Goal: Task Accomplishment & Management: Manage account settings

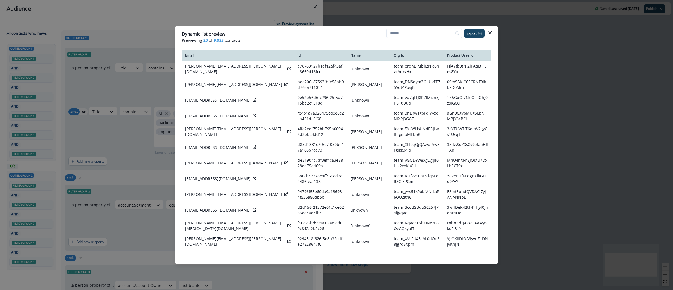
click at [521, 131] on div "Dynamic list preview Previewing 20 of 9,928 contacts Export list Email Id Name …" at bounding box center [336, 145] width 673 height 290
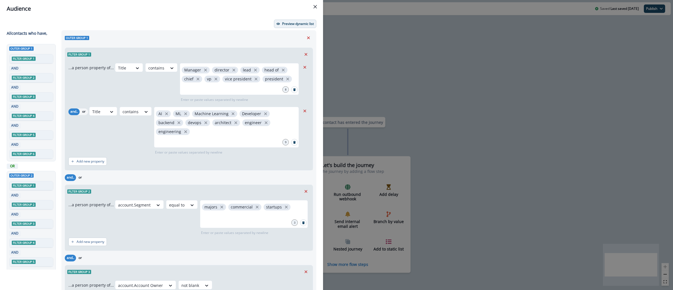
click at [292, 25] on p "Preview dynamic list" at bounding box center [298, 24] width 32 height 4
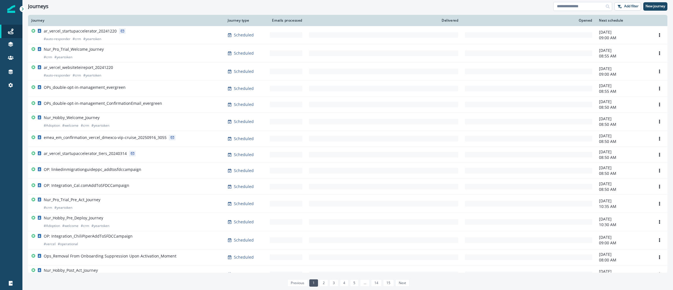
click at [566, 6] on input at bounding box center [582, 6] width 59 height 9
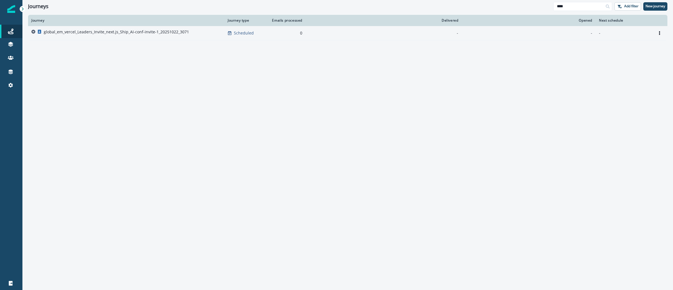
type input "****"
click at [159, 34] on p "global_em_vercel_Leaders_Invite_next.js_Ship_AI-conf-invite-1_20251022_3071" at bounding box center [116, 32] width 145 height 6
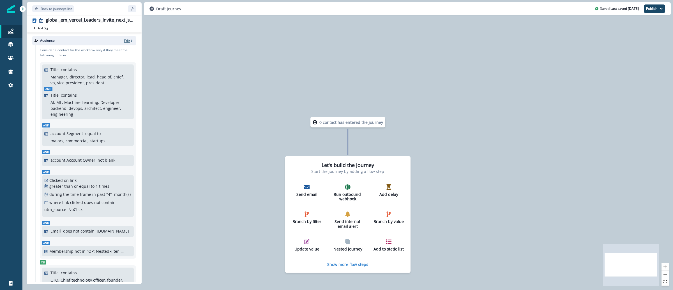
click at [130, 41] on icon "button" at bounding box center [132, 41] width 4 height 4
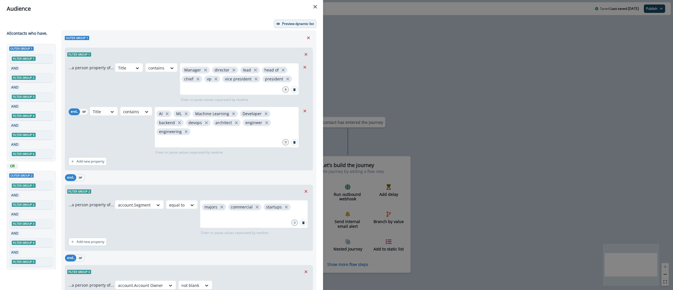
click at [286, 23] on p "Preview dynamic list" at bounding box center [298, 24] width 32 height 4
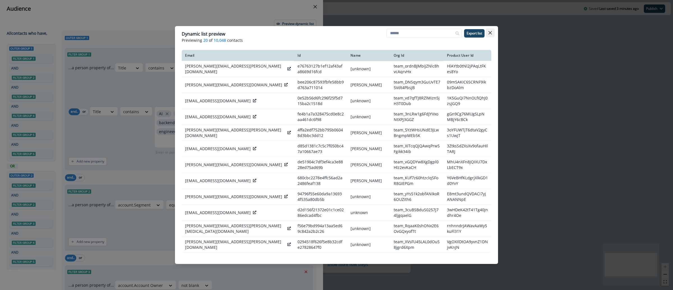
click at [493, 35] on button "Close" at bounding box center [489, 32] width 9 height 9
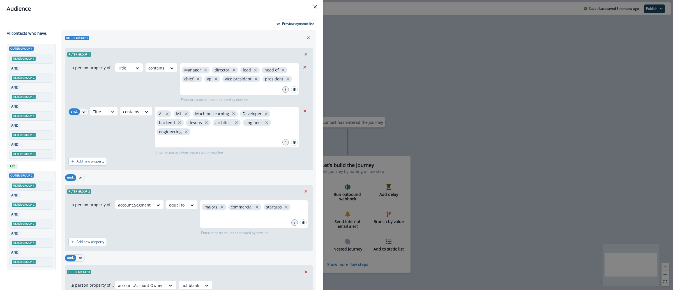
click at [487, 40] on div "Audience Preview dynamic list All contact s who have, Outer group 1 Filter grou…" at bounding box center [336, 145] width 673 height 290
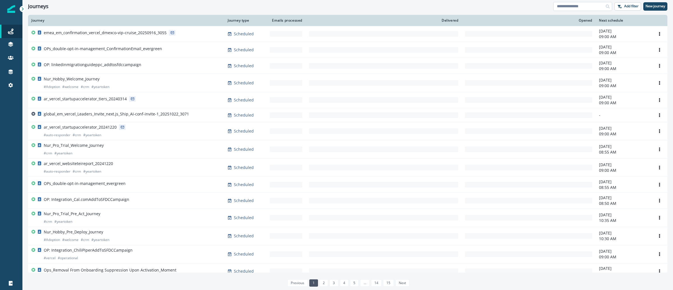
click at [570, 6] on input at bounding box center [582, 6] width 59 height 9
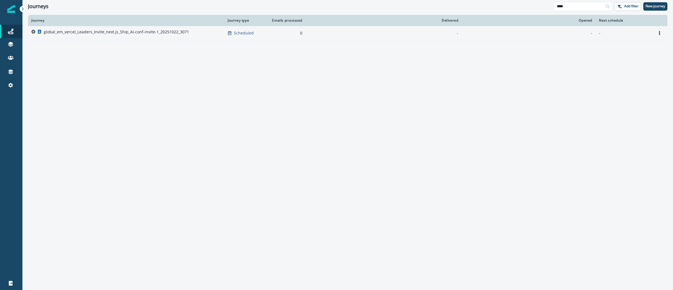
type input "****"
click at [101, 28] on td "global_em_vercel_Leaders_Invite_next.js_Ship_AI-conf-invite-1_20251022_3071" at bounding box center [126, 33] width 196 height 14
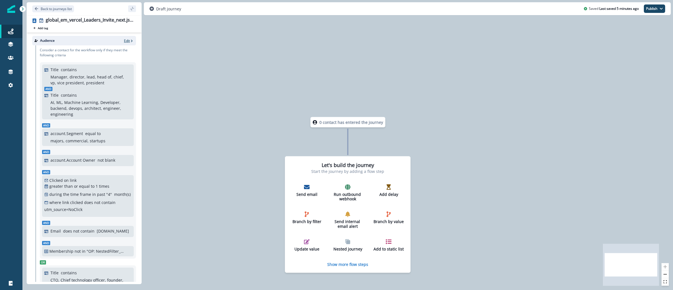
click at [124, 41] on p "Edit" at bounding box center [127, 40] width 6 height 5
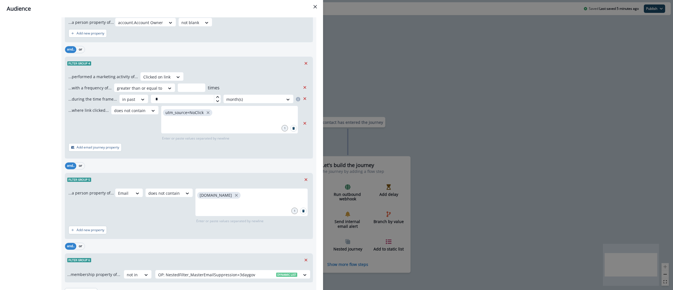
scroll to position [261, 0]
click at [303, 64] on icon "Remove" at bounding box center [305, 64] width 5 height 5
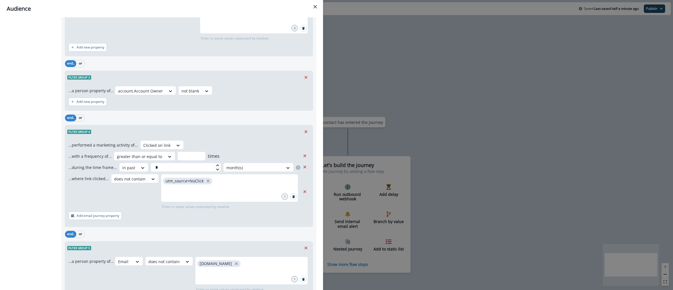
scroll to position [575, 0]
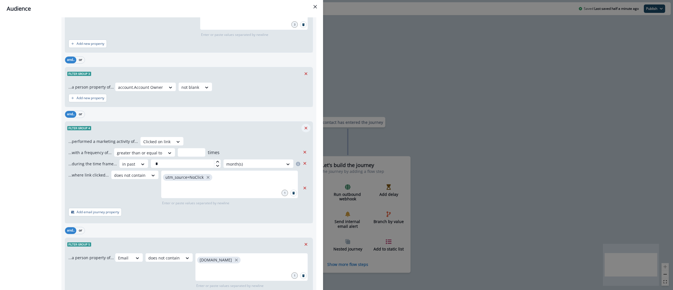
click at [303, 128] on icon "Remove" at bounding box center [305, 128] width 5 height 5
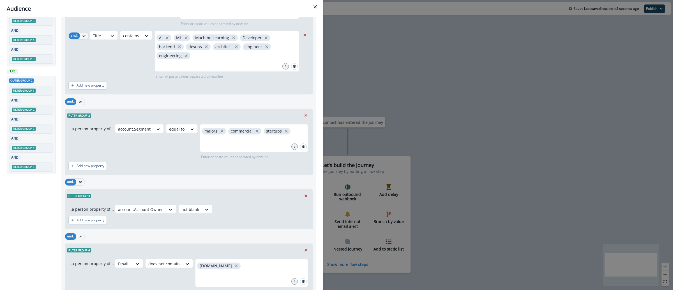
scroll to position [0, 0]
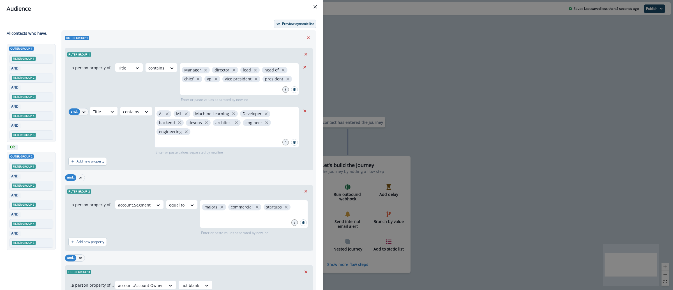
click at [291, 24] on p "Preview dynamic list" at bounding box center [298, 24] width 32 height 4
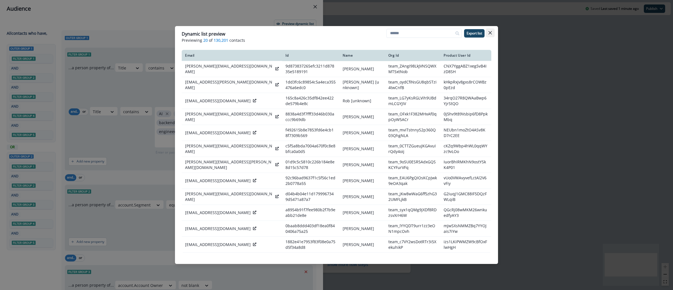
click at [492, 34] on button "Close" at bounding box center [489, 32] width 9 height 9
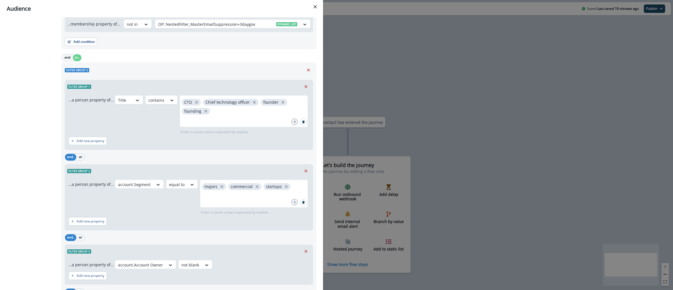
scroll to position [397, 0]
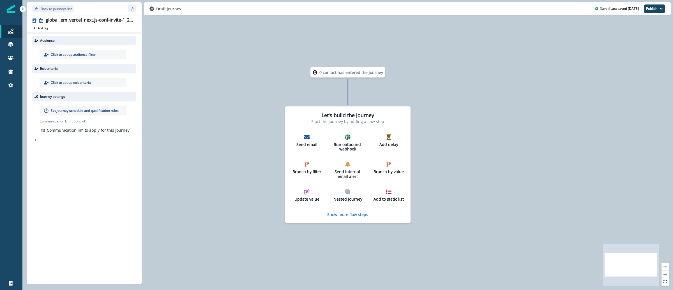
click at [91, 55] on p "Click to set up audience filter" at bounding box center [73, 54] width 45 height 5
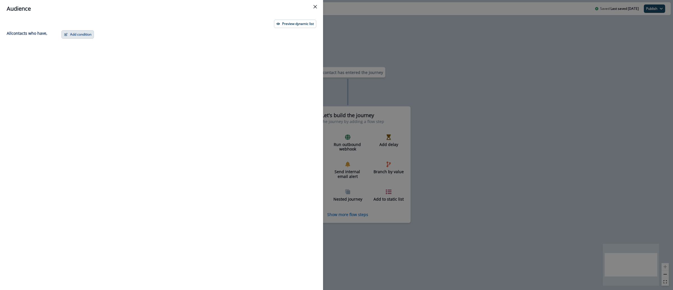
click at [85, 33] on button "Add condition" at bounding box center [77, 34] width 33 height 8
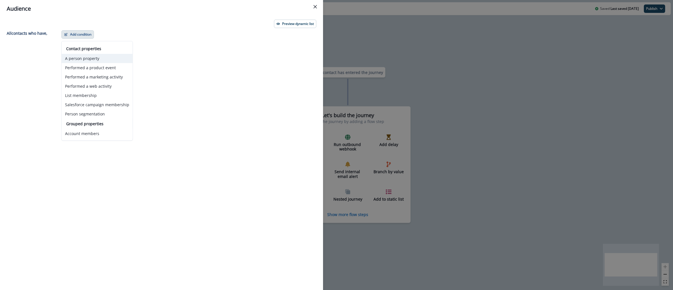
click at [92, 60] on button "A person property" at bounding box center [97, 58] width 71 height 9
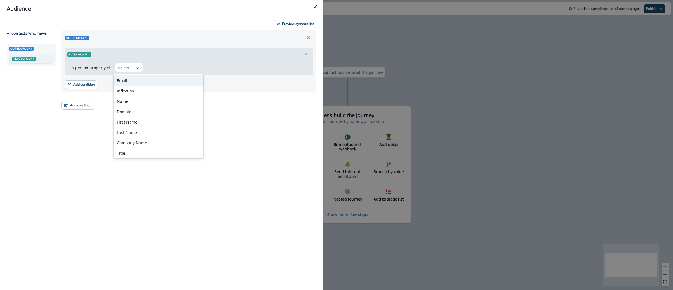
click at [121, 68] on div at bounding box center [124, 67] width 12 height 7
type input "*****"
click at [128, 84] on div "Title" at bounding box center [128, 80] width 31 height 10
click at [155, 71] on div at bounding box center [154, 67] width 12 height 7
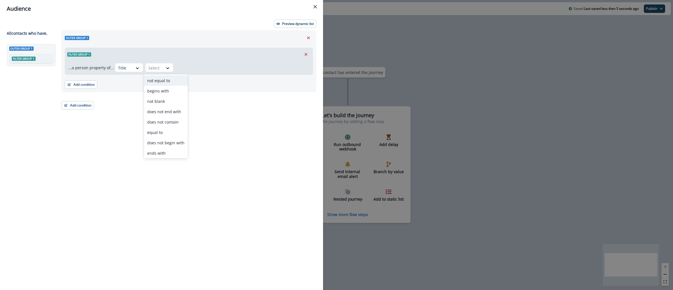
click at [349, 53] on div "Audience Preview dynamic list All contact s who have, Outer group 1 Filter grou…" at bounding box center [336, 145] width 673 height 290
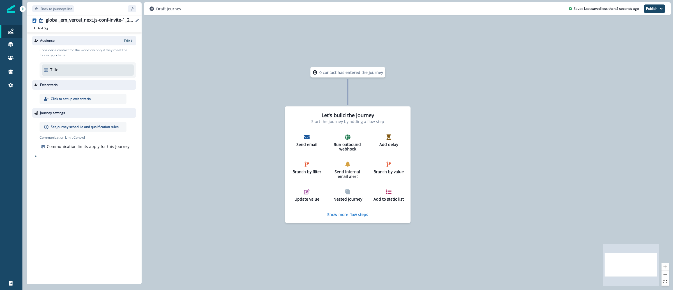
click at [136, 20] on icon "Edit name" at bounding box center [136, 20] width 3 height 3
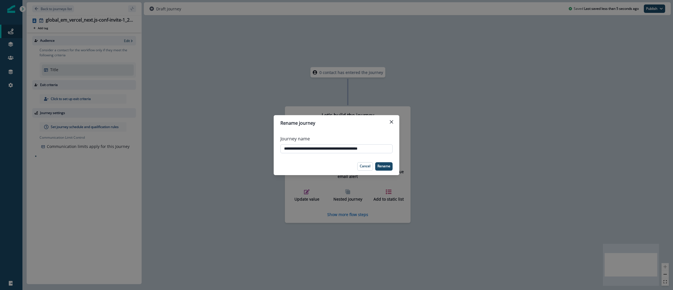
click at [317, 149] on input "**********" at bounding box center [336, 148] width 112 height 9
type input "**********"
click at [381, 168] on p "Rename" at bounding box center [383, 166] width 13 height 4
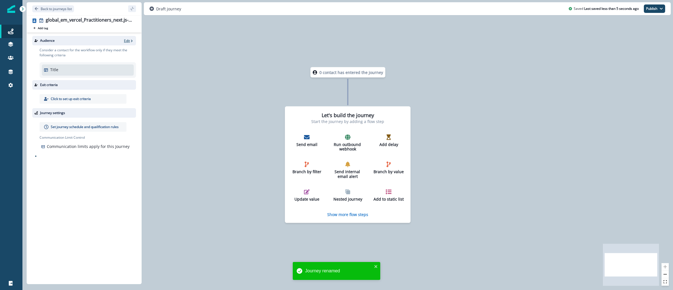
click at [130, 42] on icon "button" at bounding box center [132, 41] width 4 height 4
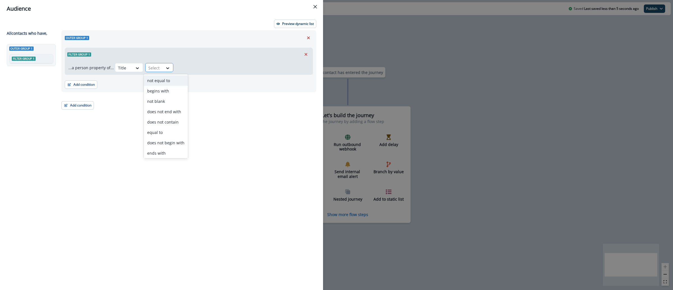
click at [156, 68] on div at bounding box center [154, 67] width 12 height 7
type input "*"
click at [162, 87] on div "contains" at bounding box center [163, 91] width 38 height 10
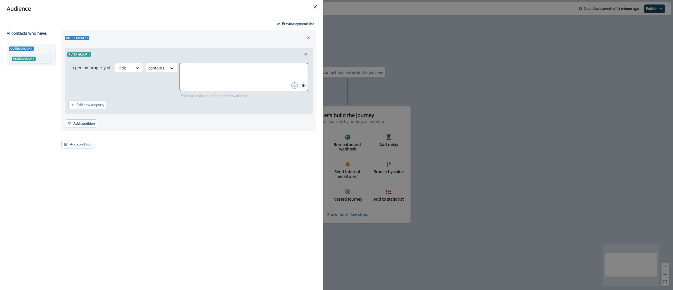
click at [190, 75] on input "text" at bounding box center [243, 69] width 126 height 11
type input "*********"
type input "********"
type input "*********"
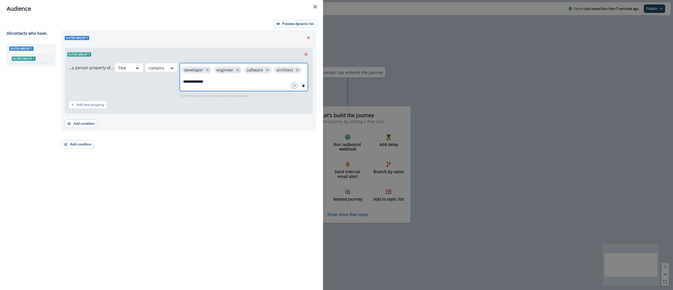
type input "**********"
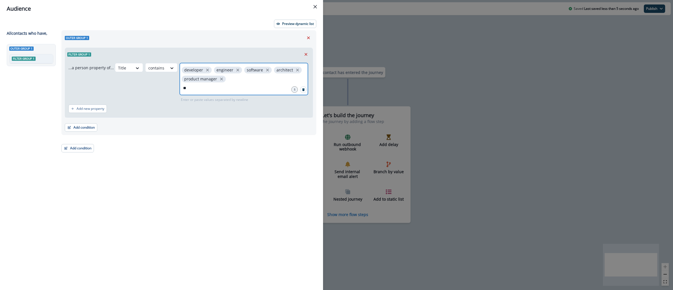
type input "*"
click at [75, 109] on button "Add new property" at bounding box center [87, 109] width 38 height 8
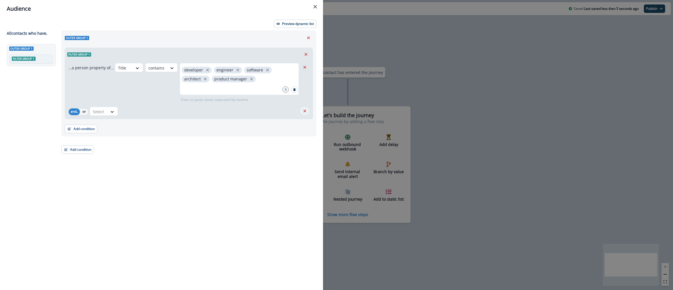
click at [302, 110] on icon "Remove" at bounding box center [304, 110] width 5 height 5
click at [81, 127] on button "Add condition" at bounding box center [81, 127] width 33 height 8
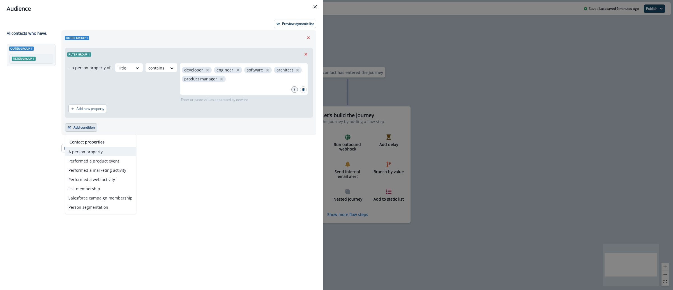
click at [96, 154] on button "A person property" at bounding box center [100, 151] width 71 height 9
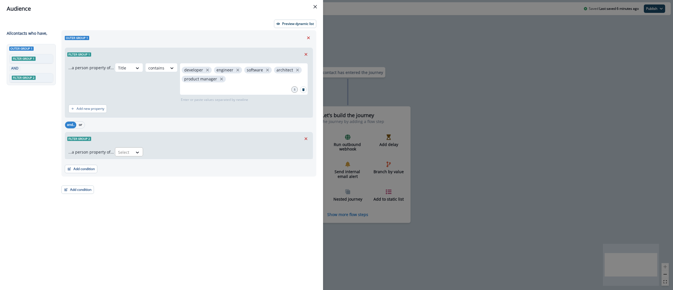
click at [129, 150] on div "Select" at bounding box center [123, 152] width 17 height 9
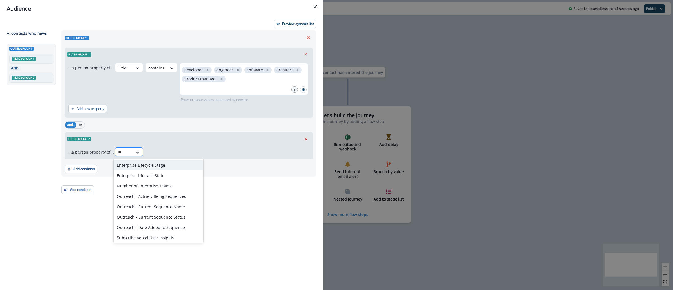
type input "***"
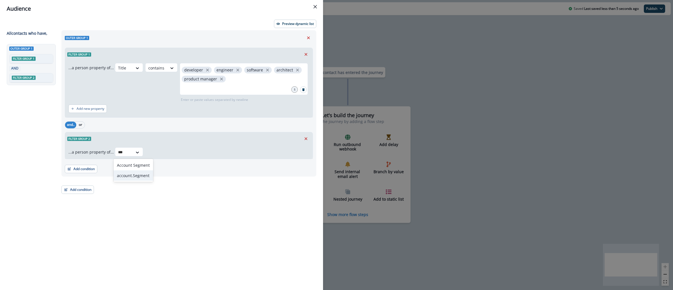
click at [125, 178] on div "account.Segment" at bounding box center [133, 175] width 40 height 10
click at [173, 152] on div at bounding box center [175, 152] width 12 height 7
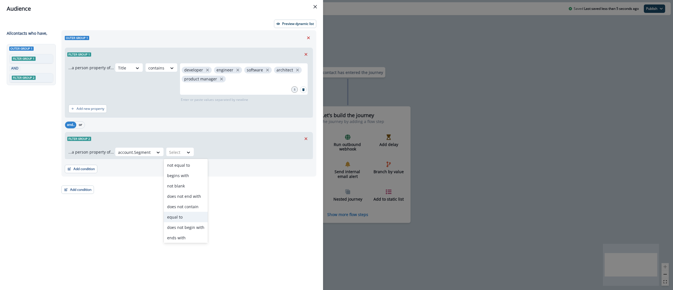
click at [186, 218] on div "equal to" at bounding box center [186, 217] width 44 height 10
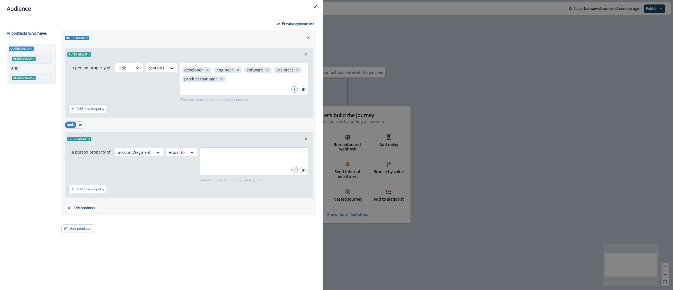
click at [222, 162] on div at bounding box center [254, 161] width 108 height 28
type input "********"
type input "******"
type input "**********"
click at [82, 210] on button "Add condition" at bounding box center [81, 208] width 33 height 8
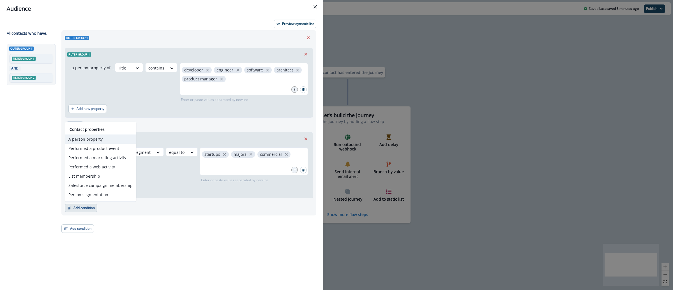
click at [88, 142] on button "A person property" at bounding box center [100, 139] width 71 height 9
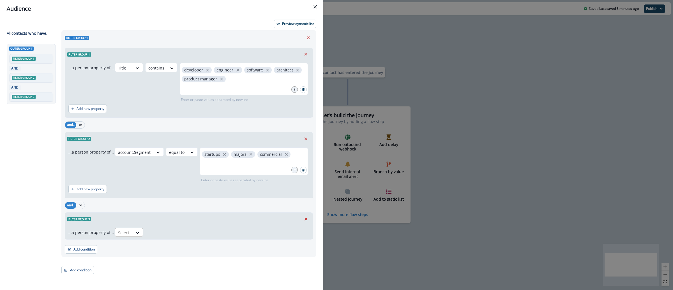
click at [127, 232] on div at bounding box center [124, 232] width 12 height 7
type input "****"
click at [158, 247] on div "Plan (Highest)" at bounding box center [140, 245] width 54 height 10
click at [174, 232] on div "Select" at bounding box center [167, 232] width 17 height 9
type input "**"
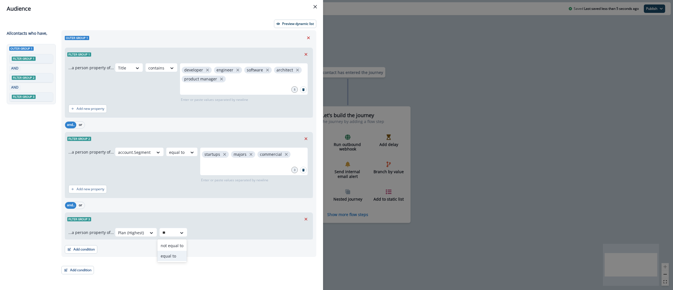
click at [182, 255] on div "equal to" at bounding box center [171, 256] width 29 height 10
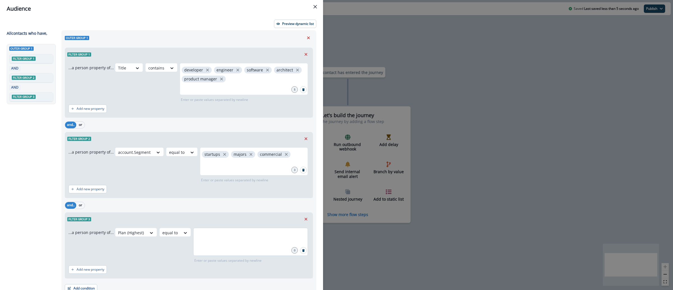
click at [197, 241] on div at bounding box center [250, 242] width 115 height 28
type input "*****"
type input "***"
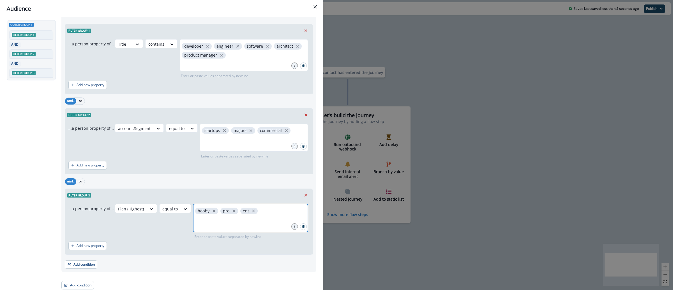
scroll to position [26, 0]
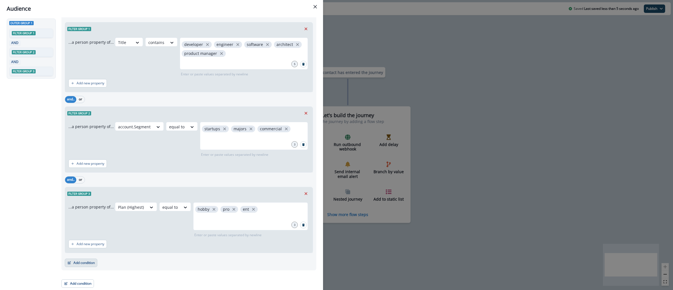
click at [85, 265] on button "Add condition" at bounding box center [81, 263] width 33 height 8
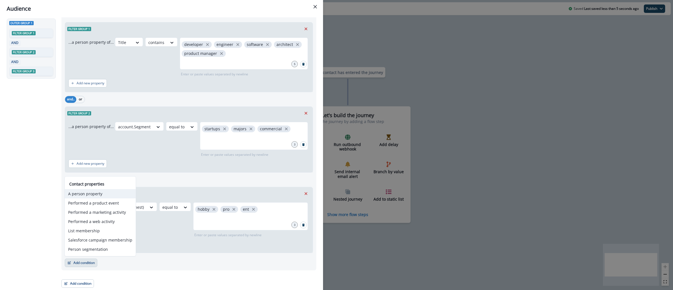
click at [98, 194] on button "A person property" at bounding box center [100, 193] width 71 height 9
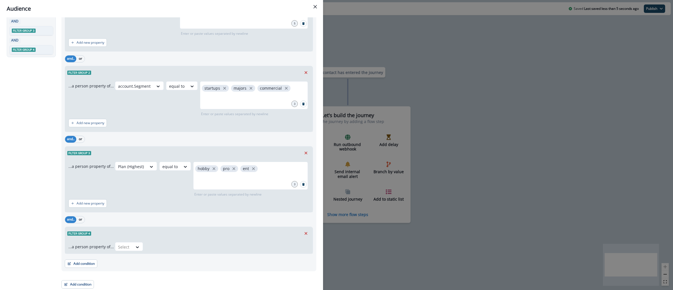
scroll to position [68, 0]
click at [121, 245] on div at bounding box center [124, 246] width 12 height 7
type input "*"
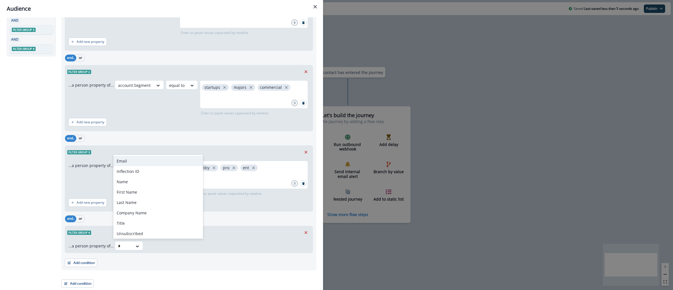
click at [134, 162] on div "Email" at bounding box center [158, 161] width 90 height 10
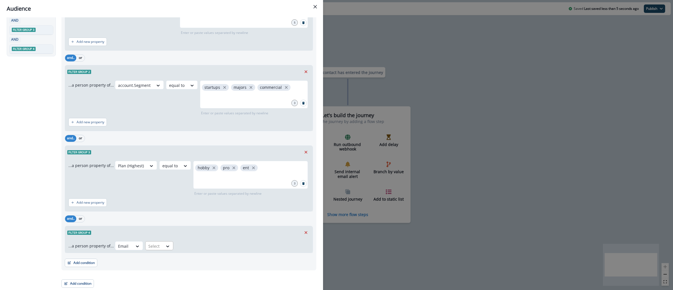
click at [157, 243] on div at bounding box center [154, 246] width 12 height 7
type input "*"
click at [166, 209] on div "does not contain" at bounding box center [165, 212] width 44 height 10
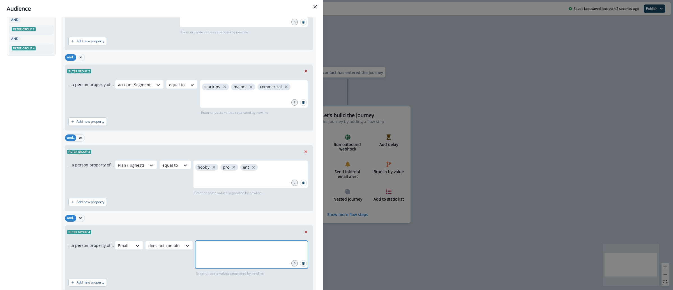
click at [199, 245] on input "text" at bounding box center [251, 247] width 111 height 11
type input "**********"
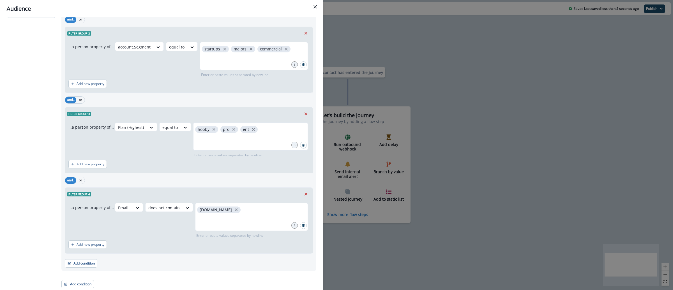
scroll to position [106, 0]
click at [77, 263] on button "Add condition" at bounding box center [81, 263] width 33 height 8
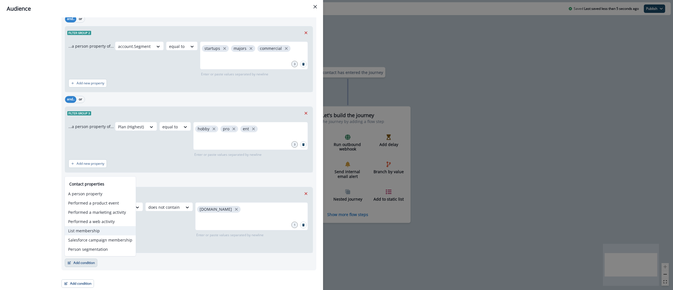
click at [103, 231] on button "List membership" at bounding box center [100, 230] width 71 height 9
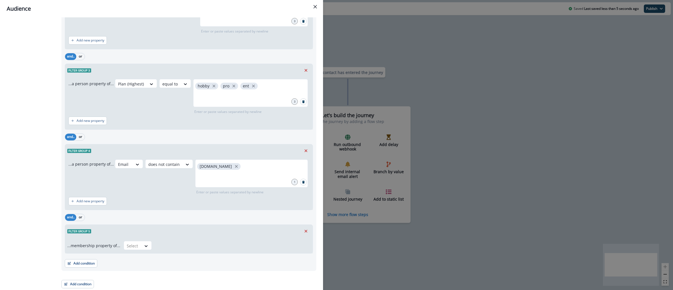
scroll to position [150, 0]
click at [134, 241] on div "Select" at bounding box center [132, 245] width 17 height 9
click at [130, 269] on div "not in" at bounding box center [136, 268] width 28 height 10
click at [171, 245] on div at bounding box center [222, 245] width 128 height 7
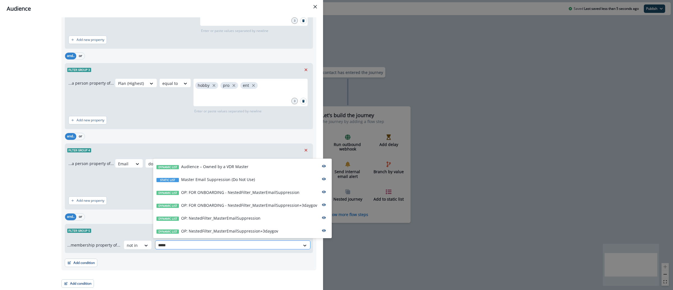
type input "******"
click at [197, 231] on p "OP: NestedFilter_MasterEmailSuppression+3daygov" at bounding box center [229, 231] width 97 height 6
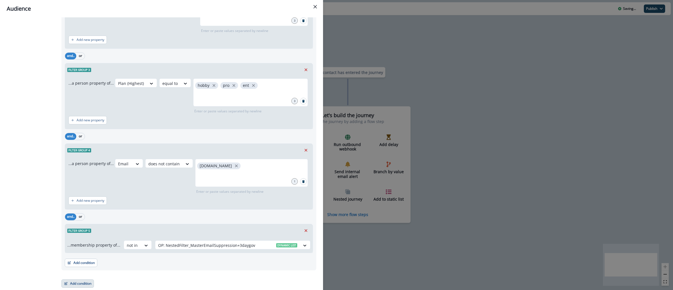
click at [71, 287] on button "Add condition" at bounding box center [77, 283] width 33 height 8
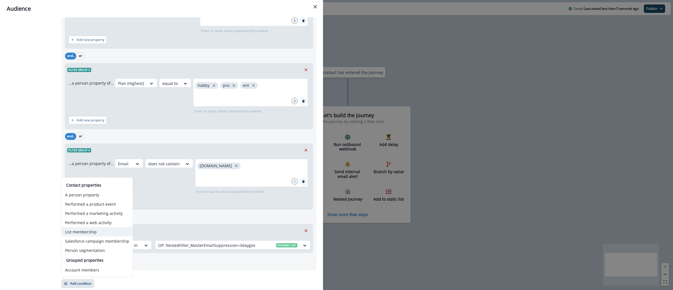
click at [97, 233] on button "List membership" at bounding box center [97, 231] width 71 height 9
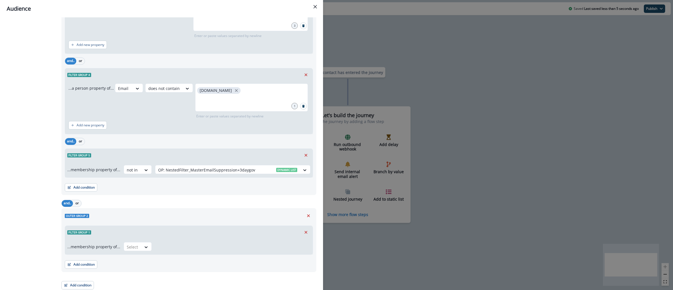
scroll to position [227, 0]
click at [136, 243] on div "Select" at bounding box center [132, 245] width 17 height 9
click at [140, 259] on div "in" at bounding box center [136, 257] width 28 height 10
click at [163, 246] on div at bounding box center [227, 245] width 139 height 7
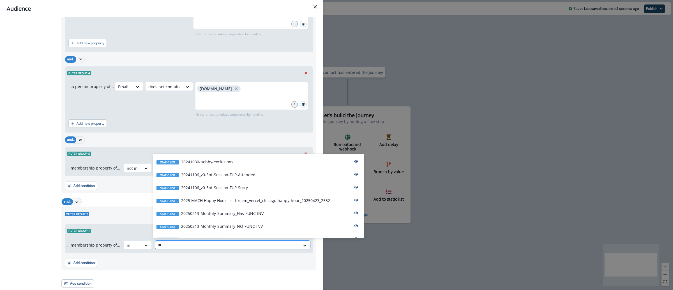
type input "****"
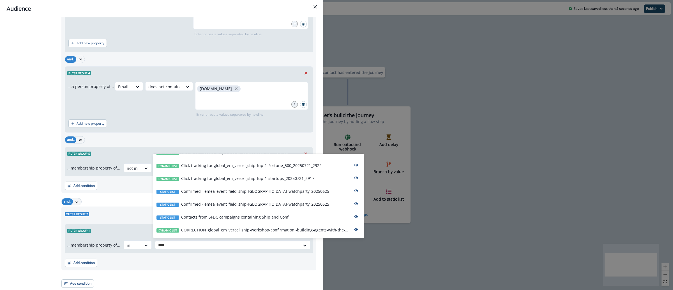
scroll to position [90, 0]
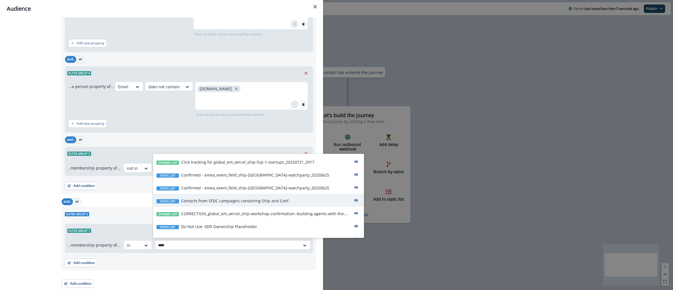
click at [272, 203] on p "Contacts from SFDC campaigns containing Ship and Conf" at bounding box center [234, 201] width 107 height 6
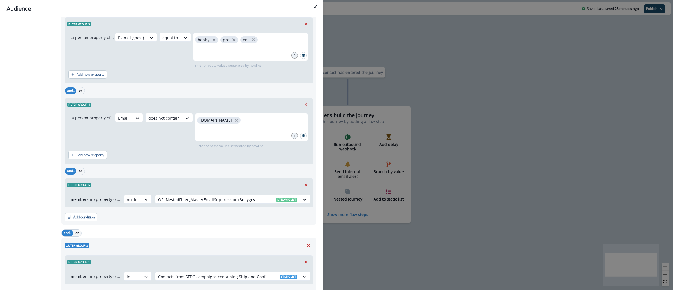
scroll to position [227, 0]
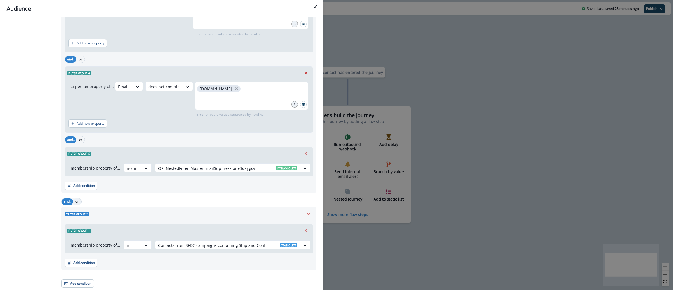
click at [78, 201] on button "or" at bounding box center [77, 201] width 8 height 7
click at [92, 264] on button "Add condition" at bounding box center [81, 263] width 33 height 8
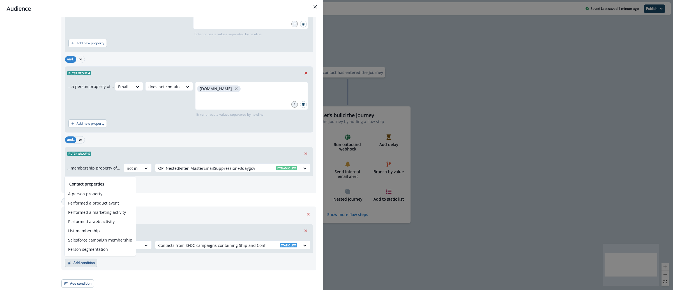
click at [210, 201] on div "and or.." at bounding box center [188, 202] width 255 height 10
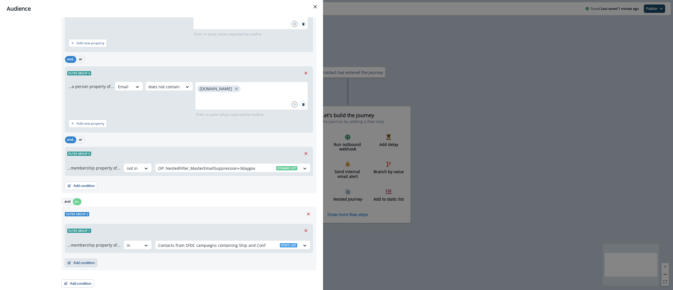
click at [90, 267] on button "Add condition" at bounding box center [81, 263] width 33 height 8
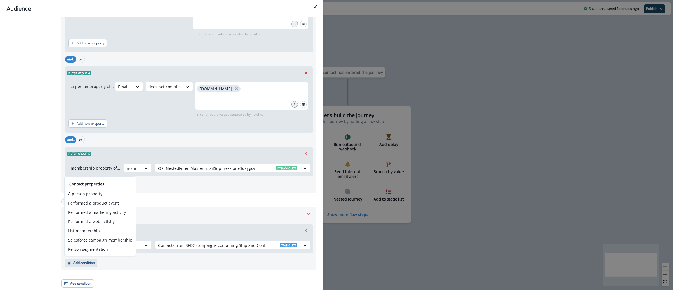
click at [45, 252] on div "All contact s who have, Outer group 1 Filter group 1 AND Filter group 2 AND Fil…" at bounding box center [32, 46] width 51 height 484
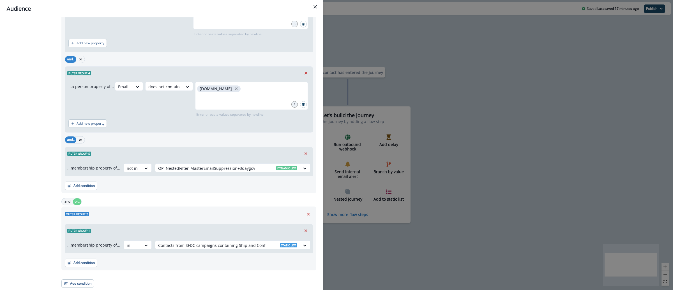
scroll to position [225, 0]
click at [437, 85] on div "Audience Preview dynamic list All contact s who have, Outer group 1 Filter grou…" at bounding box center [336, 145] width 673 height 290
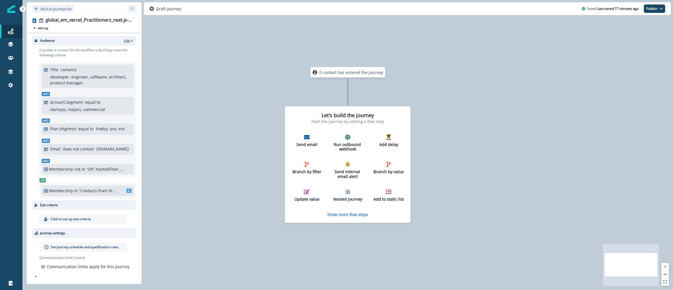
click at [131, 40] on icon "button" at bounding box center [132, 41] width 4 height 4
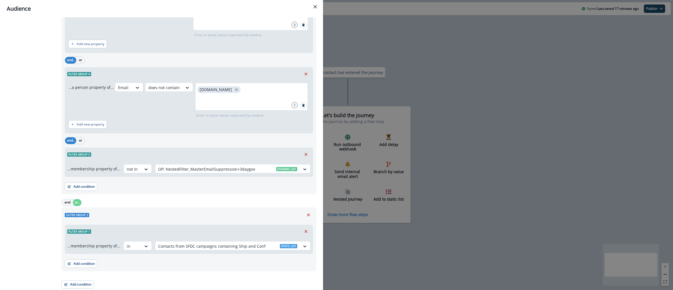
scroll to position [227, 0]
click at [82, 267] on div "Outer group 2 Filter group 1 ...membership property of... in Contacts from SFDC…" at bounding box center [188, 239] width 255 height 64
click at [82, 266] on button "Add condition" at bounding box center [81, 263] width 33 height 8
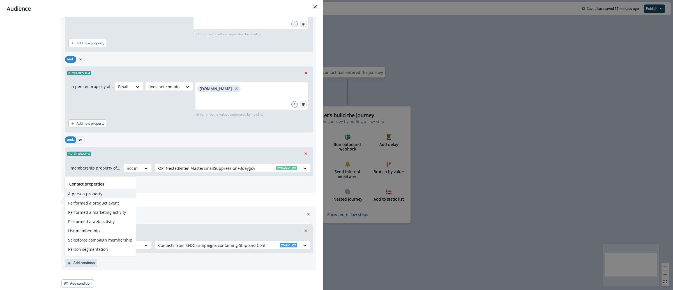
click at [107, 192] on button "A person property" at bounding box center [100, 193] width 71 height 9
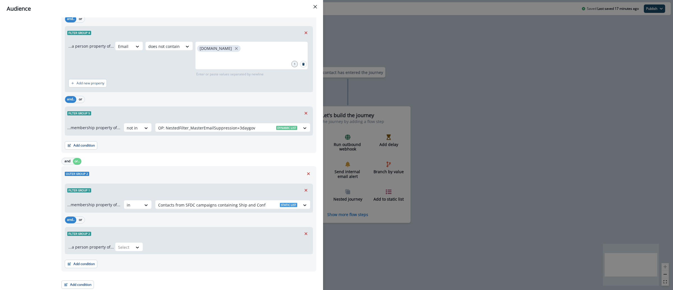
scroll to position [268, 0]
click at [124, 245] on div at bounding box center [124, 246] width 12 height 7
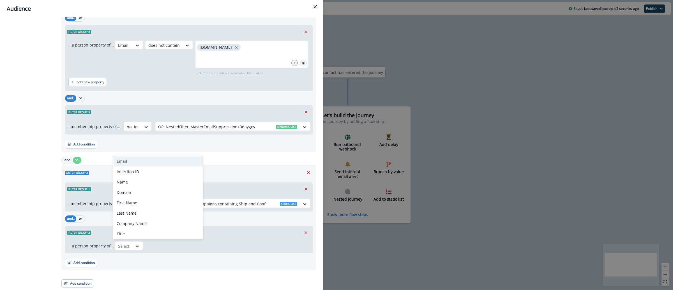
click at [140, 161] on div "Email" at bounding box center [158, 161] width 90 height 10
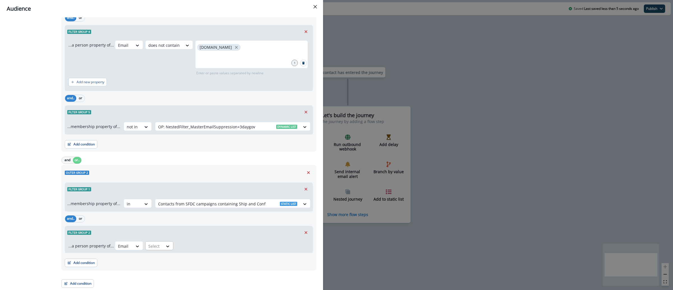
click at [154, 246] on div at bounding box center [154, 246] width 12 height 7
type input "****"
click at [157, 221] on div "does not contain" at bounding box center [165, 222] width 44 height 10
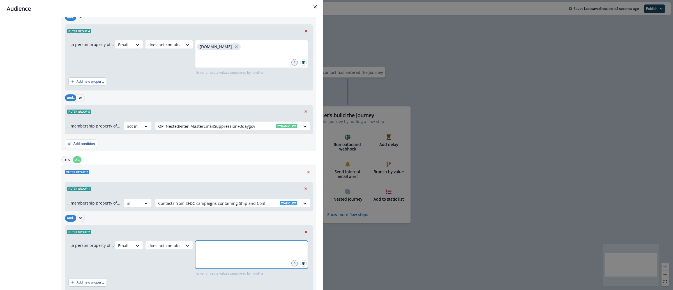
click at [215, 246] on input "text" at bounding box center [251, 247] width 111 height 11
type input "**********"
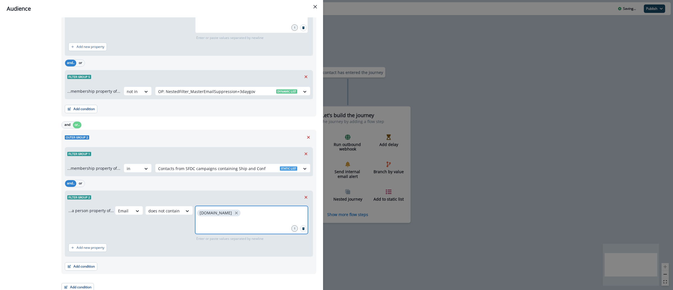
scroll to position [307, 0]
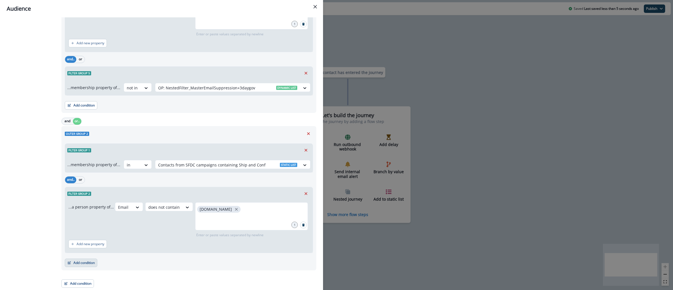
click at [71, 261] on button "Add condition" at bounding box center [81, 263] width 33 height 8
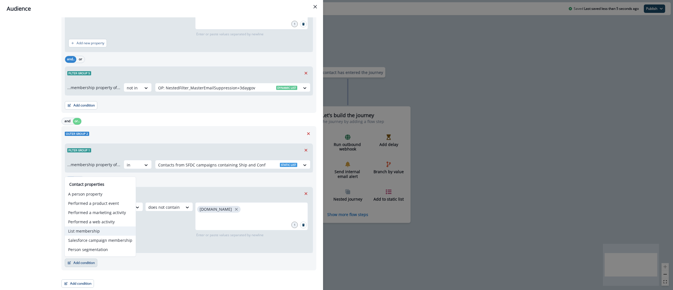
click at [89, 230] on button "List membership" at bounding box center [100, 230] width 71 height 9
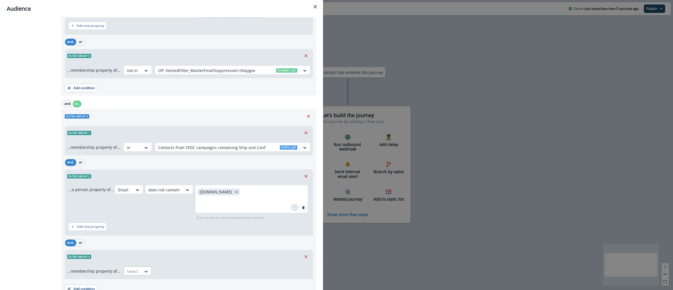
scroll to position [351, 0]
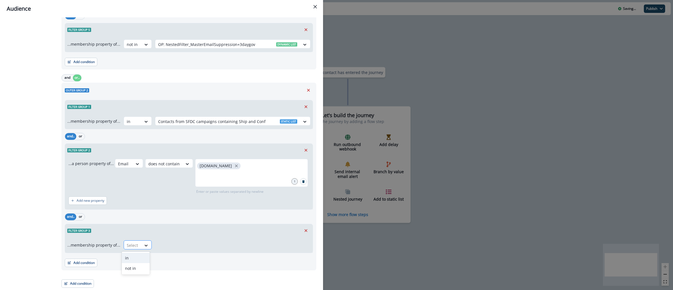
click at [127, 246] on div at bounding box center [133, 245] width 12 height 7
click at [141, 266] on div "not in" at bounding box center [136, 268] width 28 height 10
click at [156, 245] on div "Select" at bounding box center [227, 245] width 145 height 9
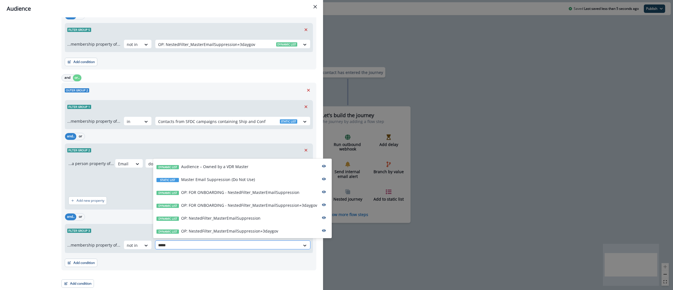
type input "******"
click at [238, 233] on p "OP: NestedFilter_MasterEmailSuppression+3daygov" at bounding box center [229, 231] width 97 height 6
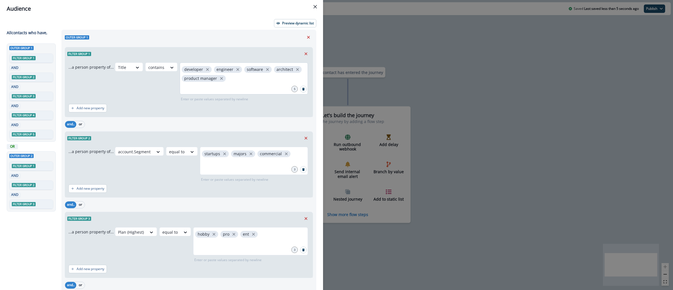
scroll to position [0, 0]
click at [295, 24] on p "Preview dynamic list" at bounding box center [298, 24] width 32 height 4
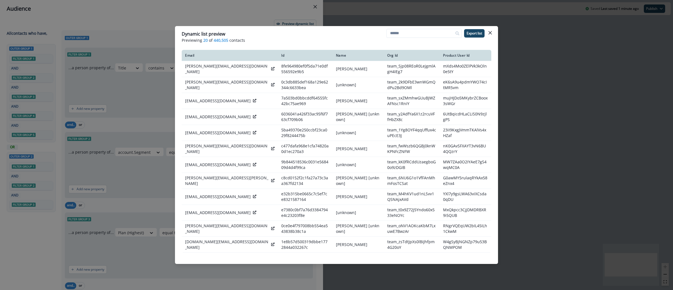
click at [515, 82] on div "Dynamic list preview Previewing 20 of 440,505 contacts Export list Email Id Nam…" at bounding box center [336, 145] width 673 height 290
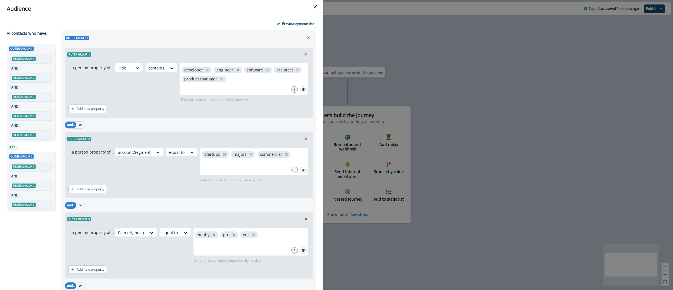
click at [390, 57] on div "Audience Preview dynamic list All contact s who have, Outer group 1 Filter grou…" at bounding box center [336, 145] width 673 height 290
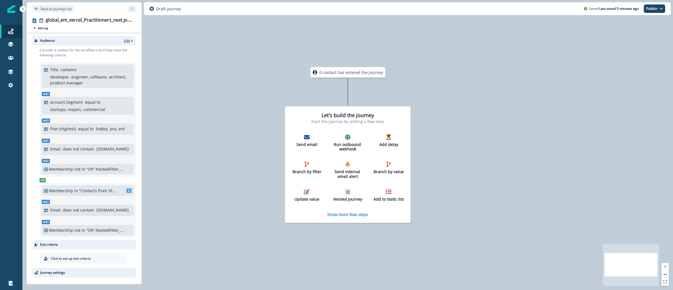
click at [124, 39] on p "Edit" at bounding box center [127, 40] width 6 height 5
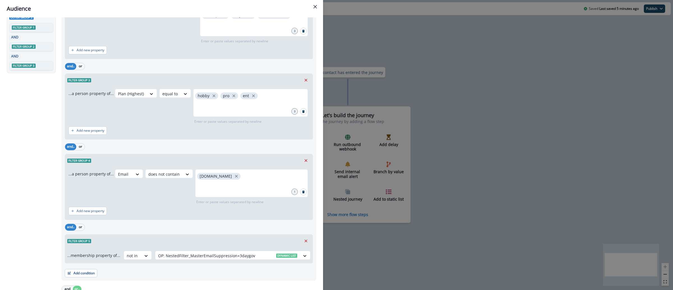
scroll to position [209, 0]
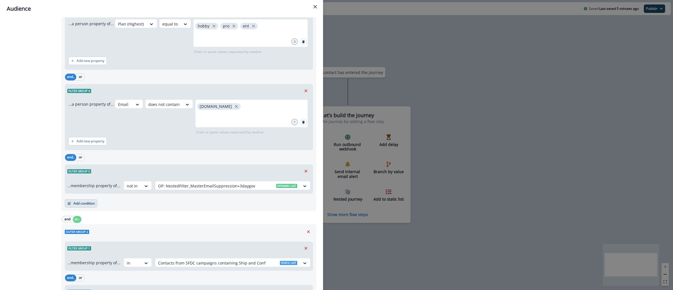
click at [87, 202] on button "Add condition" at bounding box center [81, 203] width 33 height 8
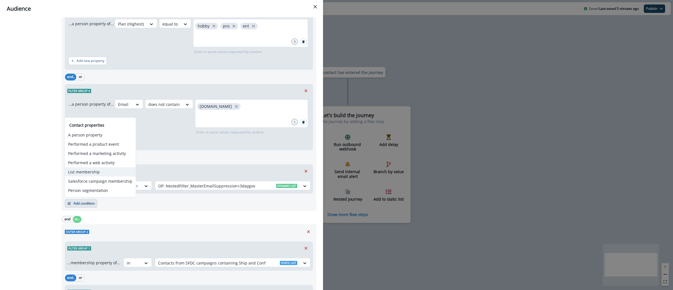
click at [104, 171] on button "List membership" at bounding box center [100, 171] width 71 height 9
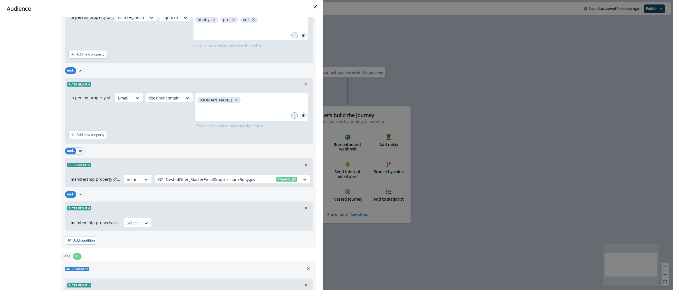
scroll to position [223, 0]
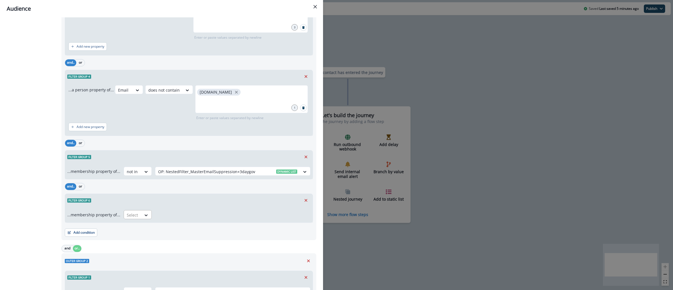
click at [133, 216] on div at bounding box center [133, 215] width 12 height 7
drag, startPoint x: 134, startPoint y: 231, endPoint x: 139, endPoint y: 226, distance: 7.0
click at [134, 231] on div "not in" at bounding box center [136, 228] width 28 height 10
click at [173, 217] on div at bounding box center [227, 215] width 139 height 7
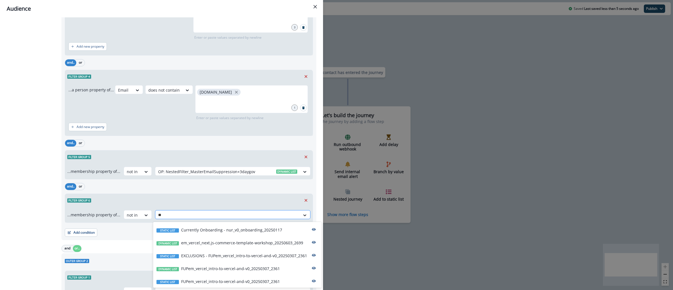
type input "*"
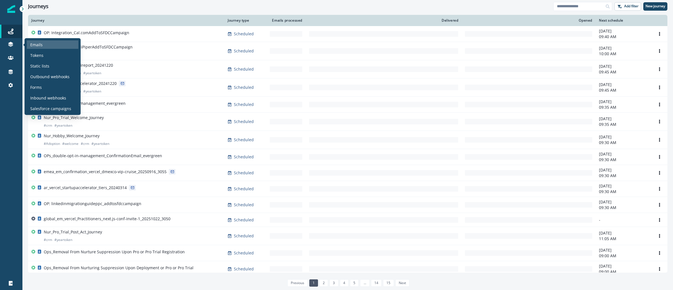
click at [55, 44] on div "Emails" at bounding box center [53, 44] width 52 height 8
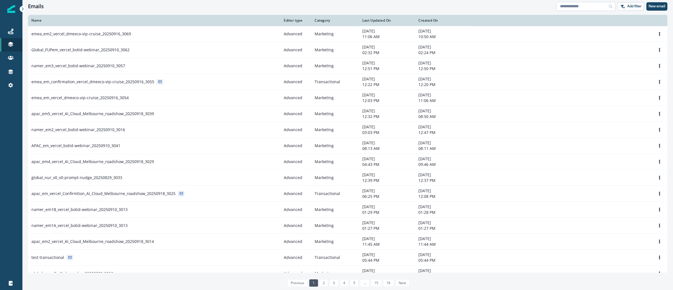
click at [584, 3] on input at bounding box center [585, 6] width 59 height 9
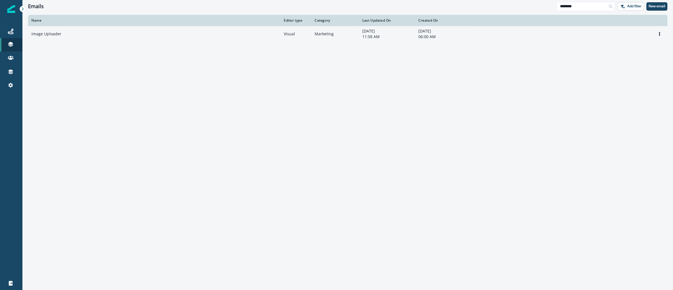
type input "********"
click at [60, 30] on td "Image Uploader" at bounding box center [154, 34] width 252 height 16
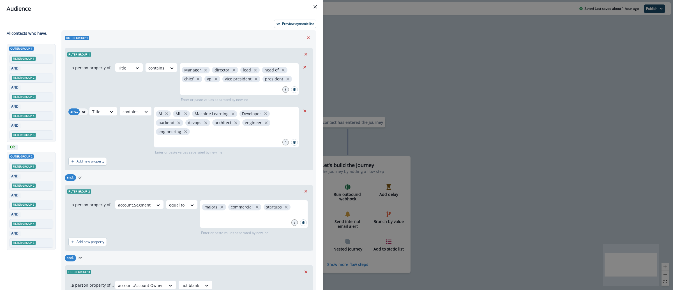
click at [368, 81] on div "Audience Preview dynamic list All contact s who have, Outer group 1 Filter grou…" at bounding box center [336, 145] width 673 height 290
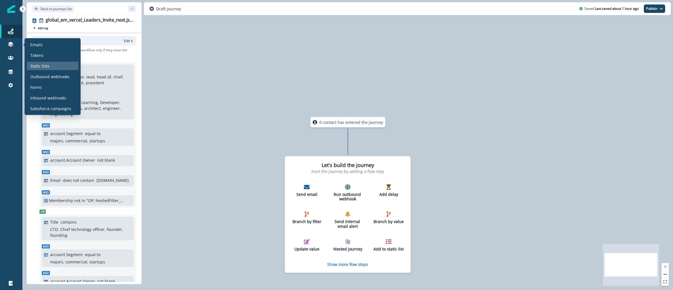
click at [47, 68] on p "Static lists" at bounding box center [39, 66] width 19 height 6
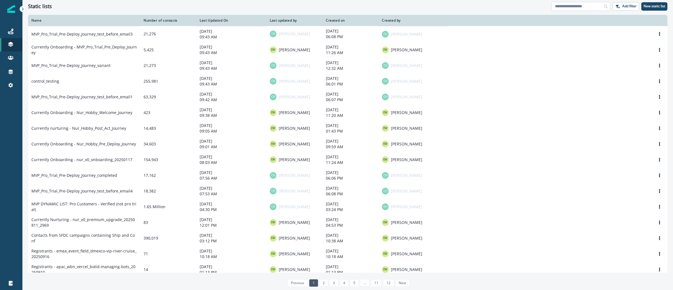
click at [584, 8] on input at bounding box center [580, 6] width 59 height 9
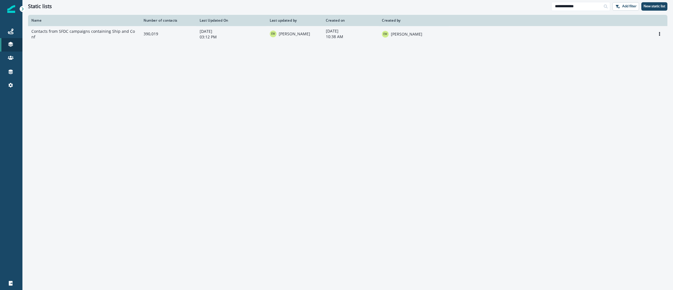
type input "**********"
click at [110, 36] on td "Contacts from SFDC campaigns containing Ship and Conf" at bounding box center [84, 34] width 112 height 16
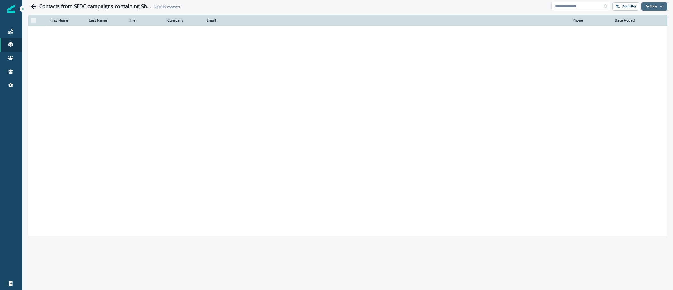
click at [664, 7] on button "Actions" at bounding box center [654, 6] width 26 height 8
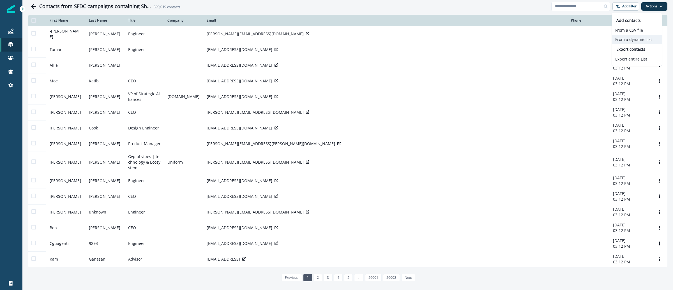
click at [636, 38] on button "From a dynamic list" at bounding box center [636, 39] width 50 height 9
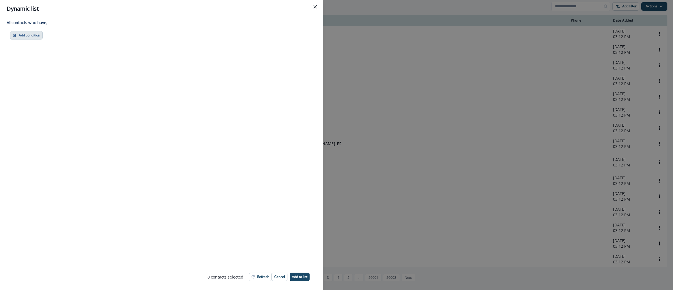
click at [24, 36] on button "Add condition" at bounding box center [26, 35] width 33 height 8
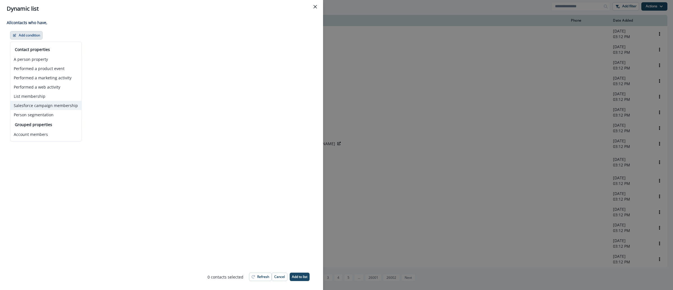
click at [55, 105] on button "Salesforce campaign membership" at bounding box center [45, 105] width 71 height 9
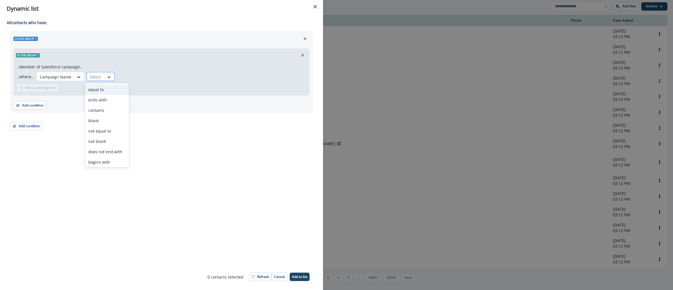
click at [106, 79] on icon at bounding box center [108, 77] width 5 height 6
type input "*"
click at [109, 90] on div "equal to" at bounding box center [107, 89] width 44 height 10
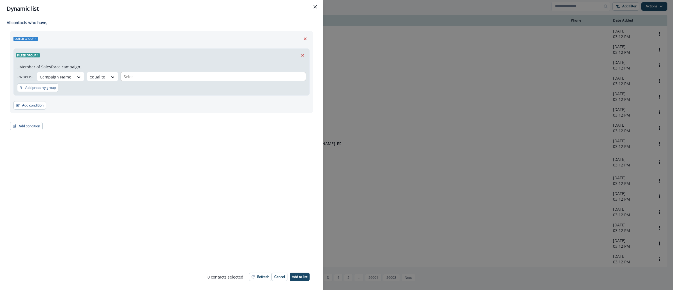
click at [167, 79] on div at bounding box center [213, 76] width 179 height 7
paste input "**********"
type input "**********"
click at [195, 91] on p "Event-FIELD-SF-AI-Night-2024-02-28" at bounding box center [180, 92] width 66 height 6
click at [257, 279] on button "Refresh" at bounding box center [260, 277] width 23 height 8
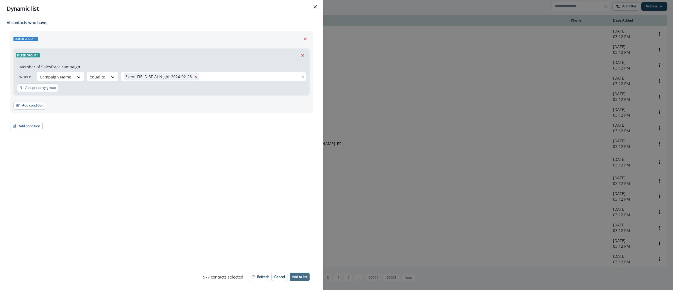
click at [302, 275] on p "Add to list" at bounding box center [299, 277] width 15 height 4
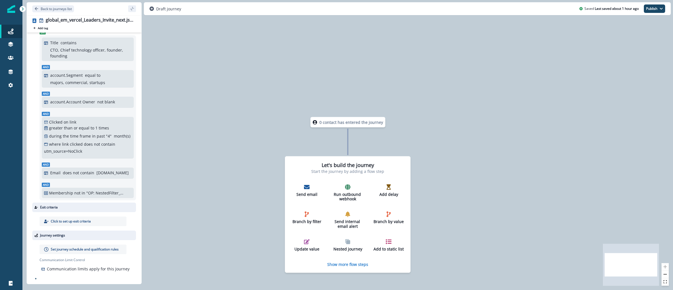
scroll to position [249, 0]
click at [396, 245] on div "Add to static list" at bounding box center [388, 245] width 31 height 13
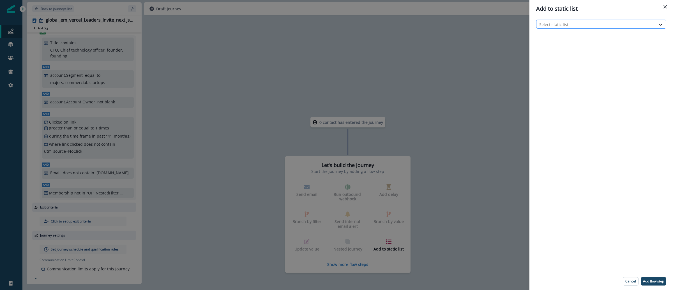
click at [570, 21] on div at bounding box center [596, 24] width 114 height 7
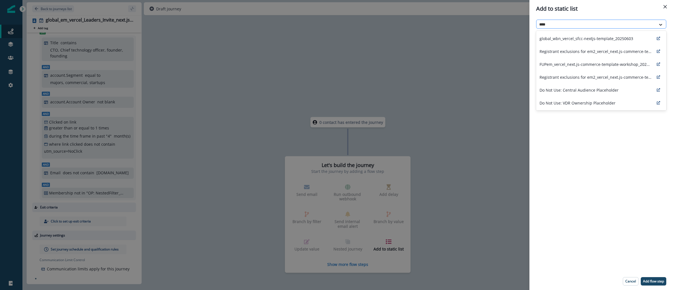
type input "*****"
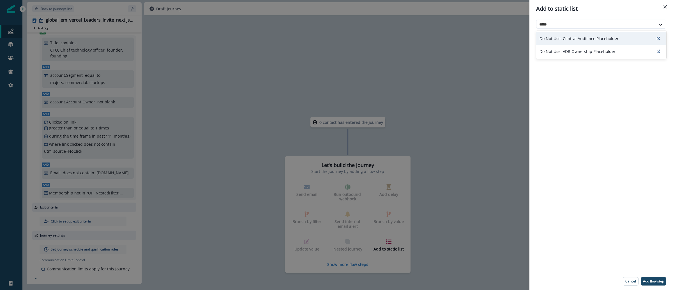
click at [588, 33] on div "Do Not Use: Central Audience Placeholder" at bounding box center [601, 38] width 130 height 13
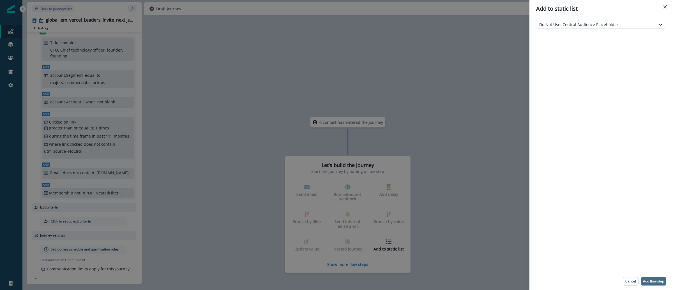
click at [653, 281] on p "Add flow step" at bounding box center [653, 281] width 21 height 4
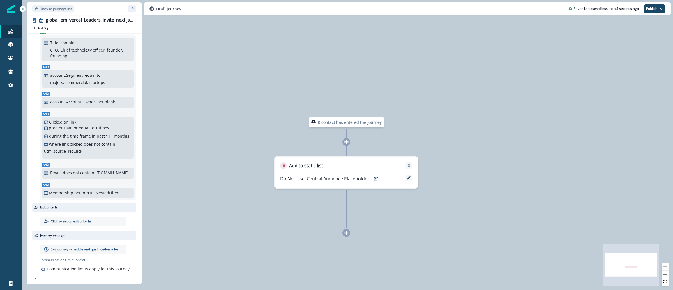
click at [348, 144] on icon at bounding box center [346, 142] width 5 height 5
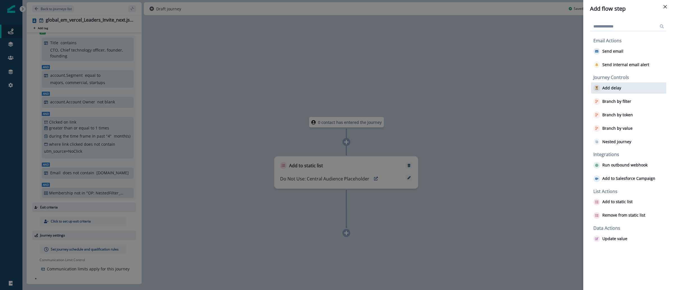
click at [624, 89] on div "Add delay" at bounding box center [628, 87] width 75 height 11
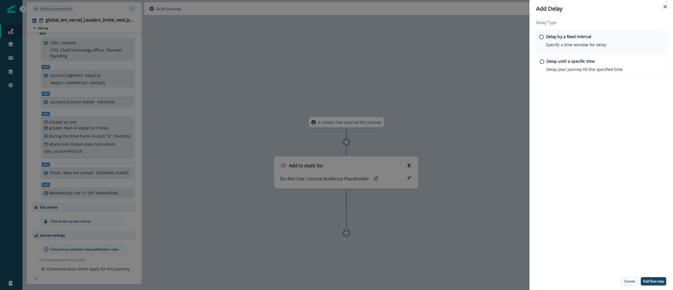
click at [594, 47] on p "Specify a time window for delay" at bounding box center [576, 45] width 60 height 6
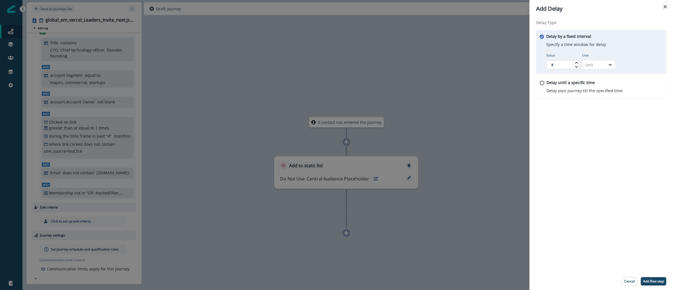
click at [567, 62] on input "Value" at bounding box center [563, 64] width 34 height 9
type input "*"
click at [615, 61] on div "Delay by a fixed interval Specify a time window for delay Value * Unit Unit" at bounding box center [601, 52] width 130 height 44
click at [606, 67] on div at bounding box center [610, 65] width 10 height 6
click at [598, 96] on div "Day" at bounding box center [599, 98] width 34 height 10
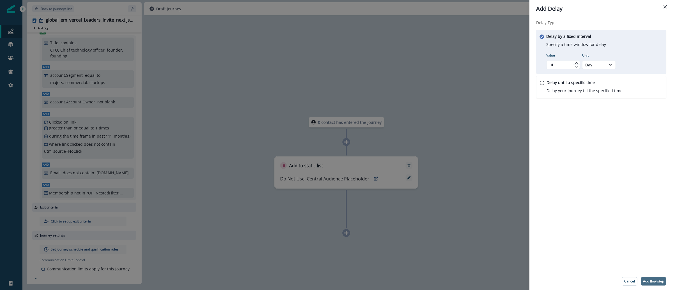
click at [648, 280] on p "Add flow step" at bounding box center [653, 281] width 21 height 4
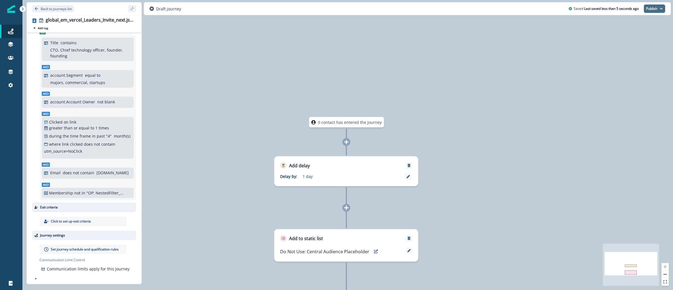
click at [664, 10] on button "Publish" at bounding box center [653, 8] width 21 height 8
click at [627, 36] on button "as inactive journey" at bounding box center [633, 33] width 62 height 10
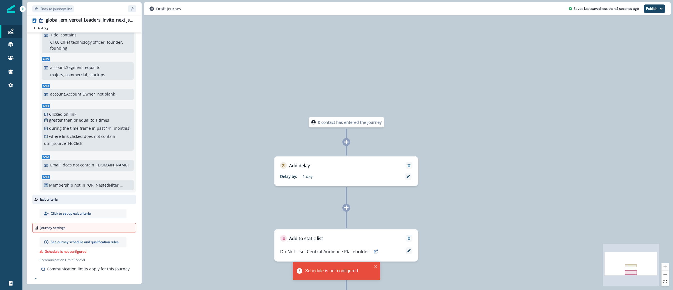
click at [94, 244] on p "Set journey schedule and qualification rules" at bounding box center [85, 242] width 68 height 5
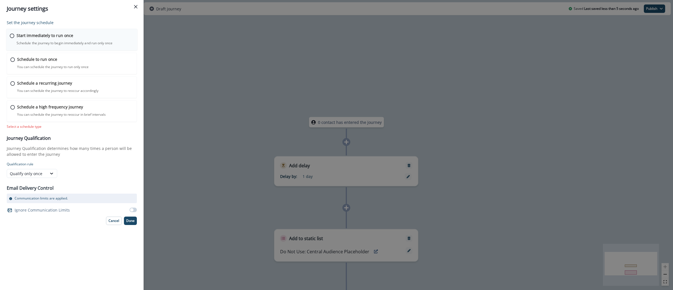
click at [79, 43] on p "Schedule the journey to begin immediately and run only once" at bounding box center [65, 43] width 96 height 5
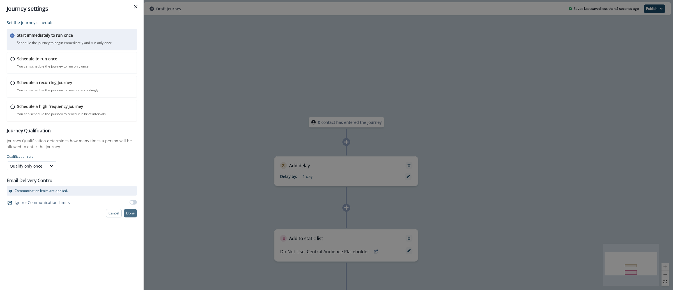
click at [130, 215] on p "Done" at bounding box center [130, 213] width 8 height 4
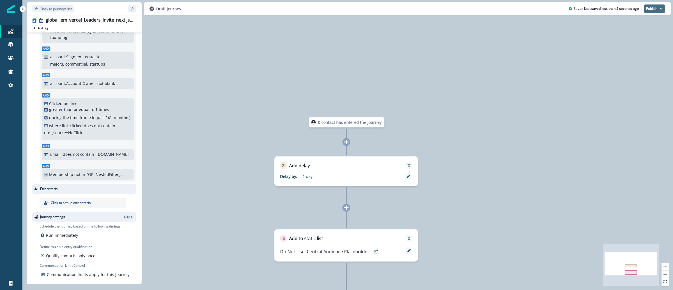
click at [662, 11] on button "Publish" at bounding box center [653, 8] width 21 height 8
click at [645, 36] on button "as inactive journey" at bounding box center [633, 33] width 62 height 10
click at [408, 240] on icon "Remove" at bounding box center [408, 238] width 3 height 3
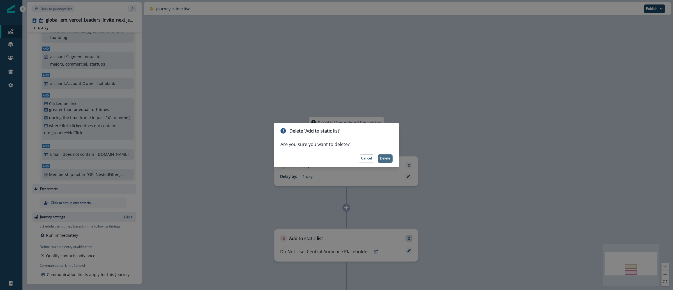
click at [381, 159] on p "Delete" at bounding box center [385, 158] width 10 height 4
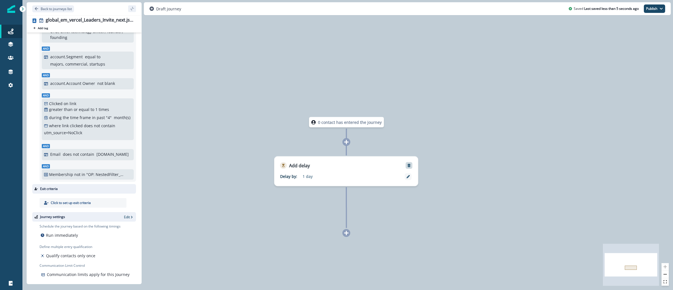
click at [411, 166] on button "Remove" at bounding box center [408, 166] width 9 height 4
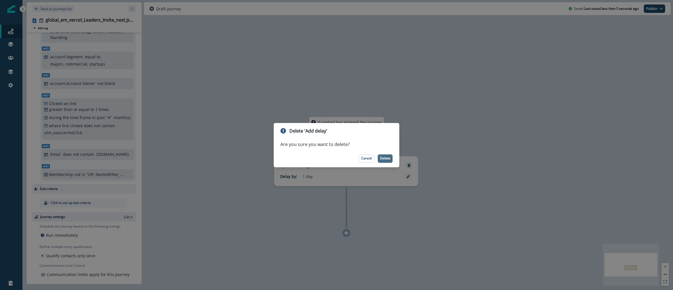
click at [383, 159] on p "Delete" at bounding box center [385, 158] width 10 height 4
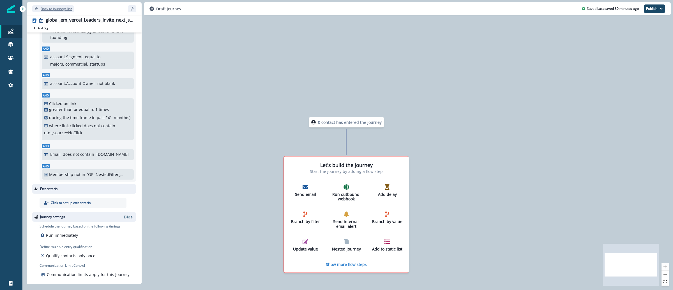
click at [37, 7] on icon "Go back" at bounding box center [36, 9] width 4 height 4
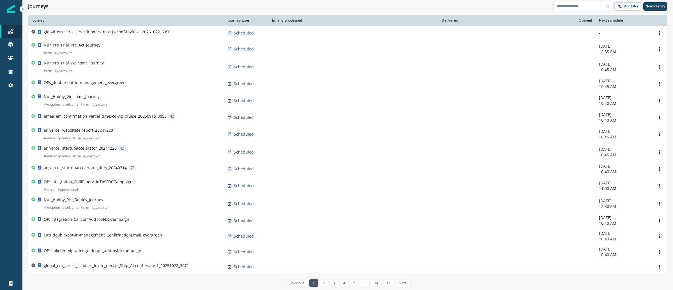
click at [585, 9] on input at bounding box center [582, 6] width 59 height 9
click at [577, 6] on input at bounding box center [582, 6] width 59 height 9
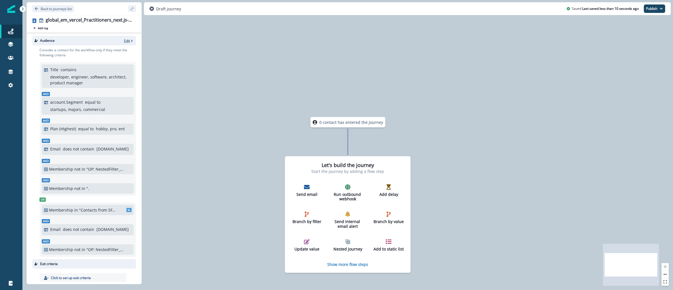
click at [130, 40] on icon "button" at bounding box center [132, 41] width 4 height 4
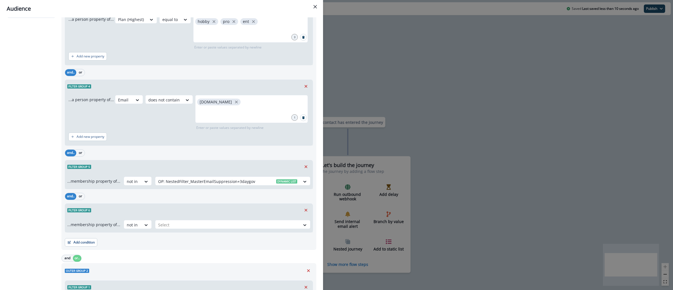
scroll to position [214, 0]
click at [214, 226] on div at bounding box center [227, 224] width 139 height 7
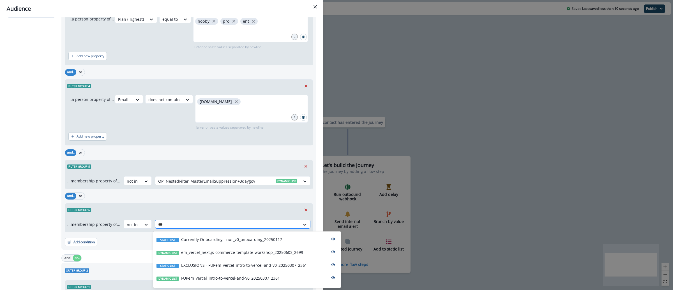
type input "****"
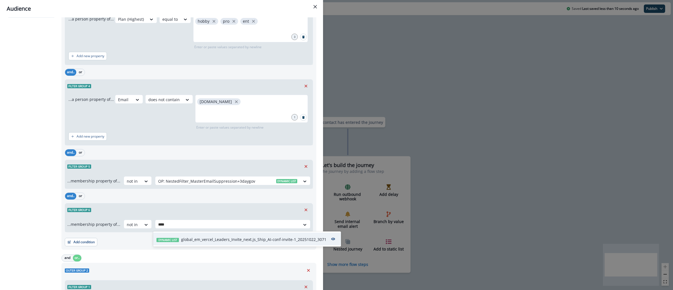
click at [289, 237] on p "global_em_vercel_Leaders_Invite_next.js_Ship_AI-conf-invite-1_20251022_3071" at bounding box center [253, 239] width 145 height 6
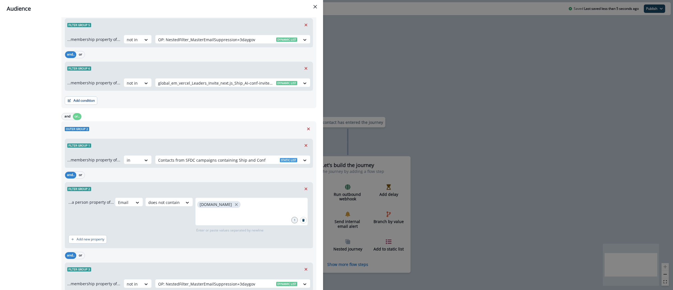
scroll to position [395, 0]
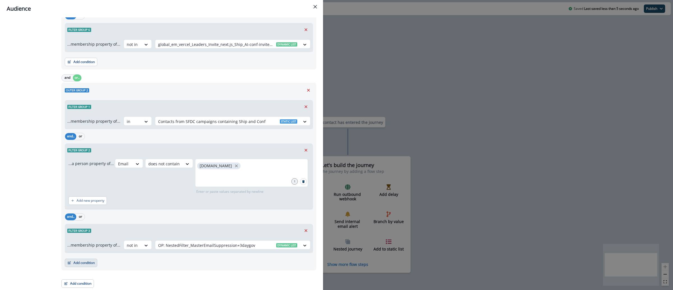
click at [85, 261] on button "Add condition" at bounding box center [81, 263] width 33 height 8
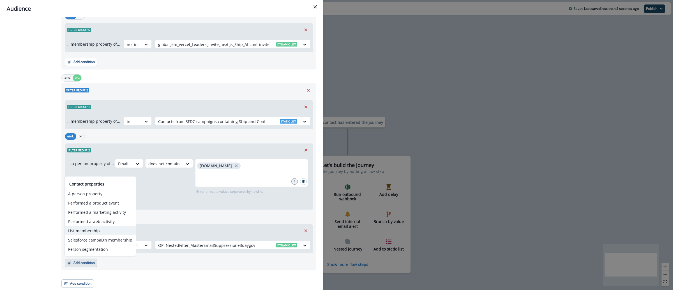
click at [100, 233] on button "List membership" at bounding box center [100, 230] width 71 height 9
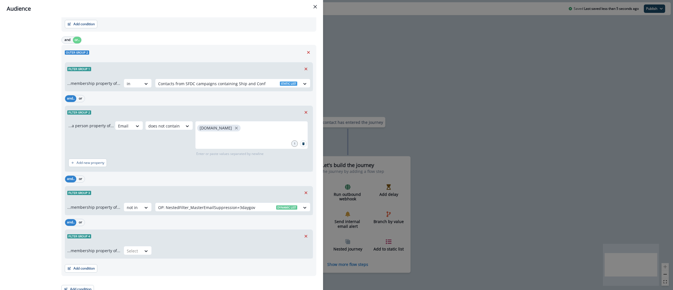
scroll to position [439, 0]
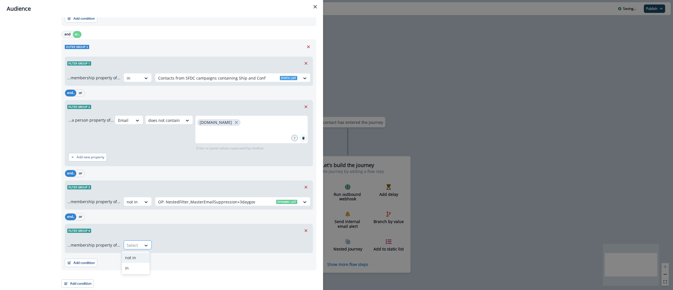
click at [146, 247] on icon at bounding box center [145, 246] width 5 height 6
drag, startPoint x: 139, startPoint y: 258, endPoint x: 169, endPoint y: 251, distance: 30.7
click at [139, 258] on div "not in" at bounding box center [136, 257] width 28 height 10
click at [178, 248] on div at bounding box center [227, 245] width 139 height 7
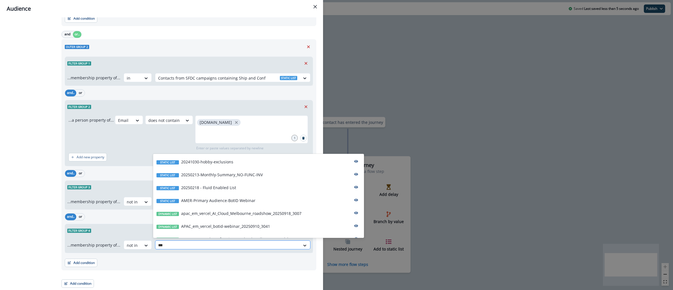
type input "****"
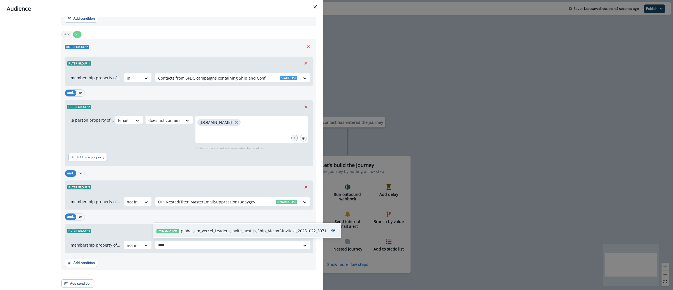
click at [190, 230] on p "global_em_vercel_Leaders_Invite_next.js_Ship_AI-conf-invite-1_20251022_3071" at bounding box center [253, 231] width 145 height 6
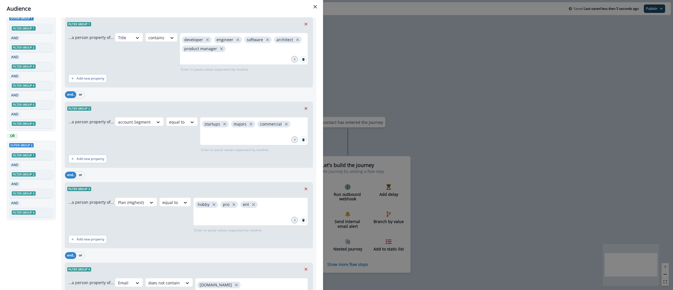
scroll to position [0, 0]
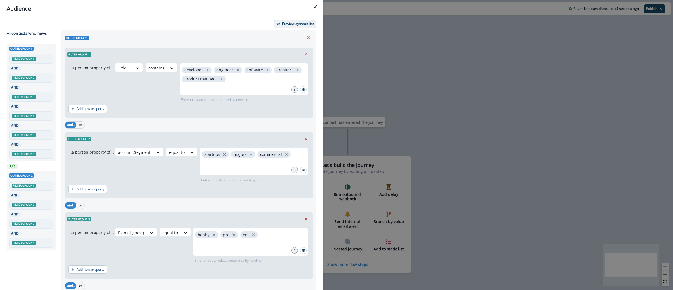
click at [282, 24] on p "Preview dynamic list" at bounding box center [298, 24] width 32 height 4
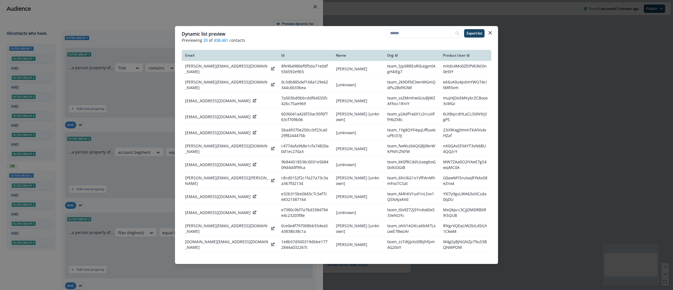
click at [532, 135] on div "Dynamic list preview Previewing 20 of 438,461 contacts Export list Email Id Nam…" at bounding box center [336, 145] width 673 height 290
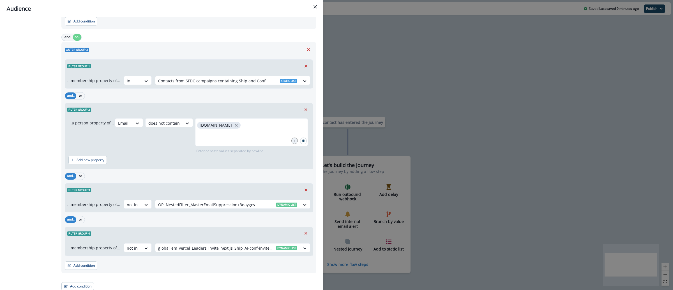
scroll to position [439, 0]
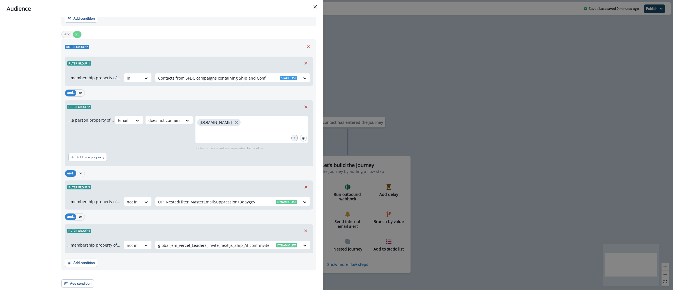
click at [441, 61] on div "Audience Preview dynamic list All contact s who have, Outer group 1 Filter grou…" at bounding box center [336, 145] width 673 height 290
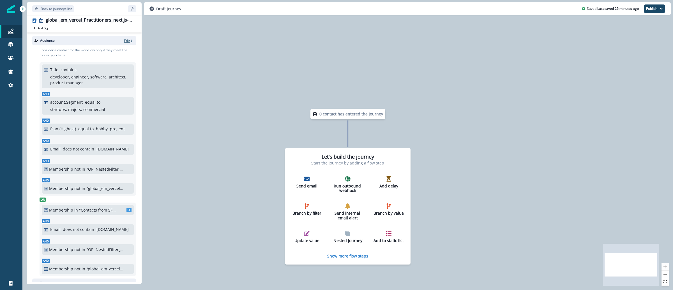
click at [124, 41] on p "Edit" at bounding box center [127, 40] width 6 height 5
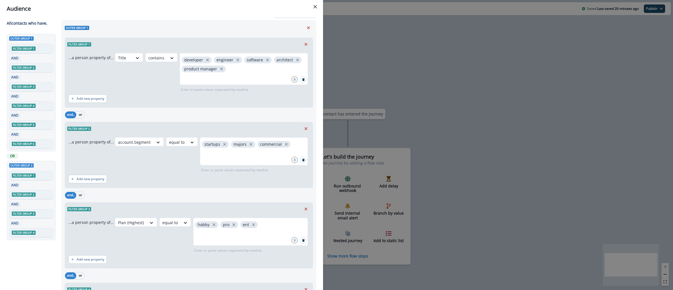
scroll to position [13, 0]
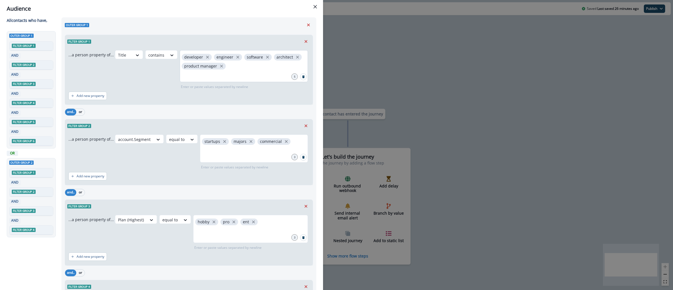
click at [264, 68] on div "developer engineer software architect product manager" at bounding box center [244, 66] width 128 height 32
click at [257, 68] on div "developer engineer software architect product manager" at bounding box center [244, 66] width 128 height 32
type input "*"
type input "******"
type input "**"
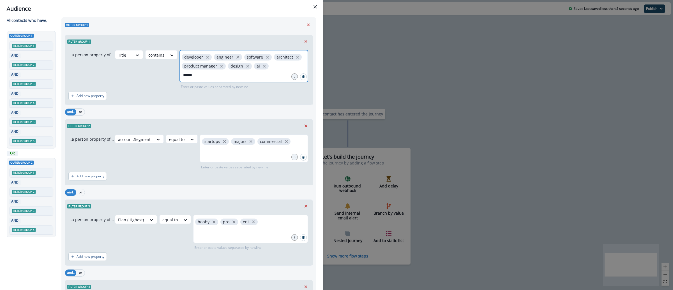
type input "*******"
click at [219, 67] on icon "close" at bounding box center [221, 66] width 5 height 5
click at [93, 96] on p "Add new property" at bounding box center [90, 96] width 28 height 4
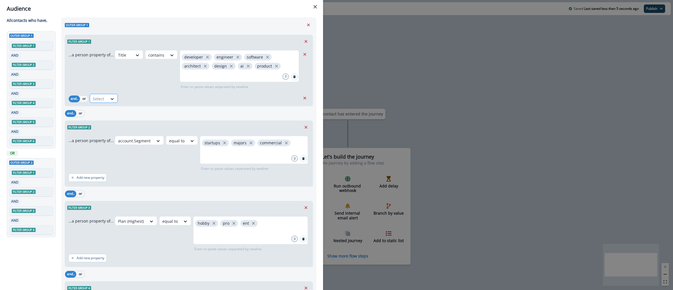
click at [105, 95] on div "Select" at bounding box center [98, 98] width 17 height 9
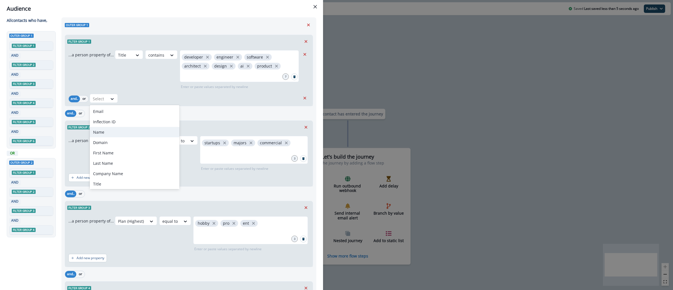
click at [206, 102] on div "Name, 3 of 256. 256 results available. Use Up and Down to choose options, press…" at bounding box center [195, 98] width 210 height 9
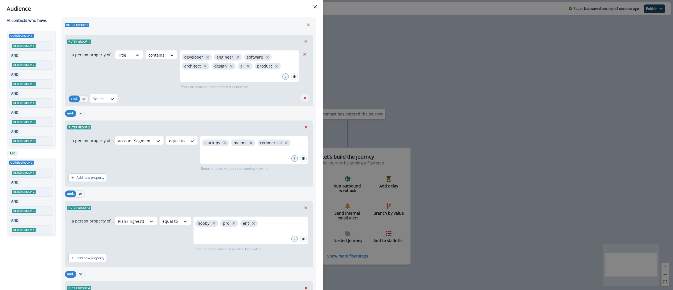
click at [302, 96] on icon "Remove" at bounding box center [304, 98] width 5 height 5
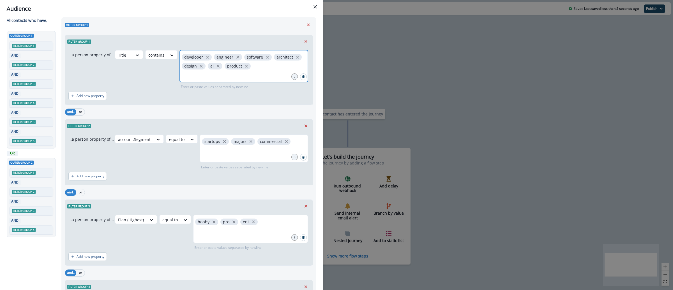
click at [242, 74] on input "text" at bounding box center [243, 74] width 126 height 11
type input "******"
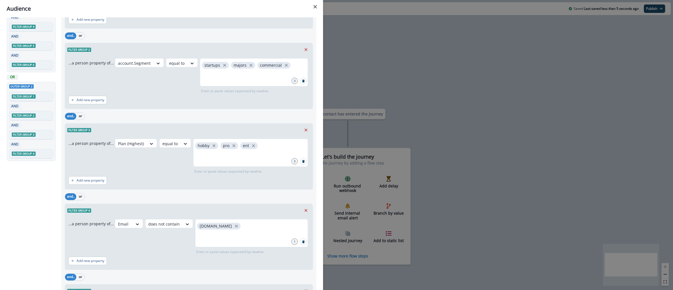
scroll to position [74, 0]
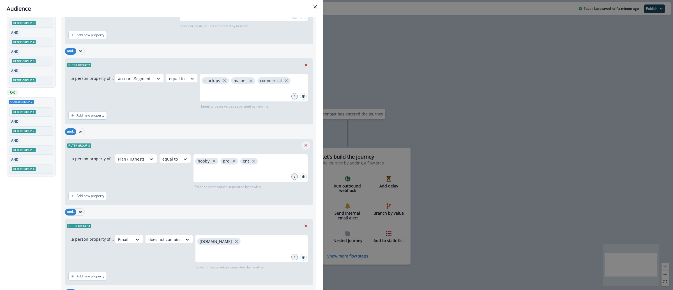
click at [303, 147] on icon "Remove" at bounding box center [305, 145] width 5 height 5
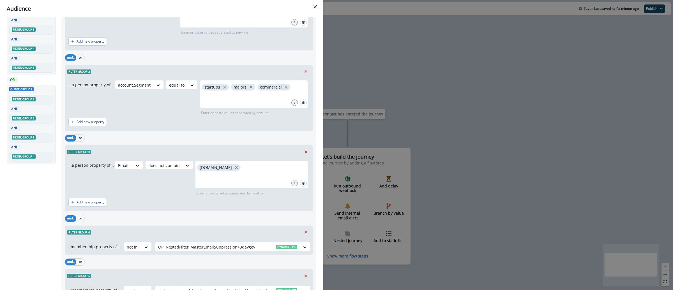
scroll to position [0, 0]
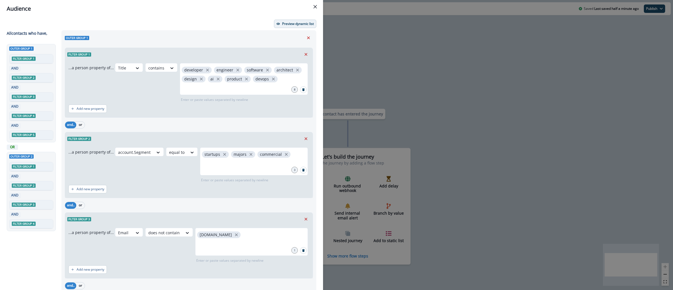
click at [283, 22] on p "Preview dynamic list" at bounding box center [298, 24] width 32 height 4
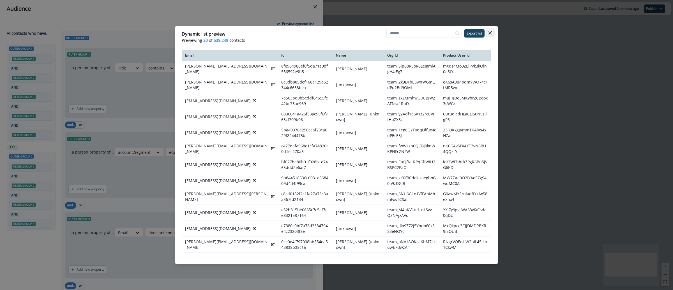
click at [489, 33] on icon "Close" at bounding box center [489, 32] width 3 height 3
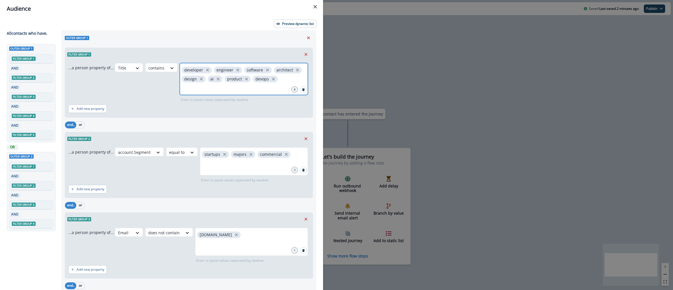
click at [228, 86] on input "text" at bounding box center [243, 87] width 126 height 11
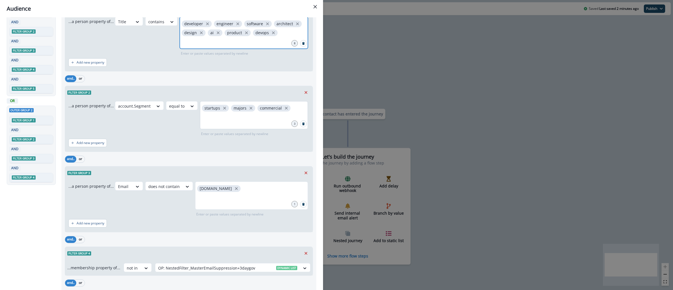
scroll to position [51, 0]
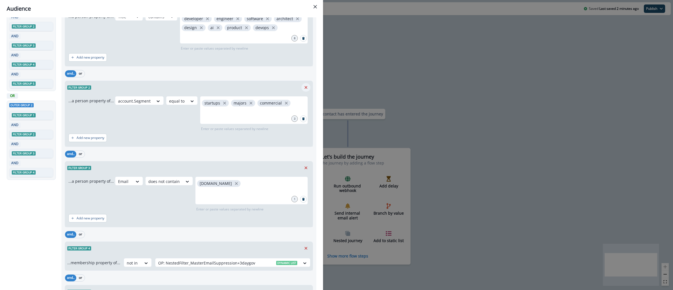
click at [303, 88] on icon "Remove" at bounding box center [305, 87] width 5 height 5
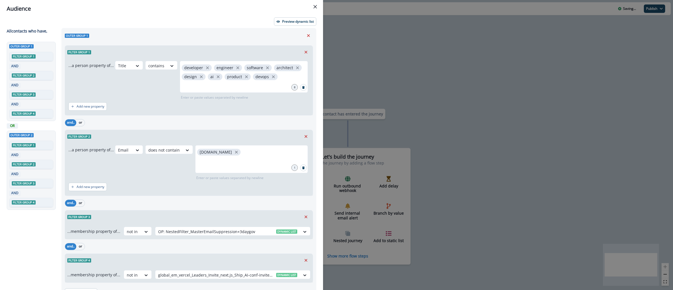
scroll to position [0, 0]
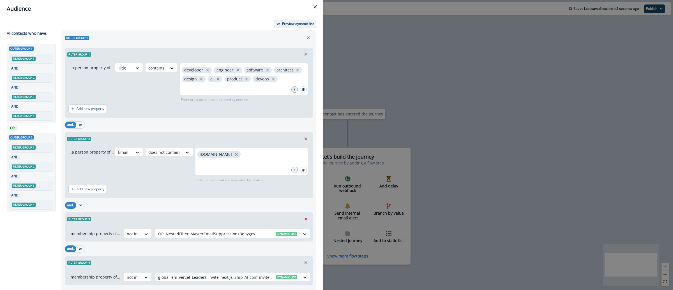
click at [292, 25] on p "Preview dynamic list" at bounding box center [298, 24] width 32 height 4
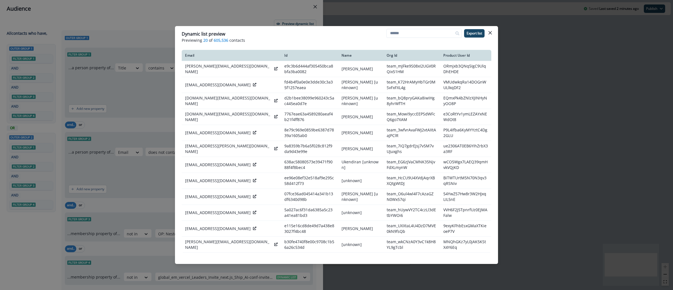
click at [503, 47] on div "Dynamic list preview Previewing 20 of 605,536 contacts Export list Email Id Nam…" at bounding box center [336, 145] width 673 height 290
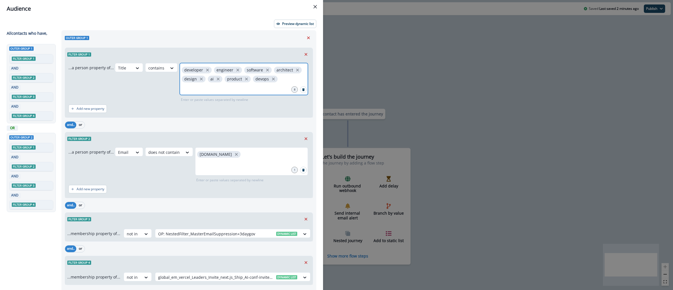
click at [236, 88] on input "text" at bounding box center [243, 87] width 126 height 11
type input "**********"
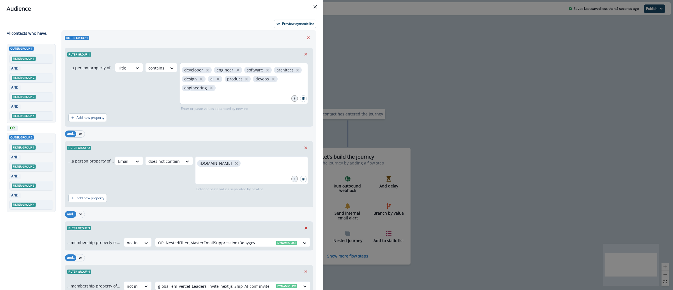
click at [262, 89] on div "developer engineer software architect design ai product devops engineering" at bounding box center [244, 83] width 128 height 41
click at [245, 94] on input "text" at bounding box center [243, 96] width 126 height 11
click at [245, 93] on input "text" at bounding box center [243, 96] width 126 height 11
click at [282, 25] on p "Preview dynamic list" at bounding box center [298, 24] width 32 height 4
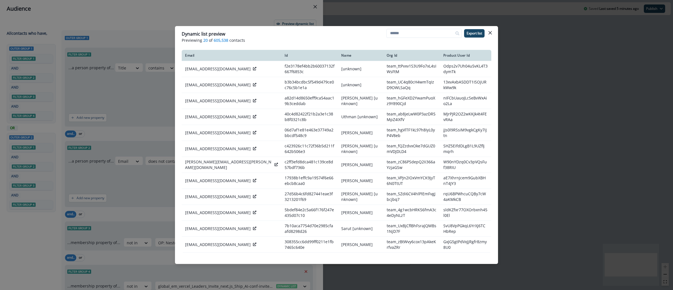
drag, startPoint x: 576, startPoint y: 84, endPoint x: 446, endPoint y: 85, distance: 130.3
click at [576, 84] on div "Dynamic list preview Previewing 20 of 605,538 contacts Export list Email Id Nam…" at bounding box center [336, 145] width 673 height 290
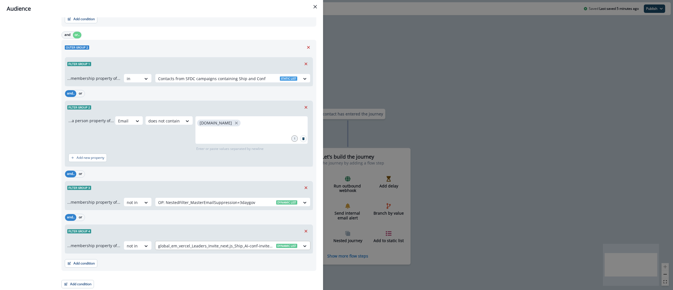
scroll to position [286, 0]
click at [87, 283] on button "Add condition" at bounding box center [77, 283] width 33 height 8
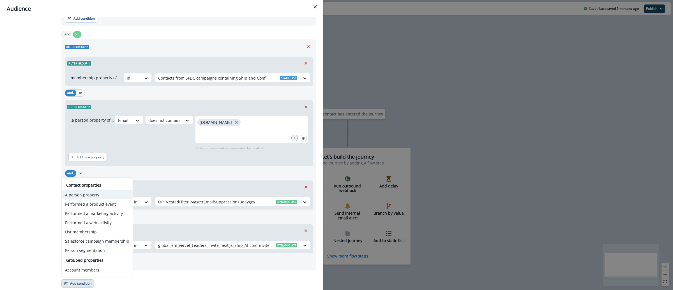
click at [107, 193] on button "A person property" at bounding box center [97, 194] width 71 height 9
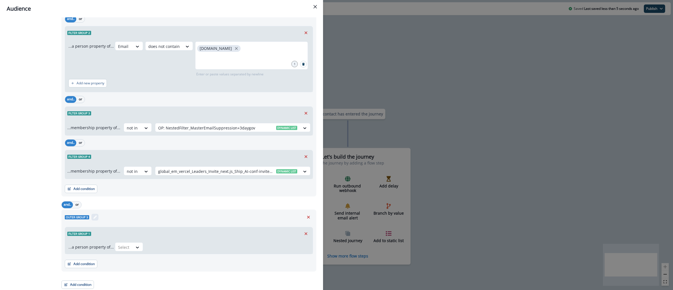
scroll to position [361, 0]
click at [76, 206] on button "or" at bounding box center [77, 203] width 8 height 7
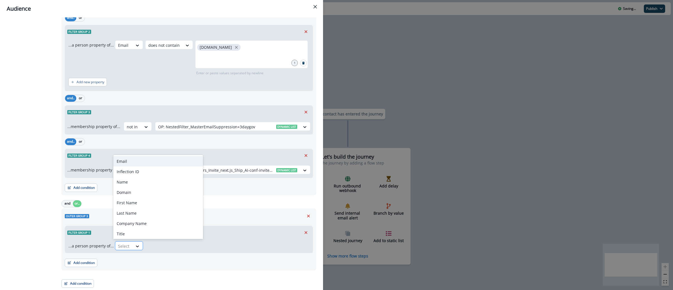
click at [122, 244] on div at bounding box center [124, 246] width 12 height 7
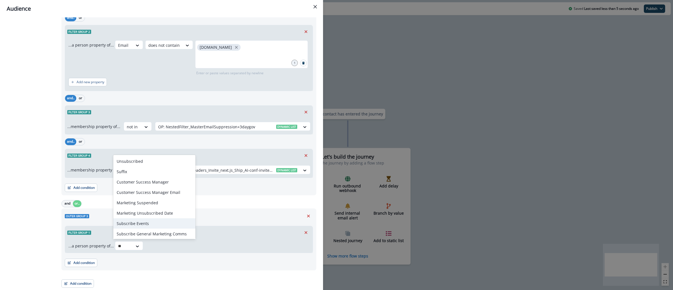
type input "*"
type input "*****"
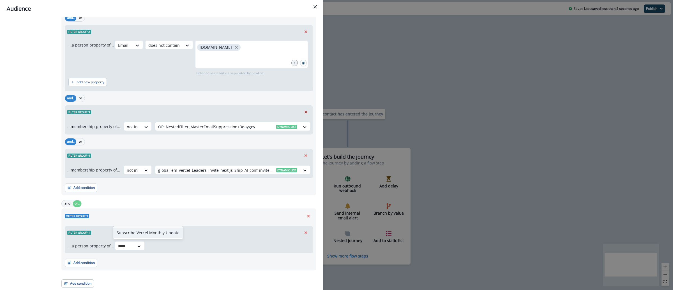
click at [149, 232] on div "Subscribe Vercel Monthly Update" at bounding box center [147, 233] width 69 height 10
click at [216, 244] on icon at bounding box center [218, 247] width 5 height 6
click at [207, 268] on div "true" at bounding box center [207, 269] width 28 height 10
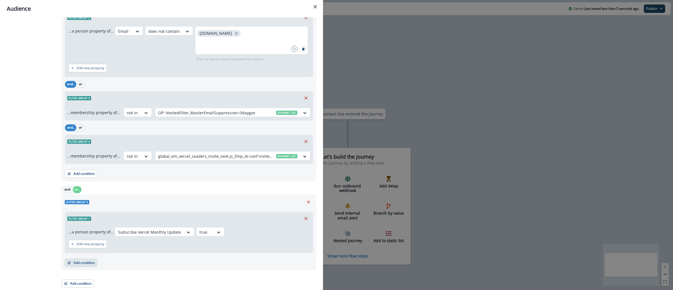
scroll to position [375, 0]
click at [90, 260] on button "Add condition" at bounding box center [81, 263] width 33 height 8
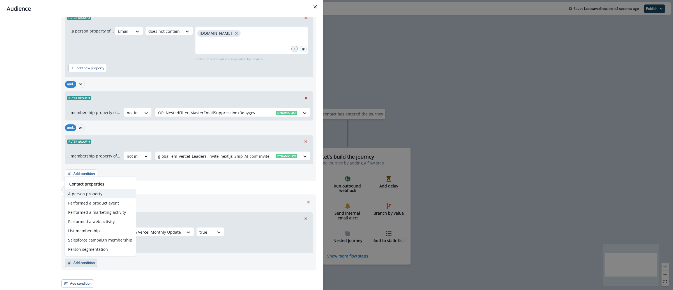
click at [99, 191] on button "A person property" at bounding box center [100, 193] width 71 height 9
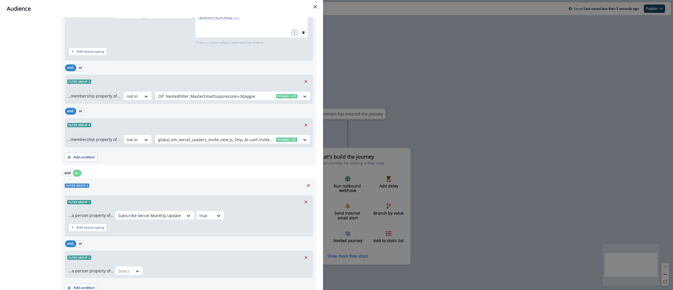
scroll to position [417, 0]
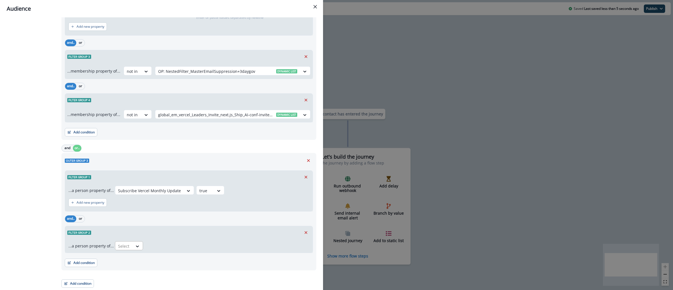
click at [128, 243] on div "Select" at bounding box center [123, 246] width 17 height 9
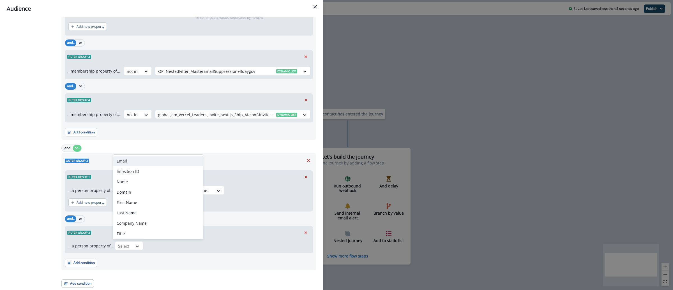
click at [132, 164] on div "Email" at bounding box center [158, 161] width 90 height 10
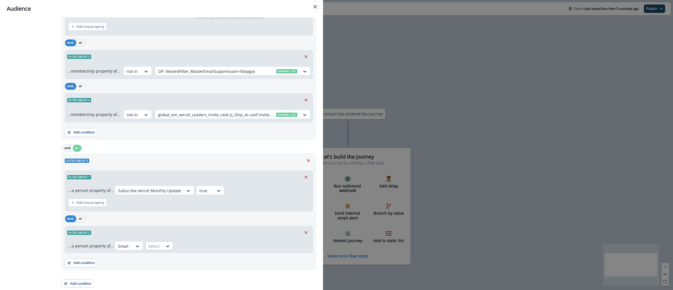
click at [155, 245] on div at bounding box center [154, 246] width 12 height 7
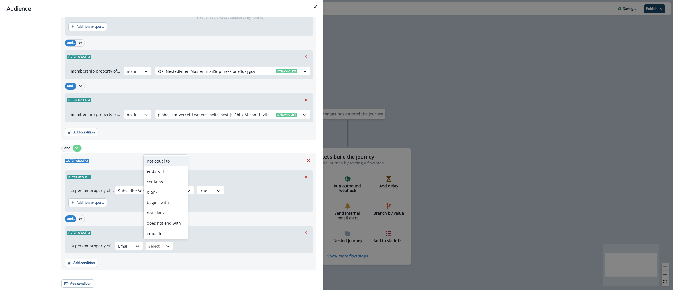
type input "*"
click at [168, 221] on div "does not contain" at bounding box center [165, 222] width 44 height 10
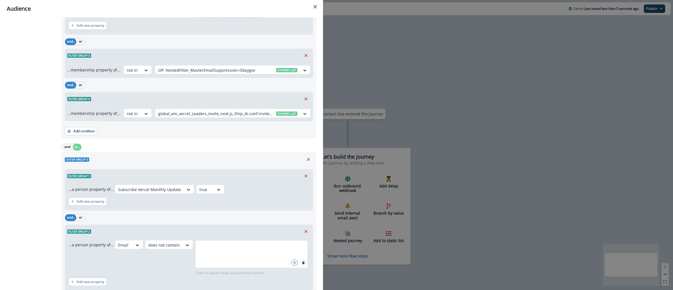
click at [211, 242] on div at bounding box center [251, 254] width 113 height 28
type input "**********"
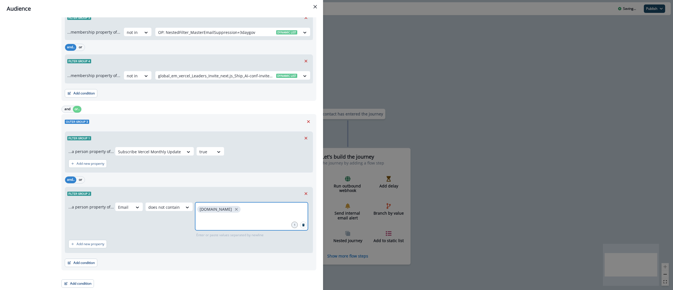
scroll to position [456, 0]
click at [75, 265] on button "Add condition" at bounding box center [81, 263] width 33 height 8
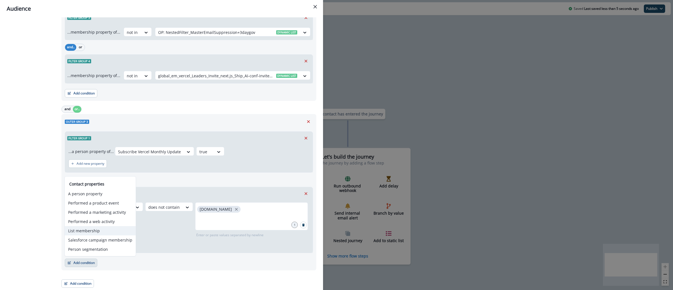
click at [92, 228] on button "List membership" at bounding box center [100, 230] width 71 height 9
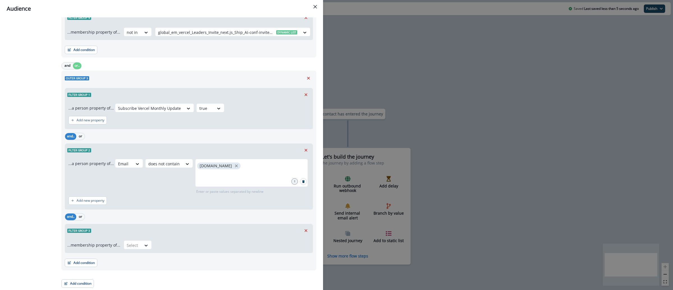
scroll to position [499, 0]
click at [141, 245] on div at bounding box center [146, 246] width 10 height 6
click at [133, 259] on div "not in" at bounding box center [136, 258] width 28 height 10
drag, startPoint x: 178, startPoint y: 241, endPoint x: 174, endPoint y: 237, distance: 5.0
click at [178, 241] on div "Select" at bounding box center [227, 245] width 145 height 9
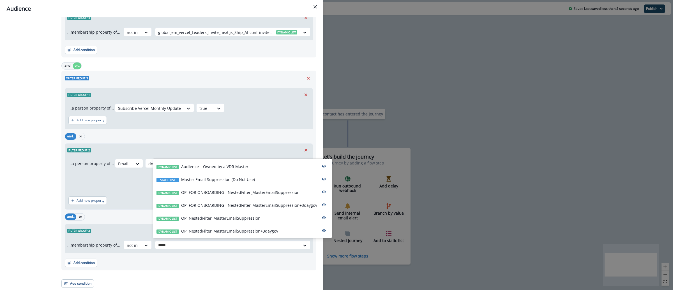
type input "******"
click at [230, 235] on div "Dynamic list OP: NestedFilter_MasterEmailSuppression+3daygov" at bounding box center [242, 230] width 178 height 13
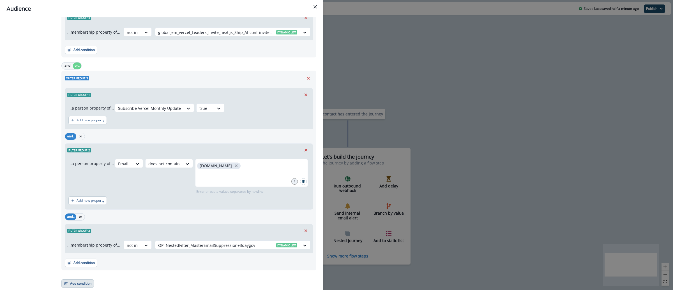
click at [68, 283] on button "Add condition" at bounding box center [77, 283] width 33 height 8
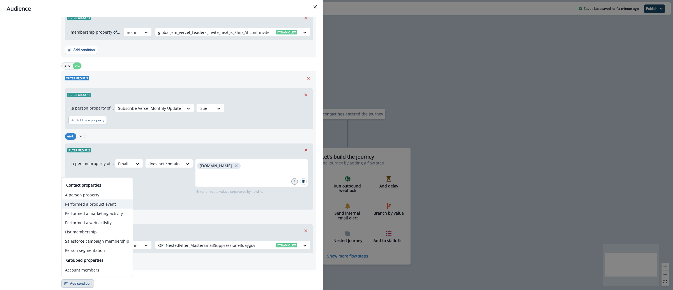
click at [91, 207] on button "Performed a product event" at bounding box center [97, 204] width 71 height 9
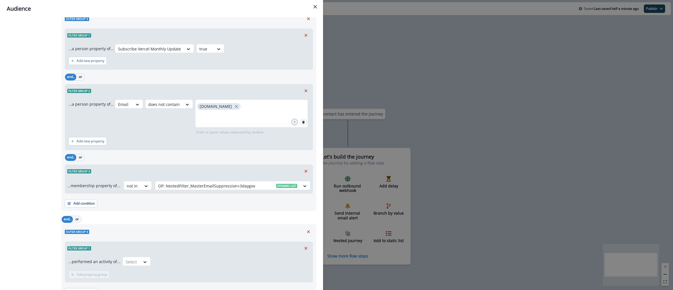
scroll to position [561, 0]
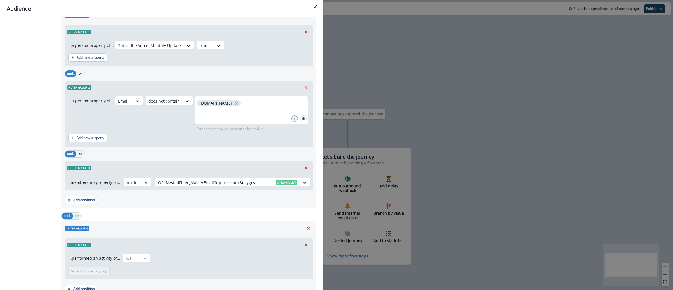
click at [76, 216] on button "or" at bounding box center [77, 216] width 8 height 7
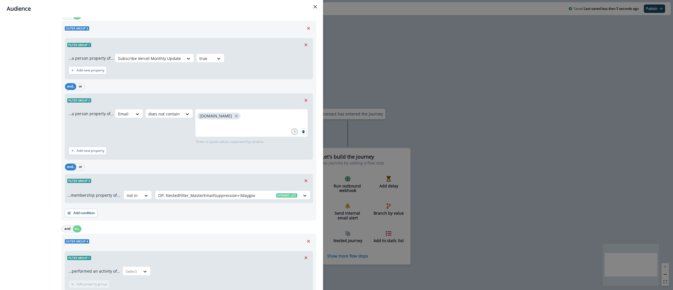
scroll to position [588, 0]
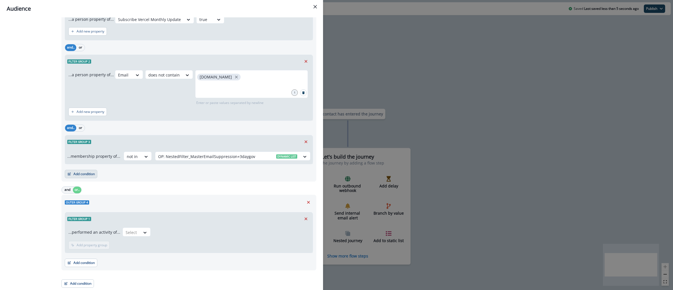
click at [84, 174] on button "Add condition" at bounding box center [81, 174] width 33 height 8
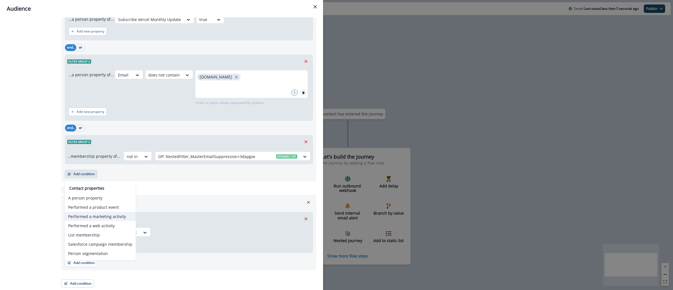
click at [107, 218] on button "Performed a marketing activity" at bounding box center [100, 216] width 71 height 9
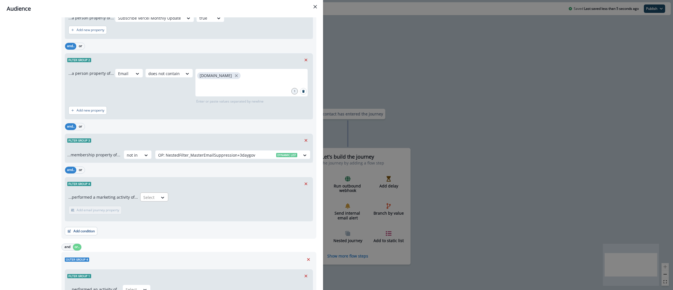
click at [141, 201] on div "Select" at bounding box center [148, 197] width 17 height 9
type input "*****"
click at [150, 210] on div "Clicked on link" at bounding box center [155, 211] width 34 height 10
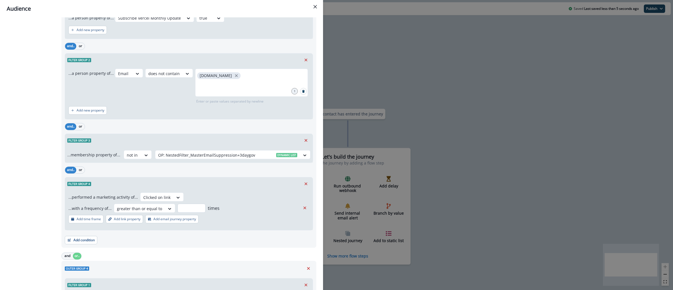
click at [191, 209] on input "number" at bounding box center [191, 208] width 28 height 9
click at [158, 210] on div at bounding box center [139, 208] width 45 height 7
type input "*"
type input "**"
click at [124, 232] on div "greater than or equal to" at bounding box center [138, 233] width 52 height 10
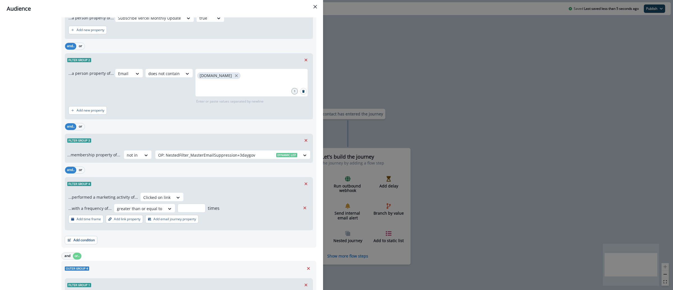
click at [184, 210] on input "number" at bounding box center [191, 208] width 28 height 9
type input "*"
click at [101, 219] on button "Add time frame" at bounding box center [85, 219] width 35 height 8
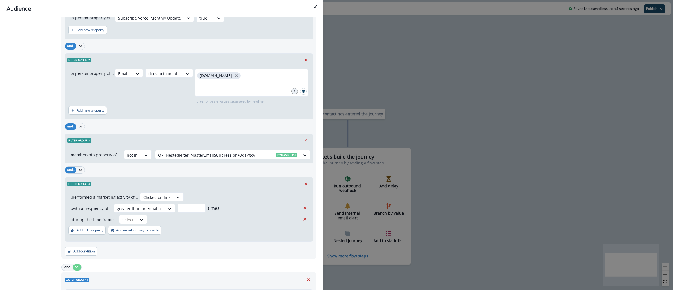
click at [145, 222] on div "...during the time frame... Select" at bounding box center [184, 219] width 232 height 9
click at [141, 221] on icon at bounding box center [141, 220] width 5 height 6
click at [143, 267] on div "in past" at bounding box center [159, 271] width 84 height 10
click at [164, 221] on input "text" at bounding box center [185, 219] width 70 height 9
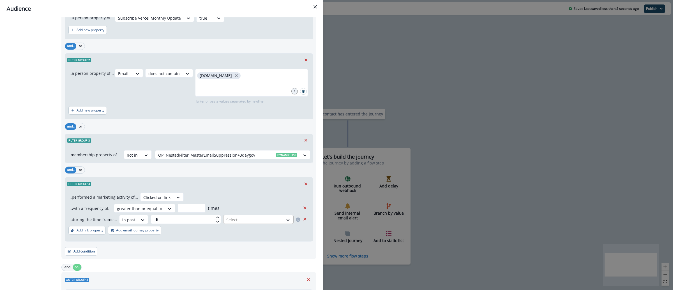
type input "*"
click at [256, 218] on div at bounding box center [253, 219] width 54 height 7
drag, startPoint x: 243, startPoint y: 251, endPoint x: 235, endPoint y: 253, distance: 8.7
click at [243, 251] on div "month(s)" at bounding box center [253, 254] width 69 height 10
click at [89, 232] on p "Add link property" at bounding box center [89, 230] width 27 height 4
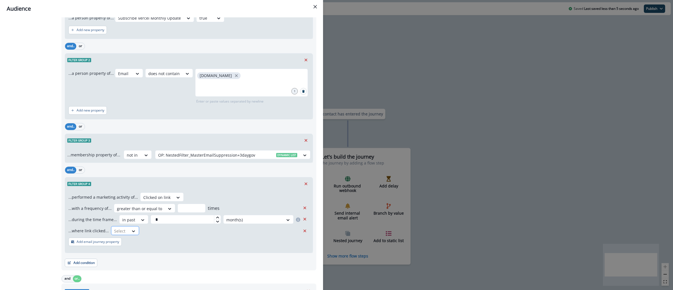
click at [124, 234] on div "Select" at bounding box center [119, 230] width 17 height 9
click at [132, 247] on div "not equal to" at bounding box center [131, 245] width 44 height 10
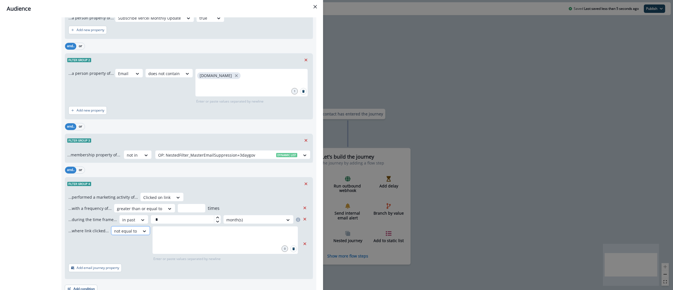
click at [135, 230] on div "not equal to" at bounding box center [125, 230] width 28 height 9
type input "*"
click at [147, 265] on div "does not contain" at bounding box center [131, 266] width 44 height 10
click at [169, 239] on input "text" at bounding box center [229, 233] width 135 height 11
type input "**********"
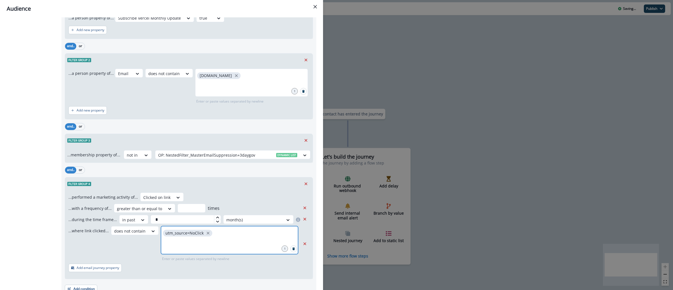
scroll to position [705, 0]
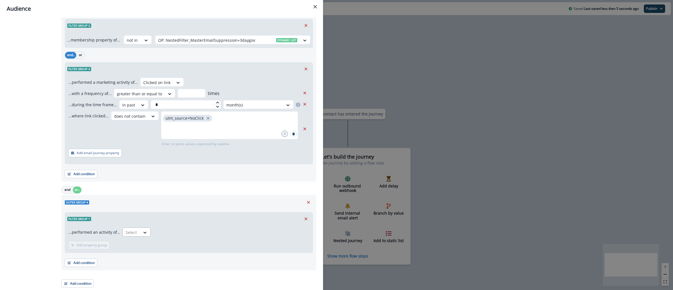
click at [134, 234] on div at bounding box center [132, 232] width 12 height 7
click at [147, 249] on div "first_deployment" at bounding box center [156, 245] width 73 height 10
click at [88, 262] on button "Add condition" at bounding box center [81, 263] width 33 height 8
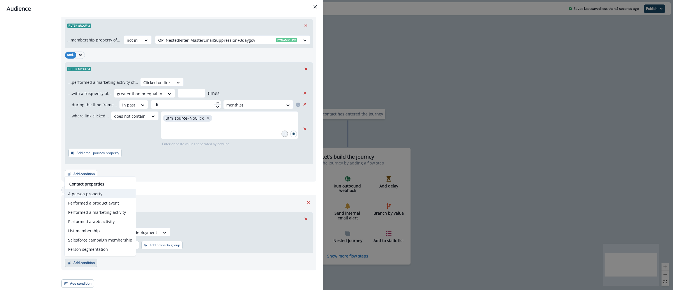
click at [112, 196] on button "A person property" at bounding box center [100, 193] width 71 height 9
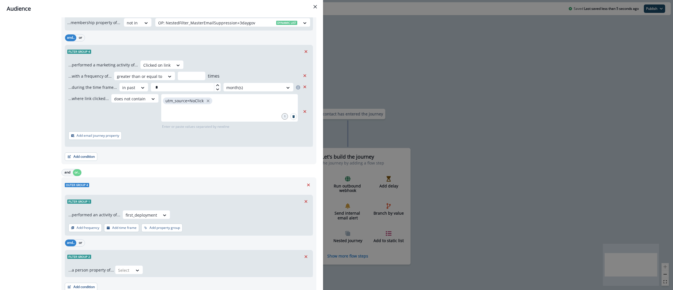
scroll to position [746, 0]
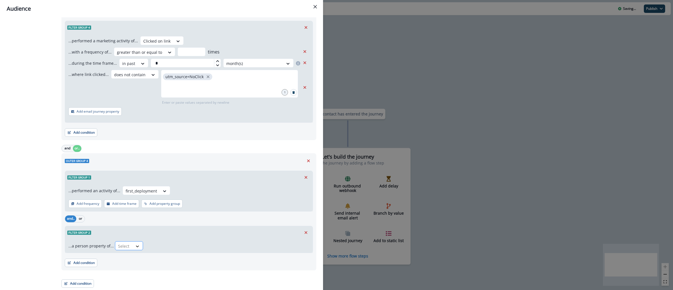
click at [133, 245] on div at bounding box center [138, 247] width 10 height 6
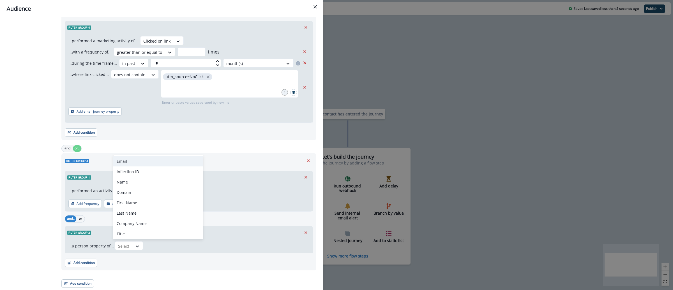
click at [137, 163] on div "Email" at bounding box center [158, 161] width 90 height 10
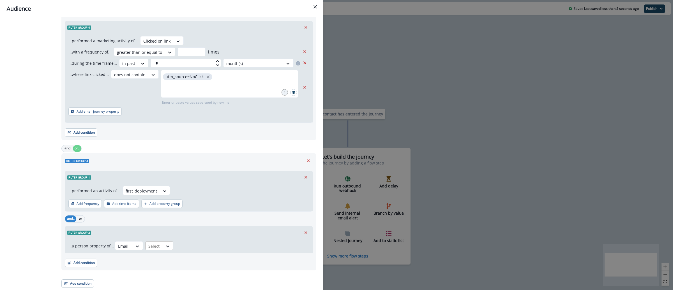
click at [154, 243] on div at bounding box center [154, 246] width 12 height 7
type input "*"
click at [171, 225] on div "does not contain" at bounding box center [165, 222] width 44 height 10
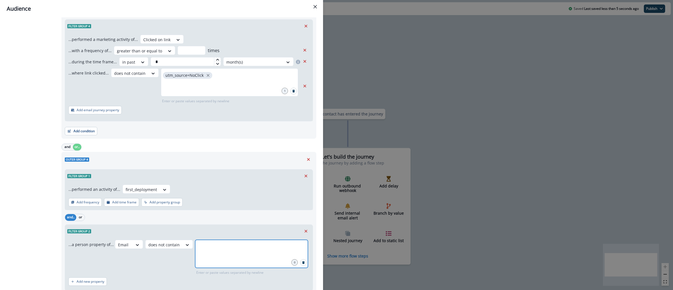
click at [205, 247] on input "text" at bounding box center [251, 246] width 111 height 11
type input "**********"
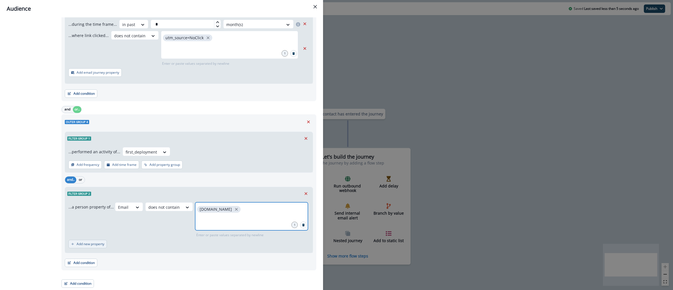
scroll to position [785, 0]
click at [89, 261] on button "Add condition" at bounding box center [81, 263] width 33 height 8
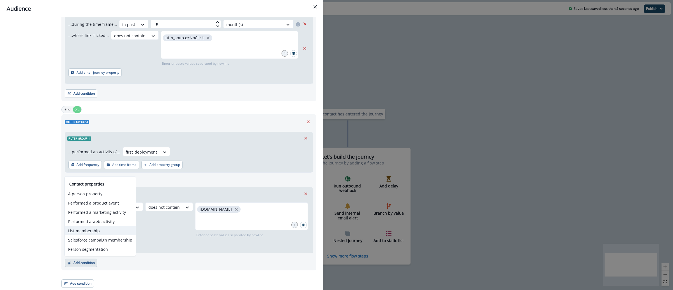
click at [94, 231] on button "List membership" at bounding box center [100, 230] width 71 height 9
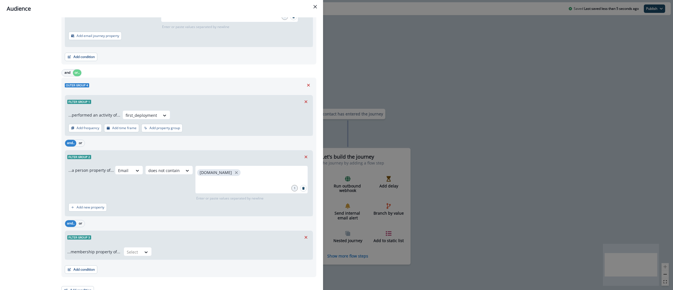
scroll to position [829, 0]
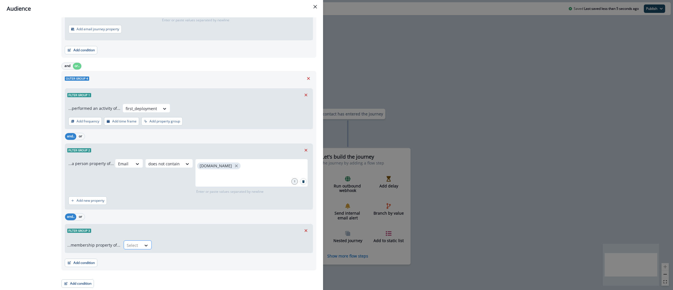
click at [127, 242] on div at bounding box center [133, 245] width 12 height 7
drag, startPoint x: 132, startPoint y: 259, endPoint x: 152, endPoint y: 249, distance: 22.8
click at [132, 259] on div "not in" at bounding box center [136, 257] width 28 height 10
click at [189, 245] on div at bounding box center [227, 245] width 139 height 7
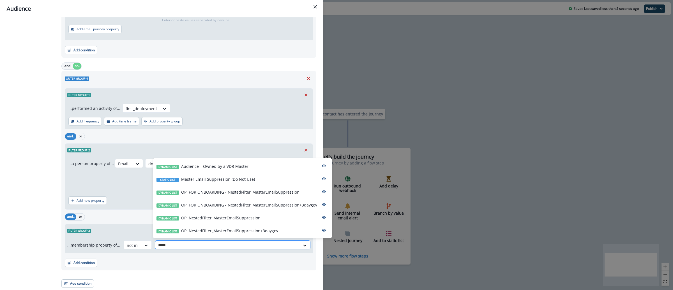
type input "******"
click at [231, 228] on div "Dynamic list OP: NestedFilter_MasterEmailSuppression+3daygov" at bounding box center [242, 230] width 178 height 13
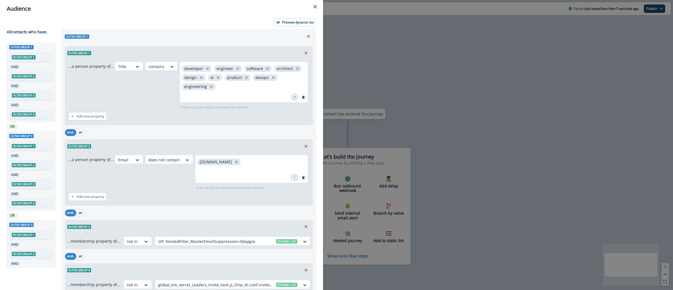
scroll to position [0, 0]
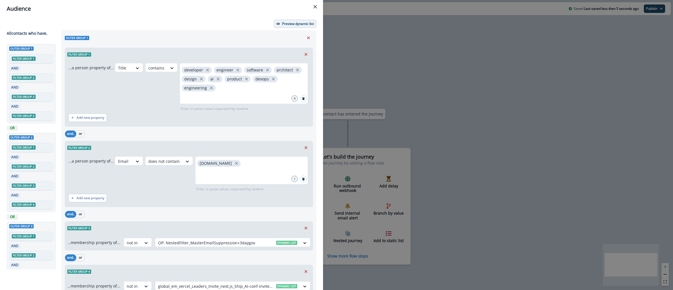
click at [293, 20] on button "Preview dynamic list" at bounding box center [295, 24] width 42 height 8
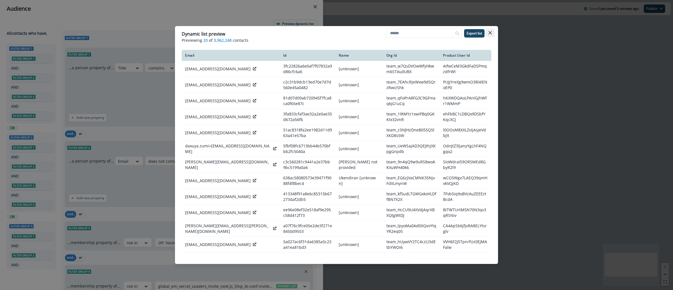
click at [492, 31] on button "Close" at bounding box center [489, 32] width 9 height 9
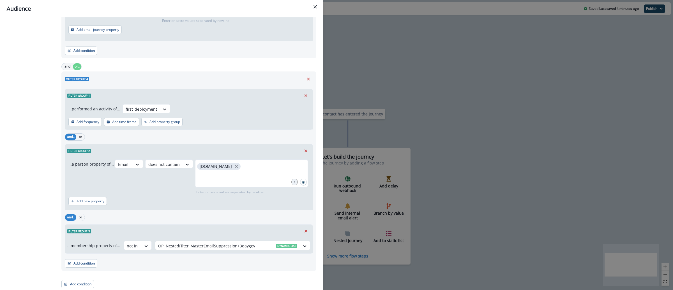
scroll to position [829, 0]
click at [116, 123] on button "Add time frame" at bounding box center [121, 121] width 35 height 8
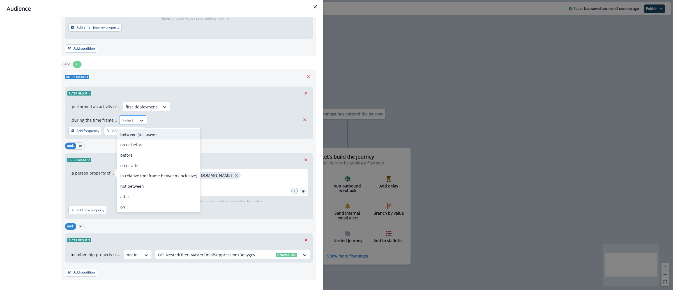
click at [127, 120] on div at bounding box center [128, 120] width 12 height 7
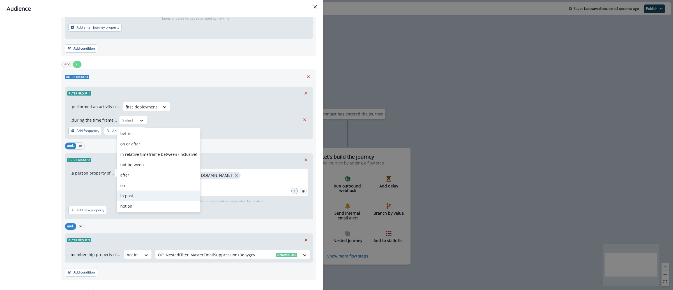
click at [162, 196] on div "in past" at bounding box center [159, 196] width 84 height 10
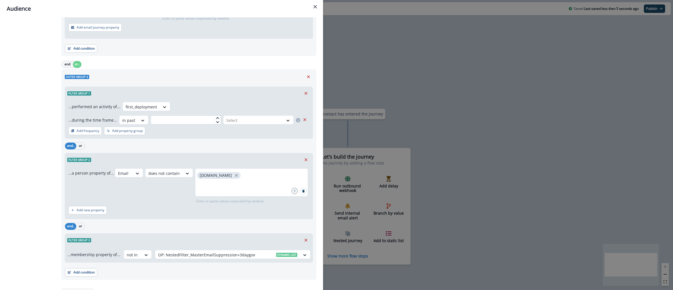
click at [197, 124] on input "text" at bounding box center [185, 119] width 70 height 9
type input "*"
click at [247, 119] on div at bounding box center [253, 120] width 54 height 7
click at [239, 158] on div "month(s)" at bounding box center [253, 155] width 69 height 10
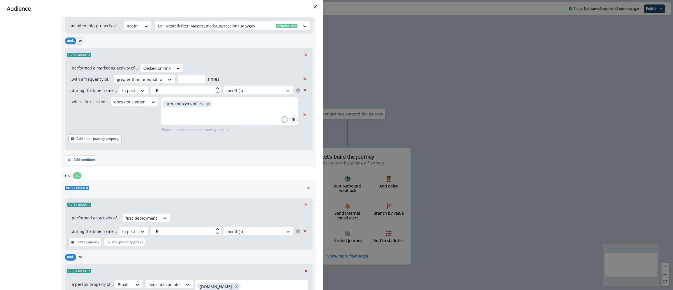
scroll to position [805, 0]
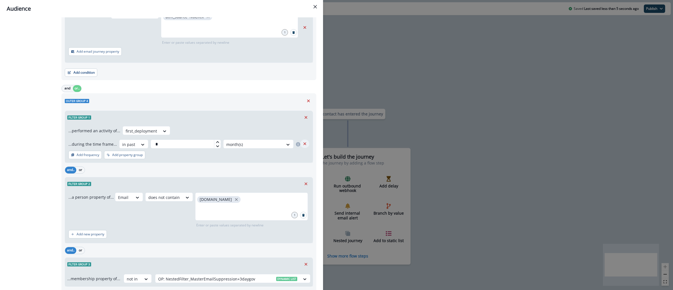
click at [302, 146] on icon "Remove" at bounding box center [304, 143] width 5 height 5
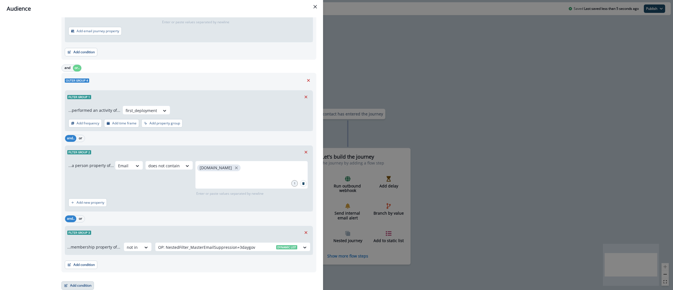
scroll to position [829, 0]
click at [80, 263] on button "Add condition" at bounding box center [81, 263] width 33 height 8
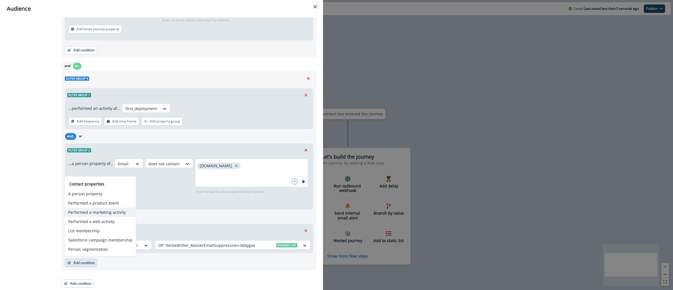
click at [103, 209] on button "Performed a marketing activity" at bounding box center [100, 212] width 71 height 9
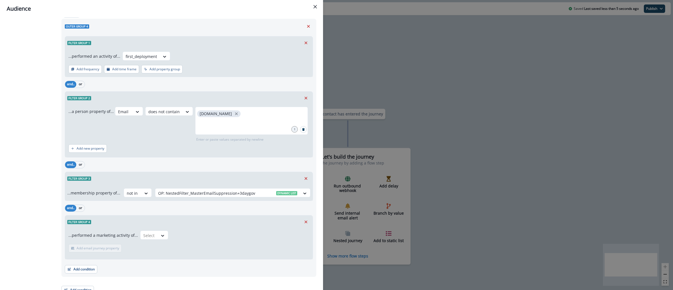
scroll to position [887, 0]
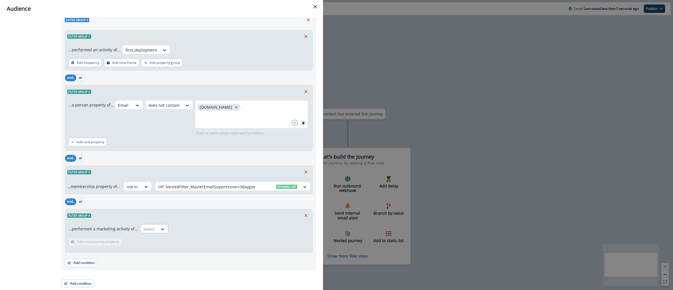
click at [147, 229] on div at bounding box center [149, 229] width 12 height 7
type input "*****"
click at [152, 242] on div "Clicked on link" at bounding box center [155, 241] width 34 height 10
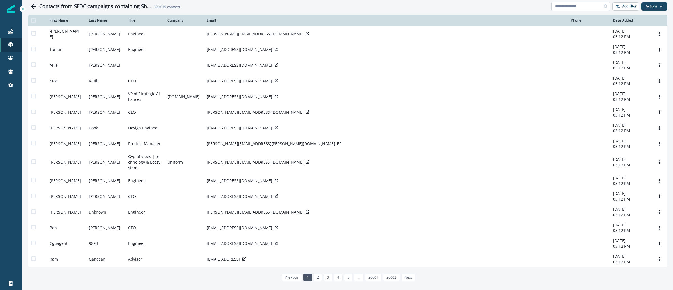
click at [572, 4] on input at bounding box center [580, 6] width 59 height 9
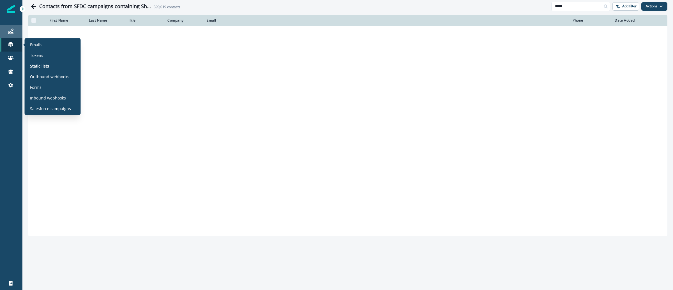
type input "*****"
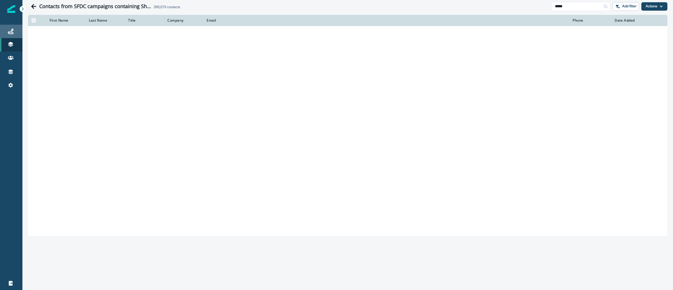
click at [10, 28] on div "Journeys" at bounding box center [11, 31] width 18 height 7
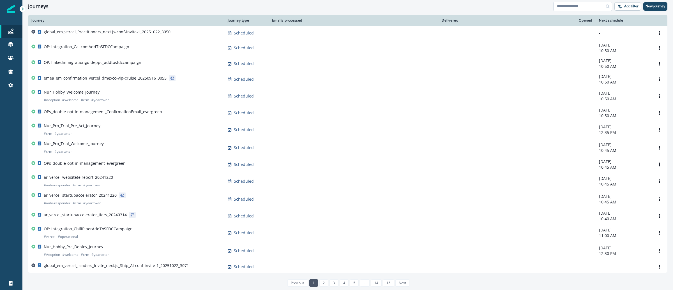
click at [575, 5] on input at bounding box center [582, 6] width 59 height 9
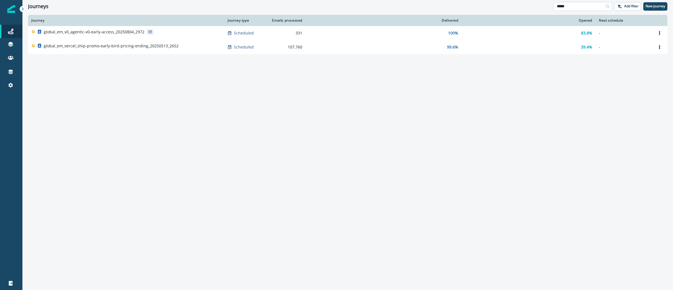
click at [597, 7] on input "*****" at bounding box center [582, 6] width 59 height 9
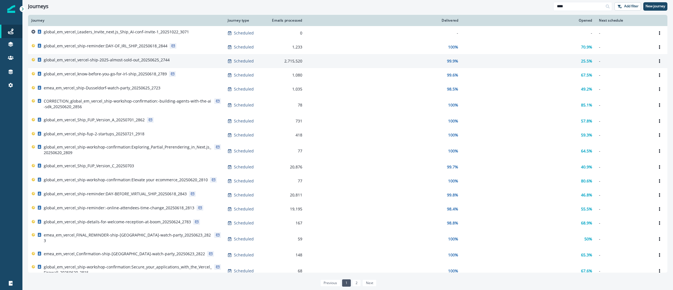
type input "****"
click at [137, 61] on p "global_em_vercel_vercel-ship-2025-almost-sold-out_20250625_2744" at bounding box center [107, 60] width 126 height 6
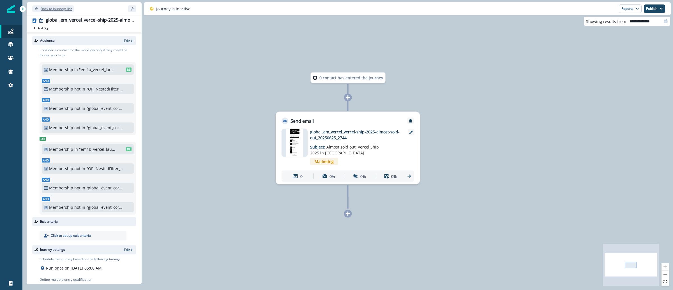
click at [64, 10] on p "Back to journeys list" at bounding box center [56, 8] width 31 height 5
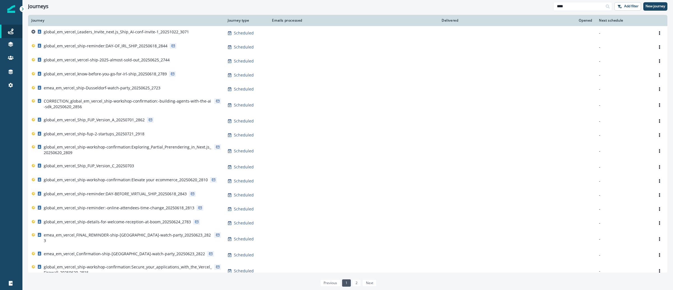
click at [570, 11] on div "Journeys **** Add filter New journey" at bounding box center [347, 6] width 650 height 13
click at [570, 9] on input "****" at bounding box center [582, 6] width 59 height 9
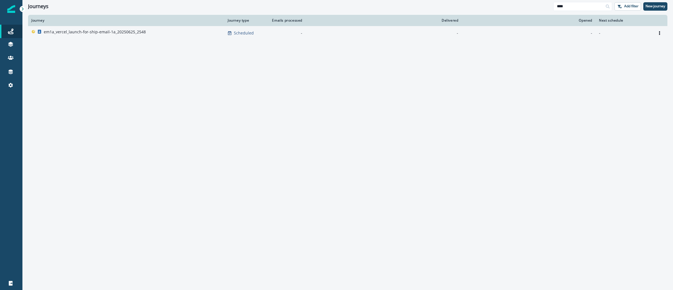
type input "****"
click at [112, 31] on p "em1a_vercel_launch-for-ship-email-1a_20250625_2548" at bounding box center [95, 32] width 102 height 6
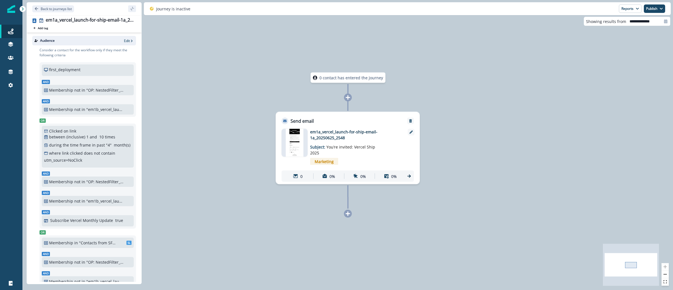
click at [664, 24] on div at bounding box center [665, 21] width 9 height 9
select select "*"
select select "****"
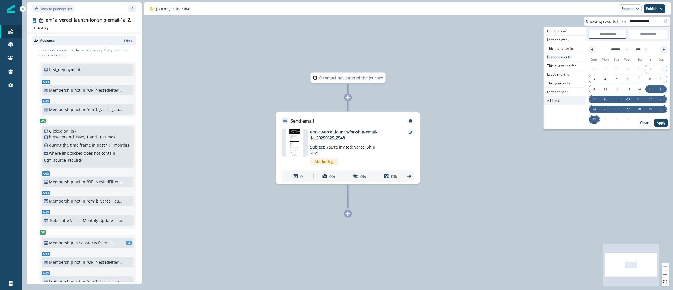
click at [557, 105] on span "All Time" at bounding box center [564, 100] width 42 height 8
type input "********"
type input "**********"
select select "**"
select select "****"
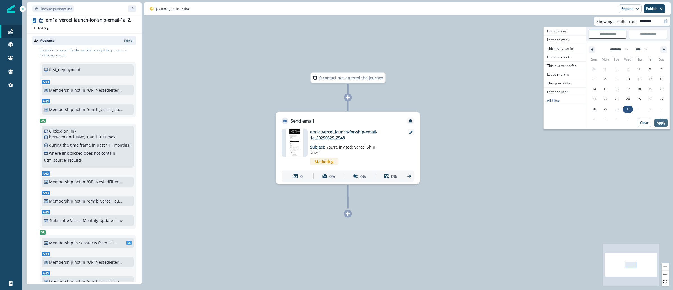
click at [658, 123] on p "Apply" at bounding box center [660, 123] width 9 height 4
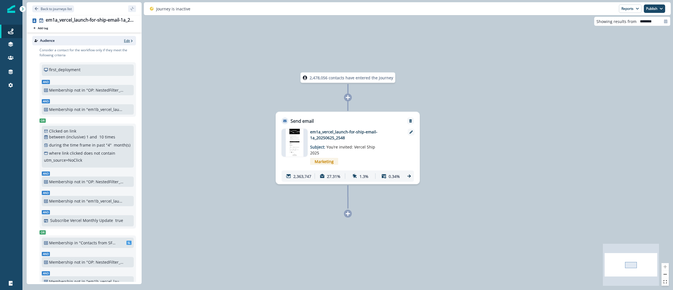
click at [124, 42] on p "Edit" at bounding box center [127, 40] width 6 height 5
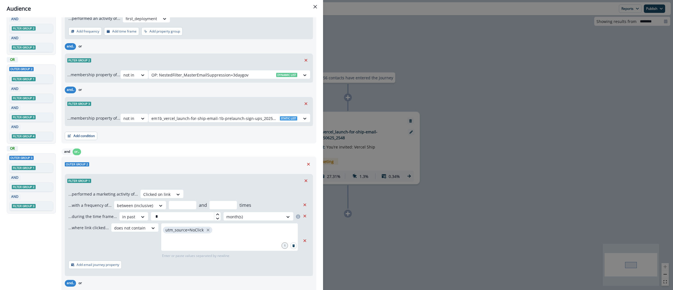
scroll to position [140, 0]
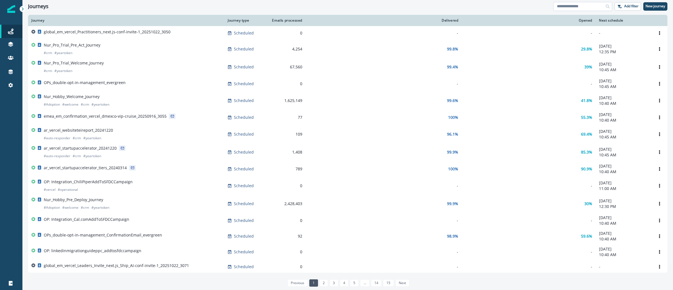
click at [580, 7] on input at bounding box center [582, 6] width 59 height 9
click at [11, 70] on icon at bounding box center [11, 72] width 4 height 4
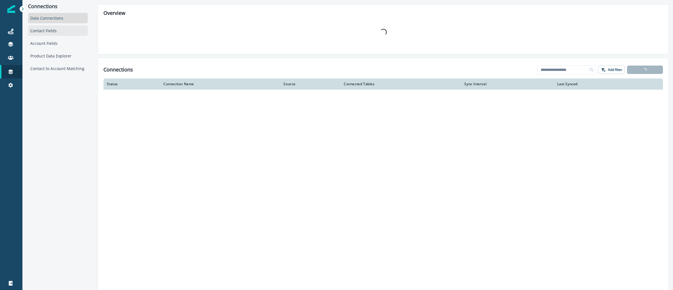
click at [60, 30] on div "Contact Fields" at bounding box center [58, 30] width 60 height 10
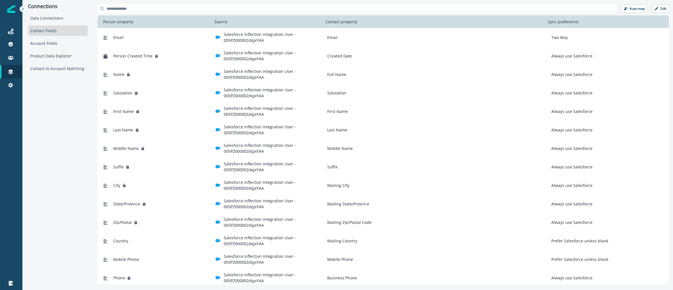
click at [181, 12] on input at bounding box center [357, 8] width 519 height 9
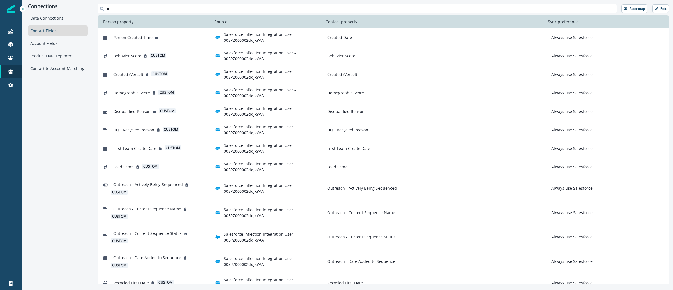
type input "*"
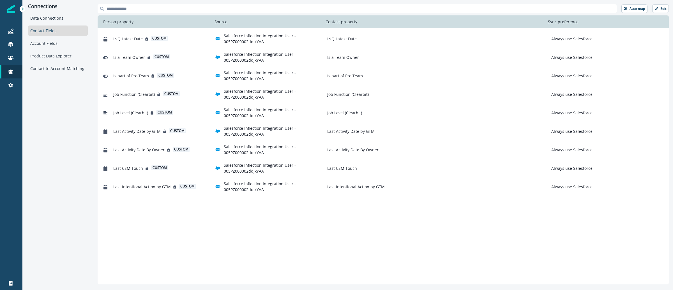
scroll to position [762, 0]
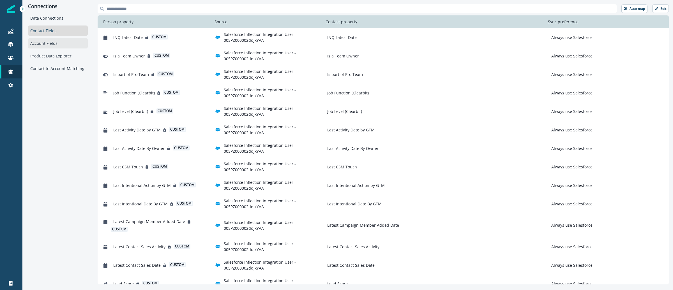
click at [54, 46] on div "Account Fields" at bounding box center [58, 43] width 60 height 10
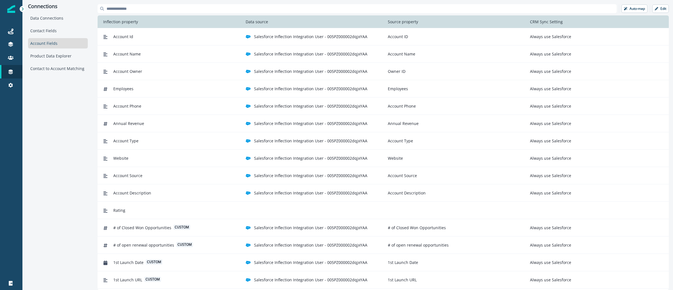
click at [149, 5] on input at bounding box center [357, 8] width 519 height 9
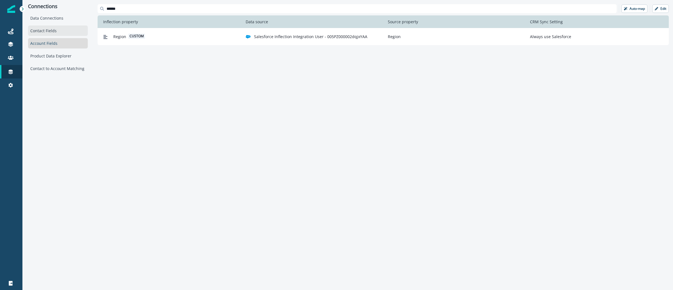
type input "******"
click at [54, 33] on div "Contact Fields" at bounding box center [58, 30] width 60 height 10
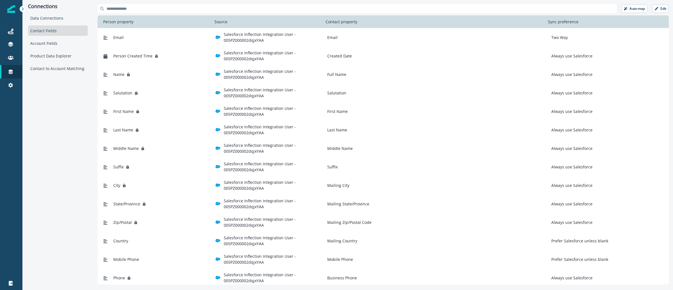
click at [192, 11] on input at bounding box center [357, 8] width 519 height 9
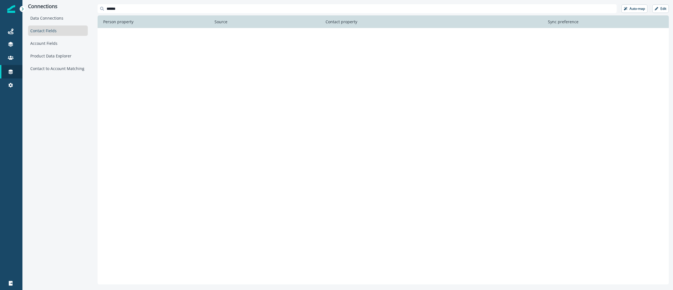
drag, startPoint x: 209, startPoint y: 10, endPoint x: 0, endPoint y: 12, distance: 208.5
click at [0, 12] on div "Journeys Emails Tokens Static lists Outbound webhooks Forms Inbound webhooks Sa…" at bounding box center [336, 145] width 673 height 290
click at [150, 10] on input "******" at bounding box center [357, 8] width 519 height 9
click at [149, 10] on input "******" at bounding box center [357, 8] width 519 height 9
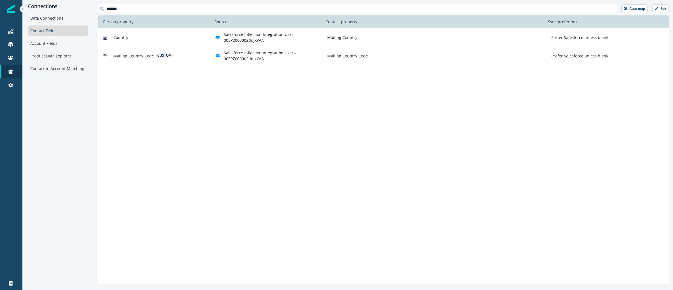
type input "*******"
click at [9, 36] on link "Journeys" at bounding box center [11, 31] width 22 height 13
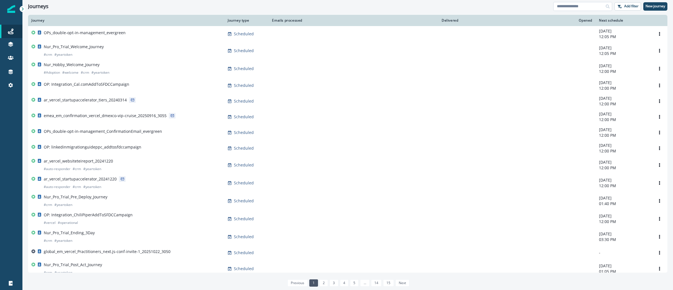
click at [576, 5] on input at bounding box center [582, 6] width 59 height 9
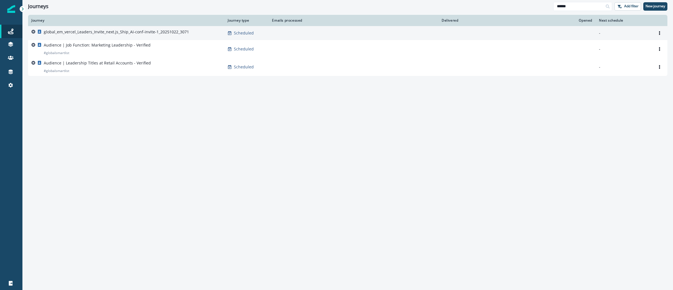
type input "******"
click at [89, 31] on p "global_em_vercel_Leaders_Invite_next.js_Ship_AI-conf-invite-1_20251022_3071" at bounding box center [116, 32] width 145 height 6
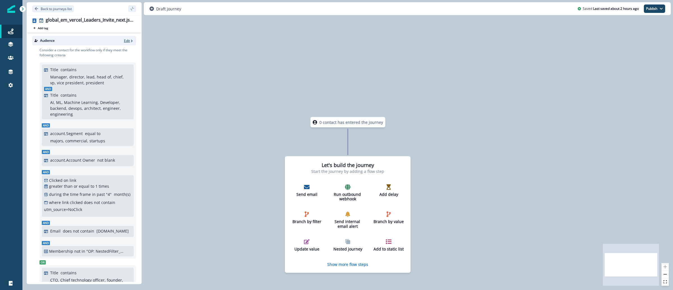
click at [130, 39] on icon "button" at bounding box center [132, 41] width 4 height 4
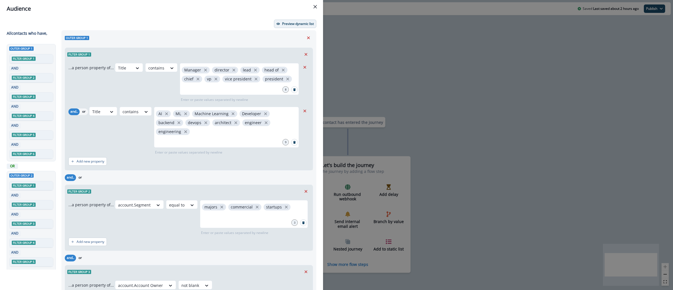
click at [289, 20] on button "Preview dynamic list" at bounding box center [295, 24] width 42 height 8
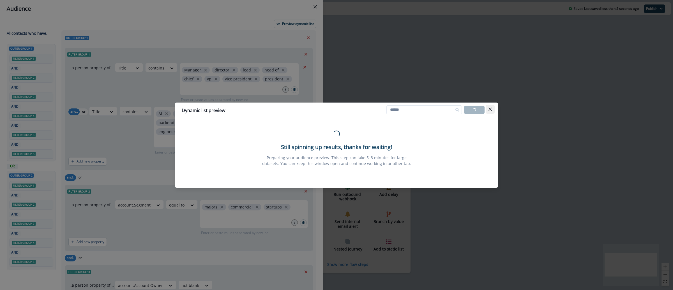
click at [492, 105] on button "Close" at bounding box center [489, 109] width 9 height 9
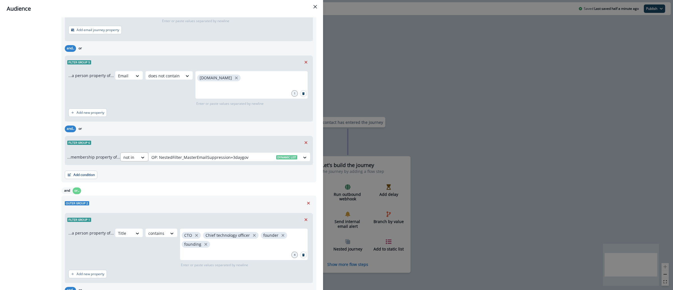
scroll to position [382, 0]
click at [92, 174] on button "Add condition" at bounding box center [81, 173] width 33 height 8
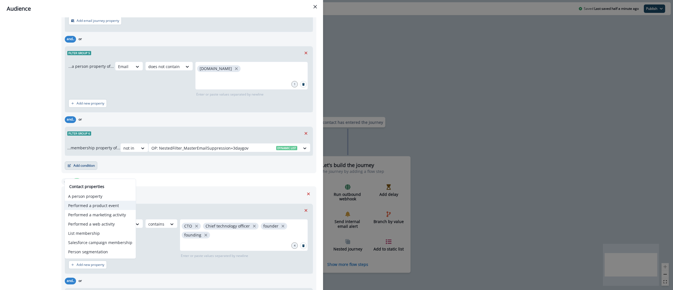
scroll to position [391, 0]
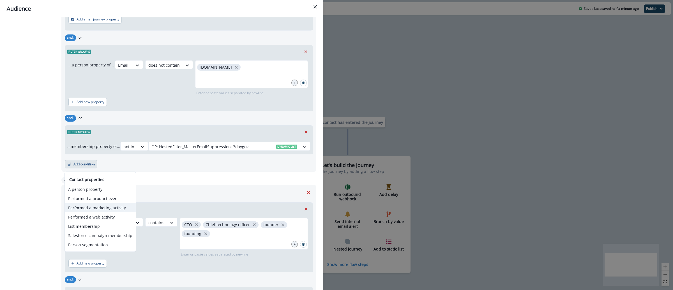
click at [119, 210] on button "Performed a marketing activity" at bounding box center [100, 207] width 71 height 9
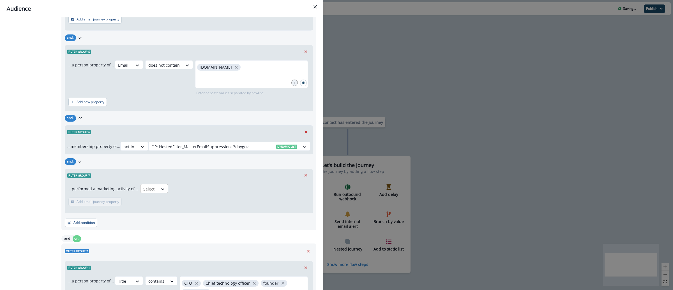
click at [153, 193] on div "Select" at bounding box center [148, 188] width 17 height 9
type input "*****"
click at [149, 203] on div "Clicked on link" at bounding box center [155, 202] width 34 height 10
click at [90, 203] on p "Add frequency" at bounding box center [87, 202] width 23 height 4
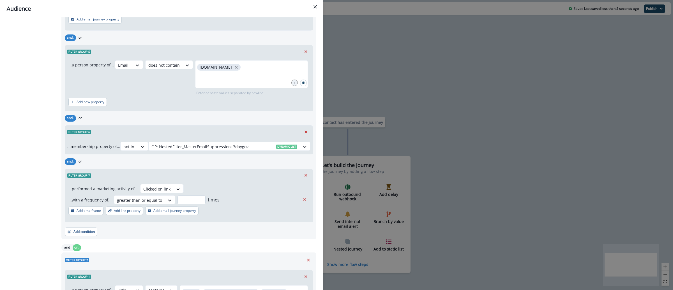
click at [192, 197] on input "number" at bounding box center [191, 199] width 28 height 9
type input "*"
click at [94, 213] on p "Add time frame" at bounding box center [88, 211] width 24 height 4
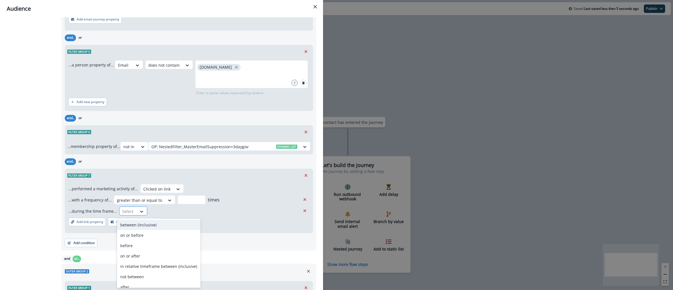
click at [129, 212] on div at bounding box center [128, 211] width 12 height 7
click at [141, 272] on div "in past" at bounding box center [159, 271] width 84 height 10
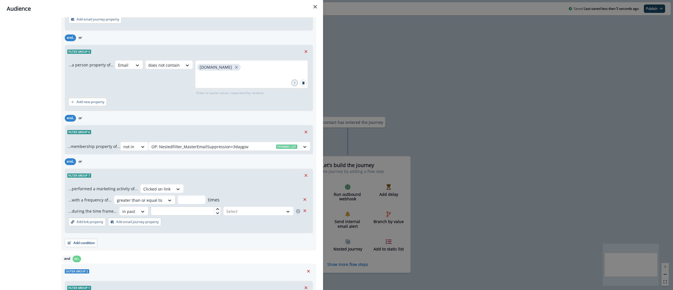
click at [191, 212] on input "text" at bounding box center [185, 211] width 70 height 9
type input "**"
click at [242, 211] on div at bounding box center [253, 211] width 54 height 7
click at [236, 244] on div "month(s)" at bounding box center [253, 245] width 69 height 10
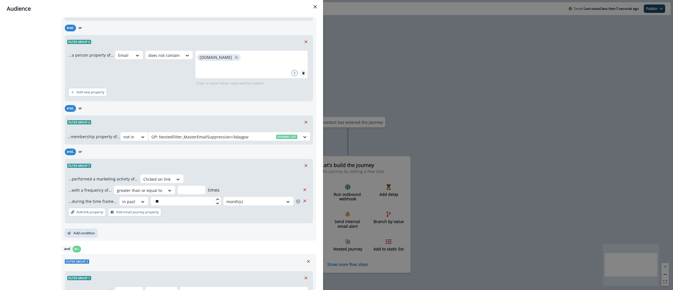
scroll to position [403, 0]
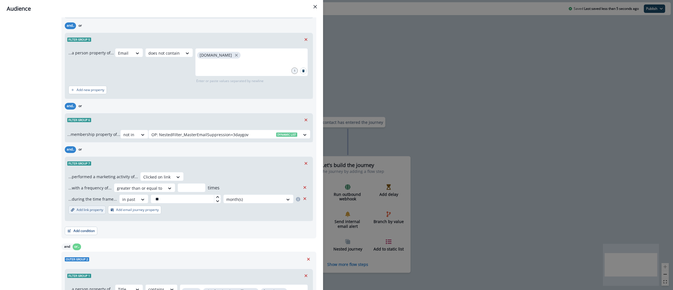
click at [98, 212] on p "Add link property" at bounding box center [89, 210] width 27 height 4
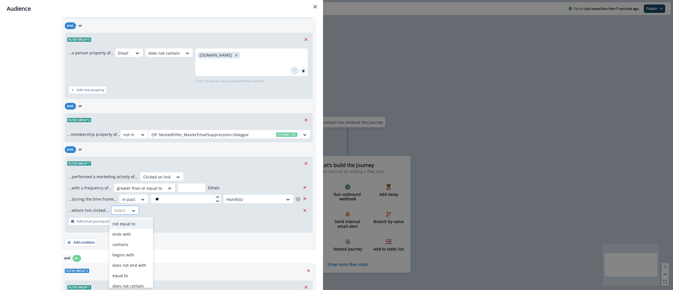
click at [121, 212] on div at bounding box center [120, 210] width 12 height 7
type input "*"
click at [131, 241] on div "does not contain" at bounding box center [131, 244] width 44 height 10
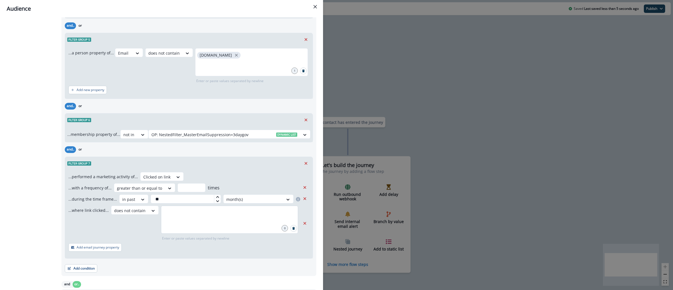
click at [177, 231] on div at bounding box center [229, 220] width 137 height 28
type input "**********"
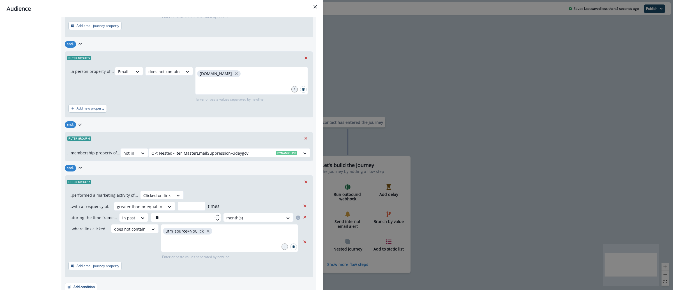
scroll to position [429, 0]
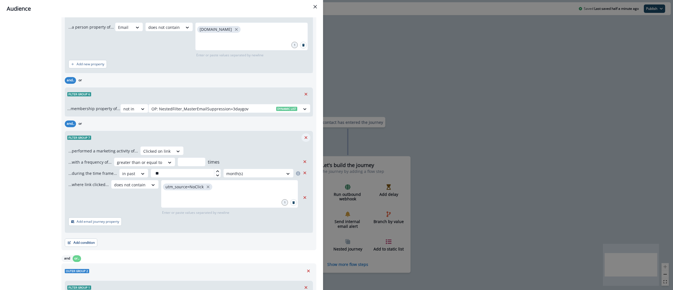
click at [303, 139] on icon "Remove" at bounding box center [305, 137] width 5 height 5
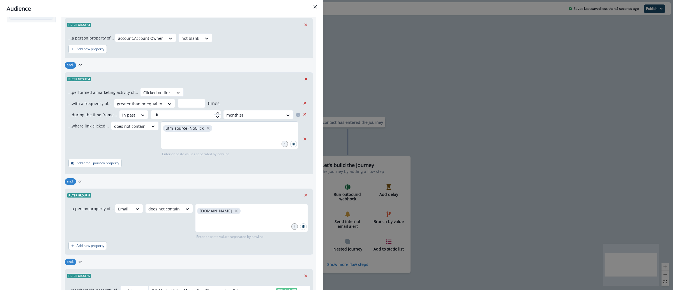
scroll to position [246, 0]
drag, startPoint x: 165, startPoint y: 114, endPoint x: 143, endPoint y: 114, distance: 22.1
click at [143, 114] on div "...during the time frame... in past * month(s)" at bounding box center [184, 115] width 232 height 9
type input "**"
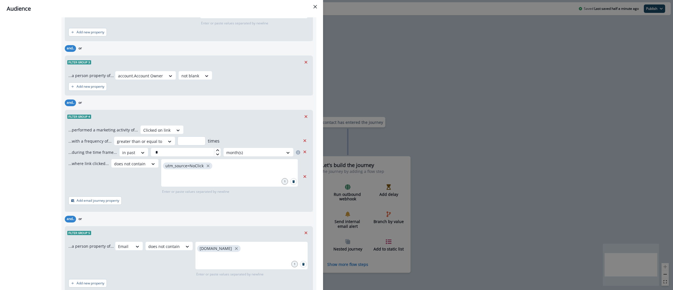
scroll to position [703, 0]
click at [188, 156] on input "*" at bounding box center [185, 151] width 70 height 9
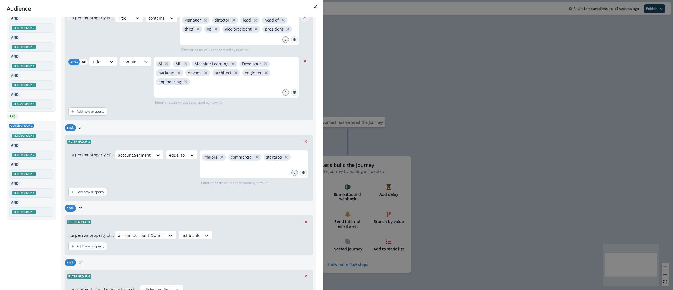
scroll to position [0, 0]
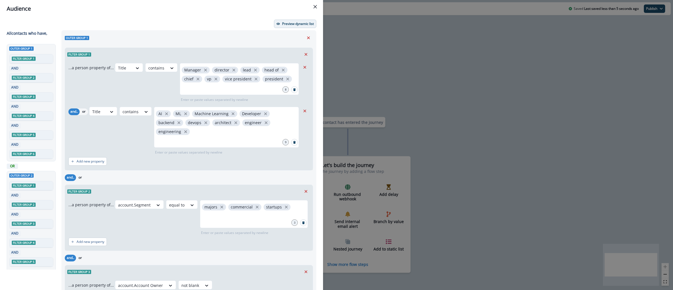
type input "**"
click at [292, 22] on p "Preview dynamic list" at bounding box center [298, 24] width 32 height 4
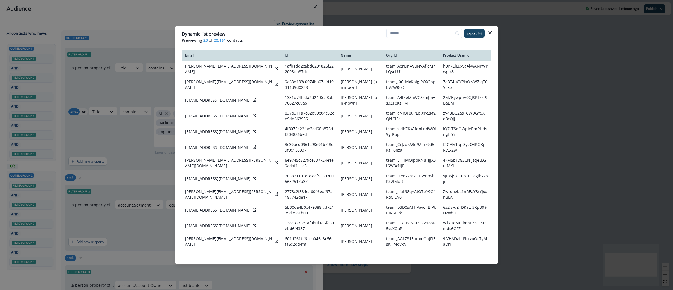
click at [518, 97] on div "Dynamic list preview Previewing 20 of 20,161 contacts Export list Email Id Name…" at bounding box center [336, 145] width 673 height 290
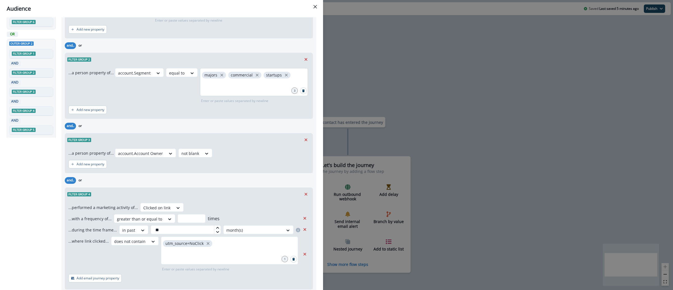
scroll to position [140, 0]
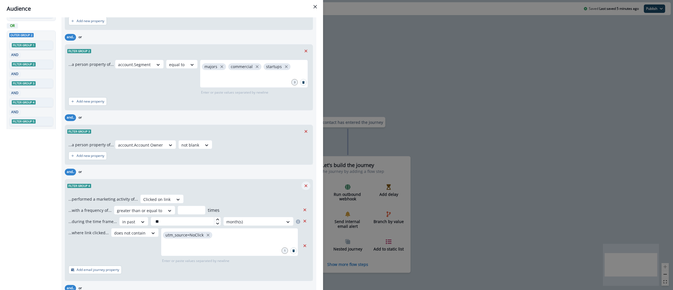
click at [303, 187] on button "Remove" at bounding box center [305, 186] width 9 height 8
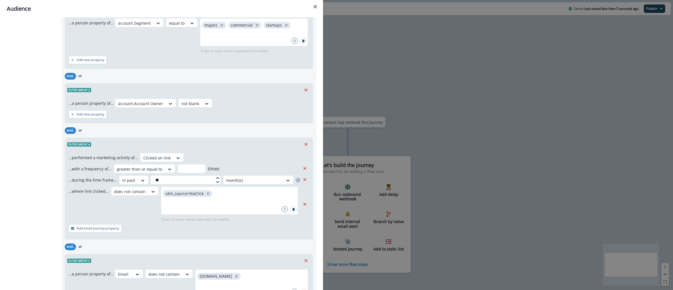
scroll to position [563, 0]
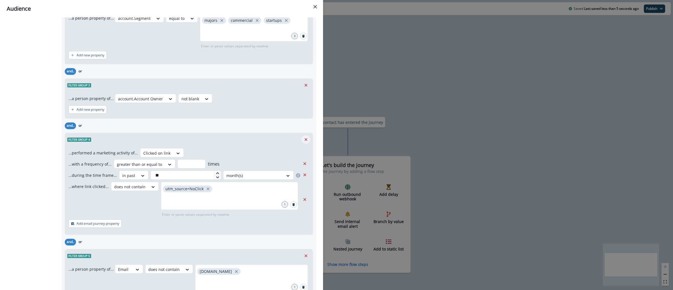
click at [303, 139] on icon "Remove" at bounding box center [305, 139] width 5 height 5
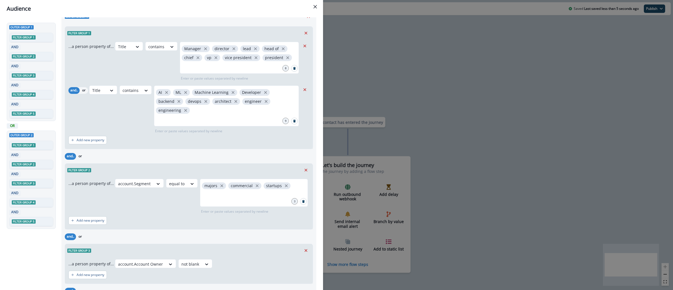
scroll to position [0, 0]
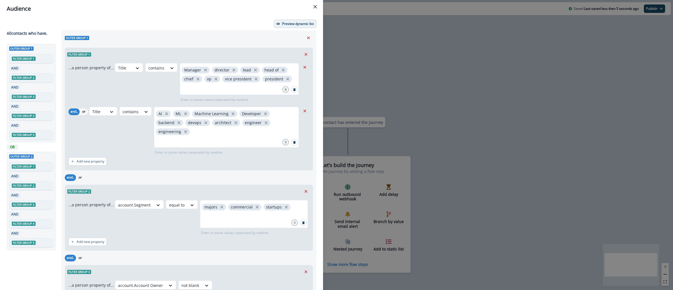
click at [301, 25] on p "Preview dynamic list" at bounding box center [298, 24] width 32 height 4
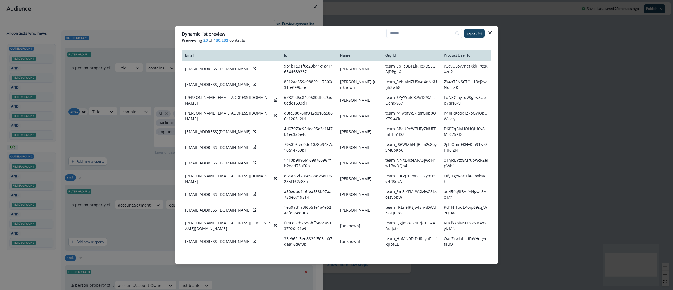
click at [525, 105] on div "Dynamic list preview Previewing 20 of 130,232 contacts Export list Email Id Nam…" at bounding box center [336, 145] width 673 height 290
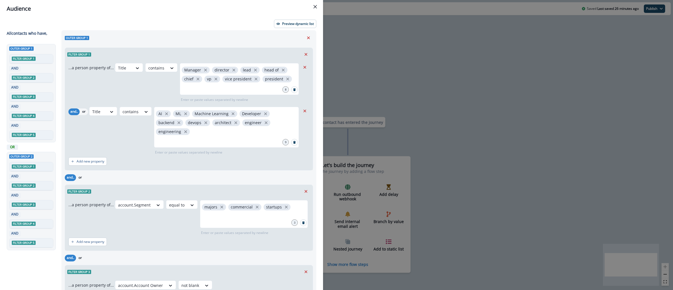
click at [528, 109] on div "Audience Preview dynamic list All contact s who have, Outer group 1 Filter grou…" at bounding box center [336, 145] width 673 height 290
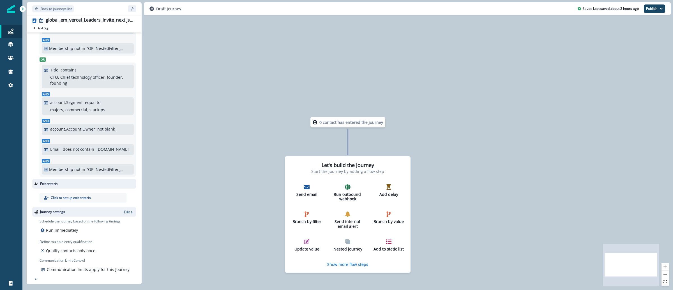
scroll to position [152, 0]
click at [311, 184] on div "Send email" at bounding box center [306, 190] width 31 height 13
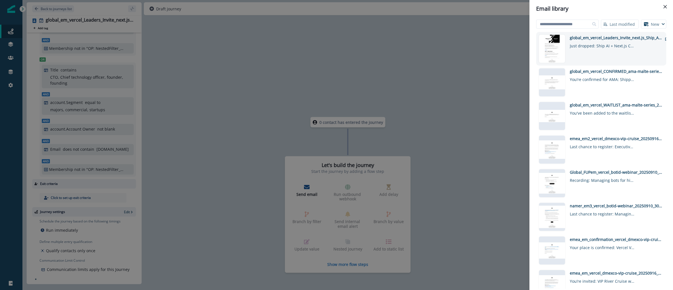
click at [644, 55] on div "global_em_vercel_Leaders_Invite_next.js_Ship_AI-conf-invite-1_20251022_3071 Jus…" at bounding box center [615, 49] width 92 height 28
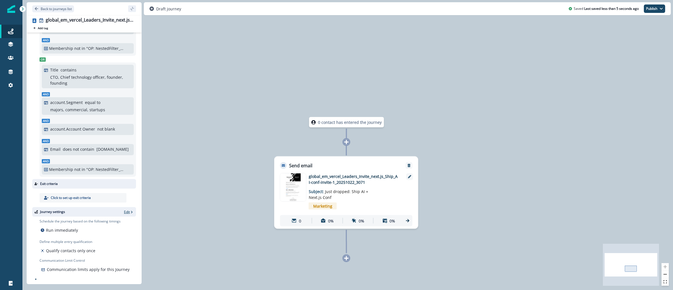
click at [130, 210] on icon "button" at bounding box center [132, 212] width 4 height 4
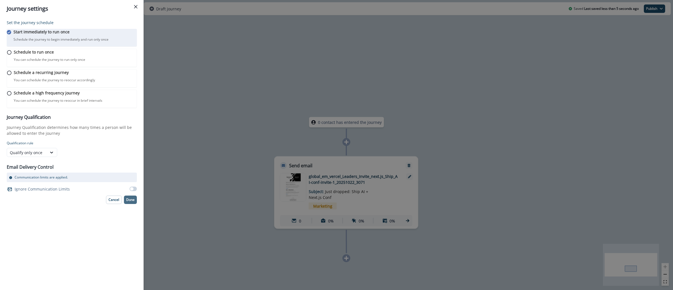
click at [130, 202] on p "Done" at bounding box center [130, 200] width 8 height 4
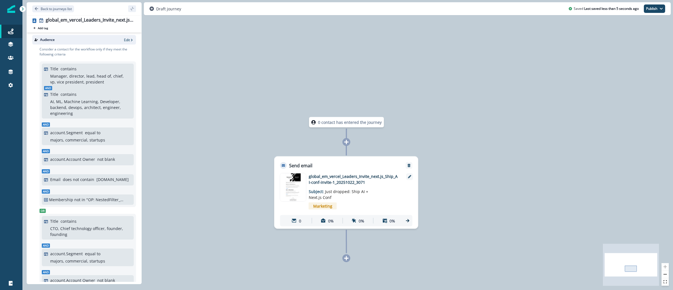
scroll to position [0, 0]
click at [124, 42] on p "Edit" at bounding box center [127, 40] width 6 height 5
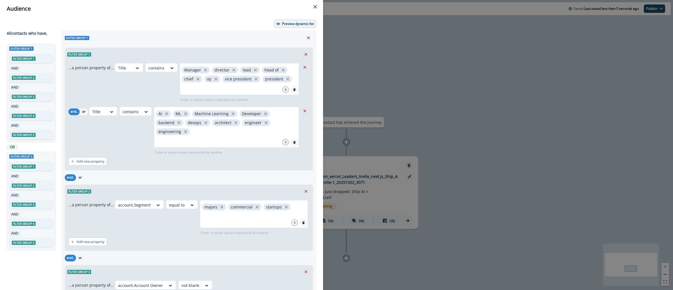
click at [283, 25] on p "Preview dynamic list" at bounding box center [298, 24] width 32 height 4
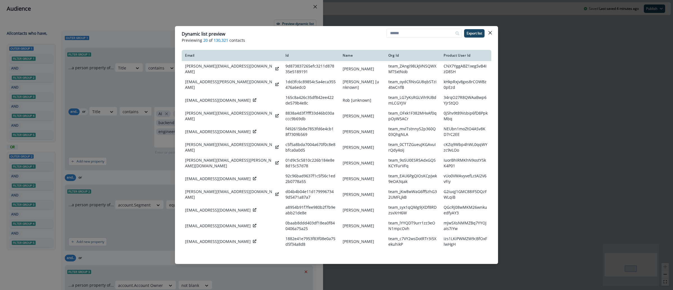
click at [529, 144] on div "Dynamic list preview Previewing 20 of 130,321 contacts Export list Email Id Nam…" at bounding box center [336, 145] width 673 height 290
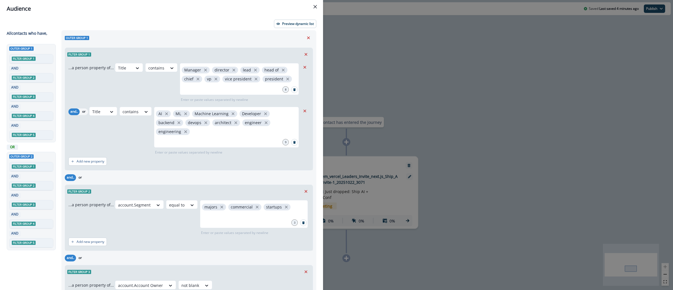
click at [353, 31] on div "Audience Preview dynamic list All contact s who have, Outer group 1 Filter grou…" at bounding box center [336, 145] width 673 height 290
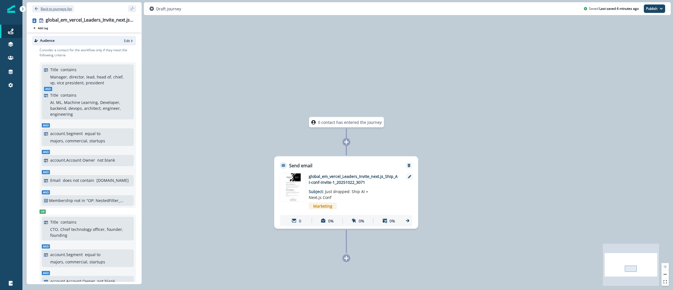
click at [57, 9] on p "Back to journeys list" at bounding box center [56, 8] width 31 height 5
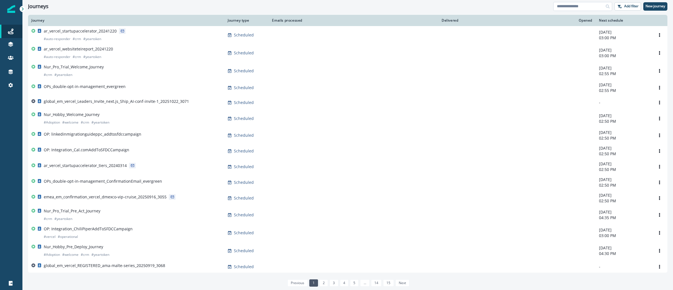
click at [567, 6] on input at bounding box center [582, 6] width 59 height 9
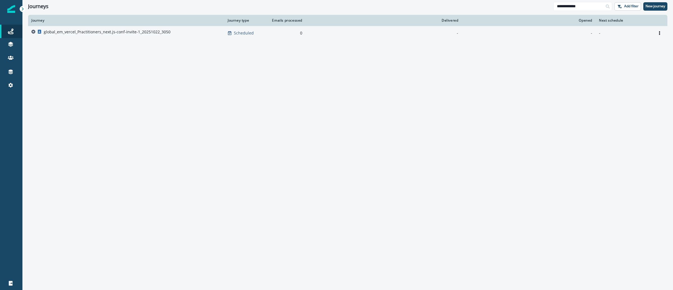
type input "**********"
click at [91, 38] on td "global_em_vercel_Practitioners_next.js-conf-invite-1_20251022_3050" at bounding box center [126, 33] width 196 height 14
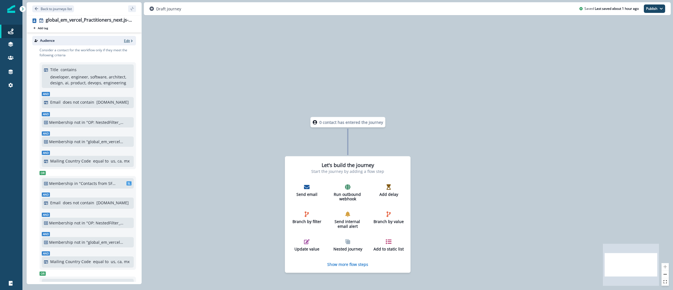
click at [124, 41] on p "Edit" at bounding box center [127, 40] width 6 height 5
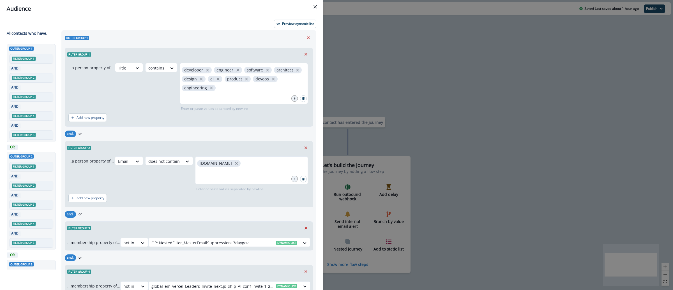
click at [394, 82] on div "Audience Preview dynamic list All contact s who have, Outer group 1 Filter grou…" at bounding box center [336, 145] width 673 height 290
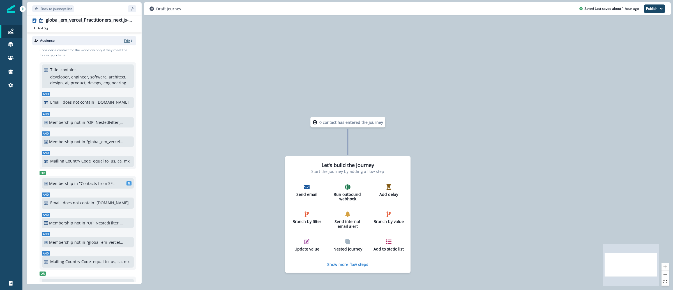
click at [130, 40] on icon "button" at bounding box center [132, 41] width 4 height 4
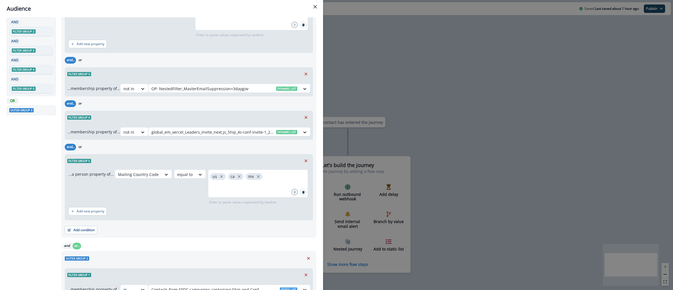
scroll to position [199, 0]
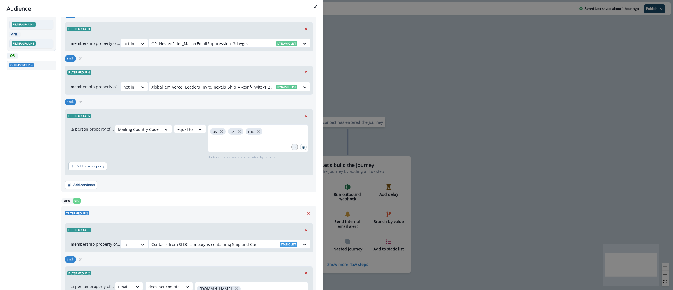
click at [408, 58] on div "Audience Preview dynamic list All contact s who have, Outer group 1 Filter grou…" at bounding box center [336, 145] width 673 height 290
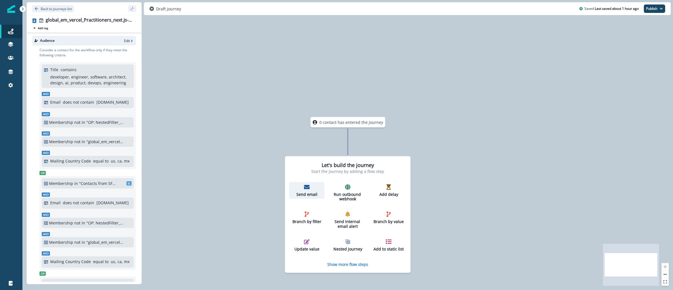
click at [305, 187] on icon "button" at bounding box center [307, 187] width 6 height 6
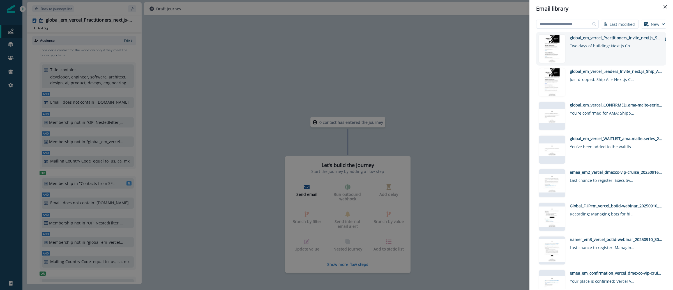
click at [578, 53] on div "global_em_vercel_Practitioners_Invite_next.js_Ship_AI-conf-invite-1_20251022_30…" at bounding box center [615, 49] width 92 height 28
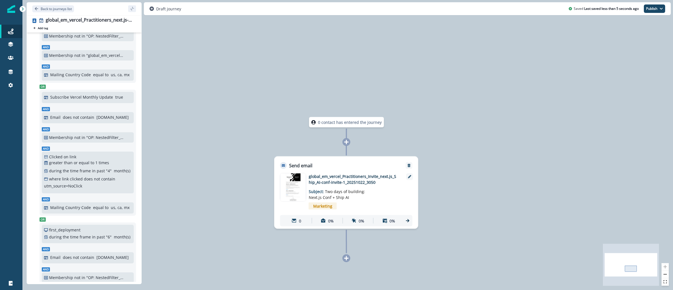
scroll to position [0, 0]
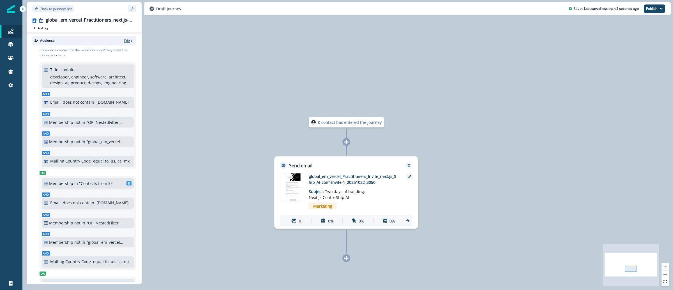
click at [124, 38] on p "Edit" at bounding box center [127, 40] width 6 height 5
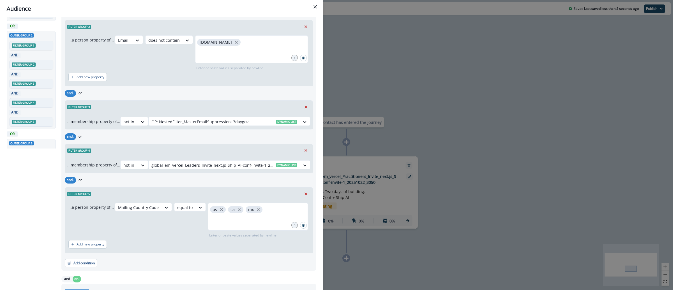
scroll to position [121, 0]
click at [437, 64] on div "Audience Preview dynamic list All contact s who have, Outer group 1 Filter grou…" at bounding box center [336, 145] width 673 height 290
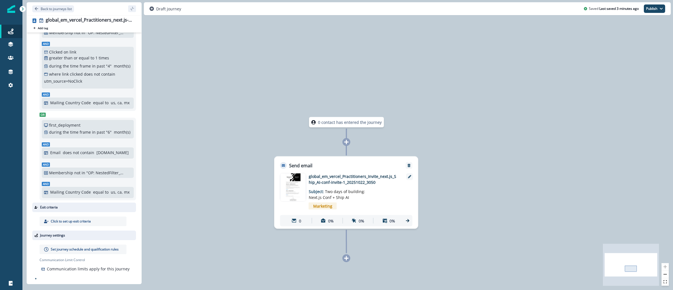
scroll to position [336, 0]
click at [98, 247] on p "Set journey schedule and qualification rules" at bounding box center [85, 249] width 68 height 5
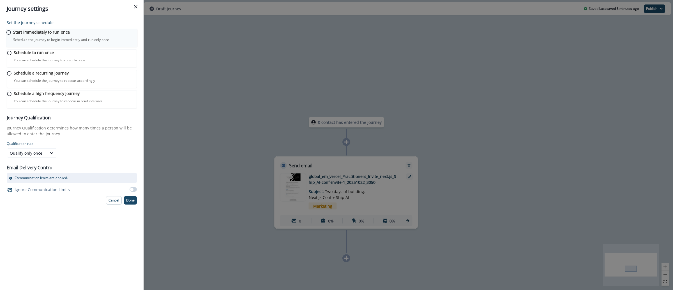
click at [70, 35] on p "Start immediately to run once" at bounding box center [41, 32] width 57 height 6
click at [131, 202] on p "Done" at bounding box center [130, 200] width 8 height 4
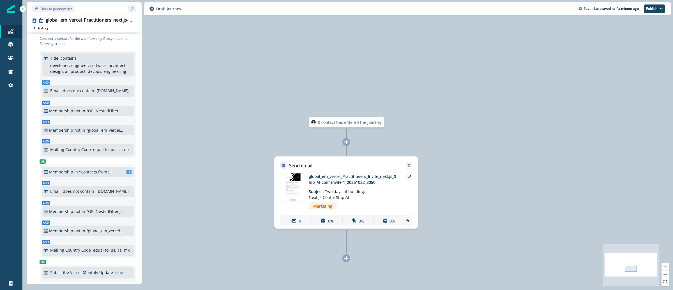
scroll to position [0, 0]
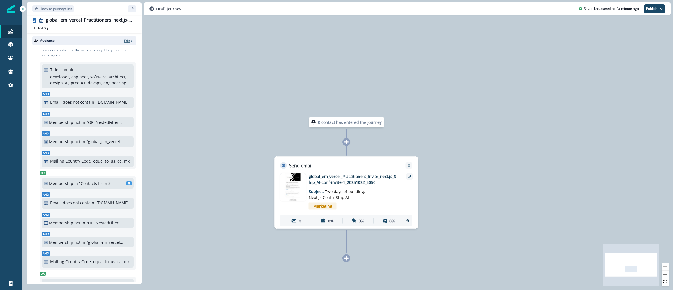
click at [124, 40] on p "Edit" at bounding box center [127, 40] width 6 height 5
click at [124, 41] on p "Edit" at bounding box center [127, 40] width 6 height 5
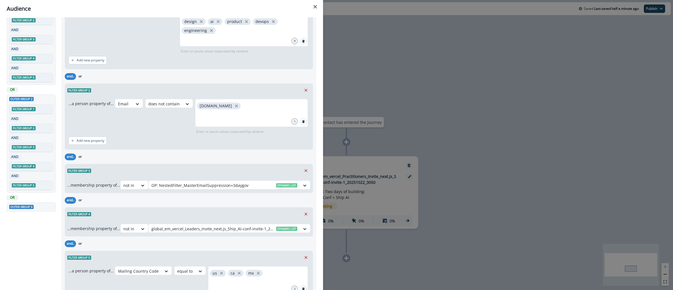
scroll to position [62, 0]
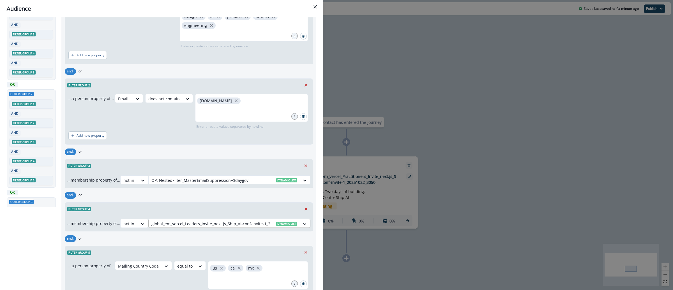
click at [204, 225] on div at bounding box center [224, 223] width 146 height 7
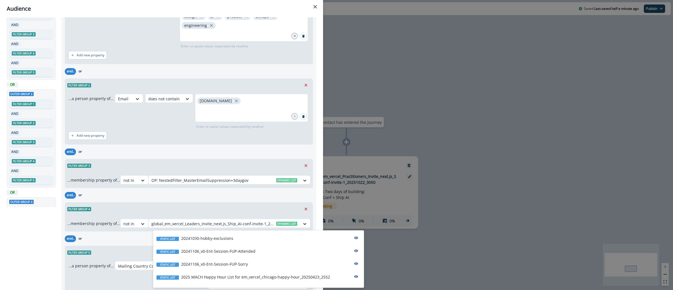
click at [237, 195] on div "and.. or" at bounding box center [189, 195] width 248 height 10
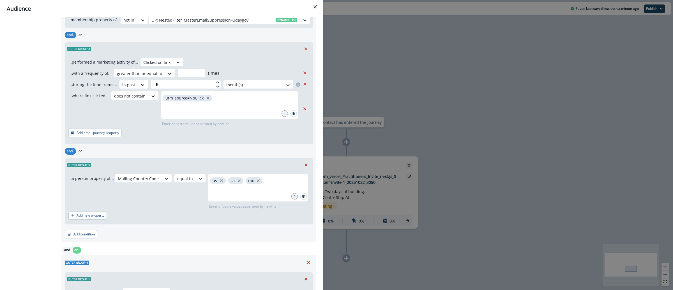
scroll to position [897, 0]
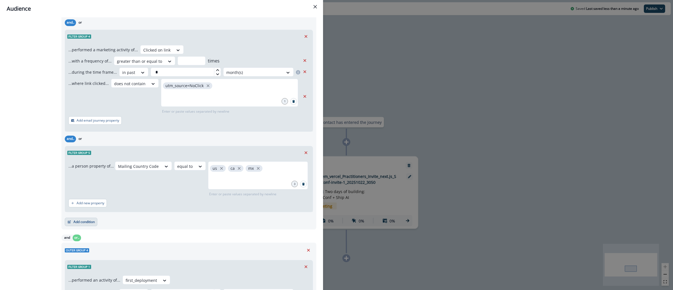
click at [75, 224] on button "Add condition" at bounding box center [81, 222] width 33 height 8
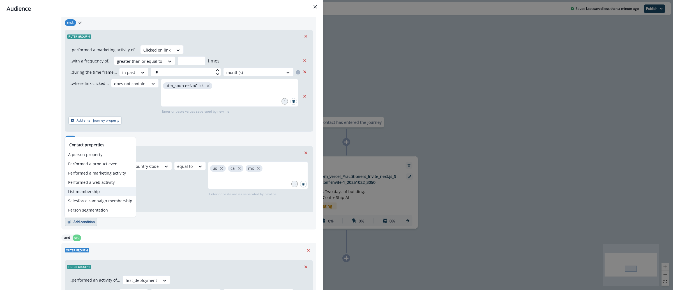
click at [91, 194] on button "List membership" at bounding box center [100, 191] width 71 height 9
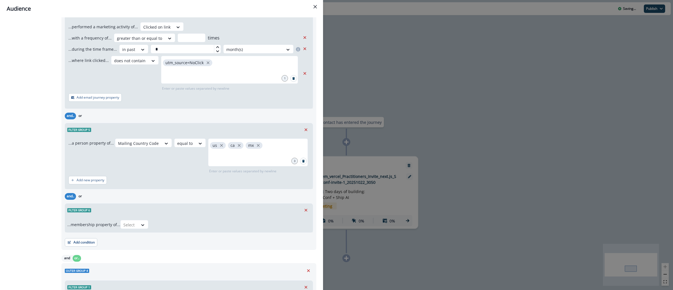
scroll to position [958, 0]
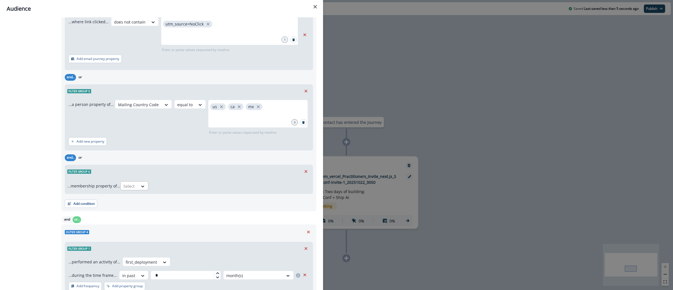
click at [132, 188] on div at bounding box center [129, 186] width 12 height 7
click at [136, 198] on div "not in" at bounding box center [136, 200] width 28 height 10
click at [171, 189] on div at bounding box center [224, 186] width 146 height 7
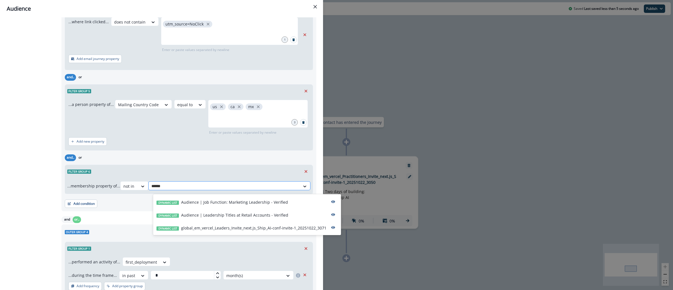
type input "*******"
click at [278, 226] on p "global_em_vercel_Leaders_Invite_next.js_Ship_AI-conf-invite-1_20251022_3071" at bounding box center [253, 228] width 145 height 6
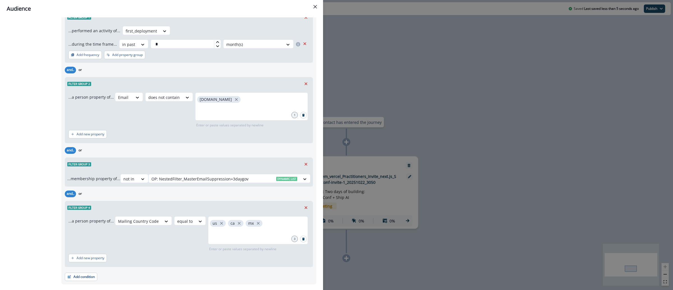
scroll to position [1206, 0]
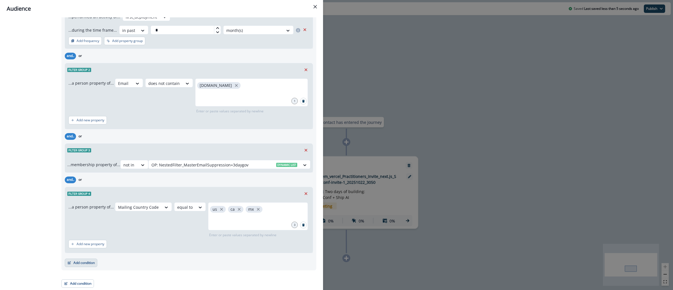
click at [92, 263] on button "Add condition" at bounding box center [81, 263] width 33 height 8
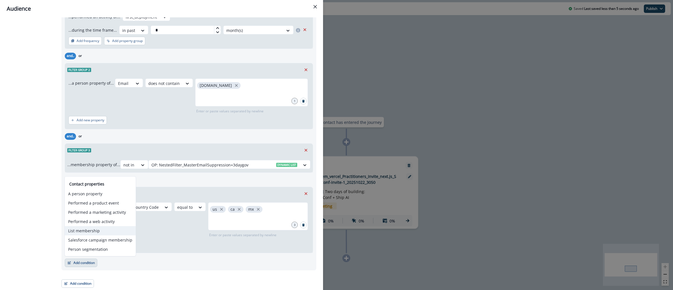
click at [98, 233] on button "List membership" at bounding box center [100, 230] width 71 height 9
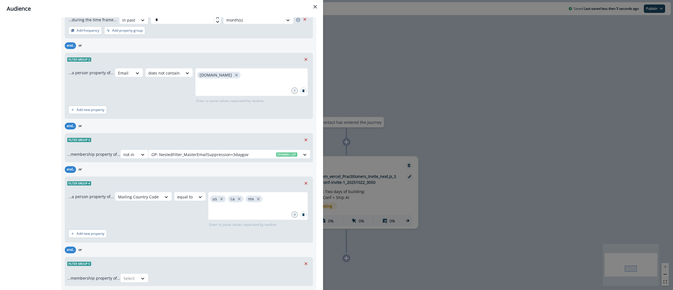
scroll to position [1220, 0]
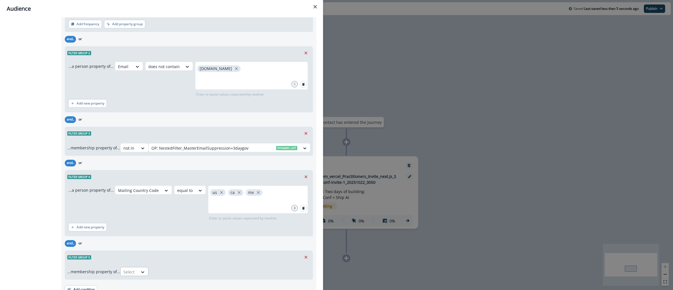
click at [132, 273] on div at bounding box center [129, 271] width 12 height 7
click at [135, 252] on div "not in" at bounding box center [136, 250] width 28 height 10
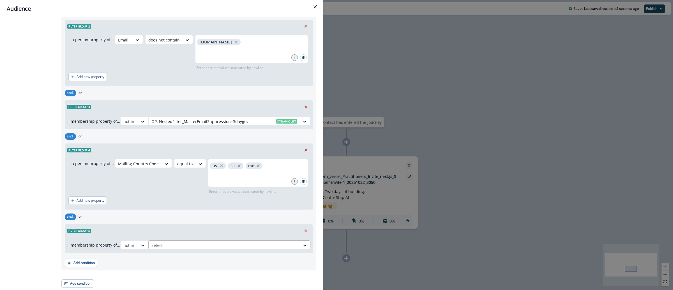
scroll to position [1249, 0]
click at [197, 247] on div at bounding box center [224, 245] width 146 height 7
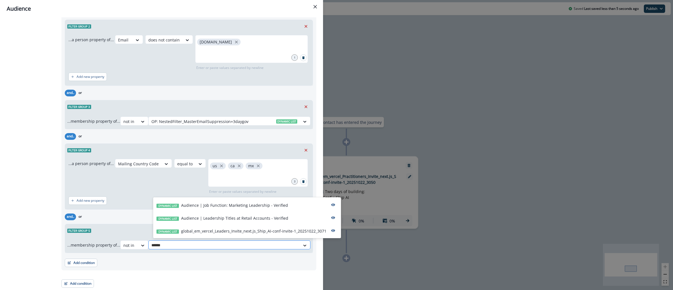
type input "*******"
click at [220, 232] on p "global_em_vercel_Leaders_Invite_next.js_Ship_AI-conf-invite-1_20251022_3071" at bounding box center [253, 231] width 145 height 6
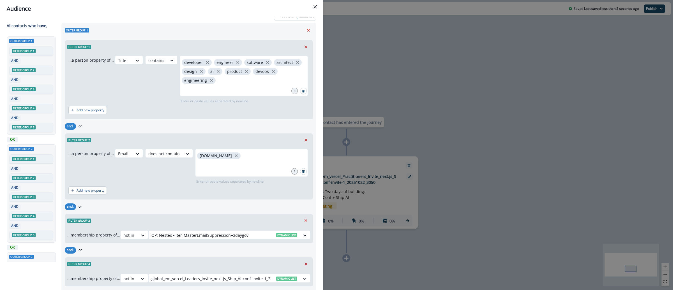
scroll to position [0, 0]
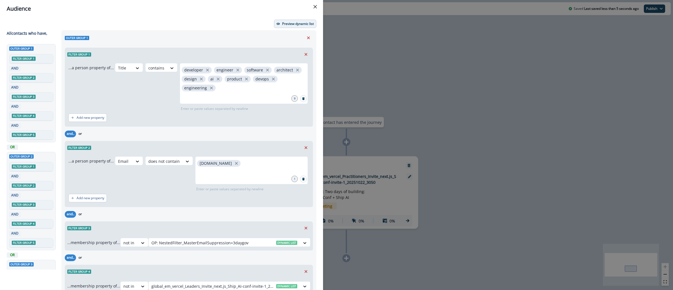
click at [288, 24] on p "Preview dynamic list" at bounding box center [298, 24] width 32 height 4
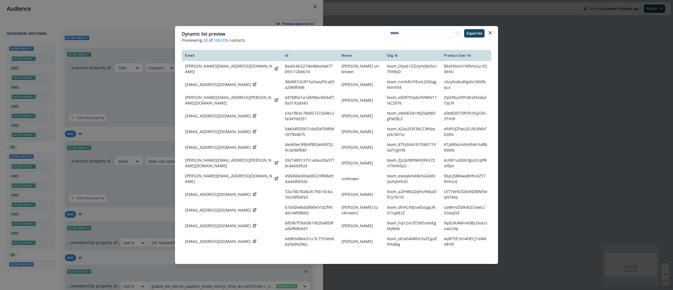
click at [538, 78] on div "Dynamic list preview Previewing 20 of 100,076 contacts Export list Email Id Nam…" at bounding box center [336, 145] width 673 height 290
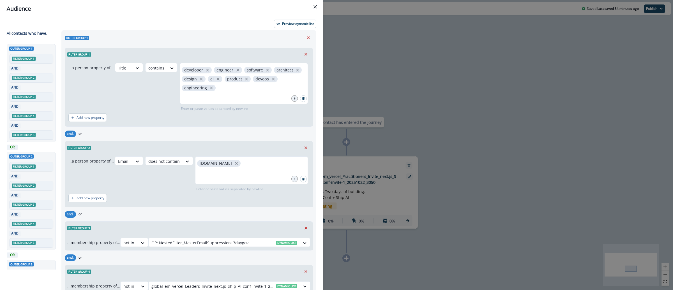
click at [396, 64] on div "Audience Preview dynamic list All contact s who have, Outer group 1 Filter grou…" at bounding box center [336, 145] width 673 height 290
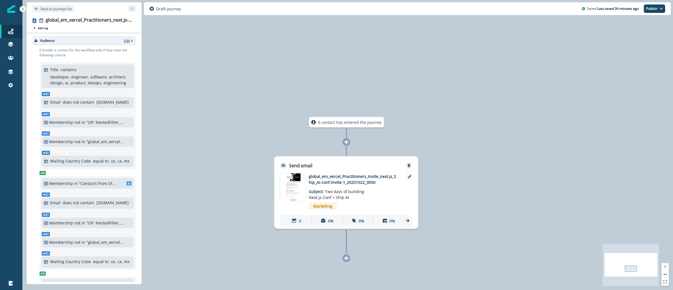
click at [124, 40] on p "Edit" at bounding box center [127, 40] width 6 height 5
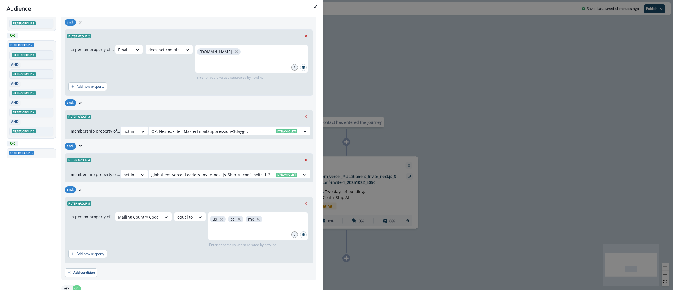
scroll to position [158, 0]
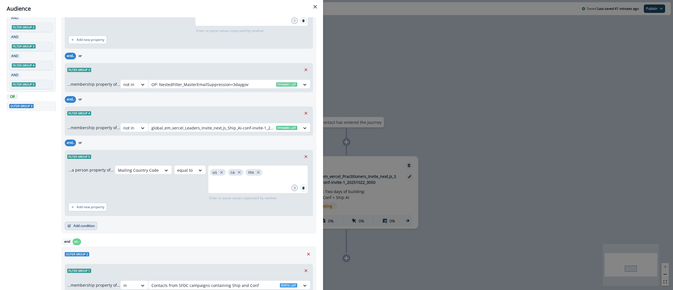
click at [90, 228] on button "Add condition" at bounding box center [81, 226] width 33 height 8
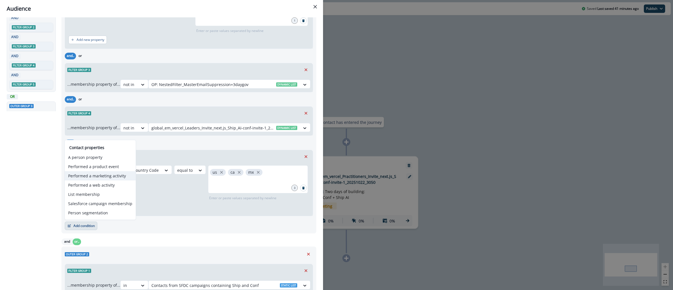
click at [106, 175] on button "Performed a marketing activity" at bounding box center [100, 175] width 71 height 9
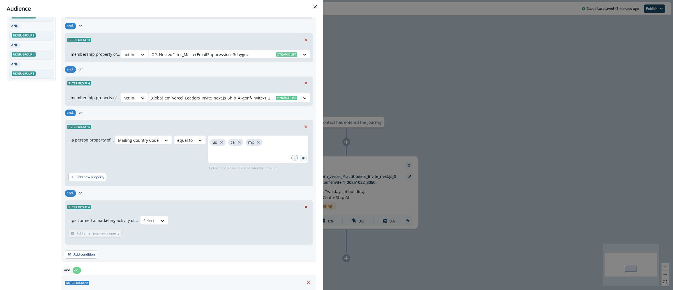
scroll to position [189, 0]
click at [160, 221] on icon at bounding box center [162, 221] width 5 height 6
click at [160, 232] on div "Qualified for journey" at bounding box center [177, 233] width 79 height 10
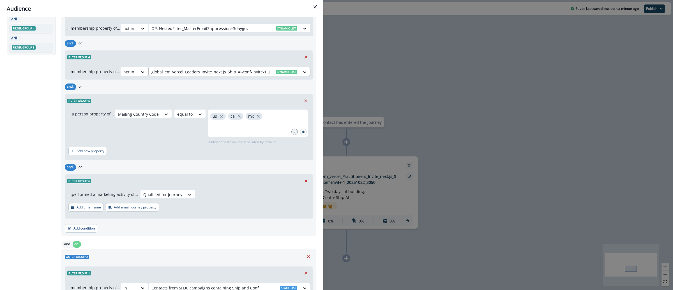
scroll to position [215, 0]
click at [188, 195] on icon at bounding box center [189, 195] width 5 height 6
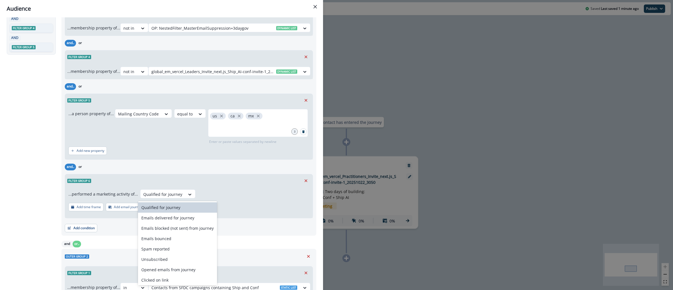
click at [204, 184] on div "Filter group 6" at bounding box center [188, 180] width 247 height 13
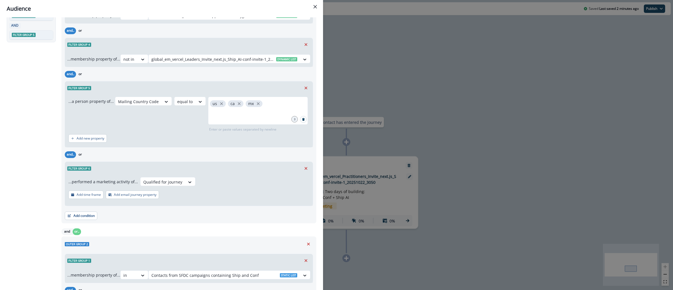
scroll to position [228, 0]
drag, startPoint x: 133, startPoint y: 196, endPoint x: 137, endPoint y: 195, distance: 4.0
click at [133, 195] on p "Add email journey property" at bounding box center [135, 193] width 43 height 4
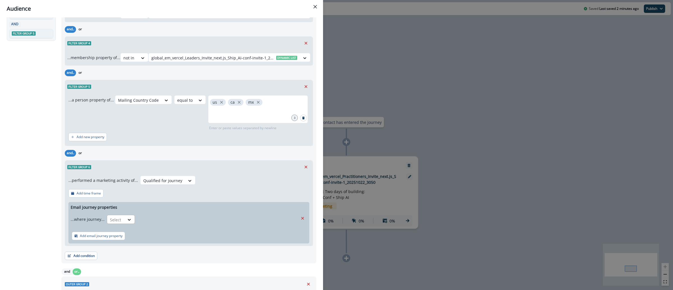
click at [118, 219] on div at bounding box center [116, 219] width 12 height 7
click at [134, 244] on div "is" at bounding box center [131, 243] width 52 height 10
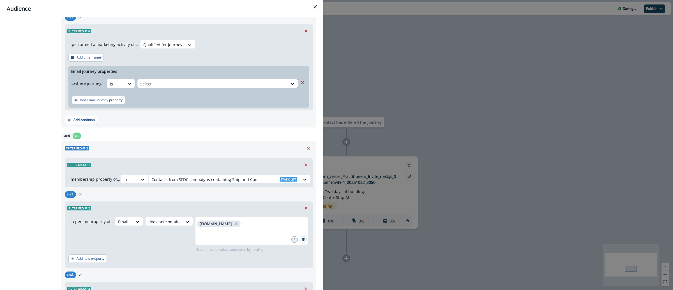
click at [168, 84] on div at bounding box center [212, 83] width 145 height 7
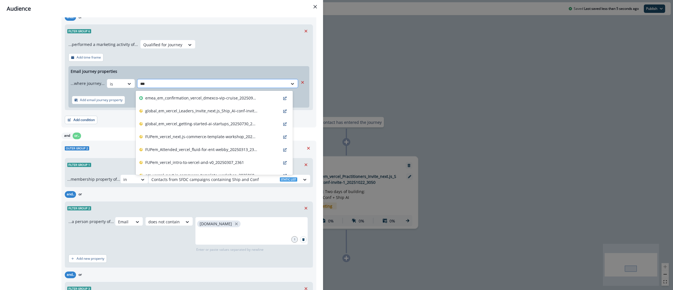
type input "****"
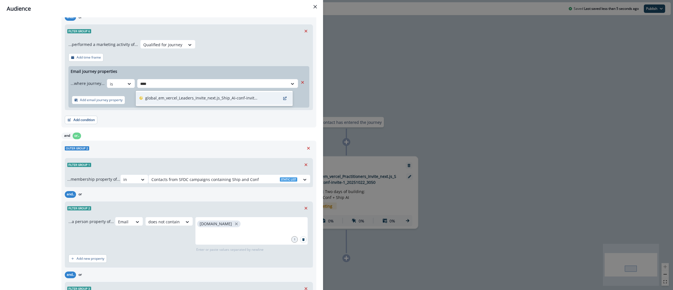
click at [175, 99] on p "global_em_vercel_Leaders_Invite_next.js_Ship_AI-conf-invite-1_20251022_3071" at bounding box center [201, 98] width 112 height 6
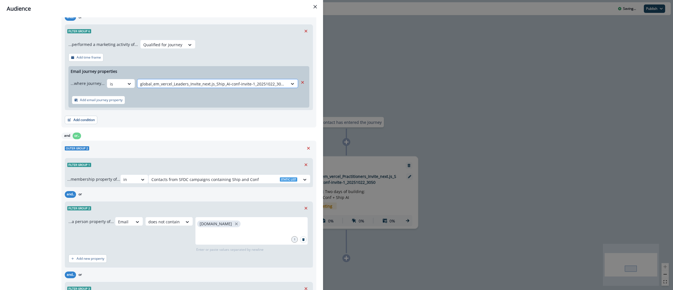
scroll to position [311, 0]
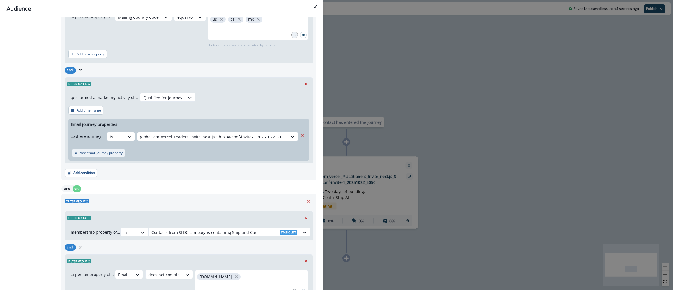
click at [100, 154] on p "Add email journey property" at bounding box center [101, 153] width 43 height 4
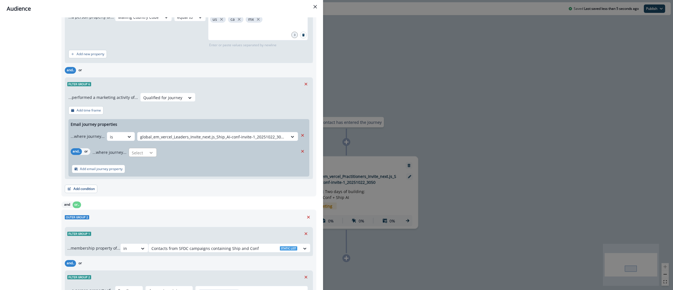
click at [150, 153] on icon at bounding box center [151, 153] width 3 height 2
click at [149, 176] on div "is" at bounding box center [154, 176] width 52 height 10
click at [185, 154] on div at bounding box center [223, 152] width 123 height 7
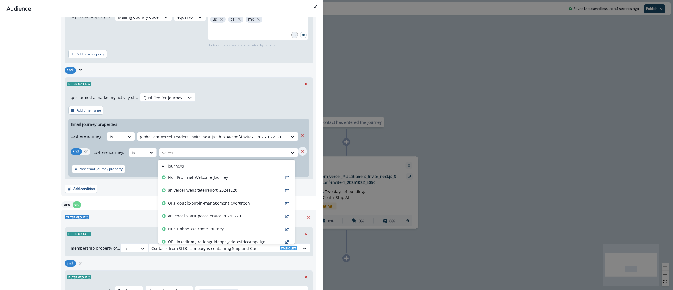
click at [301, 152] on icon "Remove" at bounding box center [302, 151] width 3 height 3
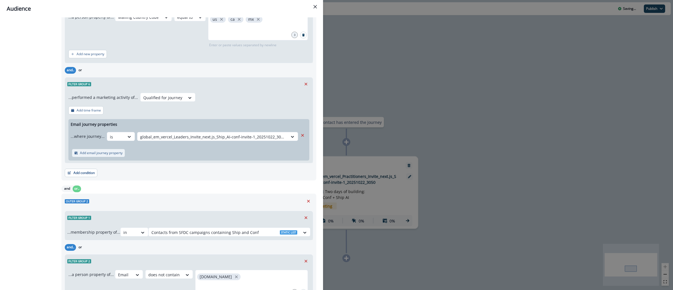
click at [100, 150] on button "Add email journey property" at bounding box center [98, 153] width 53 height 8
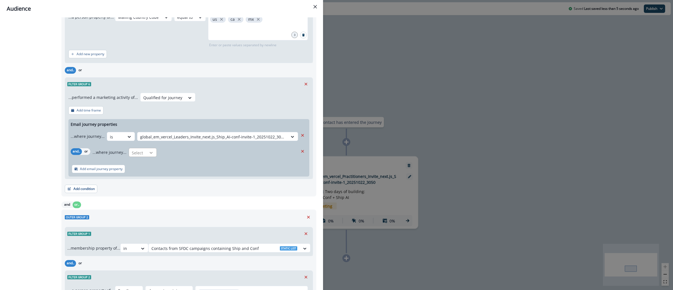
click at [151, 152] on icon at bounding box center [151, 153] width 5 height 6
click at [279, 151] on div "...where journey... Name does not contains, 1 of 3. 3 results available. Use Up…" at bounding box center [194, 152] width 205 height 14
click at [300, 152] on icon "Remove" at bounding box center [302, 151] width 5 height 5
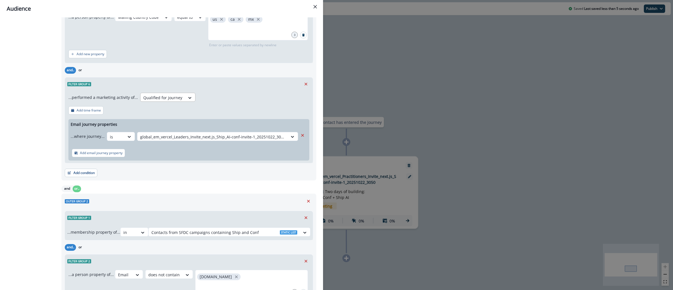
click at [170, 95] on div at bounding box center [162, 97] width 39 height 7
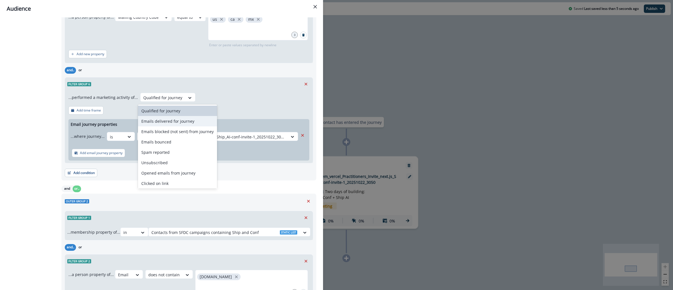
click at [194, 121] on div "Emails delivered for journey" at bounding box center [177, 121] width 79 height 10
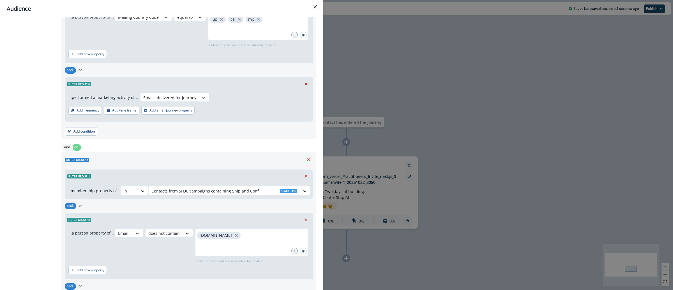
click at [82, 112] on p "Add frequency" at bounding box center [87, 110] width 23 height 4
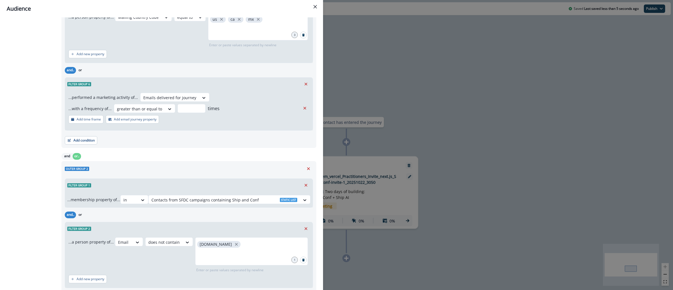
click at [173, 111] on div "...with a frequency of... greater than or equal to times" at bounding box center [184, 108] width 232 height 9
click at [157, 108] on div at bounding box center [139, 108] width 45 height 7
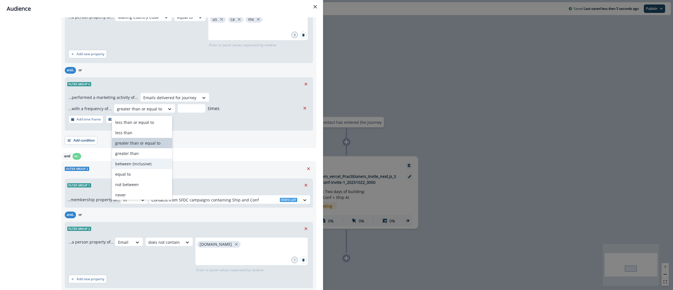
scroll to position [11, 0]
click at [126, 195] on div "never" at bounding box center [142, 194] width 60 height 10
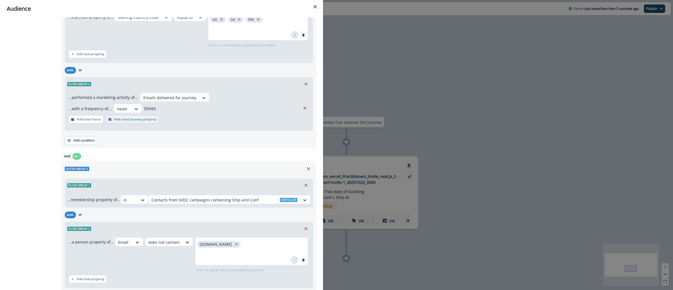
click at [118, 120] on p "Add email journey property" at bounding box center [135, 119] width 43 height 4
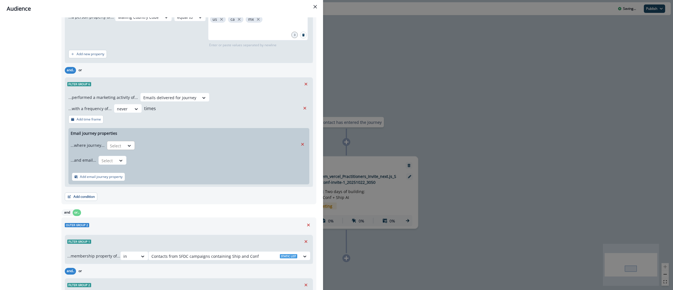
click at [122, 146] on div "Select" at bounding box center [115, 145] width 17 height 9
click at [123, 169] on div "is" at bounding box center [131, 169] width 52 height 10
click at [147, 145] on div at bounding box center [212, 145] width 145 height 7
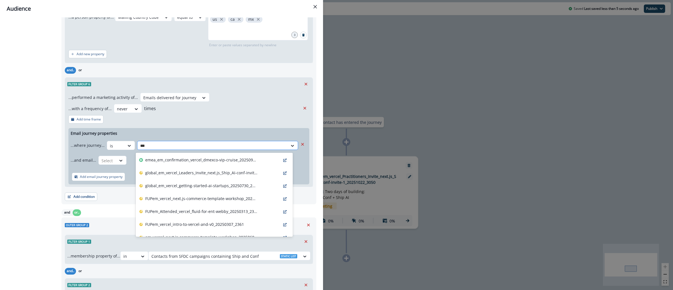
type input "****"
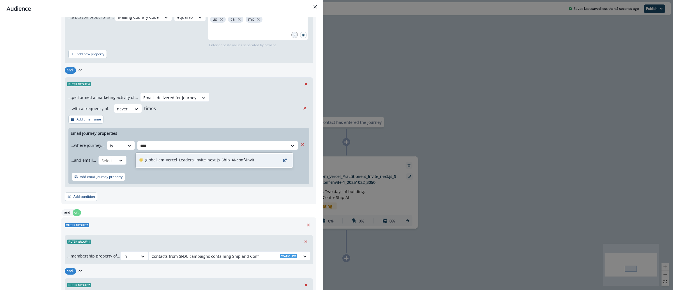
click at [199, 157] on p "global_em_vercel_Leaders_Invite_next.js_Ship_AI-conf-invite-1_20251022_3071" at bounding box center [201, 160] width 112 height 6
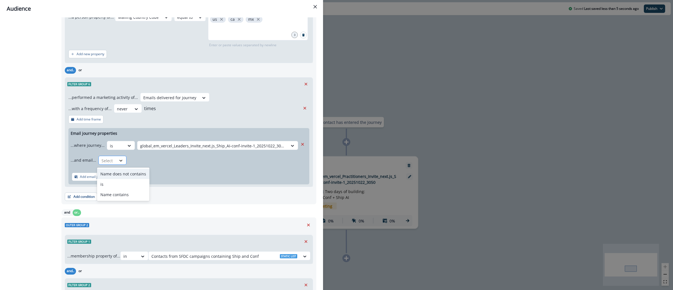
click at [118, 163] on icon at bounding box center [120, 161] width 5 height 6
click at [120, 186] on div "is" at bounding box center [123, 184] width 52 height 10
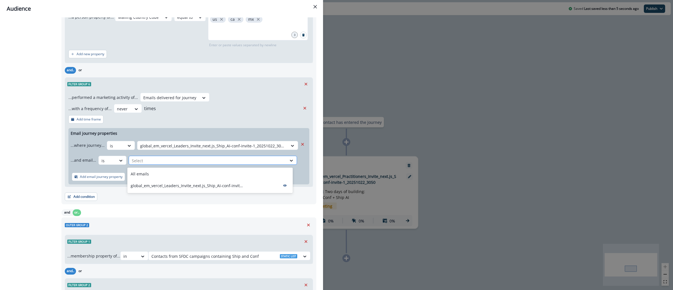
click at [182, 162] on div at bounding box center [208, 160] width 152 height 7
click at [165, 183] on p "global_em_vercel_Leaders_Invite_next.js_Ship_AI-conf-invite-1_20251022_3071" at bounding box center [187, 186] width 112 height 6
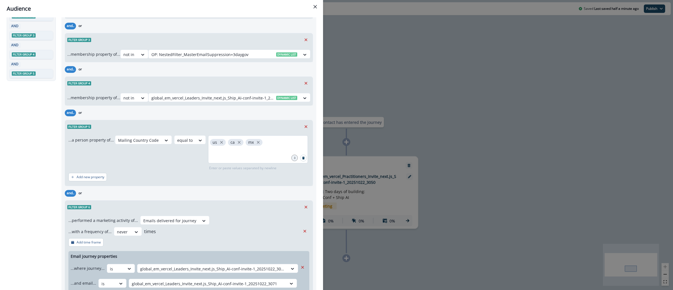
scroll to position [188, 0]
click at [303, 84] on icon "Remove" at bounding box center [305, 83] width 5 height 5
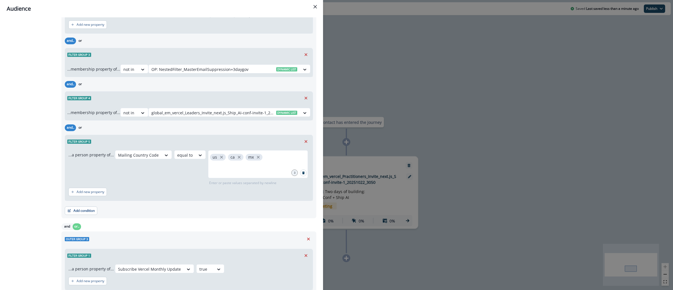
scroll to position [581, 0]
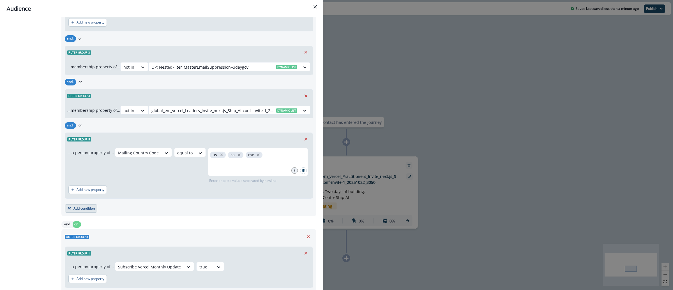
click at [76, 209] on button "Add condition" at bounding box center [81, 208] width 33 height 8
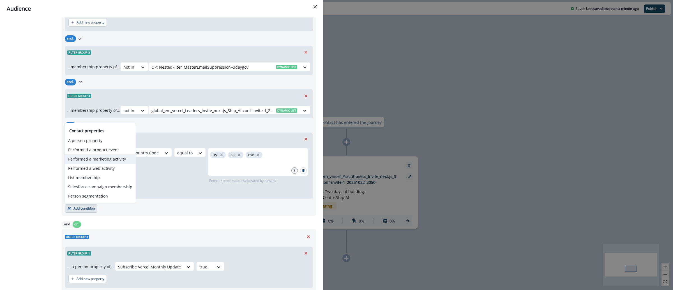
click at [99, 158] on button "Performed a marketing activity" at bounding box center [100, 158] width 71 height 9
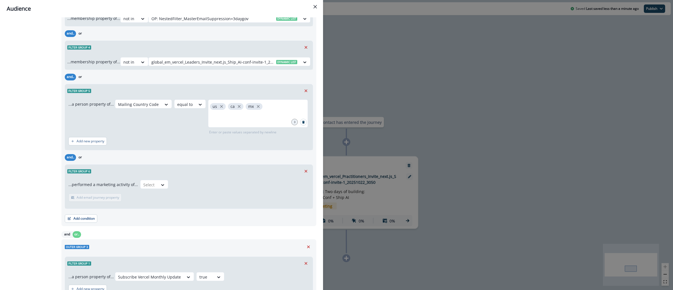
scroll to position [634, 0]
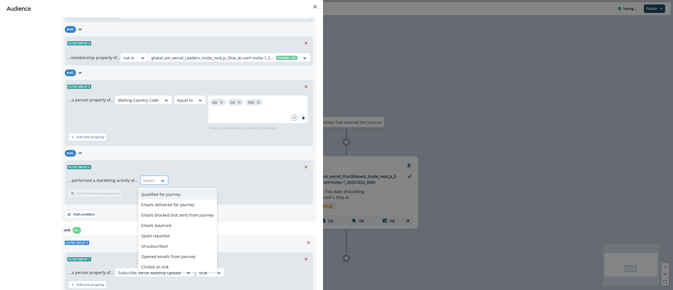
click at [147, 181] on div at bounding box center [149, 180] width 12 height 7
click at [168, 205] on div "Emails delivered for journey" at bounding box center [177, 205] width 79 height 10
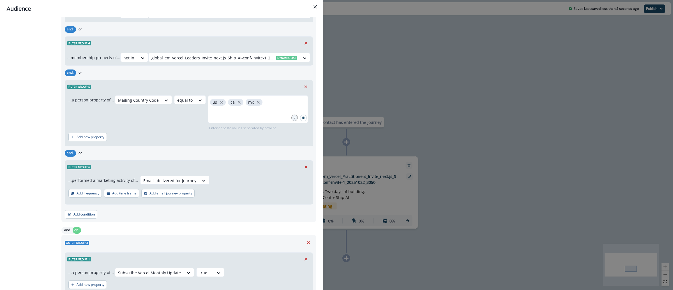
click at [83, 193] on p "Add frequency" at bounding box center [87, 193] width 23 height 4
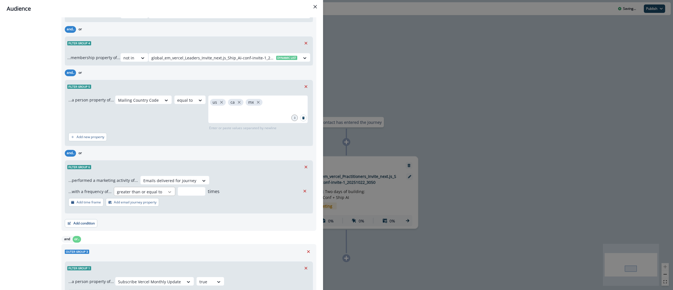
click at [165, 193] on div at bounding box center [170, 192] width 10 height 6
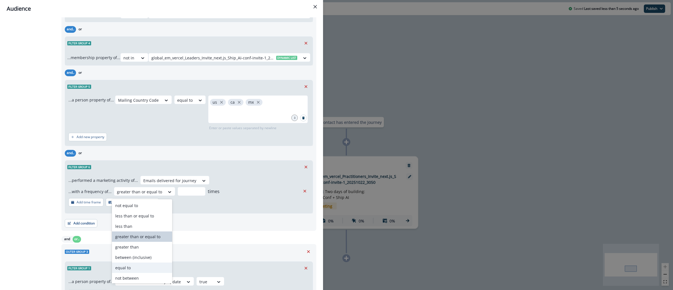
scroll to position [11, 0]
click at [134, 276] on div "never" at bounding box center [142, 277] width 60 height 10
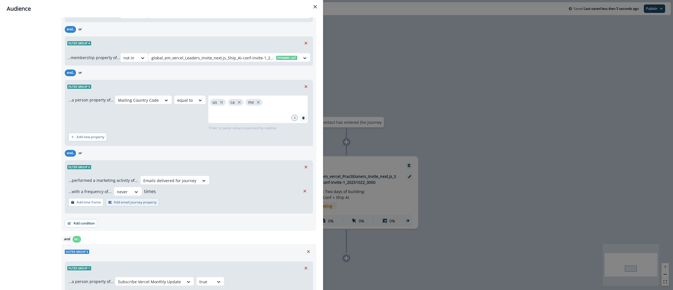
click at [125, 206] on button "Add email journey property" at bounding box center [132, 202] width 53 height 8
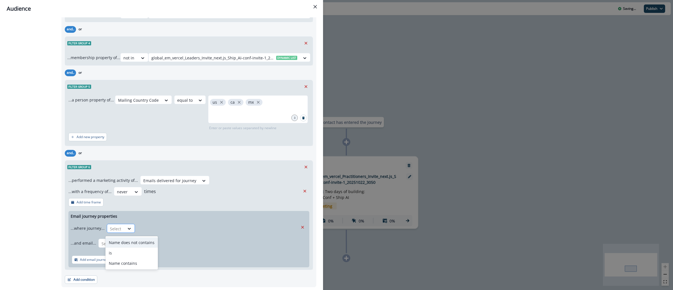
click at [117, 232] on div at bounding box center [116, 228] width 12 height 7
click at [123, 251] on div "is" at bounding box center [131, 253] width 52 height 10
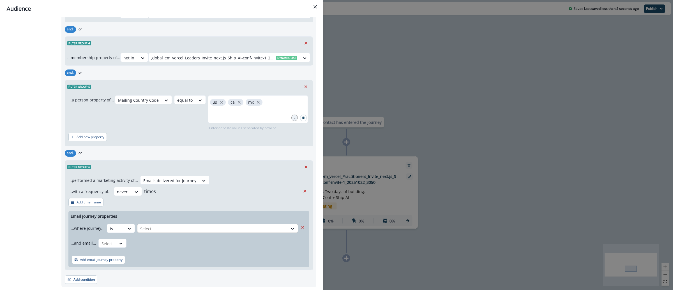
click at [158, 232] on div at bounding box center [212, 228] width 145 height 7
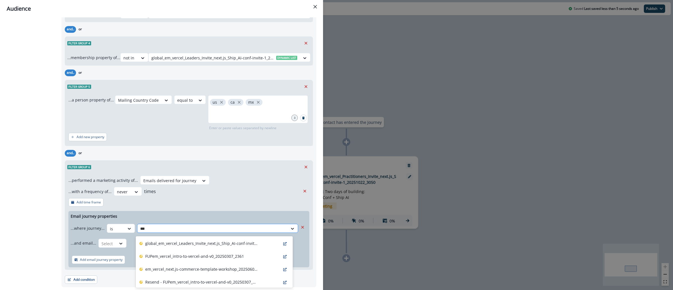
type input "****"
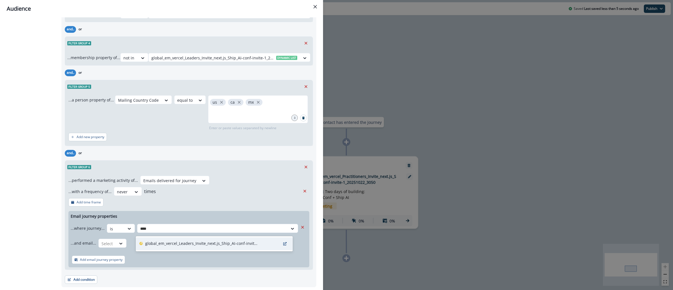
click at [204, 247] on div "global_em_vercel_Leaders_Invite_next.js_Ship_AI-conf-invite-1_20251022_3071" at bounding box center [214, 243] width 157 height 13
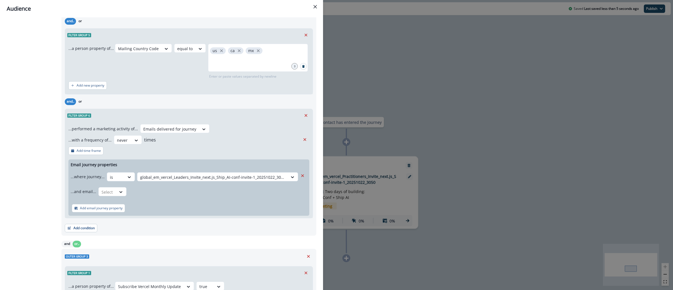
scroll to position [686, 0]
click at [120, 192] on icon at bounding box center [120, 191] width 3 height 2
click at [124, 213] on div "is" at bounding box center [123, 215] width 52 height 10
click at [187, 190] on div at bounding box center [208, 191] width 152 height 7
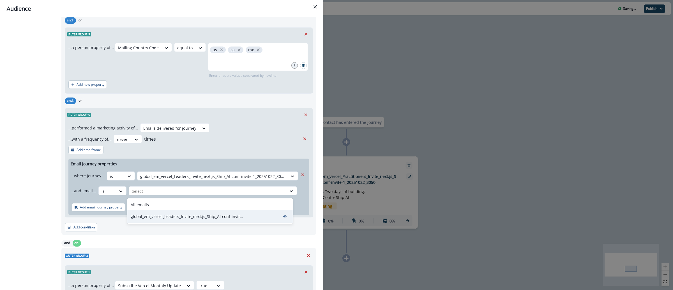
click at [173, 217] on p "global_em_vercel_Leaders_Invite_next.js_Ship_AI-conf-invite-1_20251022_3071" at bounding box center [187, 217] width 112 height 6
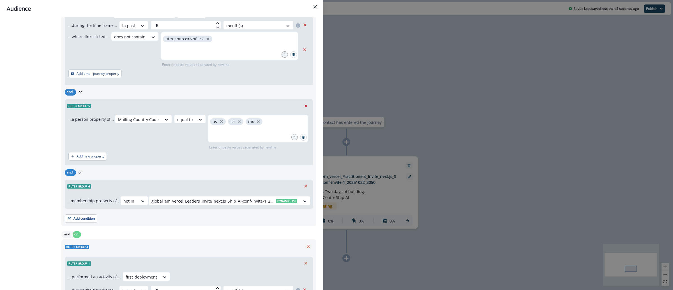
scroll to position [1154, 0]
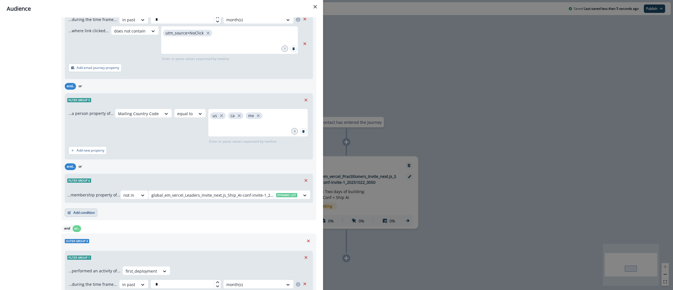
click at [94, 216] on button "Add condition" at bounding box center [81, 212] width 33 height 8
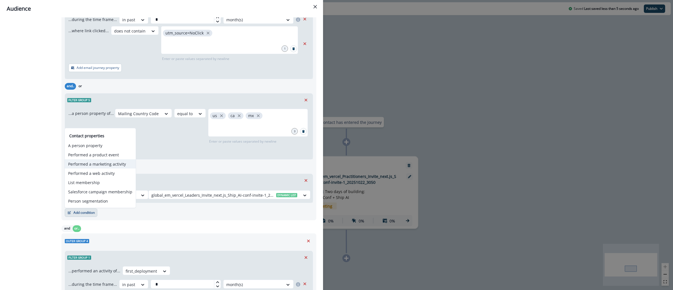
click at [112, 162] on button "Performed a marketing activity" at bounding box center [100, 163] width 71 height 9
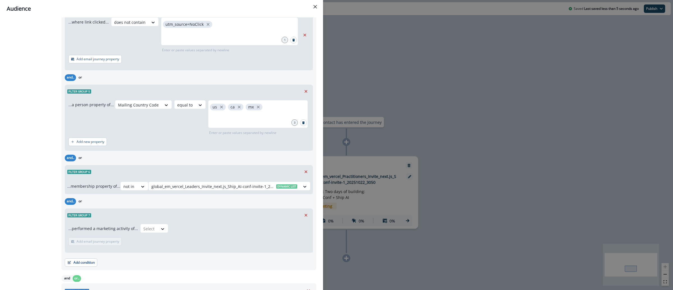
scroll to position [1209, 0]
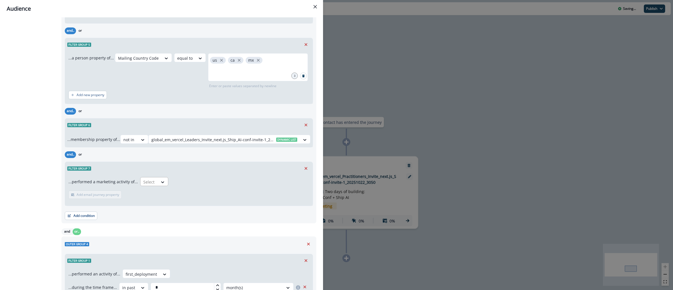
click at [145, 184] on div at bounding box center [149, 181] width 12 height 7
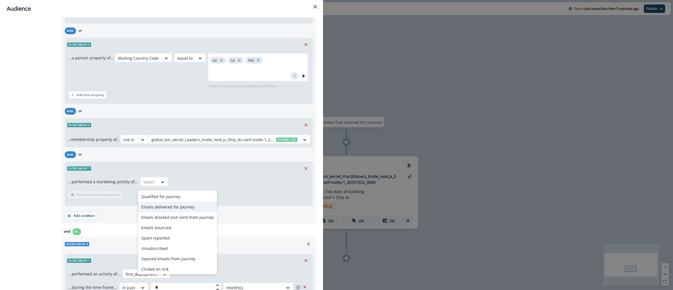
click at [166, 206] on div "Emails delivered for journey" at bounding box center [177, 207] width 79 height 10
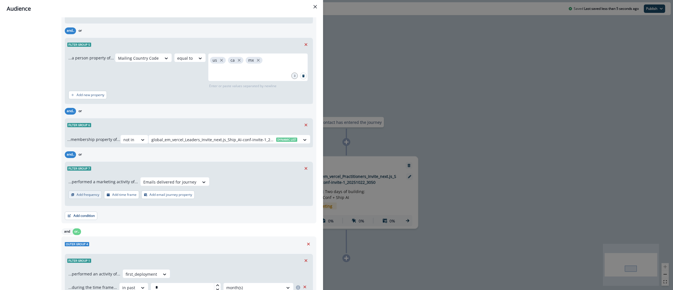
click at [86, 197] on p "Add frequency" at bounding box center [87, 195] width 23 height 4
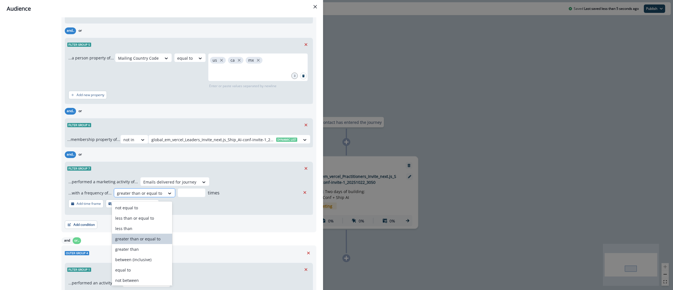
click at [159, 197] on div "greater than or equal to" at bounding box center [139, 193] width 51 height 9
click at [145, 276] on div "never" at bounding box center [142, 279] width 60 height 10
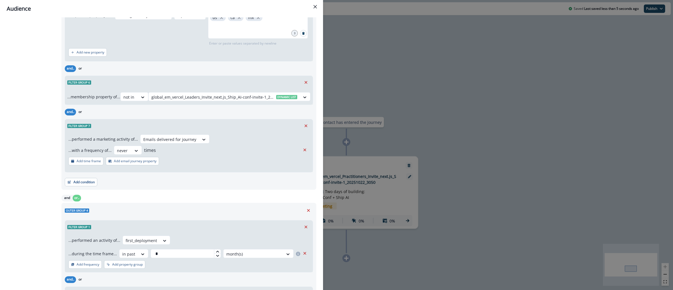
scroll to position [1260, 0]
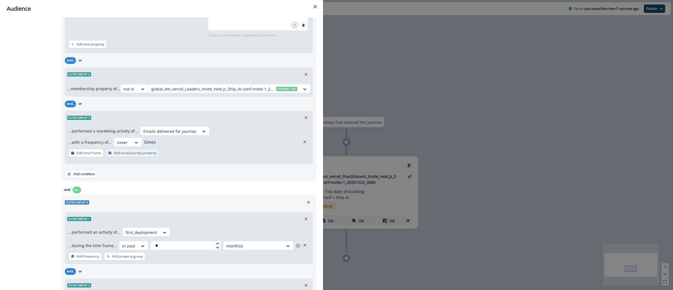
click at [132, 154] on p "Add email journey property" at bounding box center [135, 153] width 43 height 4
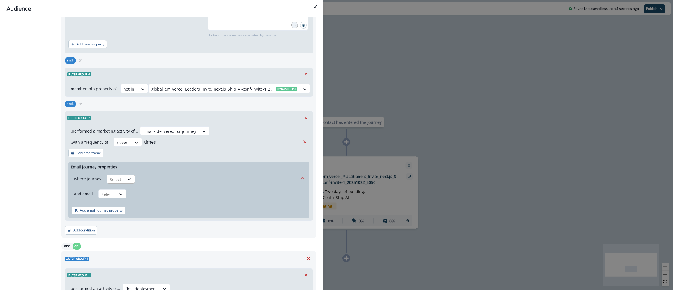
click at [123, 180] on div "Select" at bounding box center [115, 179] width 17 height 9
drag, startPoint x: 121, startPoint y: 201, endPoint x: 124, endPoint y: 200, distance: 3.7
click at [121, 202] on div "is" at bounding box center [131, 204] width 52 height 10
click at [164, 182] on div at bounding box center [212, 179] width 145 height 7
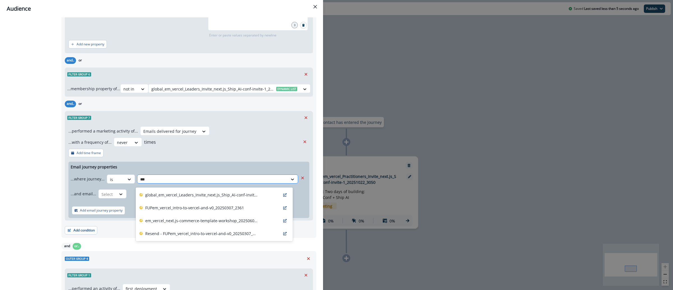
type input "****"
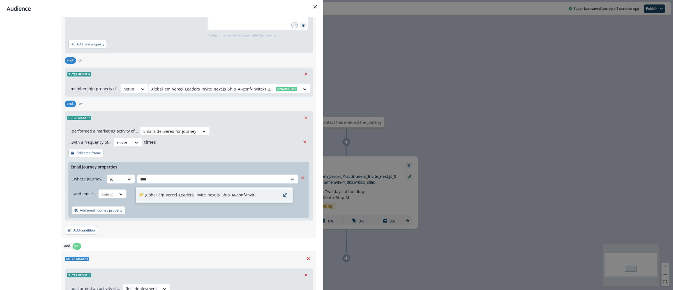
click at [181, 198] on p "global_em_vercel_Leaders_Invite_next.js_Ship_AI-conf-invite-1_20251022_3071" at bounding box center [201, 195] width 112 height 6
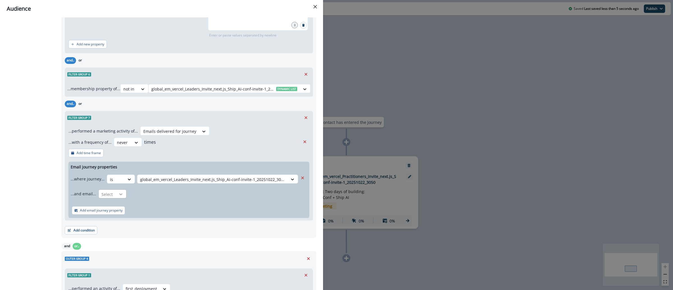
click at [118, 197] on icon at bounding box center [120, 194] width 5 height 6
click at [121, 220] on div "is" at bounding box center [123, 219] width 52 height 10
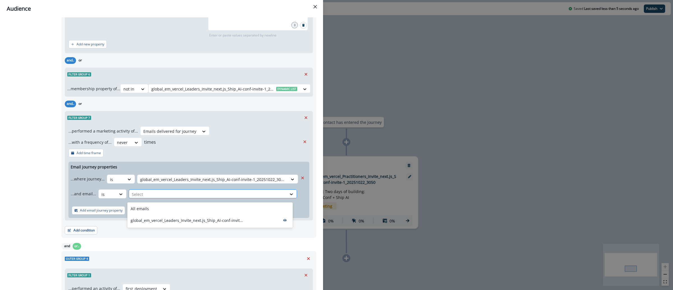
click at [168, 198] on div at bounding box center [208, 194] width 152 height 7
click at [159, 209] on div "All emails" at bounding box center [209, 208] width 165 height 10
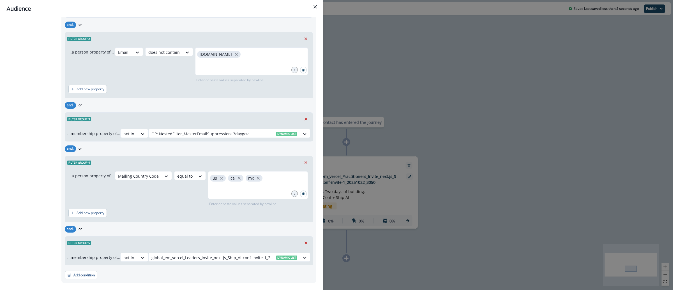
scroll to position [1578, 0]
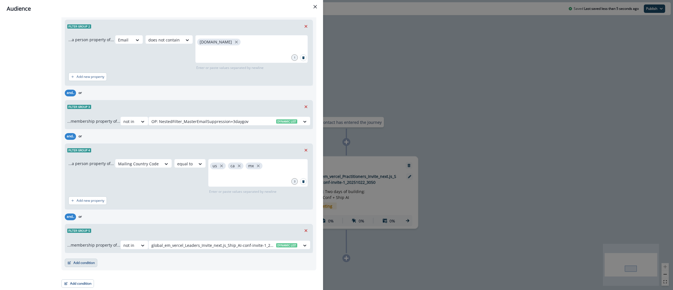
click at [82, 263] on button "Add condition" at bounding box center [81, 263] width 33 height 8
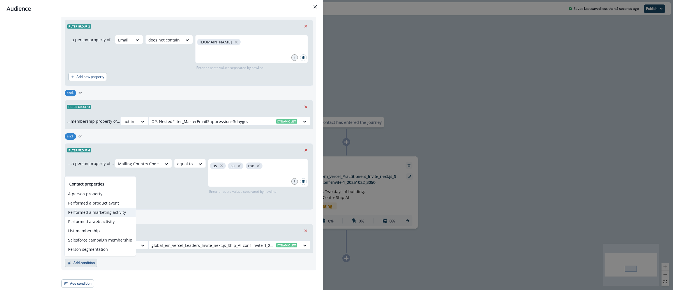
click at [118, 210] on button "Performed a marketing activity" at bounding box center [100, 212] width 71 height 9
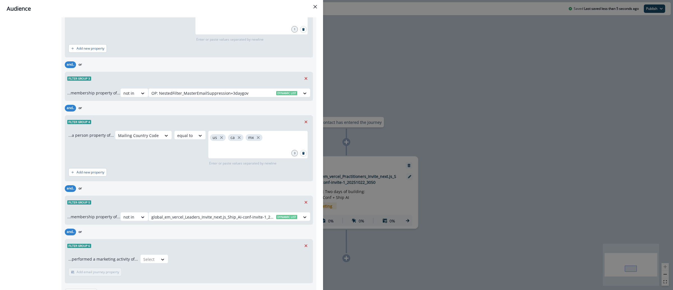
scroll to position [1636, 0]
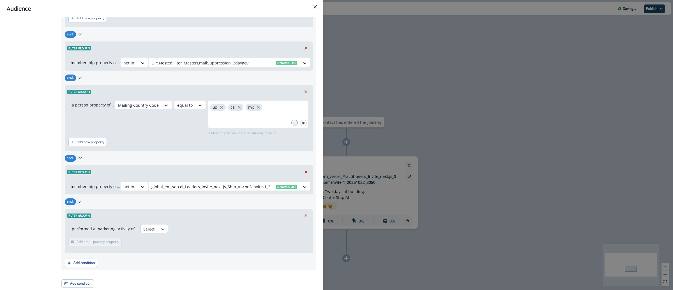
click at [155, 224] on div "Select" at bounding box center [148, 228] width 17 height 9
click at [157, 249] on div "Emails delivered for journey" at bounding box center [177, 252] width 79 height 10
click at [119, 244] on p "Add time frame" at bounding box center [124, 242] width 24 height 4
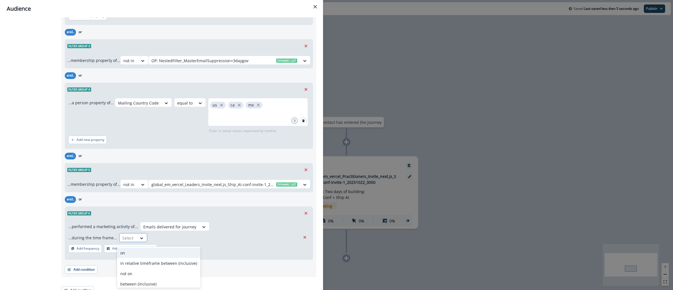
click at [130, 239] on div at bounding box center [128, 238] width 12 height 7
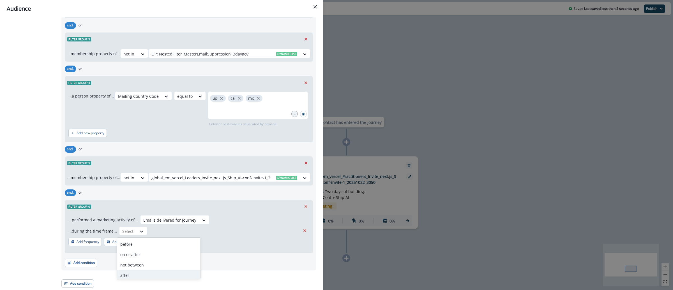
scroll to position [0, 0]
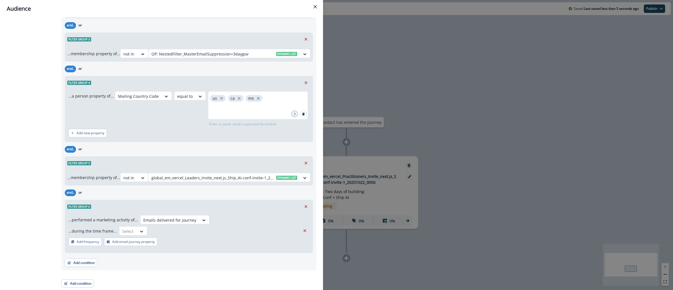
click at [223, 233] on div "...during the time frame... Select" at bounding box center [184, 230] width 232 height 9
click at [139, 230] on icon at bounding box center [141, 232] width 5 height 6
type input "*****"
click at [189, 221] on div at bounding box center [169, 220] width 53 height 7
click at [195, 240] on div "Emails delivered for journey" at bounding box center [177, 243] width 79 height 10
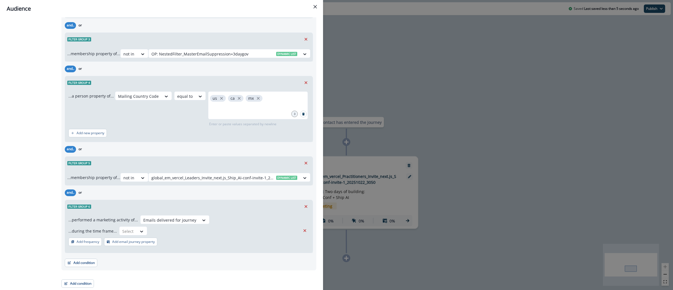
click at [302, 233] on icon "Remove" at bounding box center [304, 230] width 5 height 5
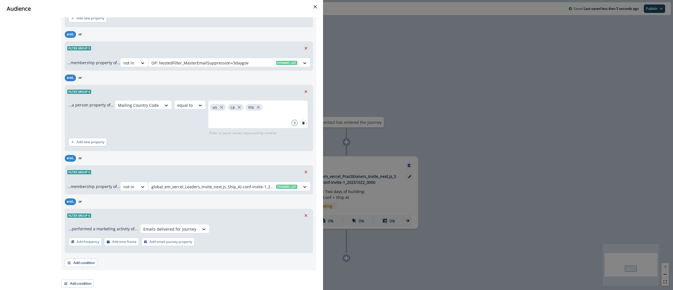
scroll to position [1636, 0]
click at [88, 243] on p "Add frequency" at bounding box center [87, 242] width 23 height 4
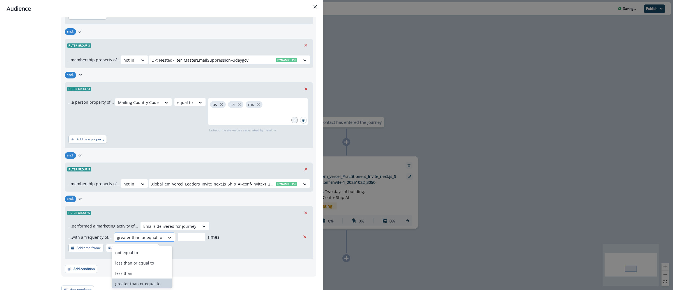
click at [168, 238] on icon at bounding box center [169, 238] width 3 height 2
type input "***"
click at [115, 255] on div "never" at bounding box center [126, 252] width 28 height 10
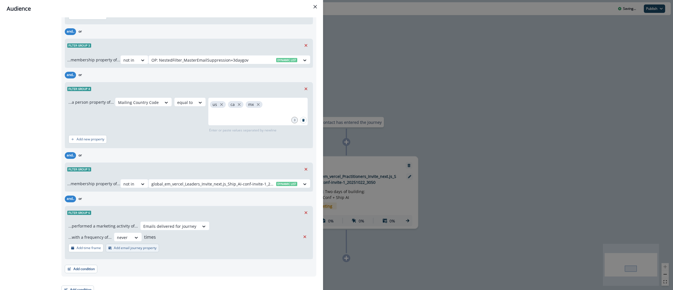
click at [125, 250] on p "Add email journey property" at bounding box center [135, 248] width 43 height 4
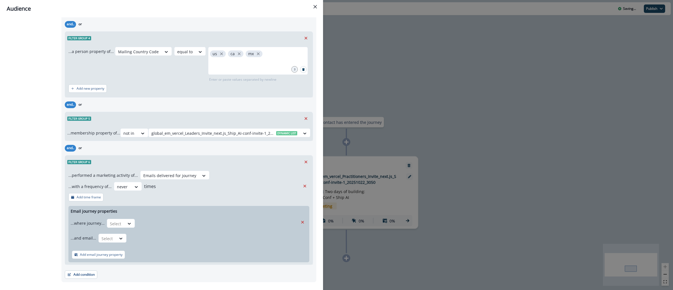
scroll to position [1701, 0]
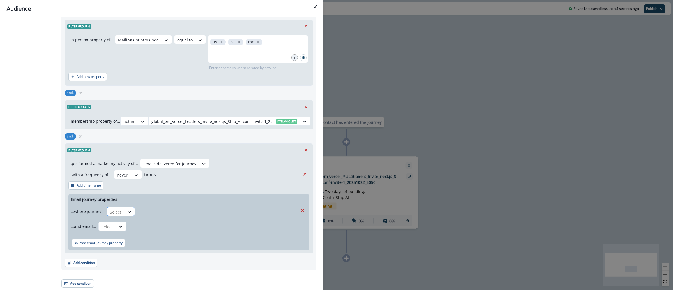
click at [121, 210] on div "Select" at bounding box center [115, 211] width 17 height 9
click at [121, 231] on div "is" at bounding box center [131, 234] width 52 height 10
click at [161, 213] on div at bounding box center [212, 211] width 145 height 7
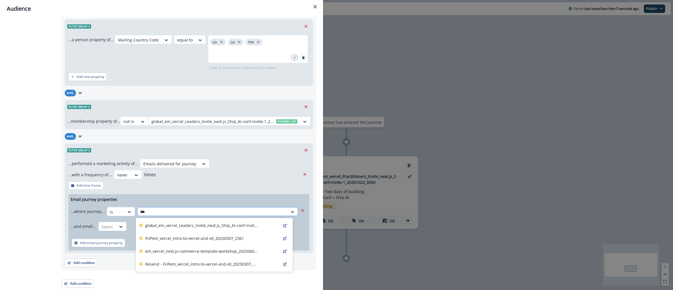
type input "****"
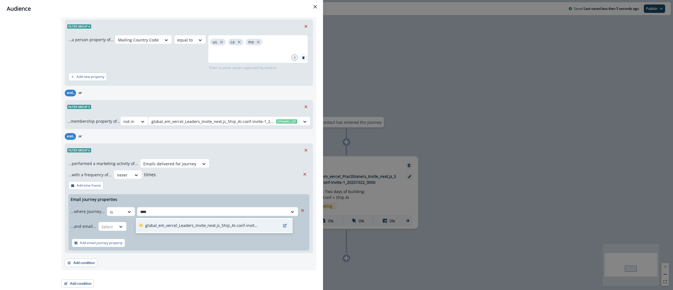
click at [189, 219] on div "global_em_vercel_Leaders_Invite_next.js_Ship_AI-conf-invite-1_20251022_3071" at bounding box center [214, 225] width 157 height 13
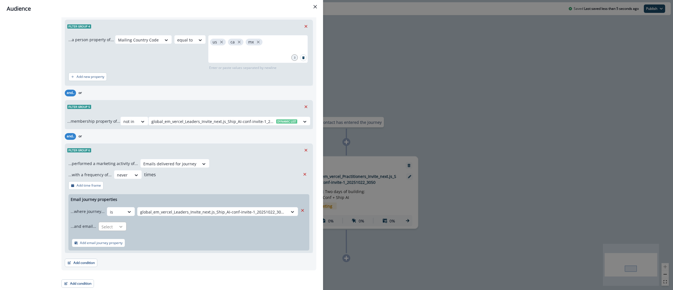
click at [118, 229] on icon at bounding box center [120, 227] width 5 height 6
click at [122, 246] on div "is" at bounding box center [123, 249] width 52 height 10
drag, startPoint x: 180, startPoint y: 226, endPoint x: 181, endPoint y: 230, distance: 3.4
click at [181, 226] on div at bounding box center [208, 226] width 152 height 7
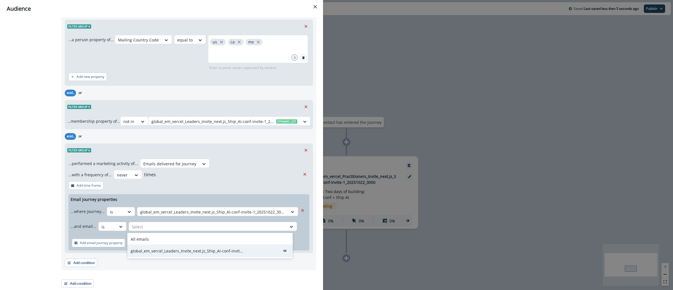
click at [172, 250] on p "global_em_vercel_Leaders_Invite_next.js_Ship_AI-conf-invite-1_20251022_3071" at bounding box center [187, 251] width 112 height 6
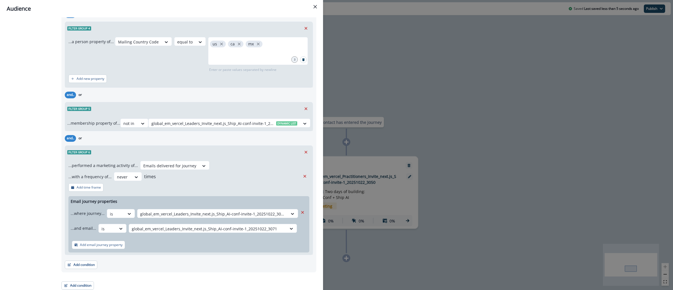
scroll to position [1691, 0]
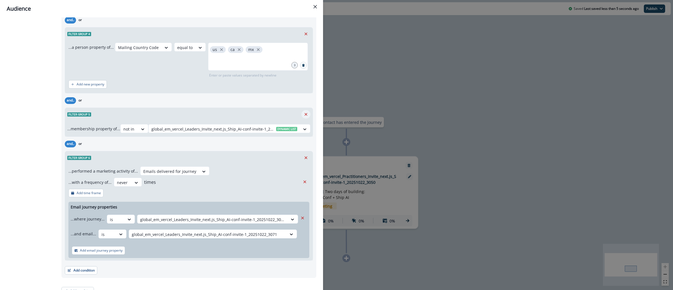
click at [303, 117] on icon "Remove" at bounding box center [305, 114] width 5 height 5
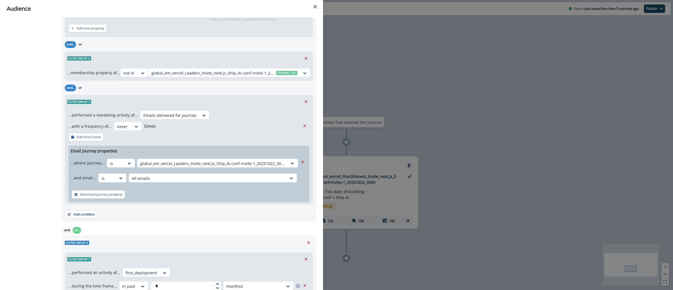
scroll to position [1269, 0]
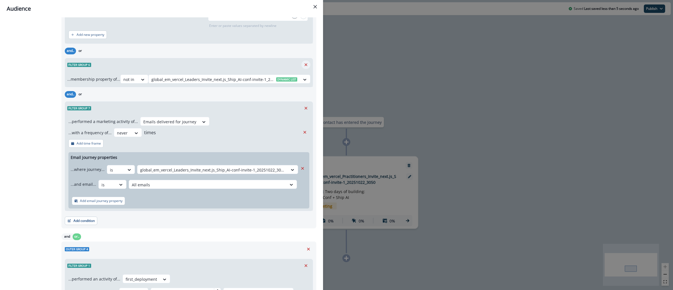
click at [303, 67] on icon "Remove" at bounding box center [305, 64] width 5 height 5
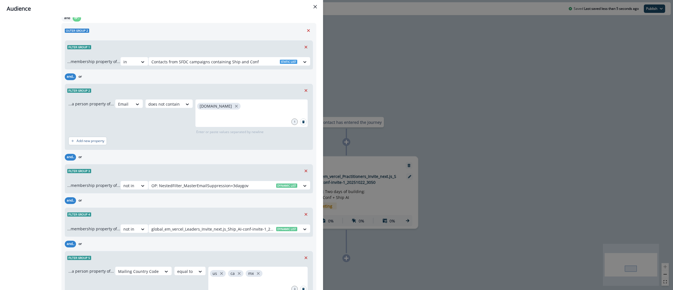
scroll to position [472, 0]
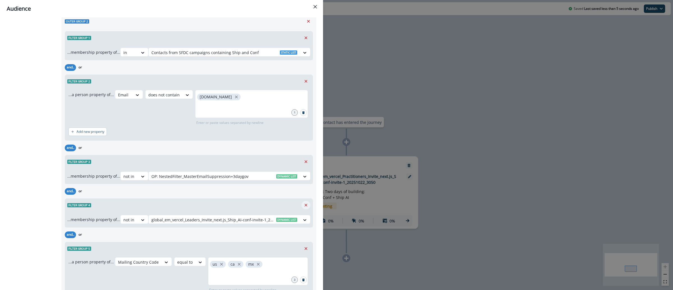
click at [303, 207] on icon "Remove" at bounding box center [305, 205] width 5 height 5
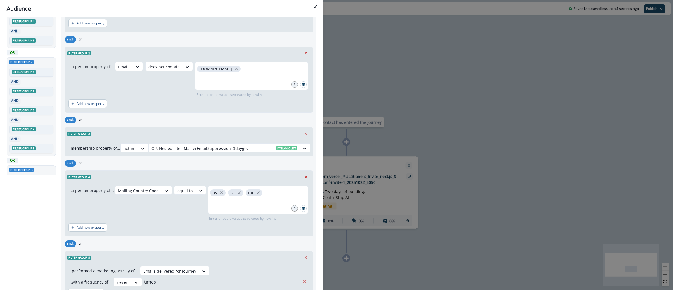
scroll to position [0, 0]
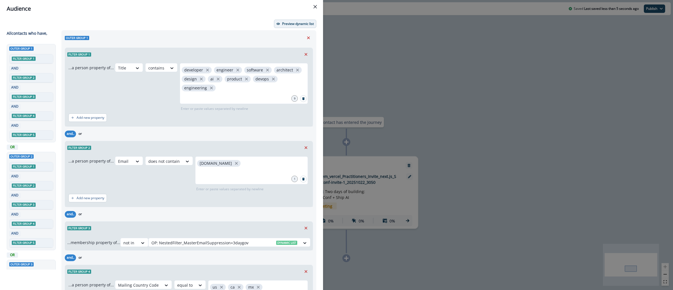
click at [292, 22] on p "Preview dynamic list" at bounding box center [298, 24] width 32 height 4
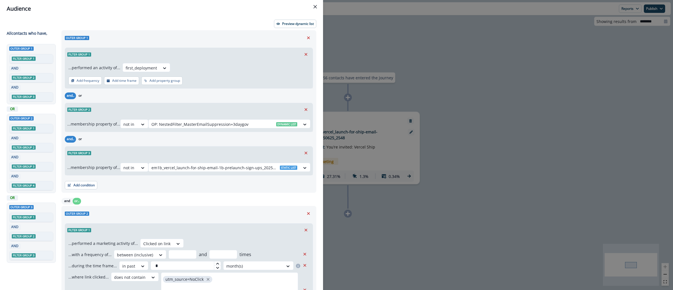
click at [441, 32] on div "Audience Preview dynamic list All contact s who have, Outer group 1 Filter grou…" at bounding box center [336, 145] width 673 height 290
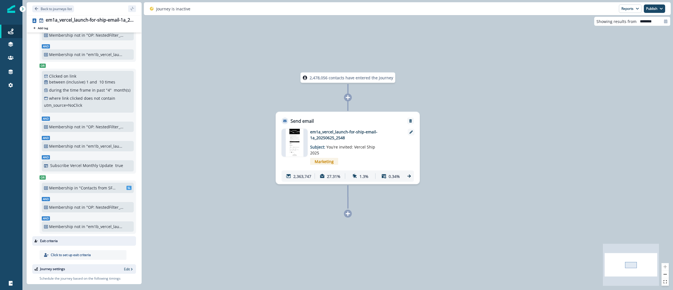
scroll to position [119, 0]
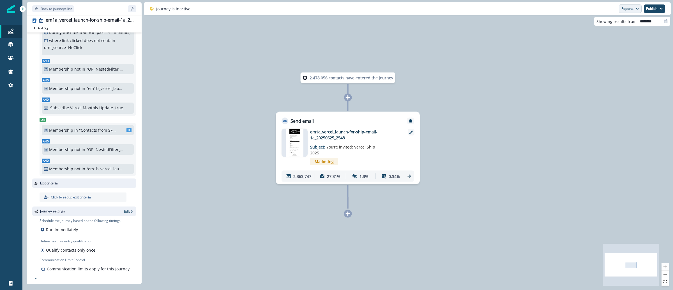
click at [623, 10] on button "Reports" at bounding box center [629, 8] width 23 height 8
click at [616, 19] on button "Email Report" at bounding box center [609, 23] width 63 height 10
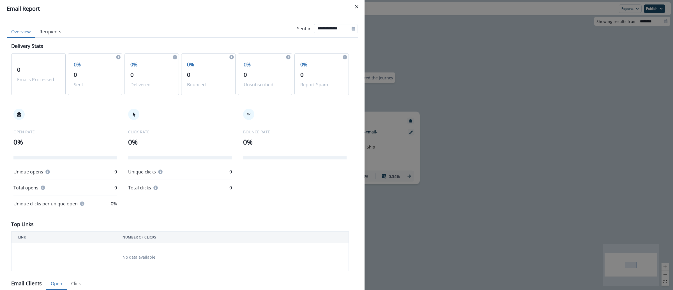
click at [351, 27] on icon at bounding box center [353, 29] width 4 height 4
select select "*"
select select "****"
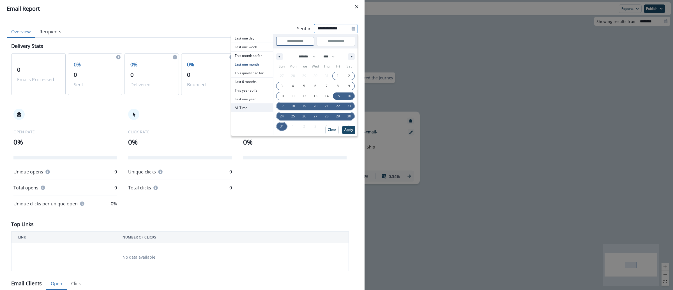
click at [241, 107] on span "All Time" at bounding box center [252, 108] width 42 height 8
type input "********"
type input "**********"
select select "**"
select select "****"
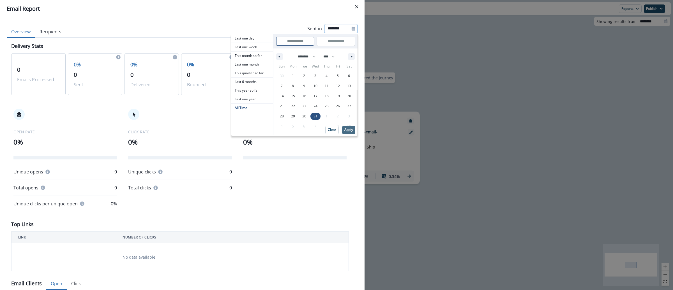
click at [342, 132] on button "Apply" at bounding box center [348, 130] width 13 height 8
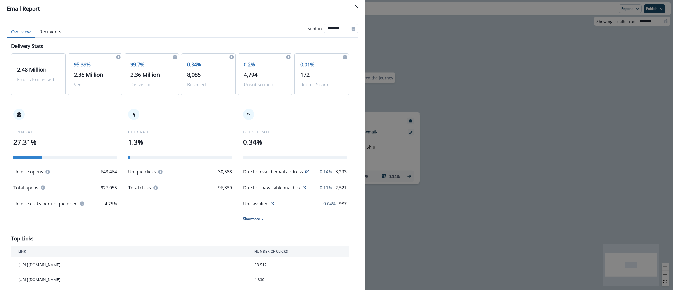
scroll to position [212, 0]
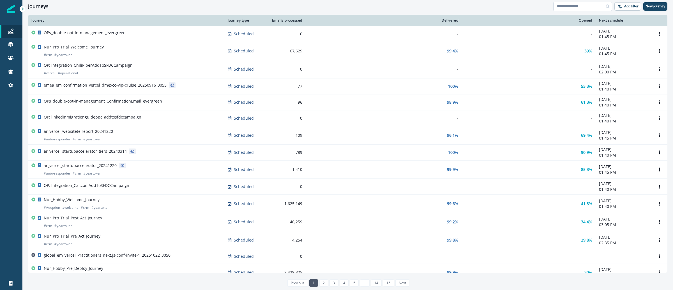
click at [583, 5] on input at bounding box center [582, 6] width 59 height 9
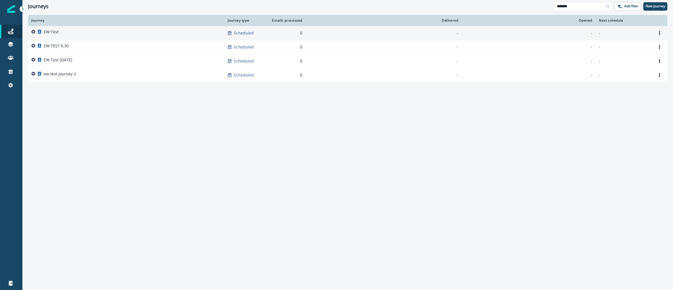
type input "*******"
click at [50, 34] on p "EW Test" at bounding box center [51, 32] width 15 height 6
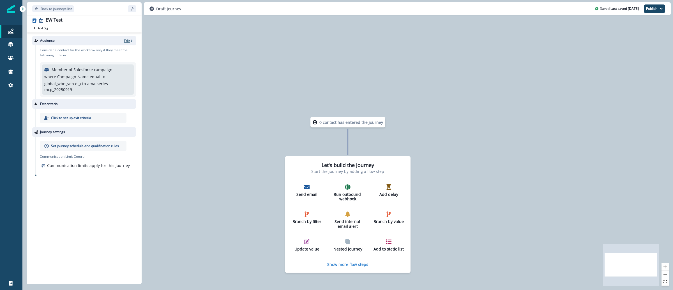
click at [129, 38] on p "Edit" at bounding box center [127, 40] width 6 height 5
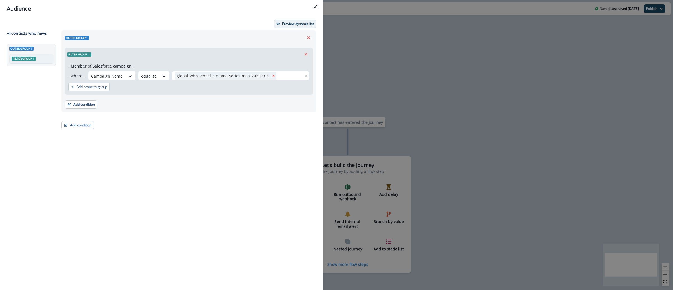
click at [295, 25] on p "Preview dynamic list" at bounding box center [298, 24] width 32 height 4
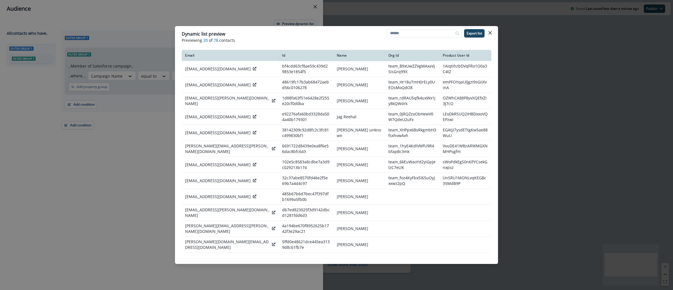
click at [514, 75] on div "Dynamic list preview Previewing 20 of 78 contacts Export list Email Id Name Org…" at bounding box center [336, 145] width 673 height 290
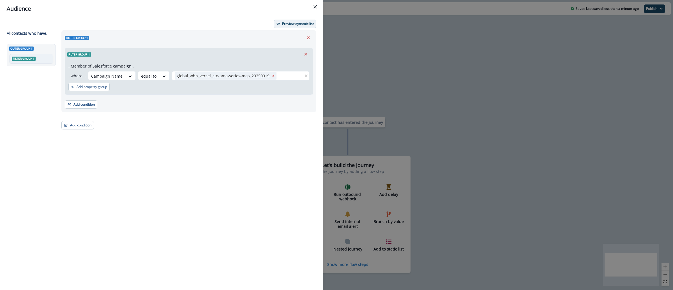
click at [282, 25] on p "Preview dynamic list" at bounding box center [298, 24] width 32 height 4
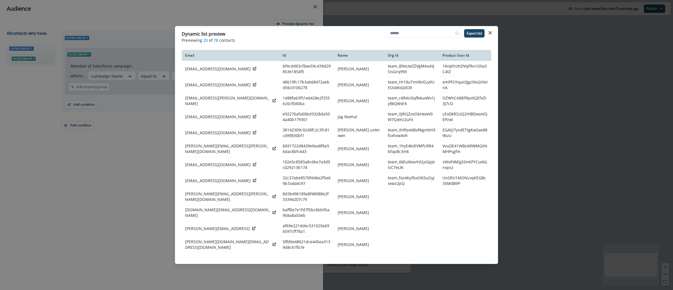
click at [539, 108] on div "Dynamic list preview Previewing 20 of 78 contacts Export list Email Id Name Org…" at bounding box center [336, 145] width 673 height 290
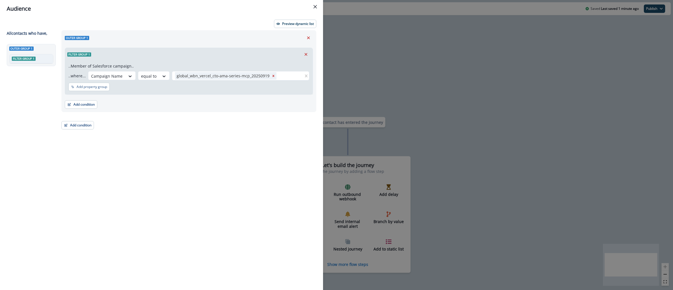
click at [367, 50] on div "Audience Preview dynamic list All contact s who have, Outer group 1 Filter grou…" at bounding box center [336, 145] width 673 height 290
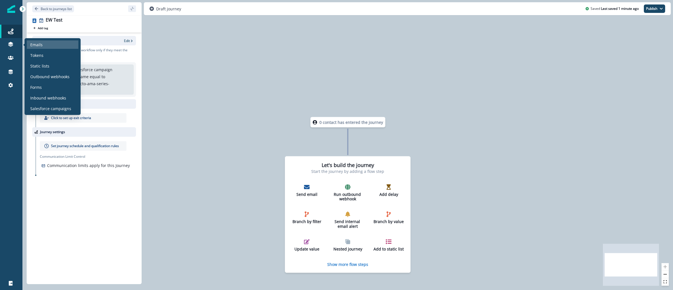
click at [48, 47] on div "Emails" at bounding box center [53, 44] width 52 height 8
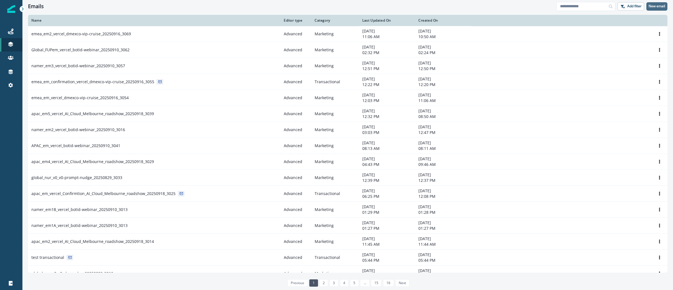
click at [657, 8] on p "New email" at bounding box center [656, 6] width 17 height 4
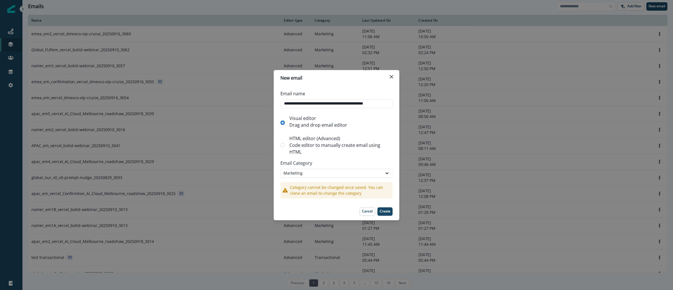
scroll to position [0, 9]
type input "**********"
click at [281, 143] on label "HTML editor (Advanced) Code editor to manually create email using HTML" at bounding box center [336, 145] width 112 height 25
drag, startPoint x: 300, startPoint y: 178, endPoint x: 300, endPoint y: 175, distance: 3.4
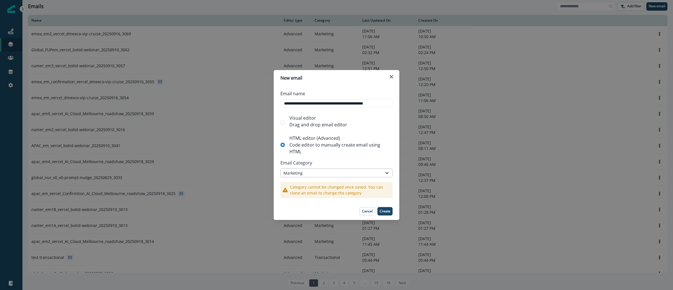
click at [300, 179] on div "Category cannot be changed once saved. You can clone an email to change the cat…" at bounding box center [336, 187] width 112 height 21
click at [300, 173] on div "Marketing" at bounding box center [331, 173] width 96 height 6
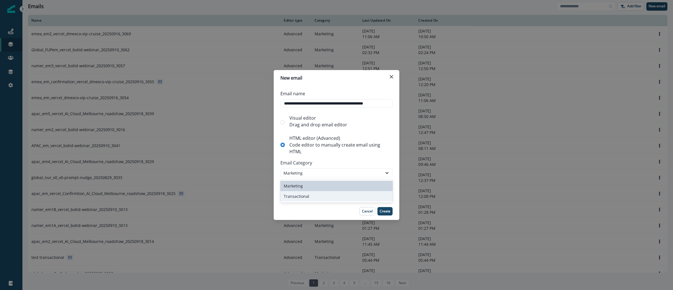
click at [290, 199] on div "Transactional" at bounding box center [336, 196] width 112 height 10
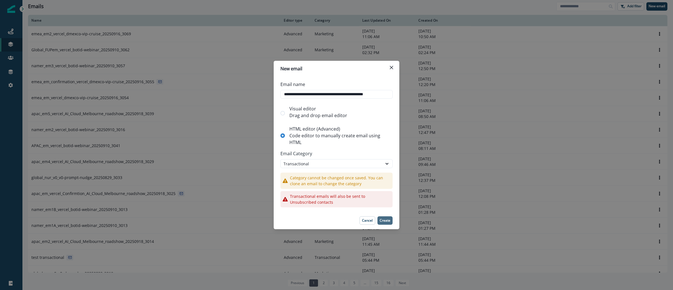
click at [383, 221] on p "Create" at bounding box center [384, 221] width 11 height 4
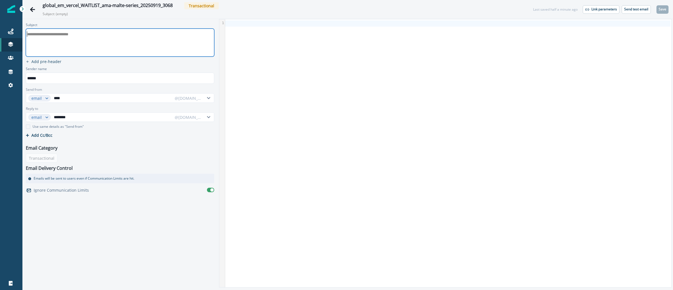
click at [101, 48] on div "**********" at bounding box center [119, 42] width 187 height 27
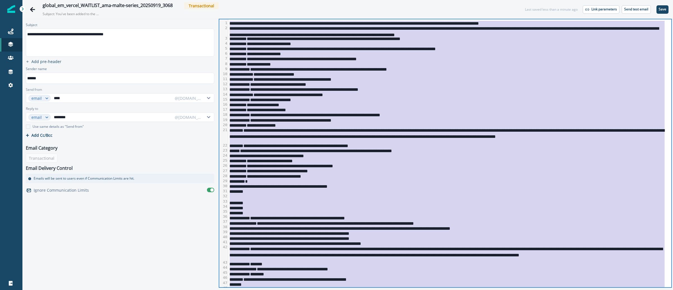
click at [479, 164] on div "**********" at bounding box center [446, 165] width 436 height 5
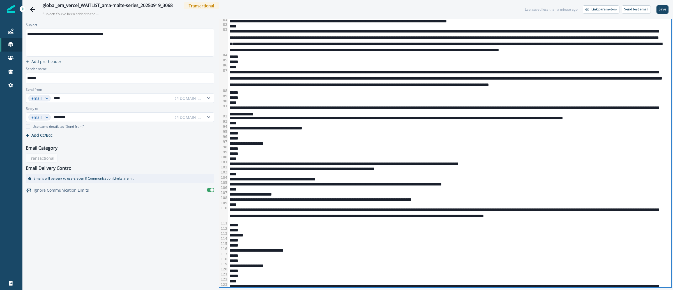
scroll to position [596, 0]
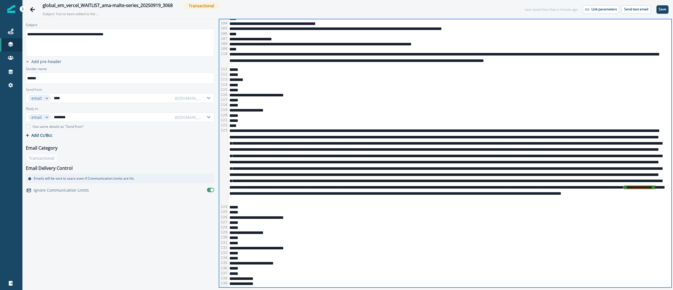
click at [483, 207] on div "*****" at bounding box center [446, 206] width 436 height 5
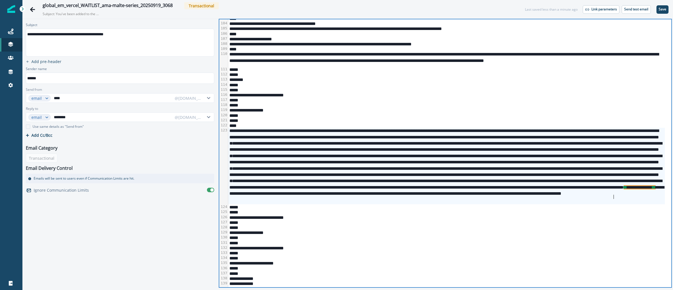
click at [613, 198] on div "**********" at bounding box center [446, 166] width 436 height 76
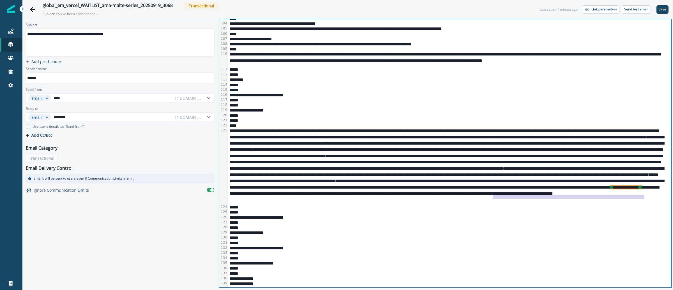
drag, startPoint x: 643, startPoint y: 197, endPoint x: 494, endPoint y: 197, distance: 149.6
click at [494, 197] on div "**********" at bounding box center [446, 166] width 436 height 76
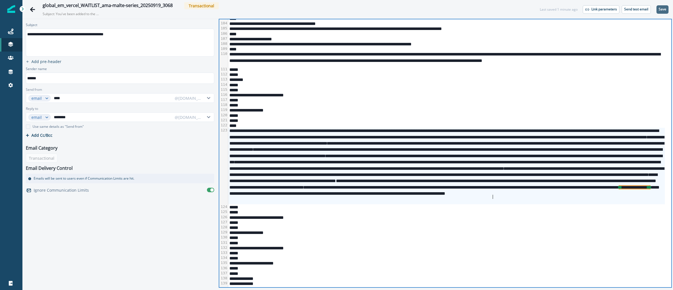
click at [666, 8] on button "Save" at bounding box center [662, 9] width 12 height 8
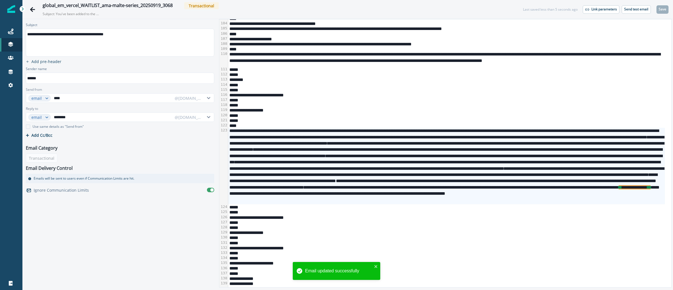
click at [500, 135] on div "**********" at bounding box center [446, 166] width 436 height 76
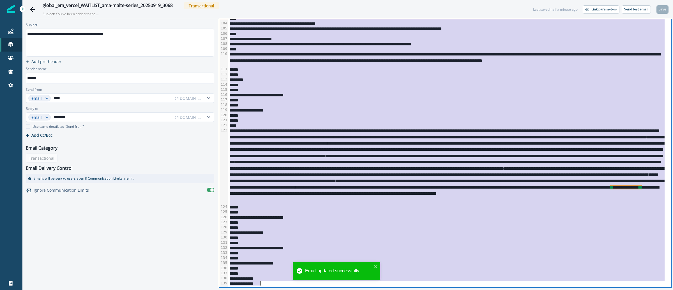
copy div "**********"
click at [633, 11] on p "Send test email" at bounding box center [636, 9] width 24 height 4
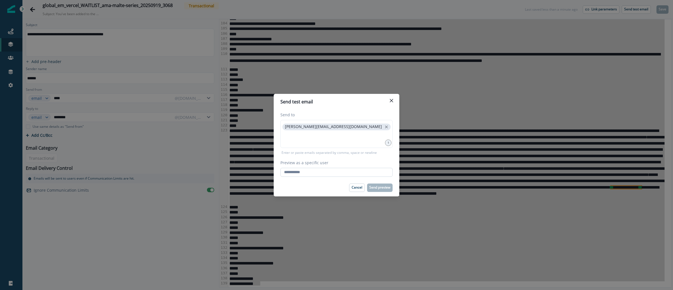
click at [337, 170] on input "Preview as a specific user" at bounding box center [336, 172] width 112 height 9
type input "**********"
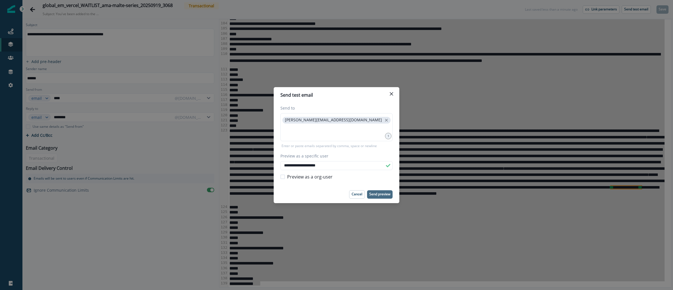
click at [382, 194] on p "Send preview" at bounding box center [379, 194] width 21 height 4
click at [139, 8] on div "**********" at bounding box center [336, 145] width 673 height 290
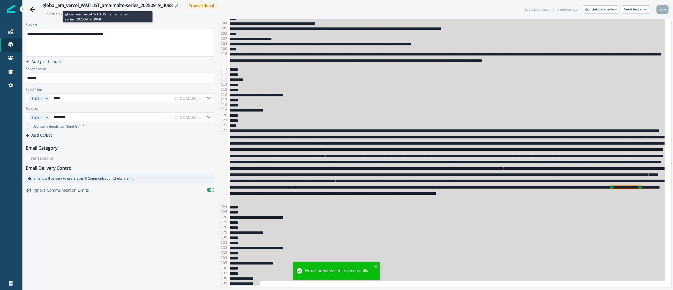
click at [139, 7] on div "global_em_vercel_WAITLIST_ama-malte-series_20250919_3068" at bounding box center [108, 6] width 130 height 6
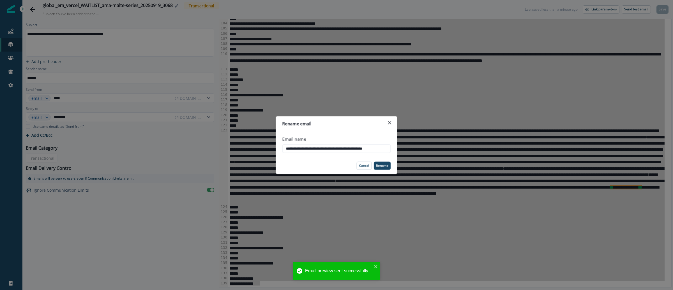
scroll to position [0, 0]
click at [139, 7] on div "**********" at bounding box center [336, 145] width 673 height 290
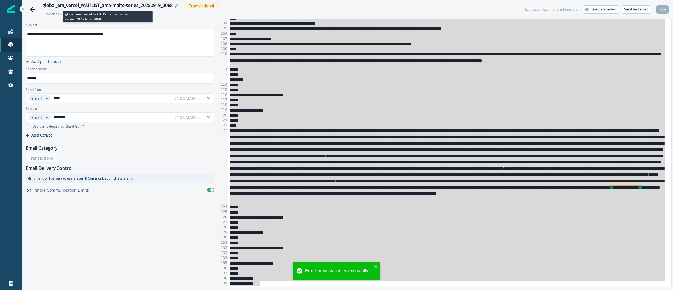
click at [139, 7] on div "global_em_vercel_WAITLIST_ama-malte-series_20250919_3068" at bounding box center [108, 6] width 130 height 6
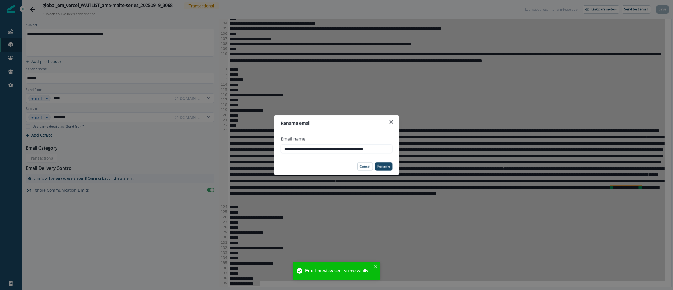
scroll to position [0, 9]
click at [293, 151] on input "**********" at bounding box center [336, 148] width 112 height 9
click at [294, 151] on input "**********" at bounding box center [336, 148] width 112 height 9
click at [429, 10] on div "**********" at bounding box center [336, 145] width 673 height 290
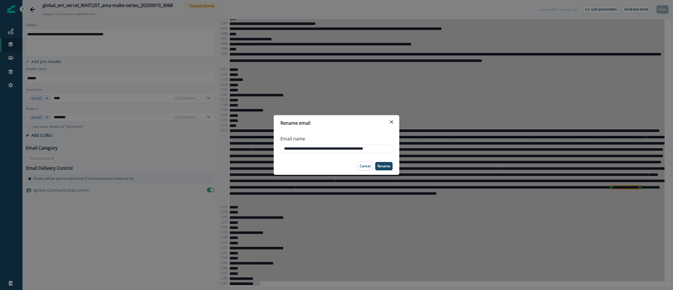
scroll to position [0, 0]
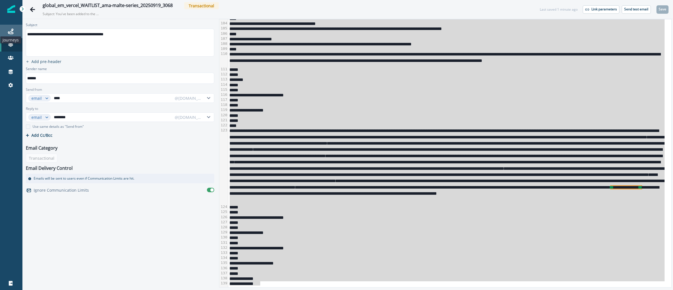
click at [11, 31] on icon at bounding box center [11, 32] width 6 height 6
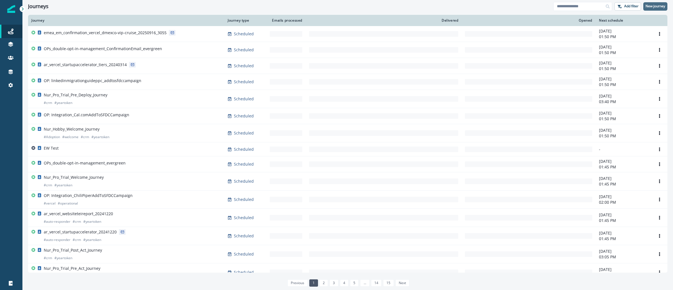
click at [662, 4] on p "New journey" at bounding box center [655, 6] width 20 height 4
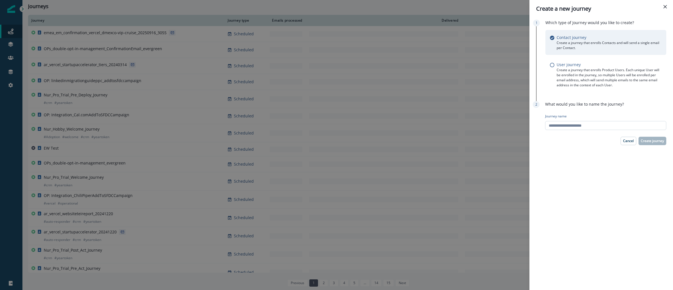
click at [584, 126] on input "Journey name" at bounding box center [605, 125] width 121 height 9
paste input "**********"
type input "**********"
click at [649, 141] on p "Create journey" at bounding box center [651, 141] width 23 height 4
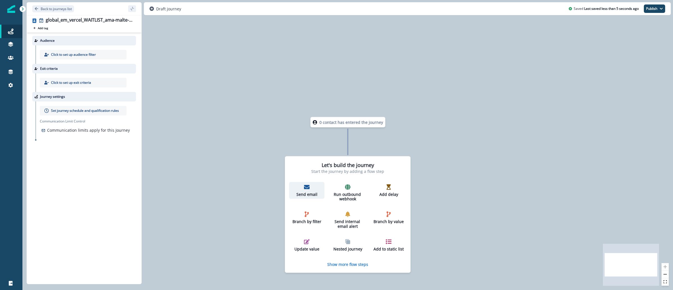
click at [309, 190] on div "Send email" at bounding box center [306, 190] width 31 height 13
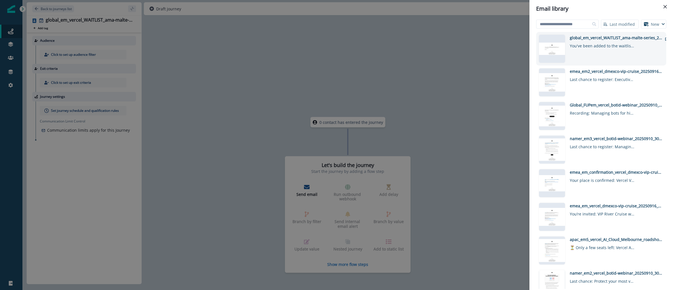
click at [602, 53] on div "global_em_vercel_WAITLIST_ama-malte-series_20250919_3068 You've been added to t…" at bounding box center [615, 49] width 92 height 28
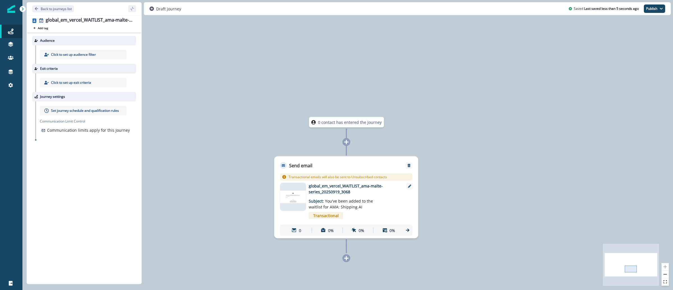
click at [67, 53] on p "Click to set up audience filter" at bounding box center [73, 54] width 45 height 5
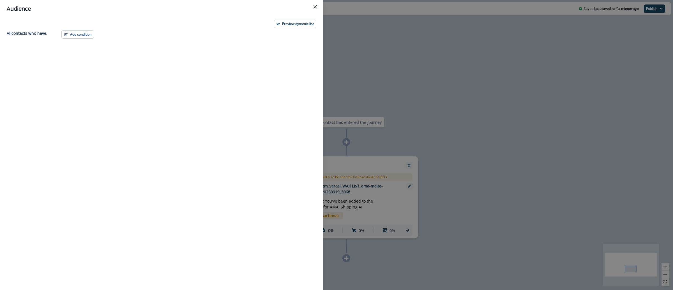
drag, startPoint x: 334, startPoint y: 25, endPoint x: 272, endPoint y: 22, distance: 62.0
click at [335, 25] on div "Audience Preview dynamic list All contact s who have, Add condition Contact pro…" at bounding box center [336, 145] width 673 height 290
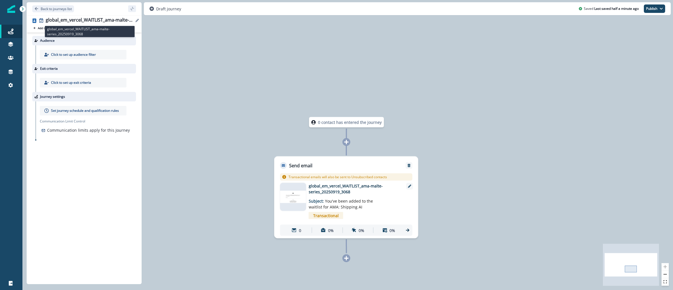
click at [101, 20] on div "global_em_vercel_WAITLIST_ama-malte-series_20250919_3068" at bounding box center [90, 20] width 88 height 6
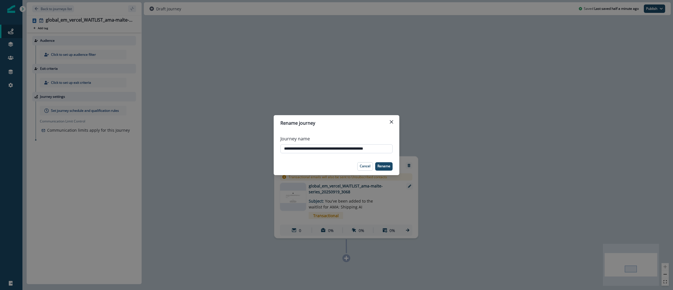
click at [302, 144] on input "**********" at bounding box center [336, 148] width 112 height 9
click at [300, 150] on input "**********" at bounding box center [336, 148] width 112 height 9
click at [301, 150] on input "**********" at bounding box center [336, 148] width 112 height 9
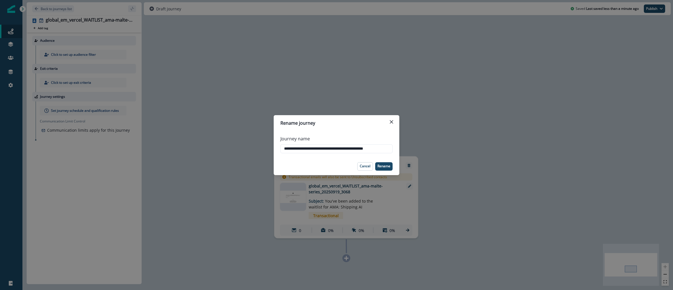
click at [460, 85] on div "**********" at bounding box center [336, 145] width 673 height 290
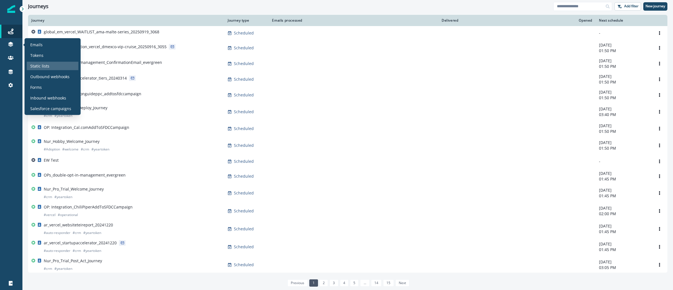
click at [41, 65] on p "Static lists" at bounding box center [39, 66] width 19 height 6
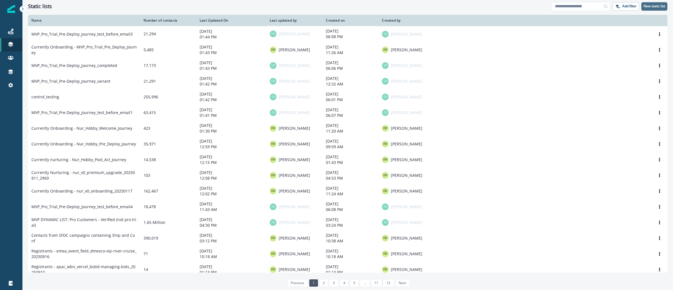
click at [652, 7] on p "New static list" at bounding box center [654, 6] width 22 height 4
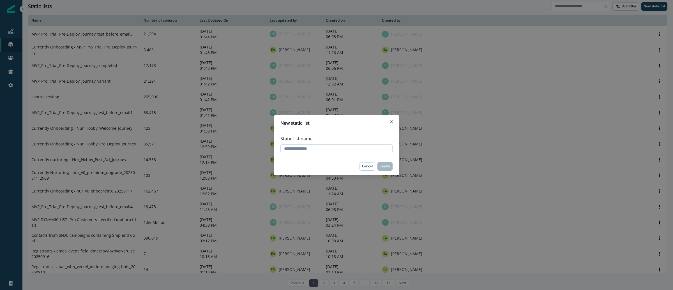
paste input "**********"
drag, startPoint x: 351, startPoint y: 150, endPoint x: 446, endPoint y: 158, distance: 95.3
click at [447, 158] on div "**********" at bounding box center [336, 145] width 673 height 290
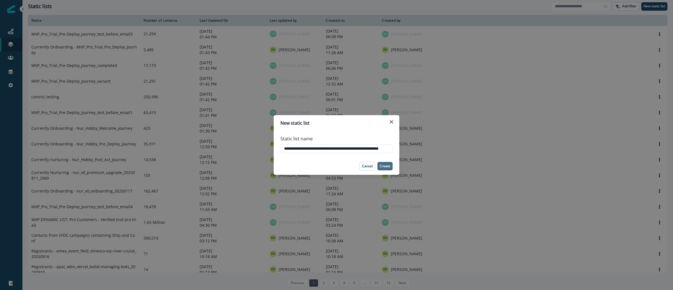
type input "**********"
click at [381, 163] on button "Create" at bounding box center [384, 166] width 15 height 8
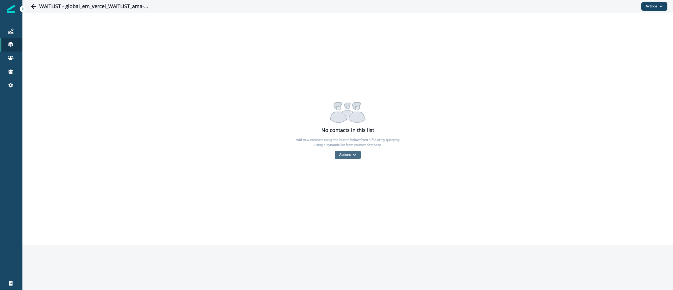
click at [355, 154] on icon "button" at bounding box center [354, 155] width 3 height 2
click at [355, 176] on button "From a CSV file" at bounding box center [360, 178] width 50 height 9
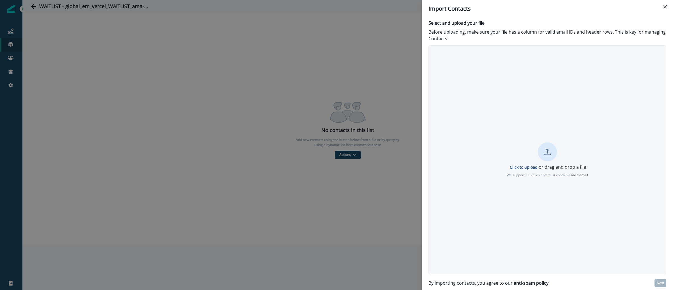
click at [521, 168] on p "Click to upload" at bounding box center [523, 166] width 28 height 5
click at [661, 282] on p "Next" at bounding box center [659, 283] width 7 height 4
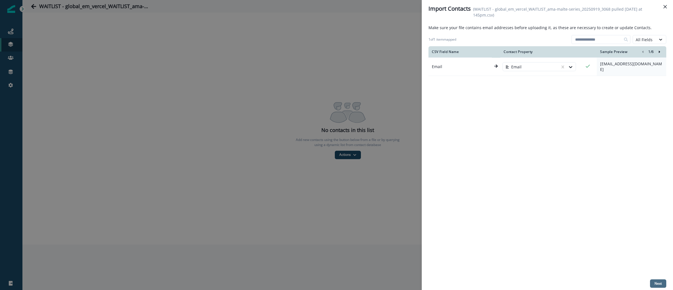
click at [657, 280] on button "Next" at bounding box center [658, 283] width 16 height 8
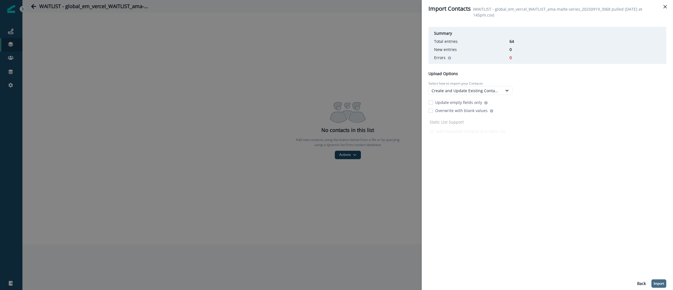
click at [656, 284] on p "Import" at bounding box center [658, 284] width 10 height 4
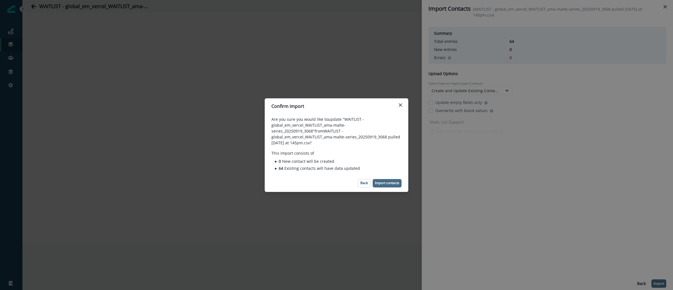
click at [387, 182] on p "Import contacts" at bounding box center [387, 183] width 24 height 4
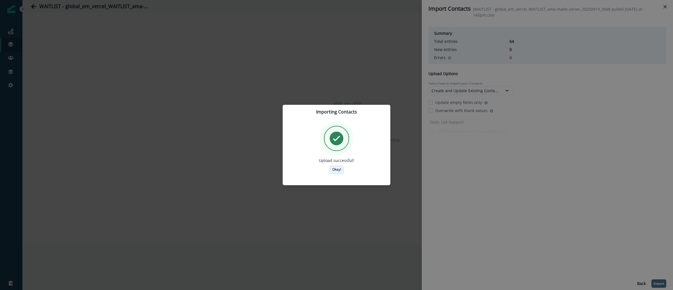
click at [341, 168] on button "Okay!" at bounding box center [337, 170] width 14 height 8
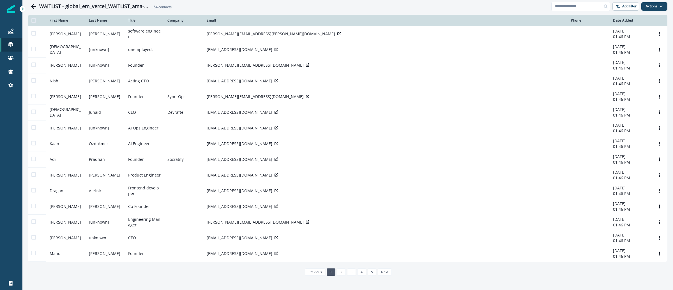
click at [14, 13] on img at bounding box center [11, 9] width 8 height 8
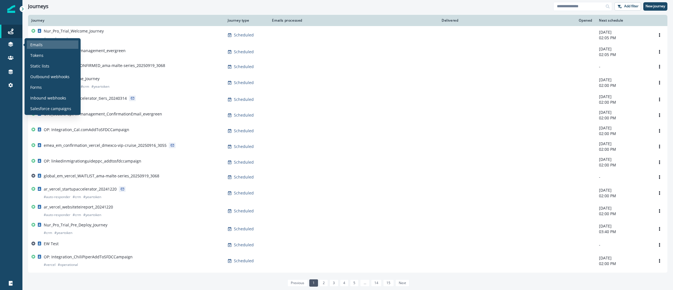
click at [38, 43] on p "Emails" at bounding box center [36, 45] width 12 height 6
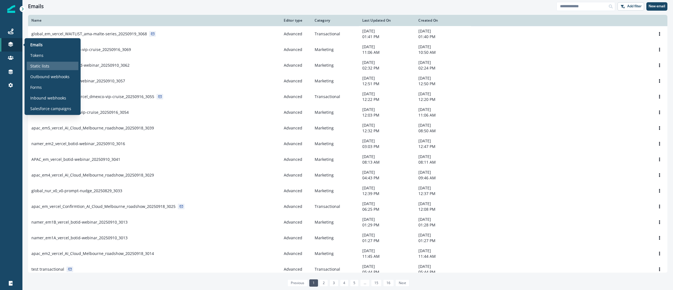
click at [36, 64] on p "Static lists" at bounding box center [39, 66] width 19 height 6
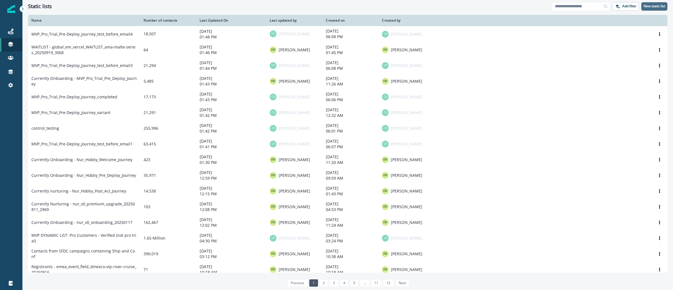
click at [648, 6] on p "New static list" at bounding box center [654, 6] width 22 height 4
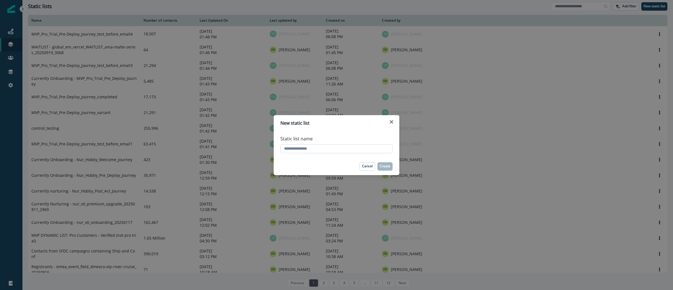
click at [320, 149] on input "Static list name" at bounding box center [336, 148] width 112 height 9
paste input "**********"
type input "**********"
click at [387, 165] on p "Create" at bounding box center [384, 166] width 11 height 4
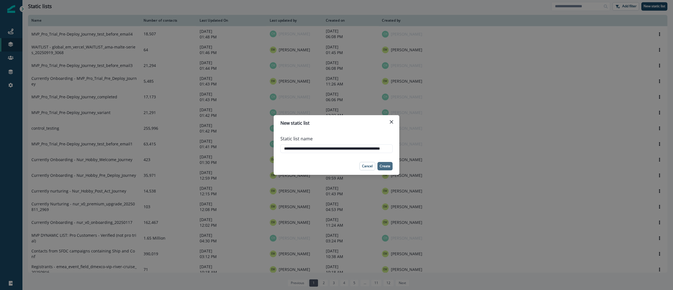
scroll to position [0, 0]
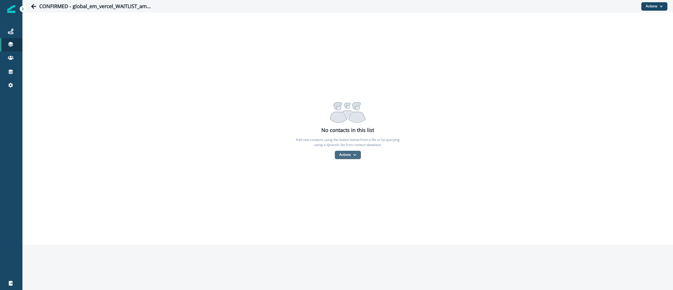
click at [356, 153] on button "Actions" at bounding box center [348, 155] width 26 height 8
click at [344, 182] on button "From a CSV file" at bounding box center [360, 178] width 50 height 9
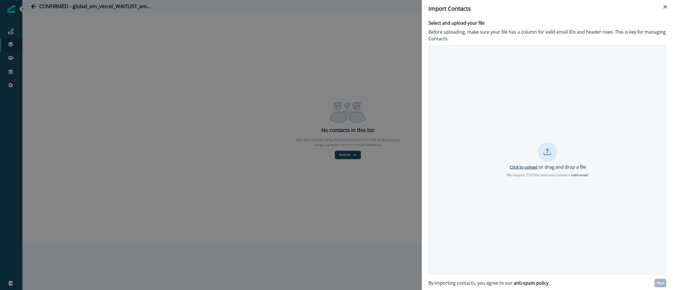
click at [511, 165] on p "Click to upload" at bounding box center [523, 166] width 28 height 5
click at [660, 282] on p "Next" at bounding box center [659, 283] width 7 height 4
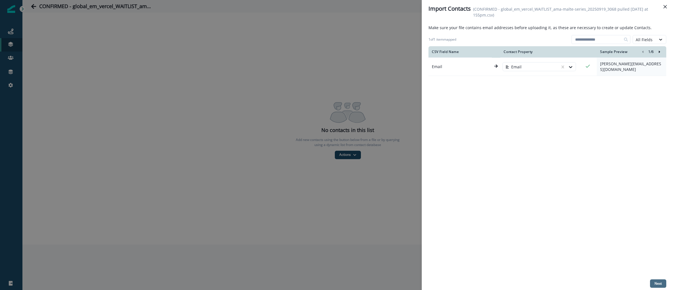
click at [661, 285] on p "Next" at bounding box center [657, 284] width 7 height 4
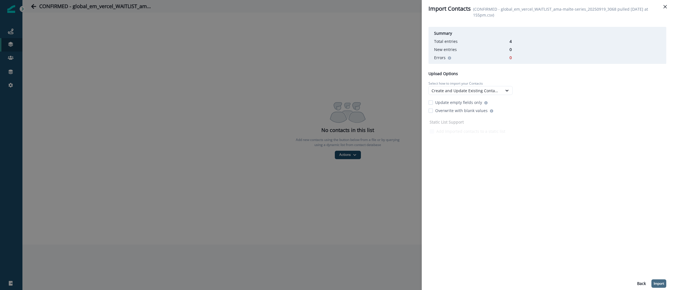
click at [658, 280] on button "Import" at bounding box center [658, 283] width 15 height 8
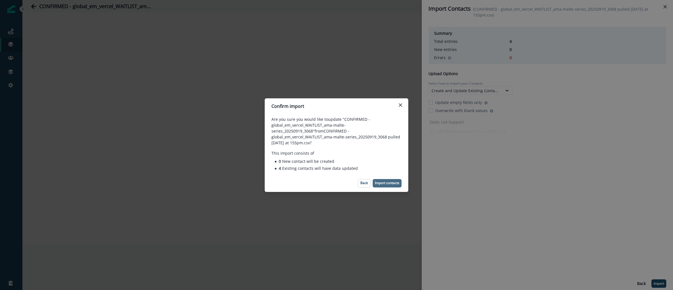
click at [386, 181] on p "Import contacts" at bounding box center [387, 183] width 24 height 4
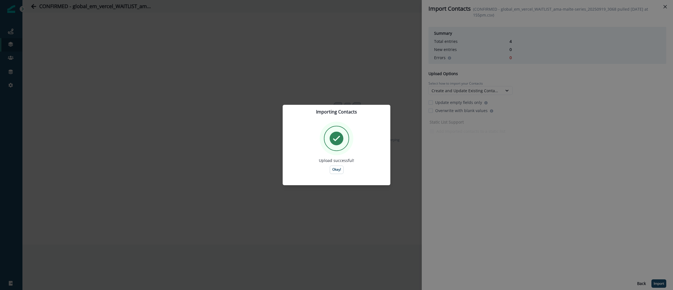
click at [19, 45] on div "Importing Contacts Upload successful! Okay!" at bounding box center [336, 145] width 673 height 290
drag, startPoint x: 12, startPoint y: 46, endPoint x: 18, endPoint y: 43, distance: 6.5
click at [12, 46] on div "Importing Contacts Upload successful! Okay!" at bounding box center [336, 145] width 673 height 290
click at [332, 171] on p "Okay!" at bounding box center [336, 170] width 9 height 4
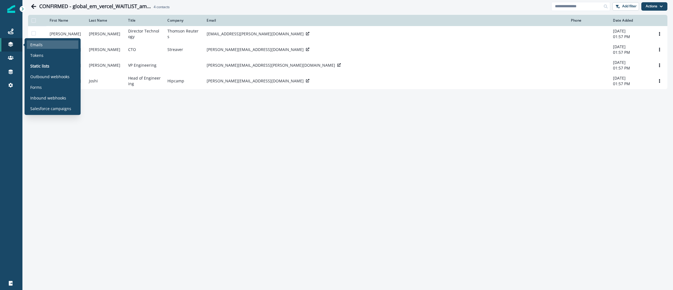
click at [35, 41] on div "Emails" at bounding box center [53, 44] width 52 height 8
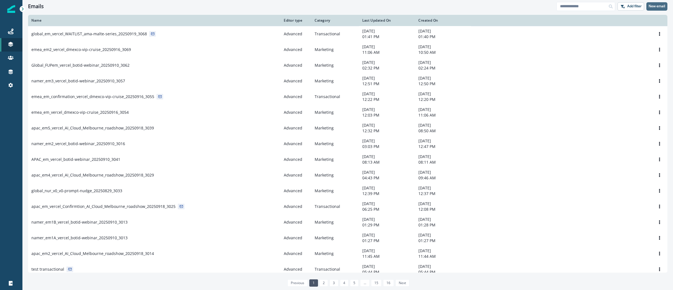
click at [656, 5] on p "New email" at bounding box center [656, 6] width 17 height 4
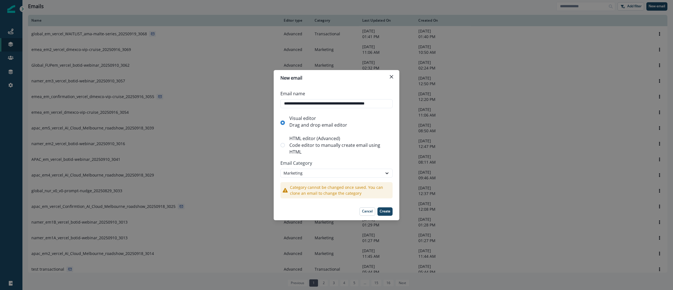
scroll to position [0, 14]
type input "**********"
click at [284, 145] on span at bounding box center [282, 145] width 4 height 4
click at [295, 172] on div "Marketing" at bounding box center [331, 173] width 96 height 6
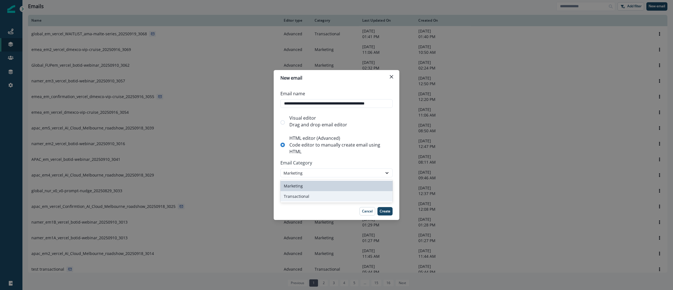
click at [298, 193] on div "Transactional" at bounding box center [336, 196] width 112 height 10
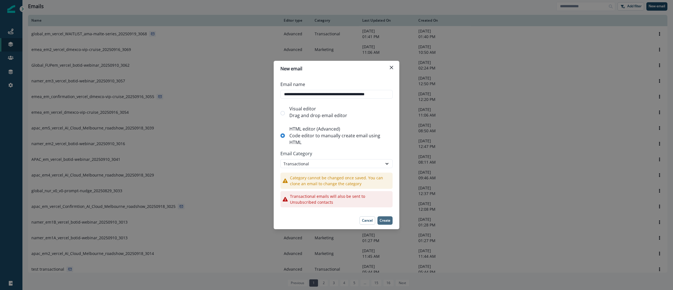
click at [384, 221] on p "Create" at bounding box center [384, 221] width 11 height 4
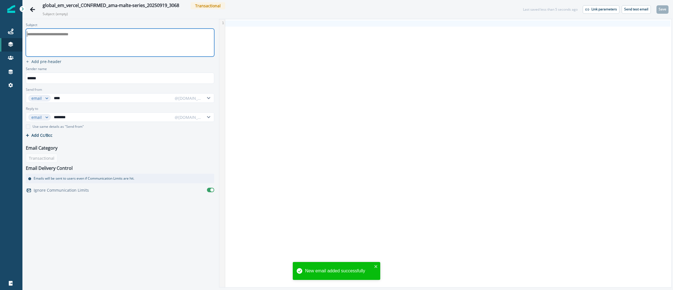
click at [82, 44] on div "**********" at bounding box center [119, 42] width 187 height 27
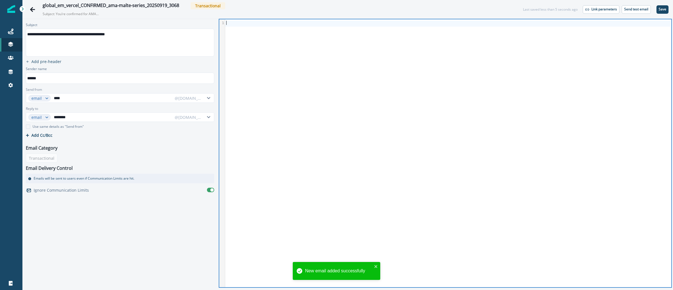
click at [382, 205] on div at bounding box center [447, 153] width 445 height 268
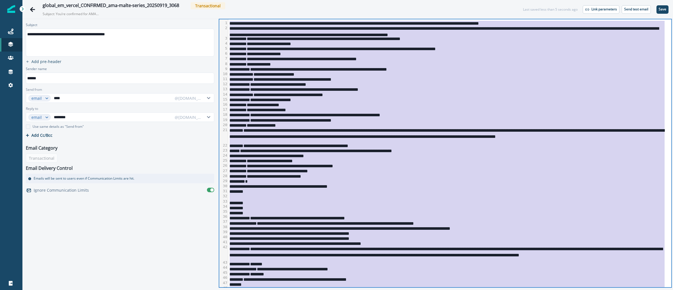
click at [443, 96] on div "**********" at bounding box center [446, 94] width 436 height 5
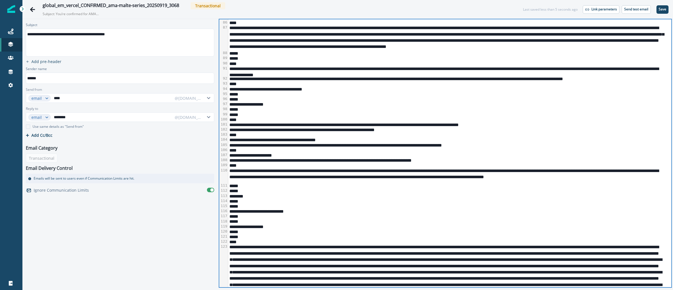
scroll to position [602, 0]
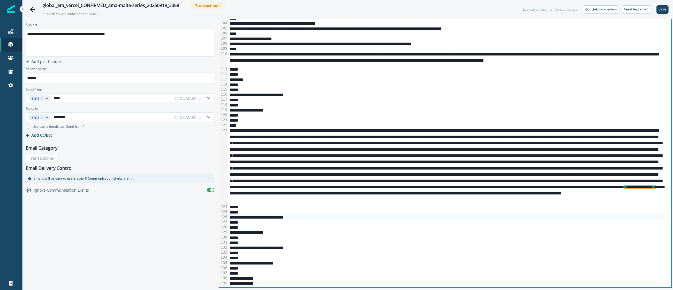
click at [545, 219] on div "**********" at bounding box center [446, 216] width 436 height 5
drag, startPoint x: 643, startPoint y: 197, endPoint x: 493, endPoint y: 197, distance: 149.9
click at [493, 197] on div "**********" at bounding box center [446, 165] width 436 height 76
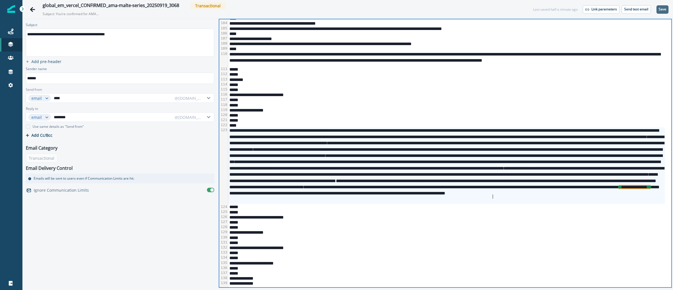
click at [662, 10] on p "Save" at bounding box center [662, 9] width 8 height 4
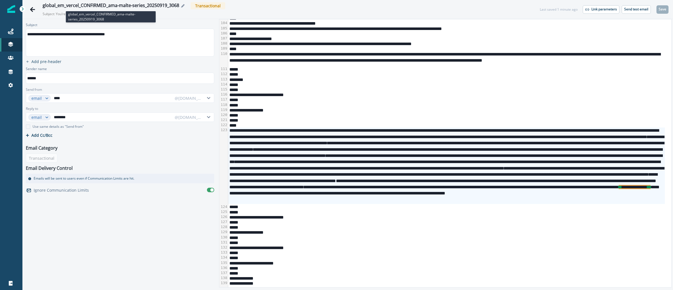
click at [107, 7] on div "global_em_vercel_CONFIRMED_ama-malte-series_20250919_3068" at bounding box center [111, 6] width 136 height 6
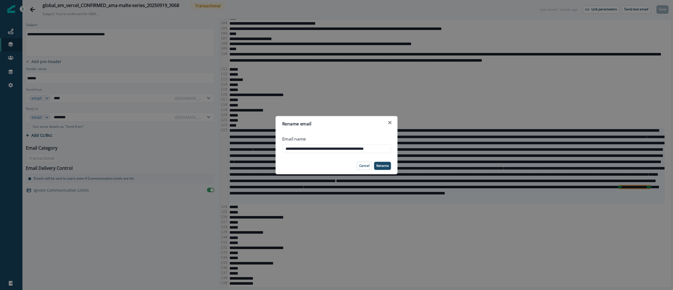
scroll to position [0, 14]
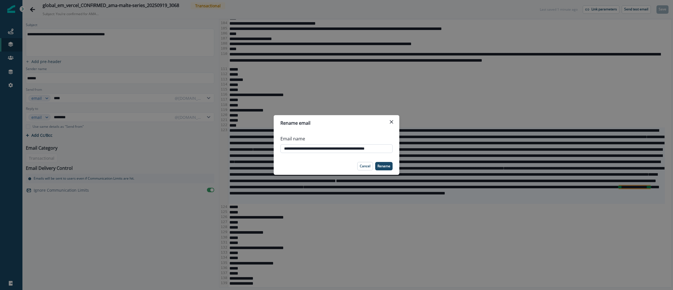
click at [342, 152] on input "**********" at bounding box center [336, 148] width 112 height 9
click at [508, 13] on div "**********" at bounding box center [336, 145] width 673 height 290
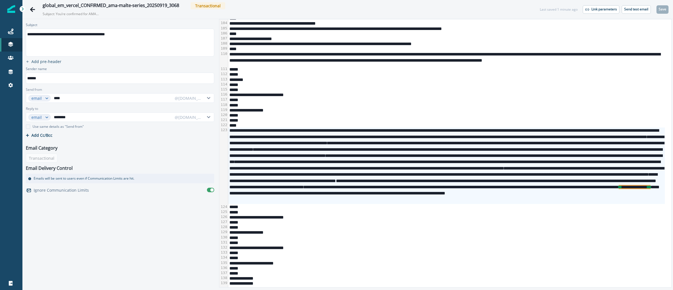
click at [632, 3] on div "global_em_vercel_CONFIRMED_ama-malte-series_20250919_3068 Transactional Subject…" at bounding box center [347, 9] width 650 height 19
click at [631, 10] on p "Send test email" at bounding box center [636, 9] width 24 height 4
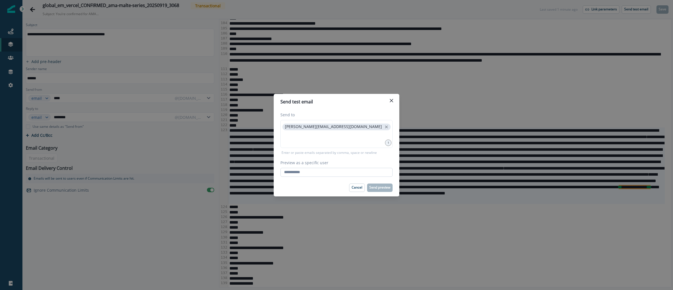
click at [333, 173] on input "Preview as a specific user" at bounding box center [336, 172] width 112 height 9
type input "**********"
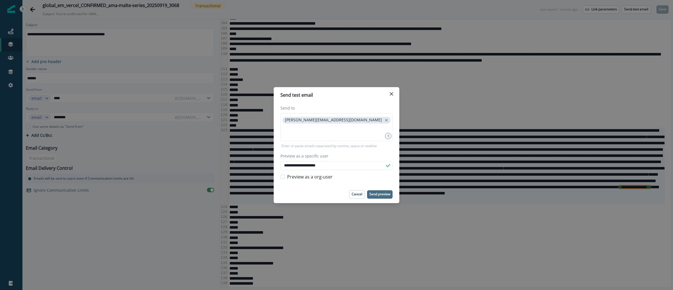
click at [386, 192] on p "Send preview" at bounding box center [379, 194] width 21 height 4
click at [392, 94] on icon "Close" at bounding box center [390, 93] width 3 height 3
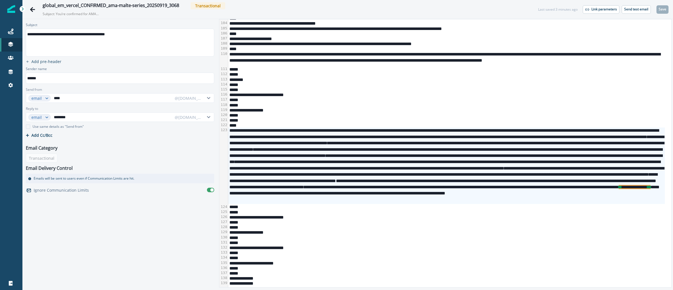
click at [507, 147] on div "**********" at bounding box center [446, 165] width 436 height 76
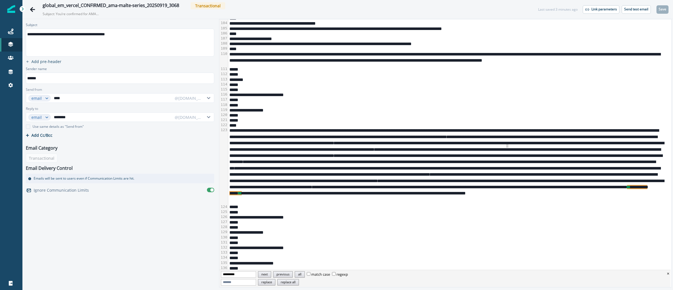
click at [271, 272] on button "next" at bounding box center [264, 274] width 13 height 6
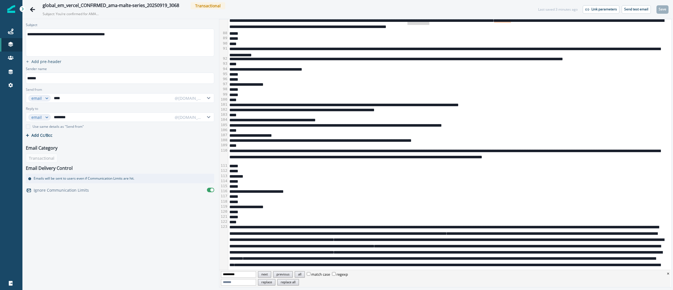
click at [494, 22] on span "**********" at bounding box center [502, 20] width 17 height 4
click at [238, 276] on input "**********" at bounding box center [238, 274] width 35 height 6
type input "******"
click at [271, 276] on button "next" at bounding box center [264, 274] width 13 height 6
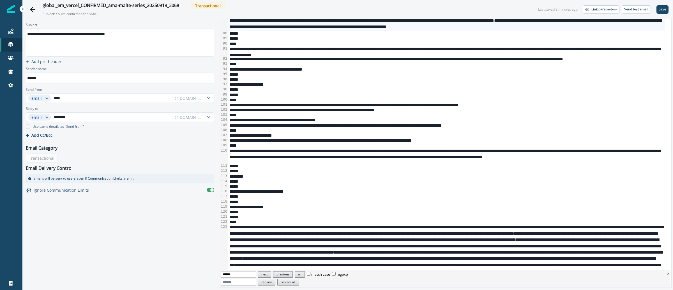
scroll to position [500, 0]
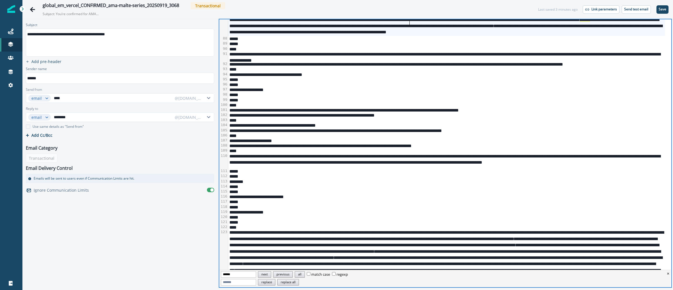
click at [409, 22] on div "**********" at bounding box center [446, 22] width 436 height 25
click at [241, 275] on input "******" at bounding box center [238, 274] width 35 height 6
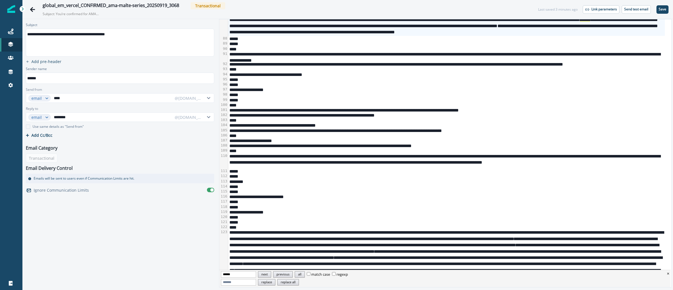
click at [241, 275] on input "******" at bounding box center [238, 274] width 35 height 6
type input "******"
click at [270, 273] on button "next" at bounding box center [264, 274] width 13 height 6
click at [271, 273] on button "next" at bounding box center [264, 274] width 13 height 6
click at [404, 28] on div "**********" at bounding box center [446, 22] width 436 height 25
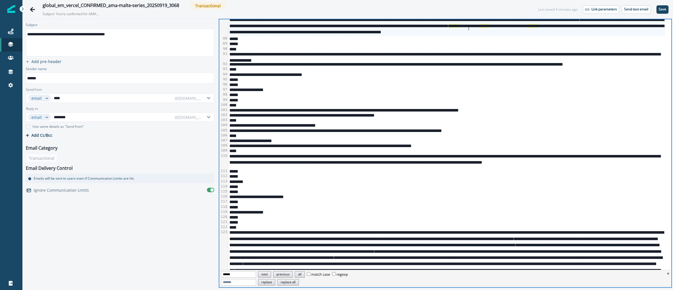
click at [527, 26] on span "******" at bounding box center [532, 26] width 10 height 4
click at [657, 8] on button "Save" at bounding box center [662, 9] width 12 height 8
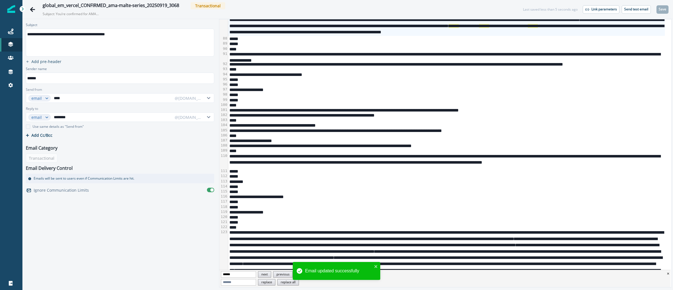
click at [445, 64] on div "**********" at bounding box center [446, 63] width 436 height 5
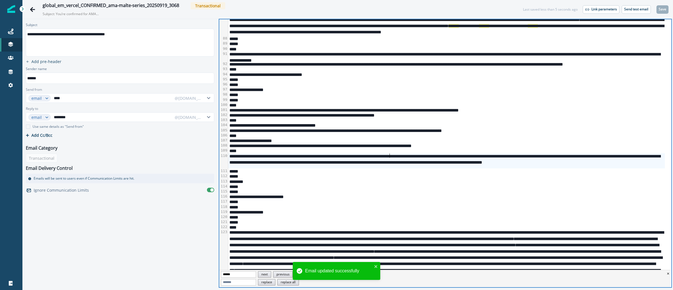
click at [389, 158] on div "**********" at bounding box center [446, 160] width 436 height 15
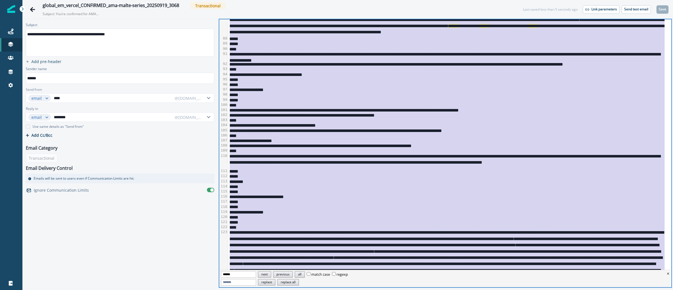
copy div "**********"
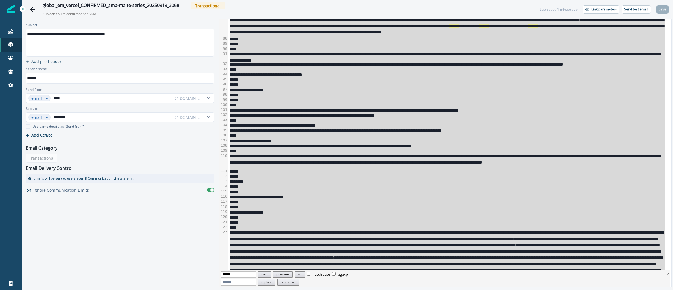
click at [519, 9] on div "global_em_vercel_CONFIRMED_ama-malte-series_20250919_3068 Transactional Subject…" at bounding box center [286, 9] width 486 height 14
click at [632, 10] on p "Send test email" at bounding box center [636, 9] width 24 height 4
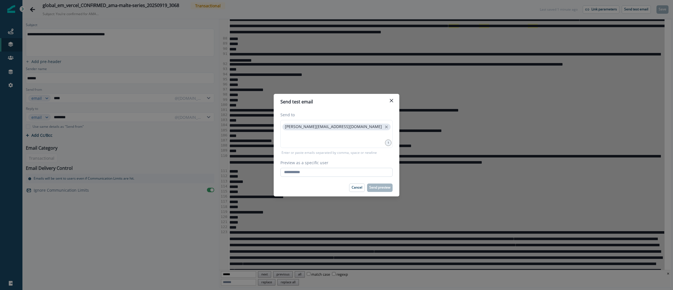
click at [358, 170] on input "Preview as a specific user" at bounding box center [336, 172] width 112 height 9
type input "**********"
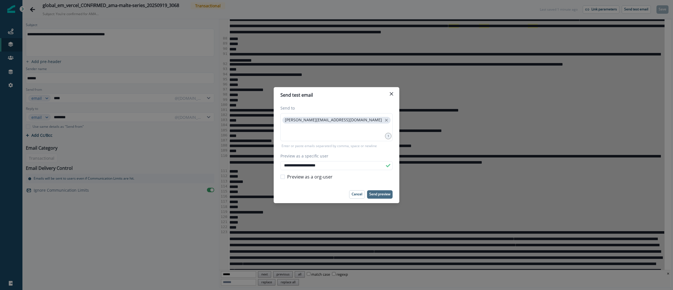
click at [384, 194] on p "Send preview" at bounding box center [379, 194] width 21 height 4
click at [300, 16] on div "**********" at bounding box center [336, 145] width 673 height 290
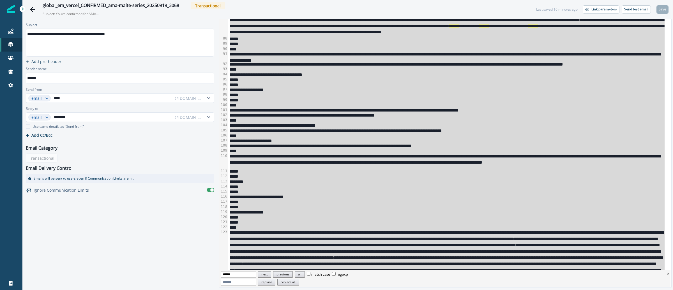
click at [13, 11] on img at bounding box center [11, 9] width 8 height 8
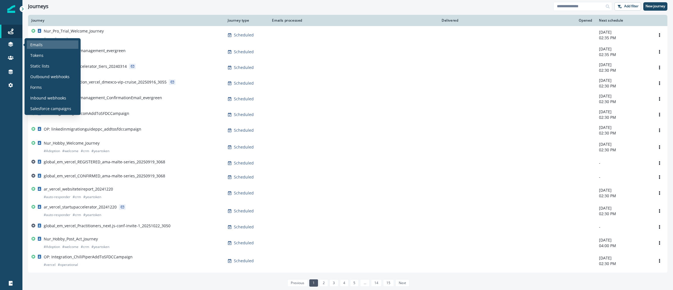
click at [33, 42] on p "Emails" at bounding box center [36, 45] width 12 height 6
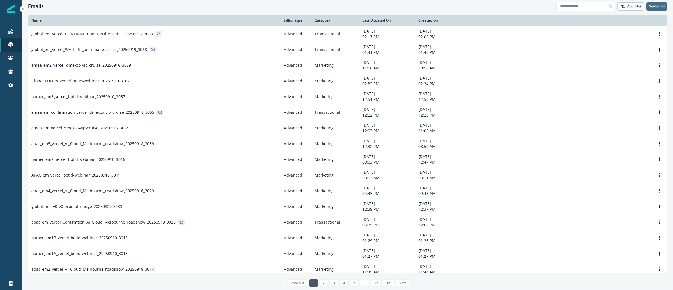
click at [655, 7] on p "New email" at bounding box center [656, 6] width 17 height 4
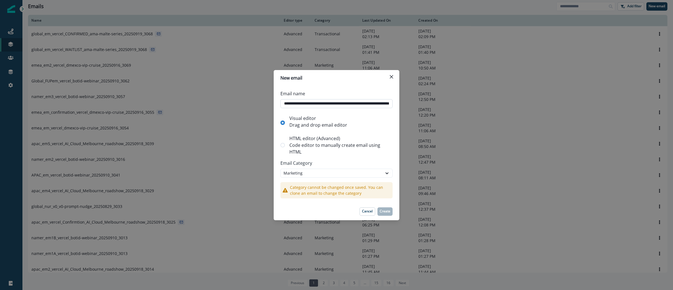
scroll to position [0, 37]
click at [314, 146] on p "Code editor to manually create email using HTML" at bounding box center [339, 148] width 101 height 13
type input "**********"
click at [382, 209] on p "Create" at bounding box center [384, 211] width 11 height 4
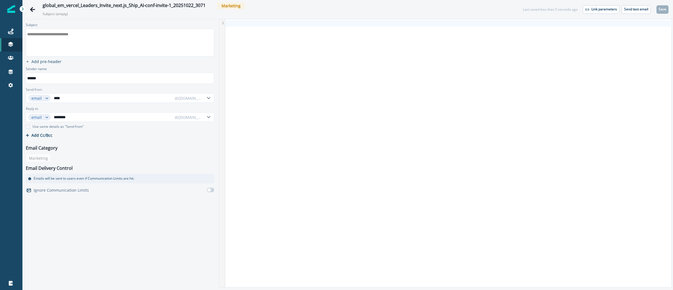
click at [130, 40] on div "**********" at bounding box center [119, 42] width 187 height 27
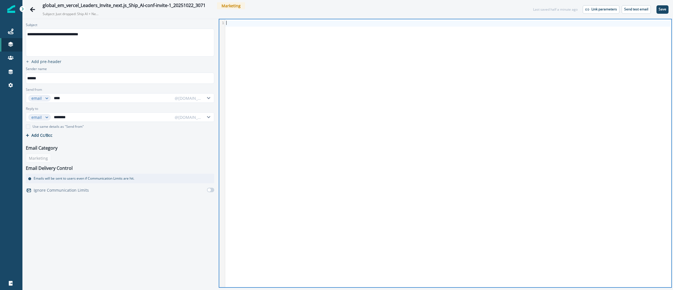
click at [447, 42] on div at bounding box center [447, 153] width 445 height 268
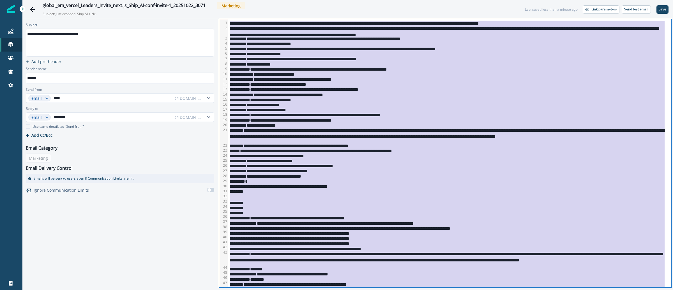
click at [434, 94] on div "**********" at bounding box center [446, 94] width 436 height 5
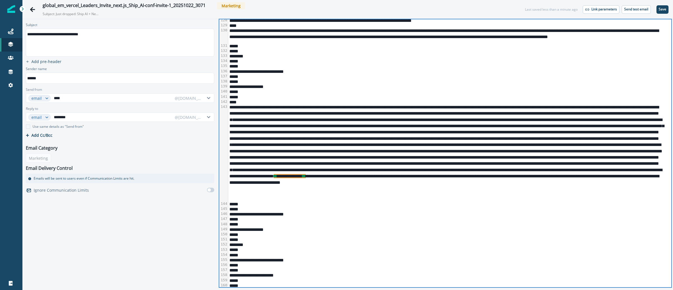
scroll to position [935, 0]
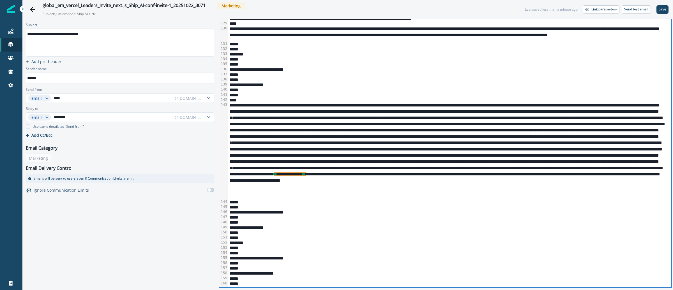
click at [498, 196] on div "**********" at bounding box center [446, 150] width 436 height 97
drag, startPoint x: 462, startPoint y: 192, endPoint x: 358, endPoint y: 192, distance: 104.0
click at [358, 192] on div "**********" at bounding box center [446, 150] width 436 height 97
click at [461, 68] on div "**********" at bounding box center [446, 69] width 436 height 5
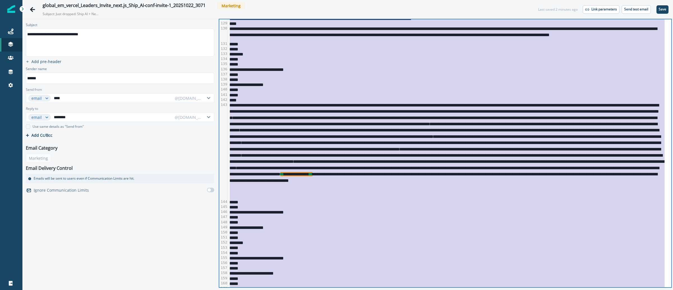
scroll to position [0, 0]
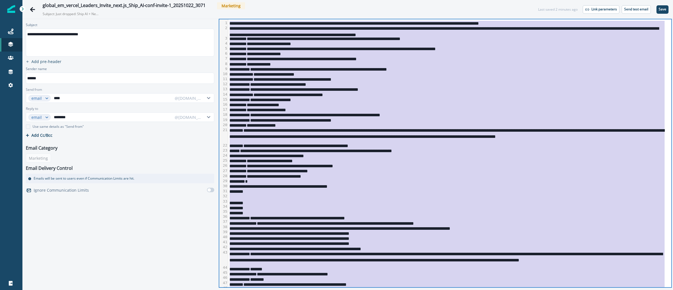
click at [463, 168] on div "**********" at bounding box center [446, 165] width 436 height 5
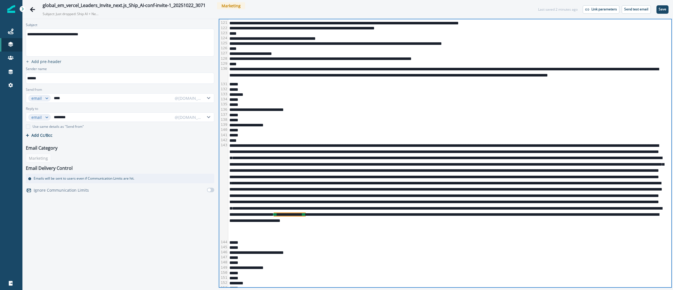
scroll to position [945, 0]
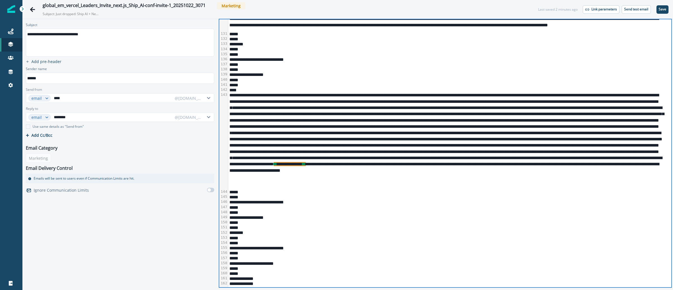
click at [467, 196] on div "*****" at bounding box center [446, 196] width 436 height 5
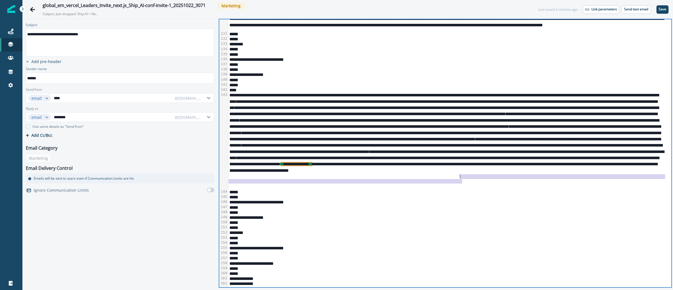
drag, startPoint x: 462, startPoint y: 182, endPoint x: 460, endPoint y: 177, distance: 5.3
click at [460, 177] on div "**********" at bounding box center [446, 140] width 436 height 97
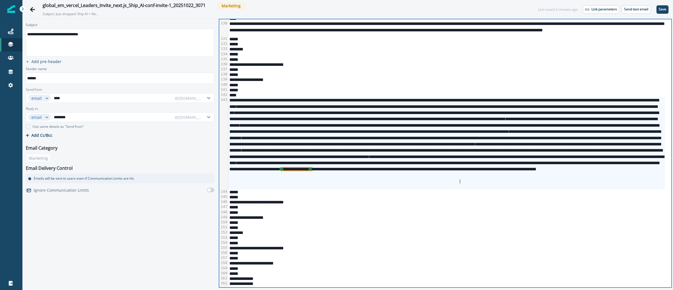
scroll to position [940, 0]
click at [662, 13] on button "Save" at bounding box center [662, 9] width 12 height 8
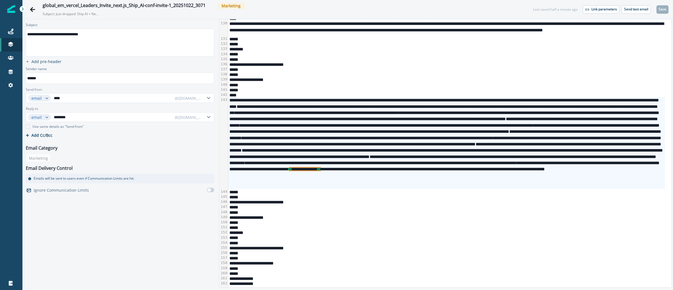
click at [475, 87] on div "*****" at bounding box center [446, 89] width 436 height 5
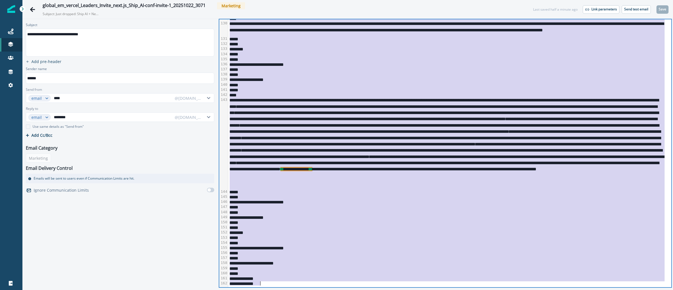
copy div "**********"
click at [630, 8] on p "Send test email" at bounding box center [636, 9] width 24 height 4
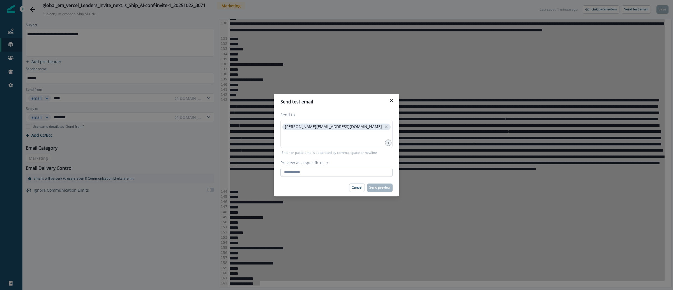
click at [332, 170] on input "Preview as a specific user" at bounding box center [336, 172] width 112 height 9
type input "**********"
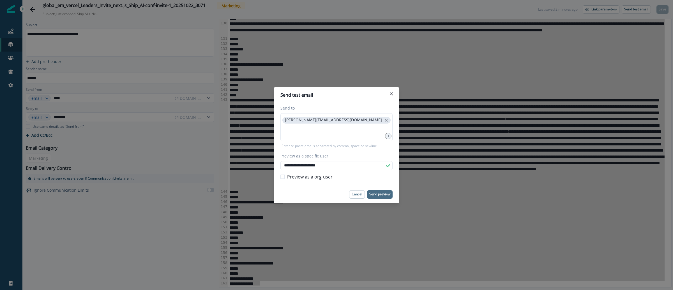
click at [380, 195] on p "Send preview" at bounding box center [379, 194] width 21 height 4
click at [391, 95] on icon "Close" at bounding box center [390, 93] width 3 height 3
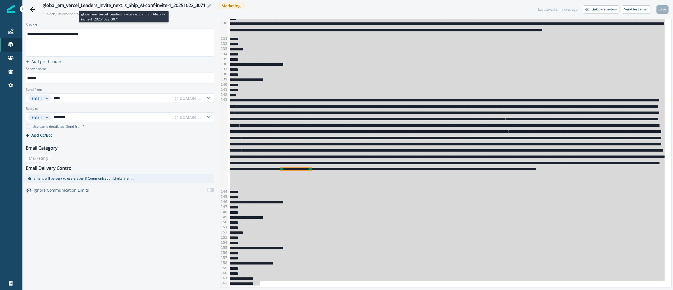
click at [118, 5] on div "global_em_vercel_Leaders_Invite_next.js_Ship_AI-conf-invite-1_20251022_3071" at bounding box center [124, 6] width 163 height 6
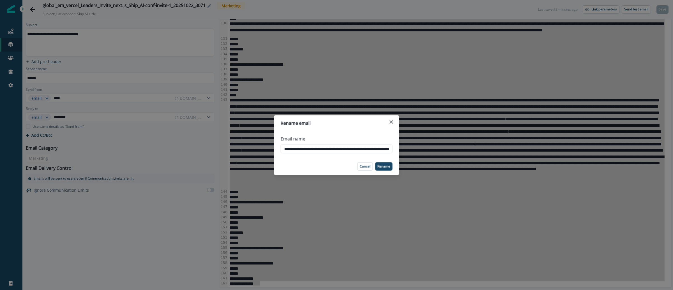
scroll to position [0, 37]
click at [330, 146] on input "**********" at bounding box center [336, 148] width 112 height 9
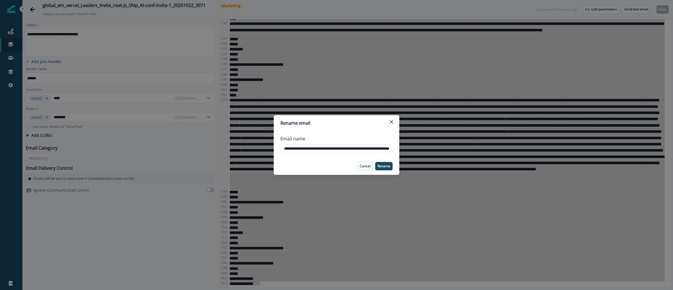
click at [11, 25] on div "**********" at bounding box center [336, 145] width 673 height 290
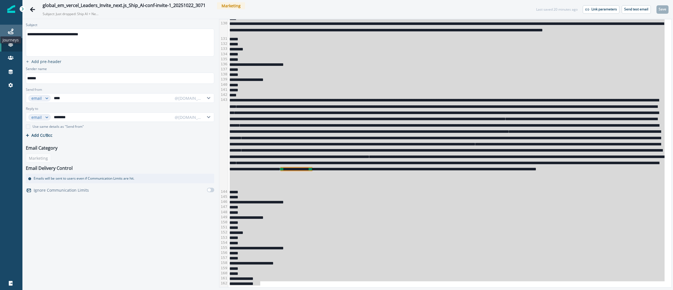
click at [11, 30] on icon at bounding box center [11, 32] width 6 height 6
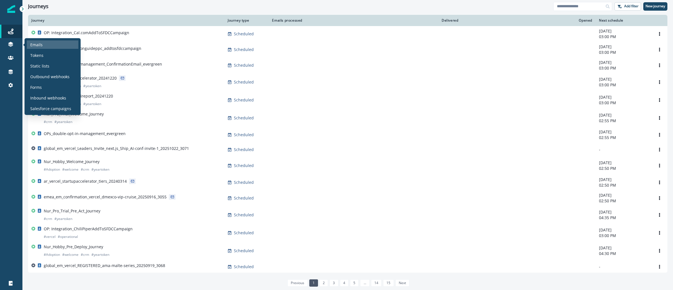
click at [57, 47] on div "Emails" at bounding box center [53, 44] width 52 height 8
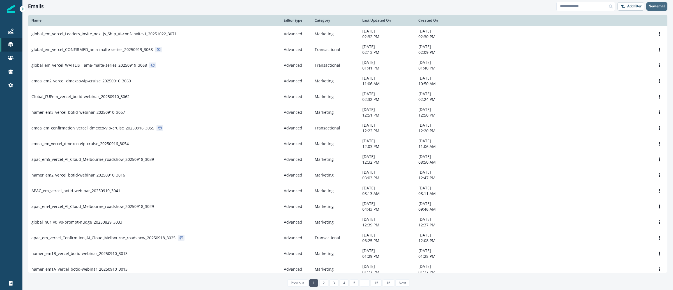
click at [655, 8] on p "New email" at bounding box center [656, 6] width 17 height 4
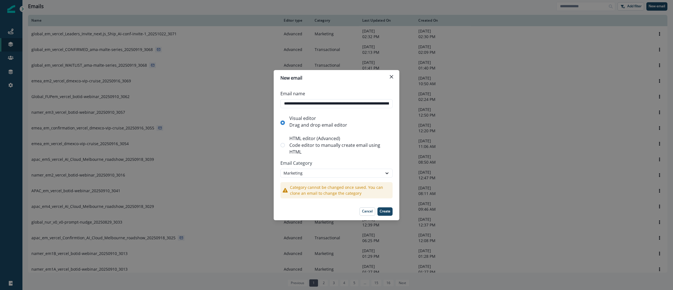
scroll to position [0, 46]
click at [332, 142] on p "Code editor to manually create email using HTML" at bounding box center [339, 148] width 101 height 13
type input "**********"
click at [384, 212] on p "Create" at bounding box center [384, 211] width 11 height 4
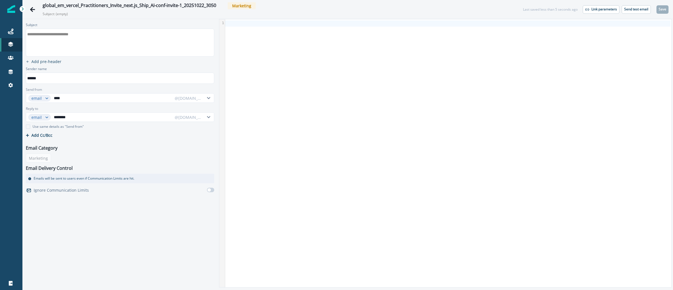
click at [86, 46] on div "**********" at bounding box center [119, 42] width 187 height 27
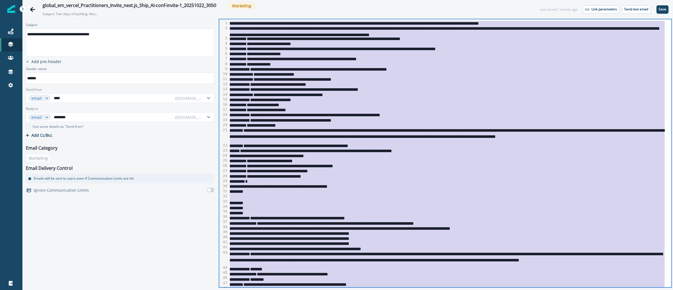
click at [537, 147] on div "**********" at bounding box center [446, 145] width 436 height 5
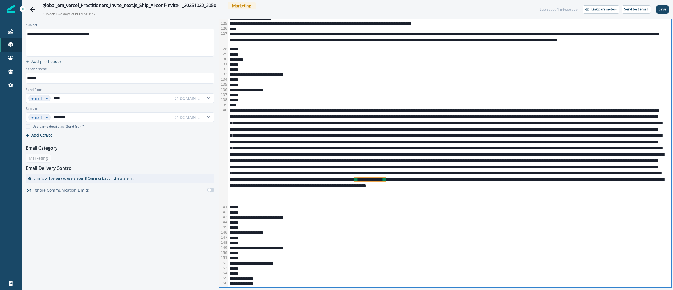
scroll to position [898, 0]
click at [453, 204] on div "**********" at bounding box center [446, 155] width 436 height 97
drag, startPoint x: 602, startPoint y: 198, endPoint x: 354, endPoint y: 199, distance: 247.7
click at [354, 199] on div "**********" at bounding box center [446, 155] width 436 height 97
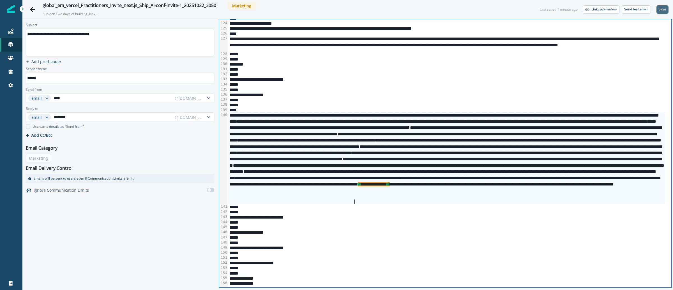
click at [658, 12] on button "Save" at bounding box center [662, 9] width 12 height 8
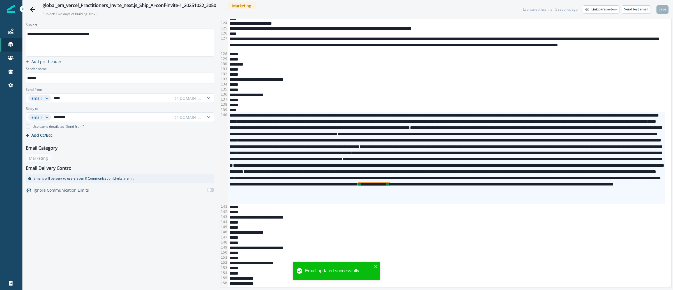
click at [456, 98] on div "*****" at bounding box center [446, 99] width 436 height 5
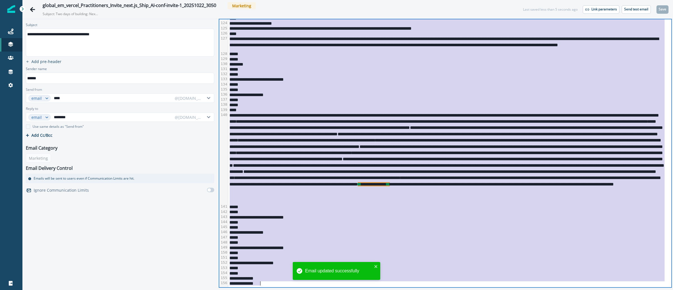
copy div "**********"
click at [638, 12] on button "Send test email" at bounding box center [635, 9] width 29 height 8
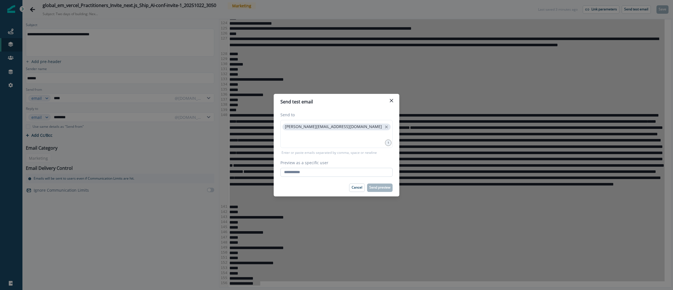
click at [354, 172] on input "Preview as a specific user" at bounding box center [336, 172] width 112 height 9
type input "**********"
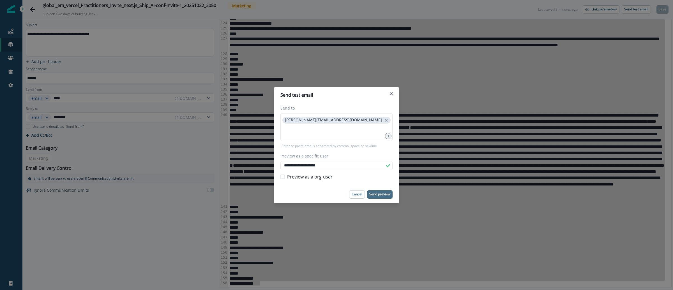
click at [386, 192] on p "Send preview" at bounding box center [379, 194] width 21 height 4
click at [3, 19] on div "**********" at bounding box center [336, 145] width 673 height 290
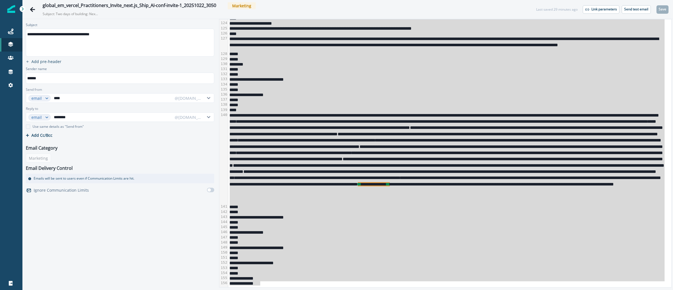
click at [11, 5] on img at bounding box center [11, 9] width 8 height 8
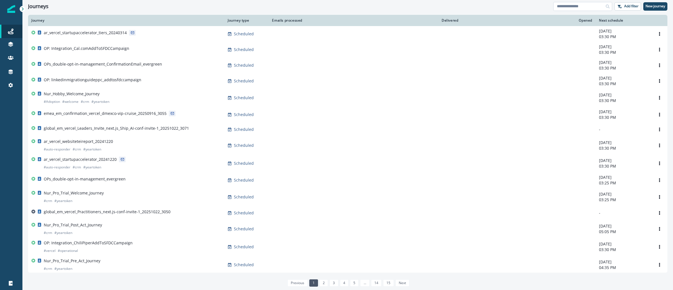
click at [565, 7] on input at bounding box center [582, 6] width 59 height 9
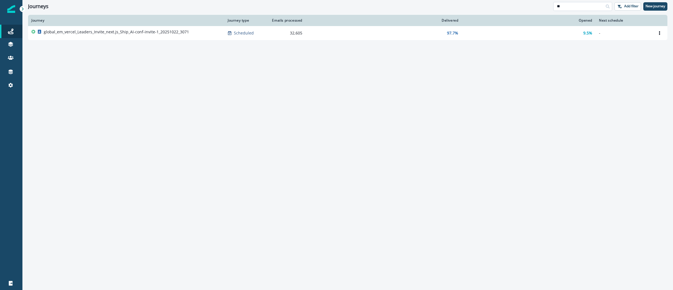
type input "*"
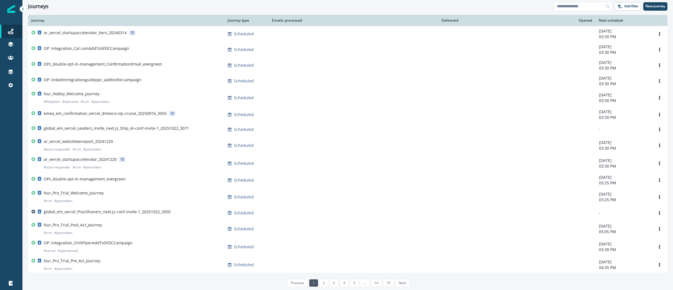
click at [13, 11] on img at bounding box center [11, 9] width 8 height 8
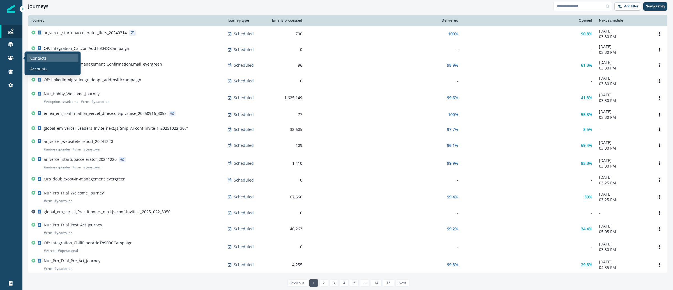
click at [49, 57] on div "Contacts" at bounding box center [53, 58] width 52 height 8
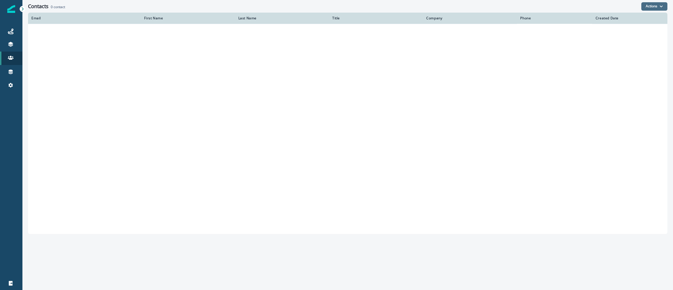
click at [664, 9] on button "Actions" at bounding box center [654, 6] width 26 height 8
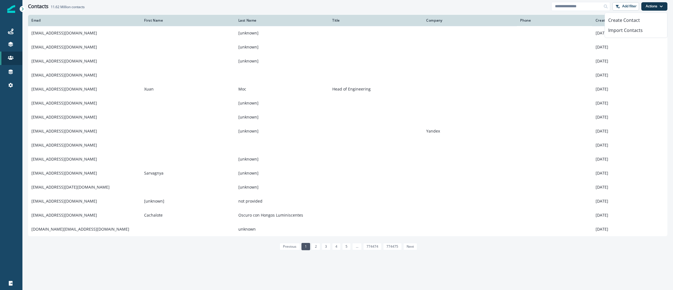
click at [512, 3] on div "Contacts 11.62 Million contacts" at bounding box center [289, 6] width 523 height 6
click at [634, 7] on p "Add filter" at bounding box center [629, 6] width 14 height 4
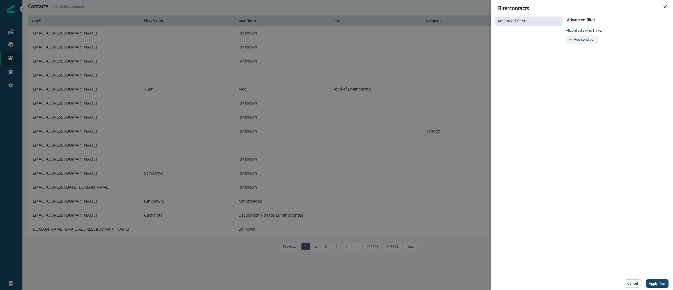
click at [575, 41] on p "Add condition" at bounding box center [584, 40] width 21 height 4
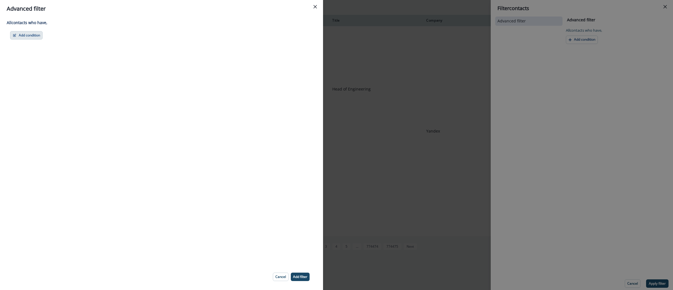
click at [38, 36] on button "Add condition" at bounding box center [26, 35] width 33 height 8
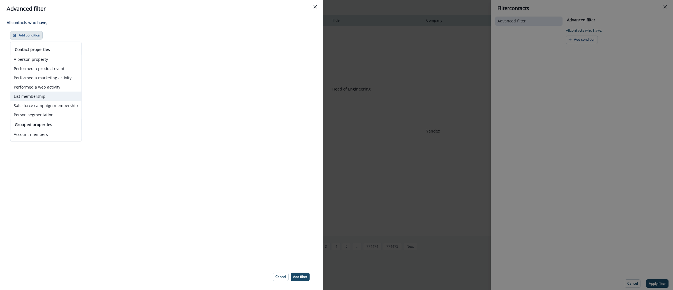
click at [51, 95] on button "List membership" at bounding box center [45, 96] width 71 height 9
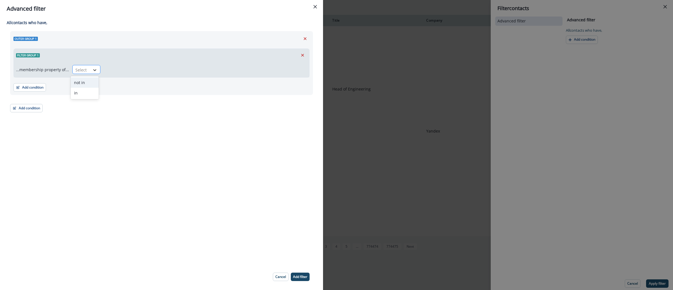
click at [92, 69] on icon at bounding box center [94, 70] width 5 height 6
click at [92, 91] on div "in" at bounding box center [85, 93] width 28 height 10
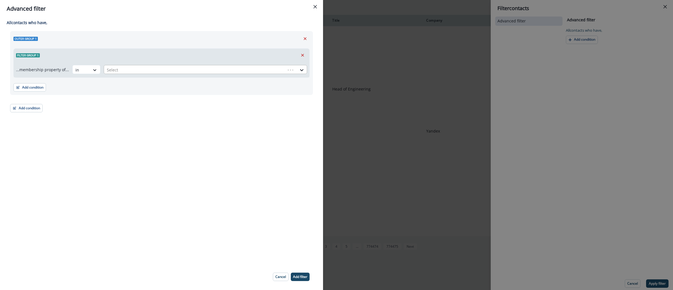
click at [128, 72] on div at bounding box center [195, 69] width 176 height 7
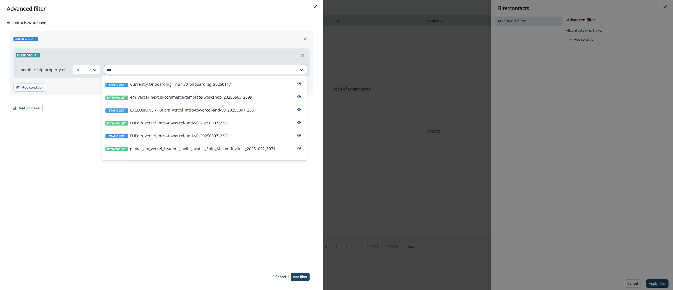
type input "****"
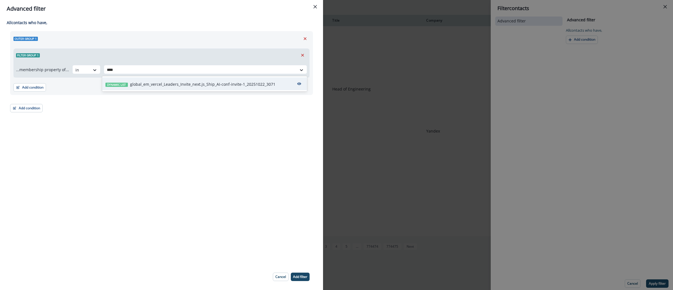
click at [215, 81] on p "global_em_vercel_Leaders_Invite_next.js_Ship_AI-conf-invite-1_20251022_3071" at bounding box center [202, 84] width 145 height 6
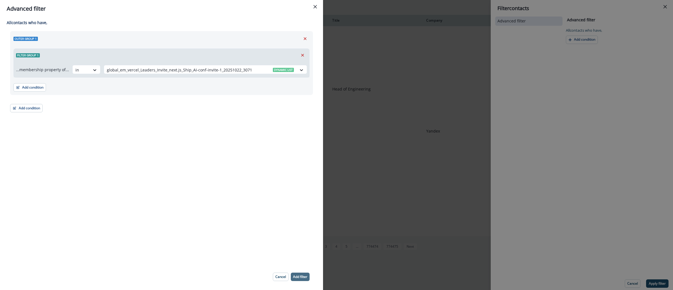
click at [296, 279] on button "Add filter" at bounding box center [300, 277] width 19 height 8
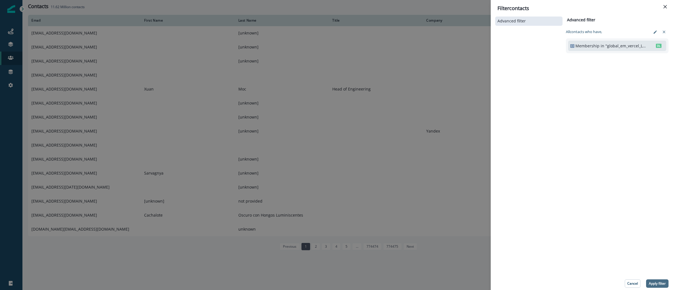
click at [655, 283] on p "Apply filter" at bounding box center [656, 284] width 17 height 4
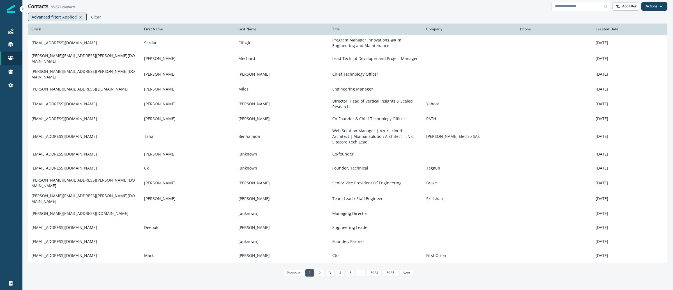
click at [79, 17] on icon at bounding box center [80, 17] width 3 height 3
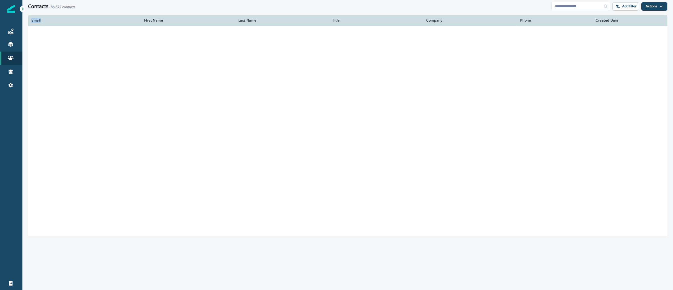
click at [78, 17] on th "Email" at bounding box center [84, 20] width 113 height 11
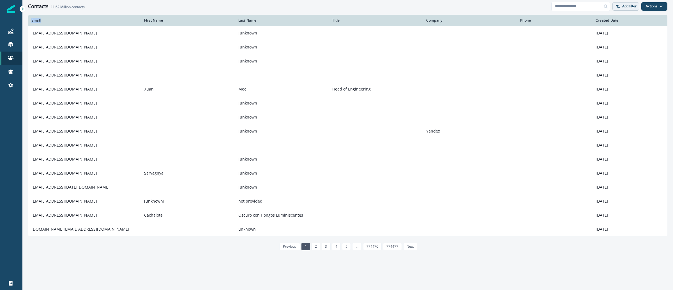
click at [620, 8] on button "Add filter" at bounding box center [625, 6] width 27 height 8
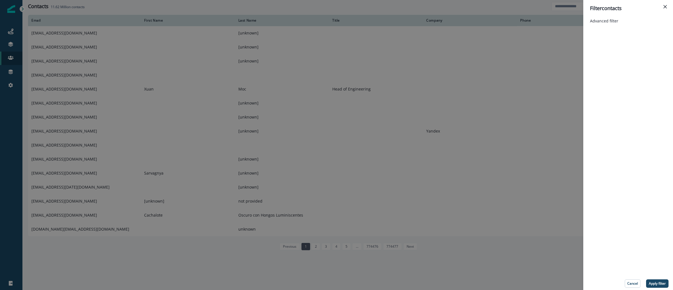
click at [476, 8] on div "Filter contacts Advanced filter Cancel Apply filter" at bounding box center [336, 145] width 673 height 290
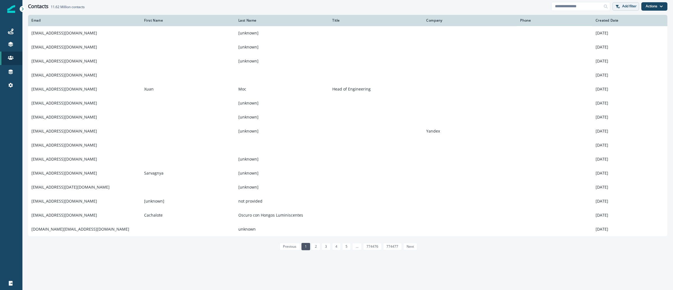
click at [624, 7] on p "Add filter" at bounding box center [629, 6] width 14 height 4
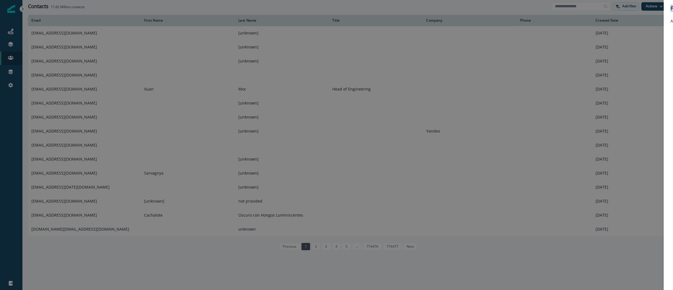
click at [624, 7] on div "Filter contacts Advanced filter Cancel Apply filter" at bounding box center [336, 145] width 673 height 290
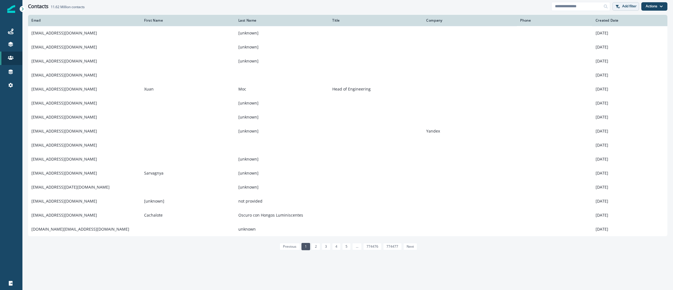
click at [630, 7] on p "Add filter" at bounding box center [629, 6] width 14 height 4
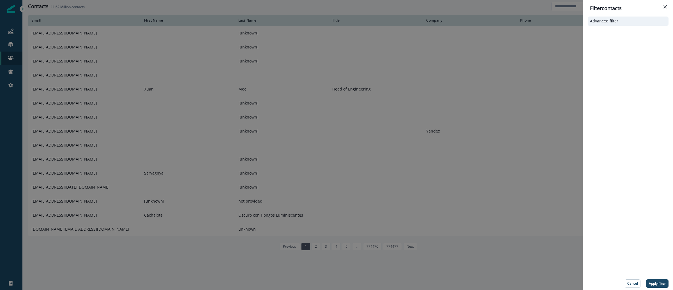
click at [601, 25] on div "Advanced filter" at bounding box center [627, 21] width 81 height 9
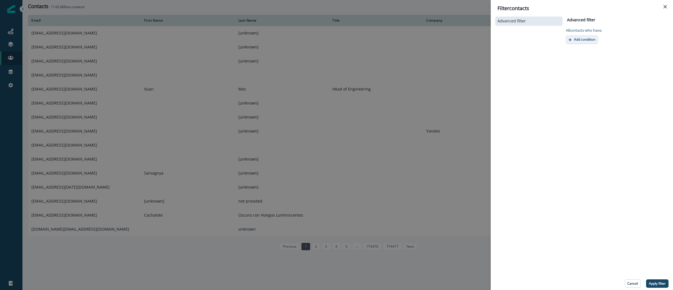
click at [592, 39] on p "Add condition" at bounding box center [584, 40] width 21 height 4
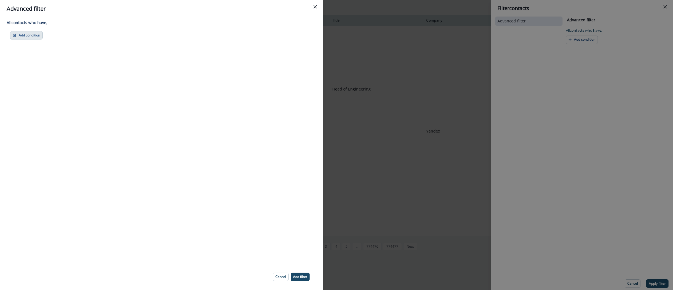
click at [27, 34] on button "Add condition" at bounding box center [26, 35] width 33 height 8
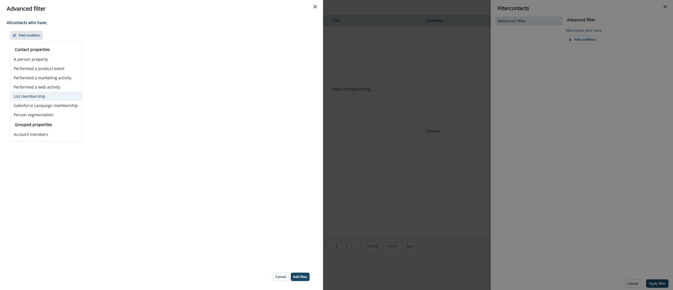
click at [53, 94] on button "List membership" at bounding box center [45, 96] width 71 height 9
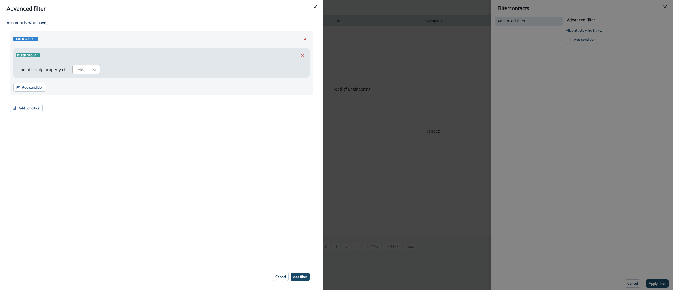
click at [94, 68] on icon at bounding box center [94, 70] width 5 height 6
click at [82, 96] on div "in" at bounding box center [85, 93] width 28 height 10
click at [122, 68] on div at bounding box center [200, 69] width 187 height 7
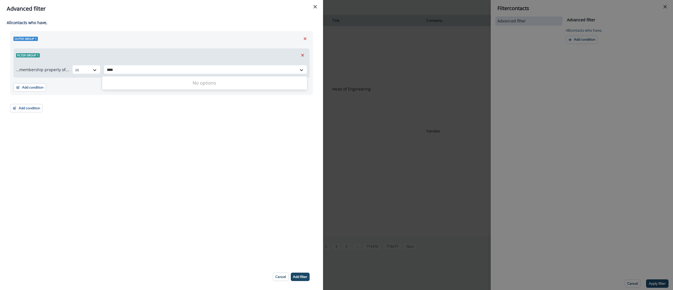
type input "****"
click at [149, 9] on div "Advanced filter" at bounding box center [161, 8] width 309 height 8
click at [150, 69] on div at bounding box center [200, 69] width 187 height 7
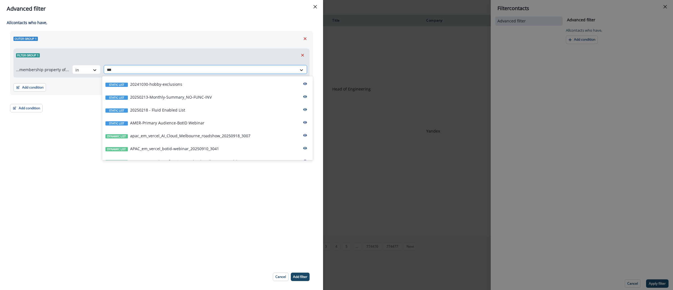
type input "****"
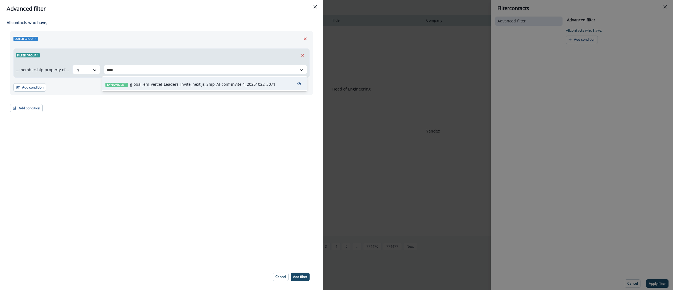
click at [185, 84] on p "global_em_vercel_Leaders_Invite_next.js_Ship_AI-conf-invite-1_20251022_3071" at bounding box center [202, 84] width 145 height 6
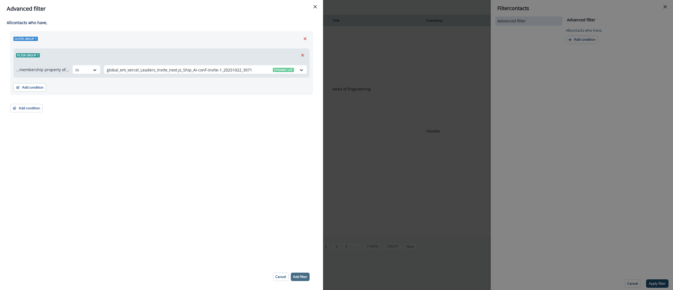
click at [305, 273] on button "Add filter" at bounding box center [300, 277] width 19 height 8
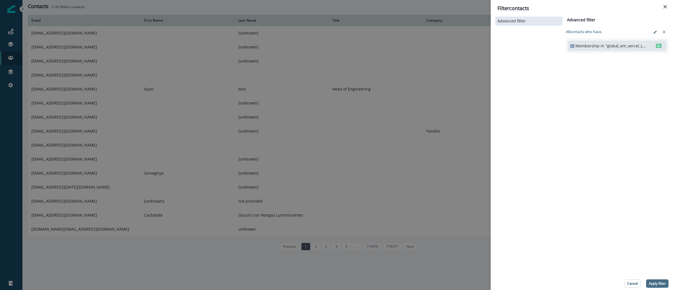
click at [658, 283] on p "Apply filter" at bounding box center [656, 284] width 17 height 4
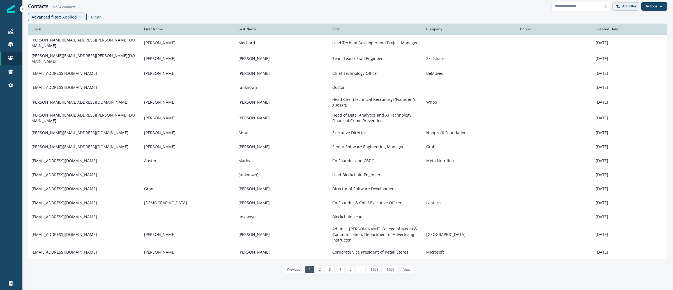
click at [623, 8] on p "Add filter" at bounding box center [629, 6] width 14 height 4
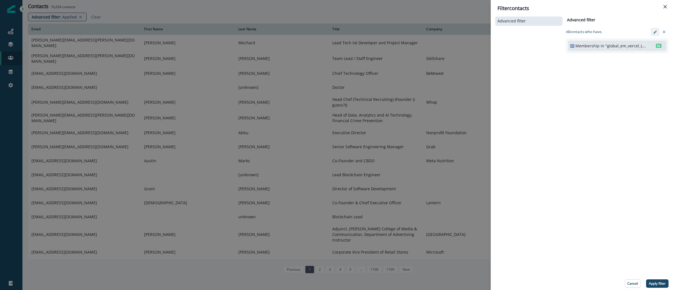
click at [653, 31] on icon "edit-filter" at bounding box center [655, 32] width 4 height 4
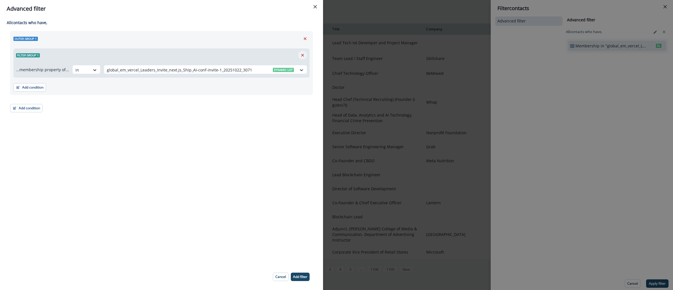
click at [303, 56] on icon "Remove" at bounding box center [302, 55] width 5 height 5
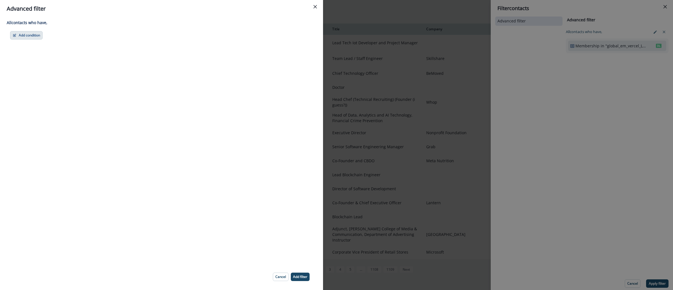
click at [34, 36] on button "Add condition" at bounding box center [26, 35] width 33 height 8
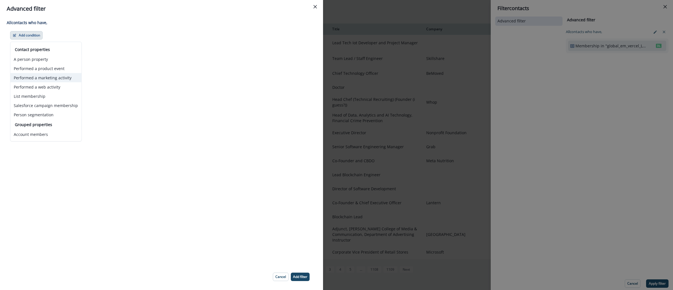
click at [62, 79] on button "Performed a marketing activity" at bounding box center [45, 77] width 71 height 9
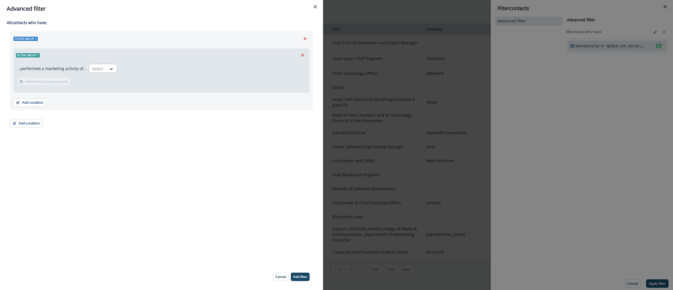
click at [92, 66] on div at bounding box center [98, 68] width 12 height 7
click at [105, 80] on div "Qualified for journey" at bounding box center [126, 81] width 79 height 10
click at [71, 84] on button "Add email journey property" at bounding box center [80, 81] width 53 height 8
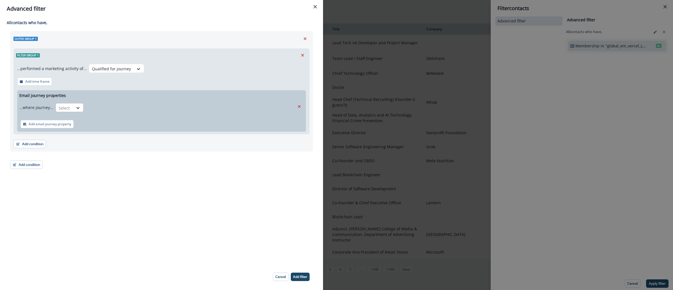
click at [66, 106] on div at bounding box center [65, 108] width 12 height 7
click at [29, 80] on p "Add time frame" at bounding box center [37, 82] width 24 height 4
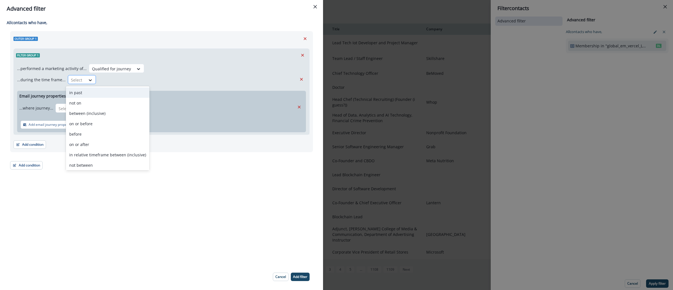
click at [68, 80] on div "Select" at bounding box center [76, 79] width 17 height 9
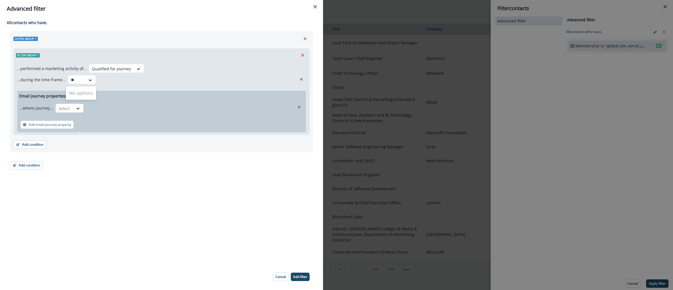
type input "*"
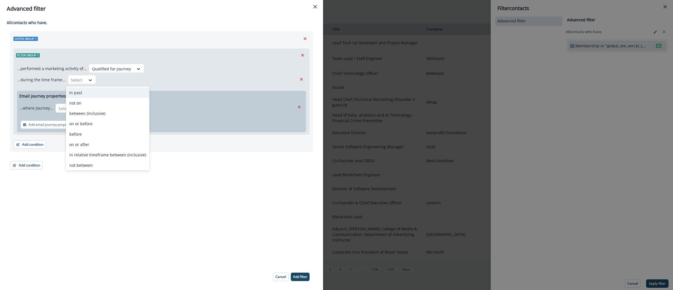
click at [246, 58] on div "Filter group 1" at bounding box center [161, 55] width 295 height 13
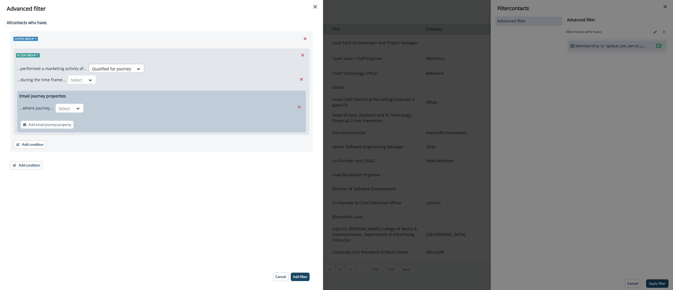
click at [140, 64] on div at bounding box center [139, 68] width 10 height 9
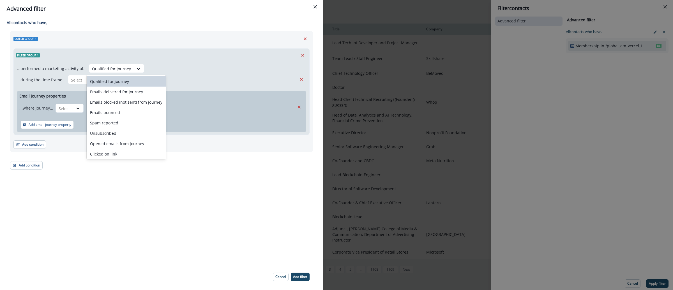
click at [123, 84] on div "Qualified for journey" at bounding box center [126, 81] width 79 height 10
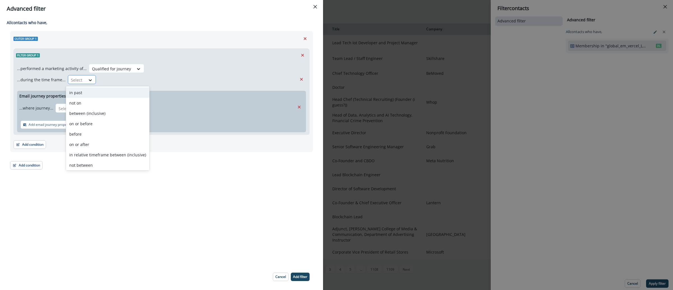
click at [80, 82] on div at bounding box center [77, 79] width 12 height 7
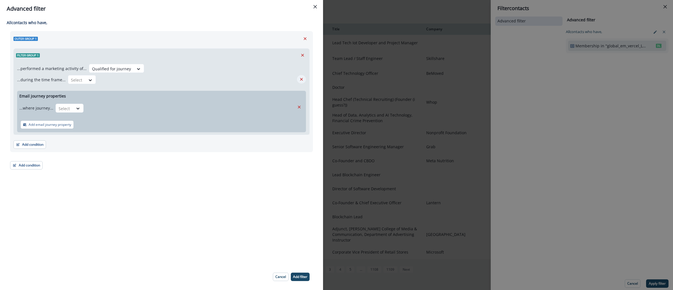
click at [305, 78] on button "Remove" at bounding box center [301, 79] width 9 height 8
click at [77, 105] on icon at bounding box center [77, 108] width 5 height 6
click at [119, 89] on div "...performed a marketing activity of... Qualified for journey Add time frame Em…" at bounding box center [161, 98] width 295 height 72
click at [48, 82] on p "Add time frame" at bounding box center [37, 82] width 24 height 4
click at [85, 81] on div at bounding box center [90, 80] width 10 height 6
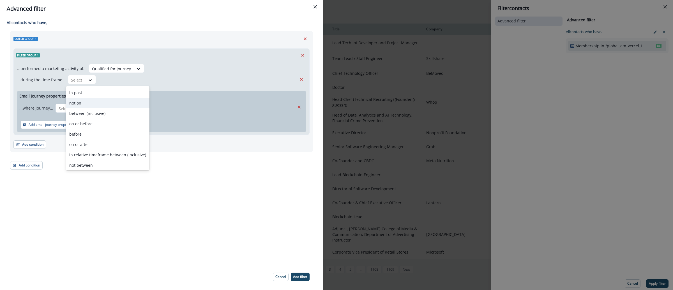
click at [170, 80] on div "...during the time frame... not on, 2 of 10. 10 results available. Use Up and D…" at bounding box center [157, 79] width 280 height 9
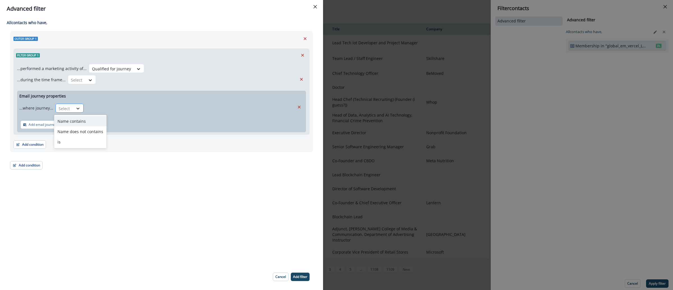
click at [80, 108] on div at bounding box center [78, 109] width 10 height 6
click at [83, 120] on div "Name contains" at bounding box center [80, 121] width 52 height 10
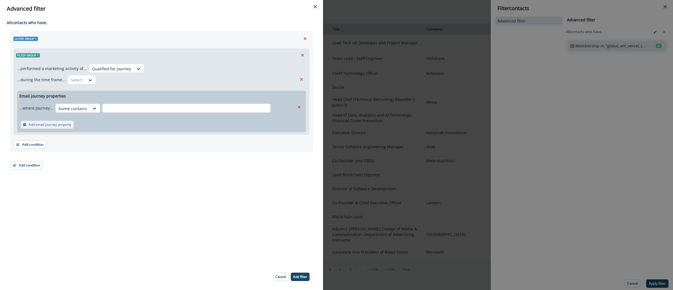
click at [66, 124] on p "Add email journey property" at bounding box center [50, 125] width 43 height 4
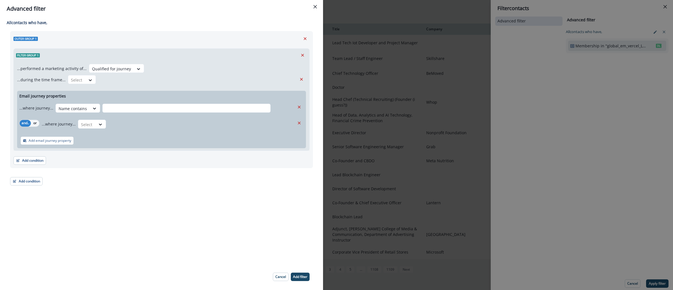
click at [289, 122] on div "...where journey... Select" at bounding box center [168, 124] width 253 height 14
click at [297, 124] on icon "Remove" at bounding box center [298, 122] width 5 height 5
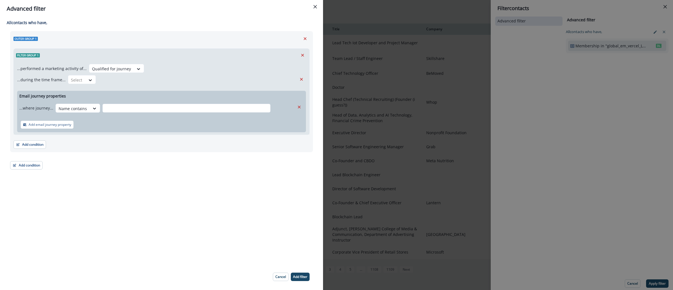
drag, startPoint x: 103, startPoint y: 108, endPoint x: 122, endPoint y: 106, distance: 19.6
click at [103, 108] on input "text" at bounding box center [186, 108] width 168 height 9
type input "****"
click at [93, 111] on icon at bounding box center [94, 109] width 5 height 6
click at [80, 141] on div "is" at bounding box center [80, 142] width 52 height 10
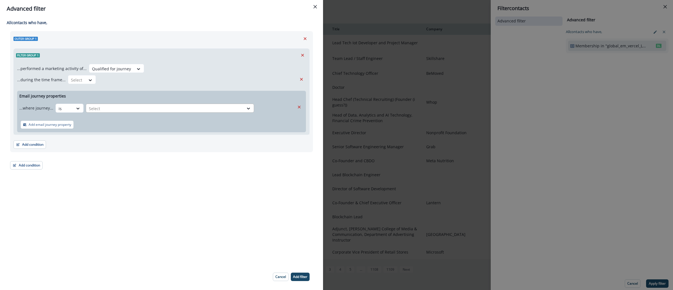
click at [113, 109] on div at bounding box center [165, 108] width 152 height 7
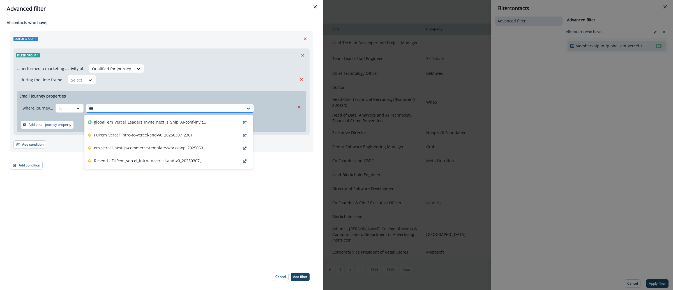
type input "****"
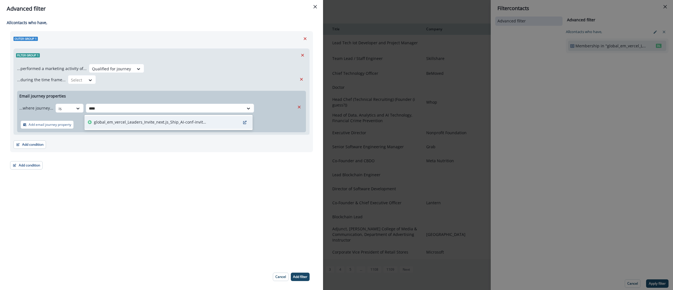
click at [117, 123] on p "global_em_vercel_Leaders_Invite_next.js_Ship_AI-conf-invite-1_20251022_3071" at bounding box center [150, 122] width 112 height 6
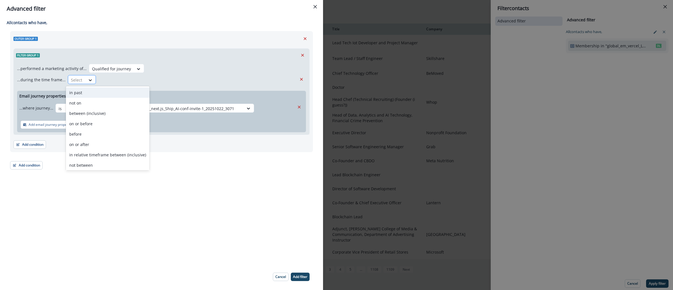
click at [78, 79] on div at bounding box center [77, 79] width 12 height 7
click at [209, 193] on div "All contact s who have, Outer group 1 Filter group 1 ...performed a marketing a…" at bounding box center [161, 140] width 323 height 246
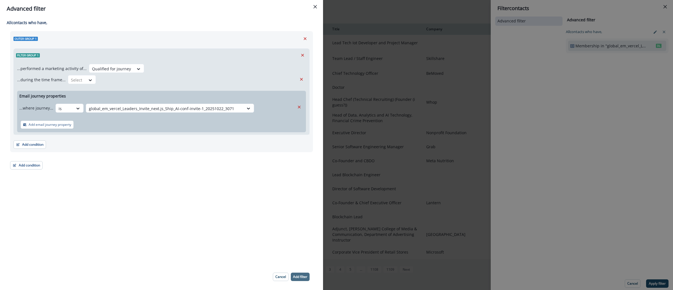
click at [300, 278] on p "Add filter" at bounding box center [300, 277] width 14 height 4
click at [301, 78] on icon "Remove" at bounding box center [301, 79] width 5 height 5
click at [296, 280] on button "Add filter" at bounding box center [300, 277] width 19 height 8
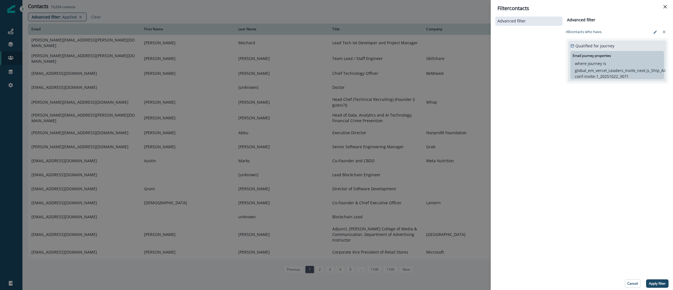
click at [451, 11] on div "Filter contacts Advanced filter Advanced filter Clear All contact s who have, Q…" at bounding box center [336, 145] width 673 height 290
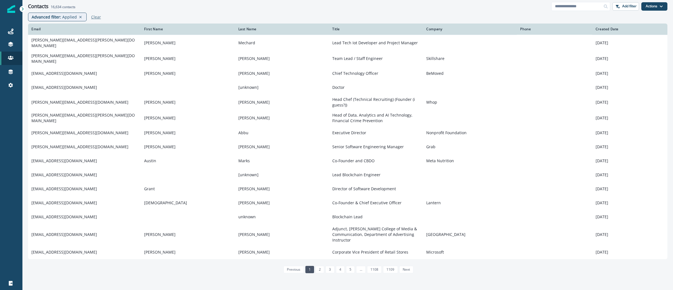
click at [93, 19] on p "Clear" at bounding box center [96, 16] width 10 height 5
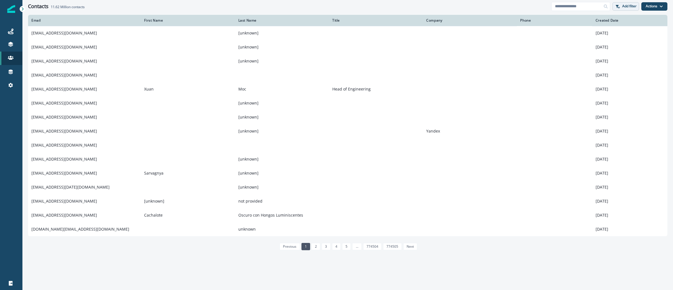
click at [635, 6] on p "Add filter" at bounding box center [629, 6] width 14 height 4
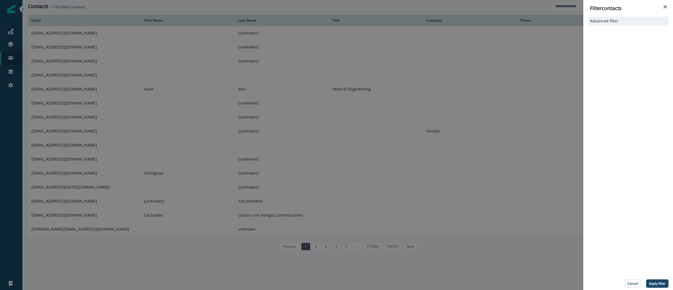
click at [616, 22] on p "Advanced filter" at bounding box center [604, 21] width 28 height 5
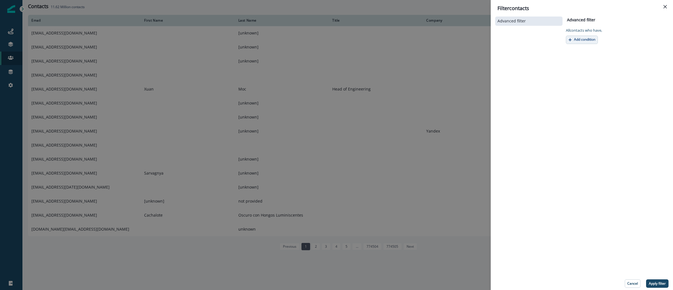
click at [581, 41] on p "Add condition" at bounding box center [584, 40] width 21 height 4
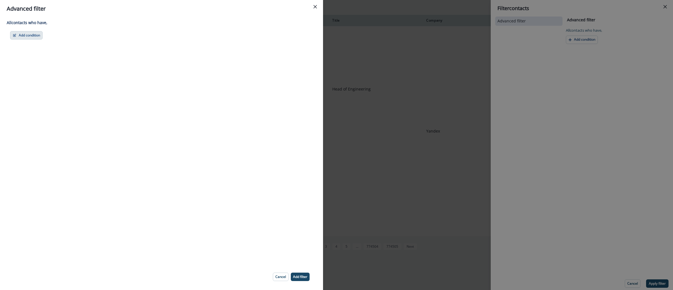
click at [41, 37] on button "Add condition" at bounding box center [26, 35] width 33 height 8
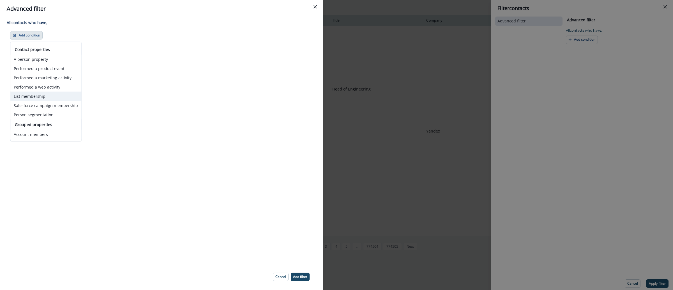
click at [41, 93] on button "List membership" at bounding box center [45, 96] width 71 height 9
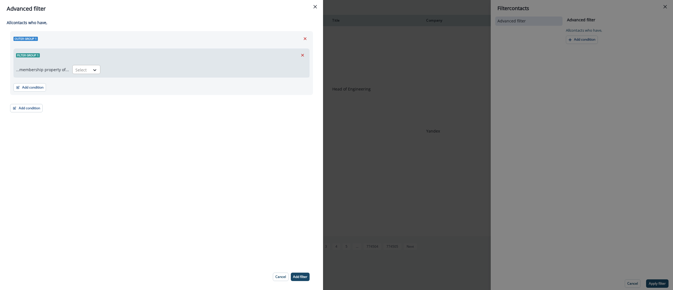
click at [87, 69] on div "Select" at bounding box center [81, 69] width 17 height 9
click at [86, 90] on div "in" at bounding box center [85, 93] width 28 height 10
click at [114, 67] on div at bounding box center [200, 69] width 187 height 7
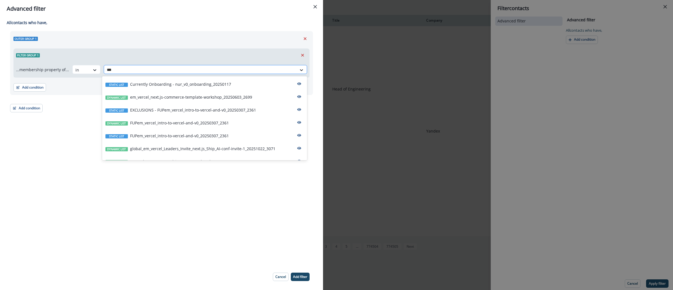
type input "****"
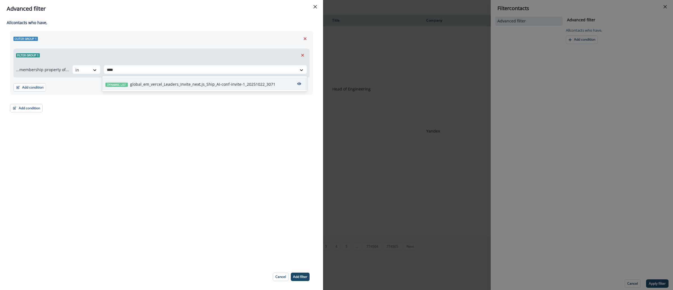
click at [153, 85] on p "global_em_vercel_Leaders_Invite_next.js_Ship_AI-conf-invite-1_20251022_3071" at bounding box center [202, 84] width 145 height 6
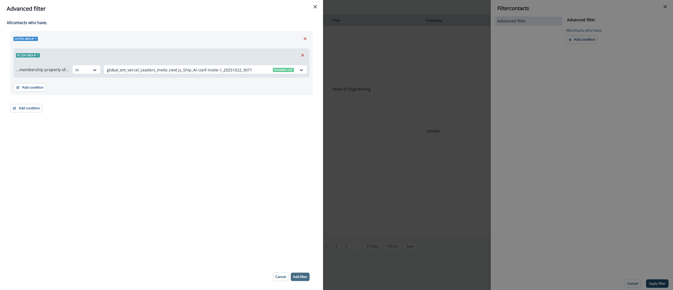
click at [296, 280] on button "Add filter" at bounding box center [300, 277] width 19 height 8
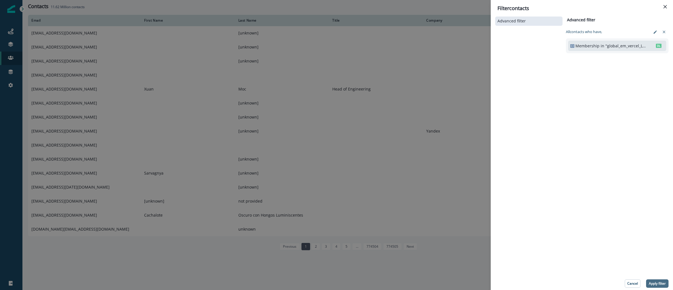
click at [655, 286] on p "Apply filter" at bounding box center [656, 284] width 17 height 4
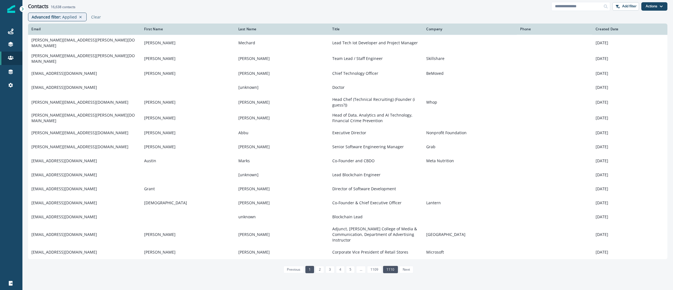
click at [392, 266] on link "1110" at bounding box center [390, 269] width 15 height 7
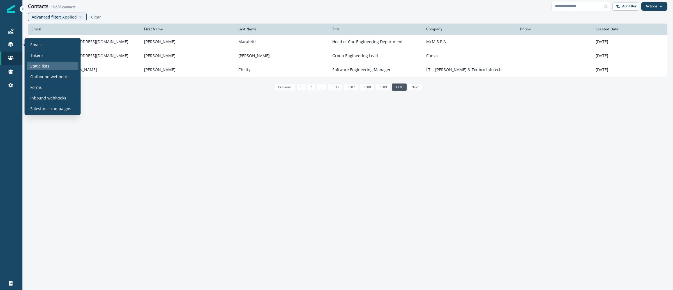
click at [36, 65] on p "Static lists" at bounding box center [39, 66] width 19 height 6
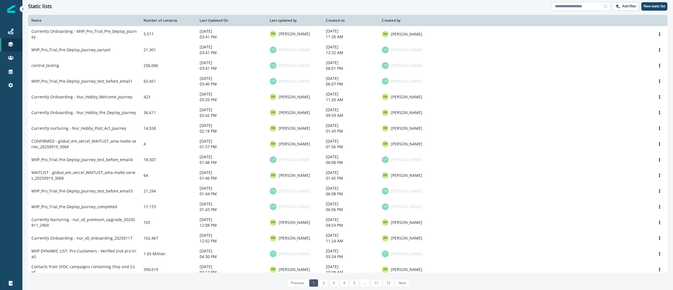
click at [570, 7] on input at bounding box center [580, 6] width 59 height 9
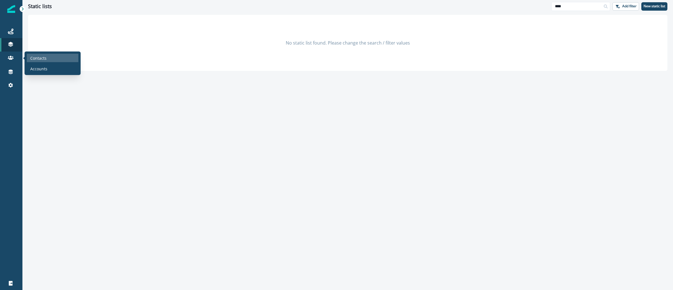
type input "****"
click at [37, 55] on p "Contacts" at bounding box center [38, 58] width 16 height 6
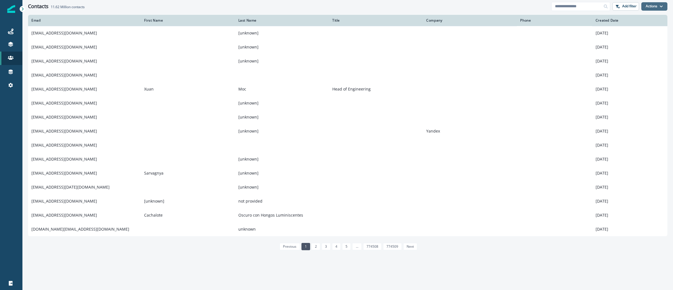
click at [662, 8] on button "Actions" at bounding box center [654, 6] width 26 height 8
click at [534, 11] on div "Contacts 11.62 Million contacts Add filter Actions Create Contact Import Contac…" at bounding box center [347, 6] width 650 height 13
click at [618, 9] on button "Add filter" at bounding box center [625, 6] width 27 height 8
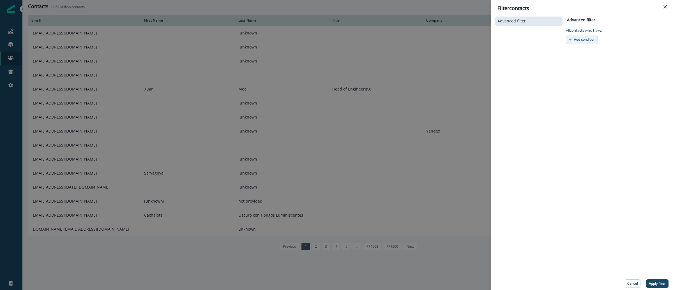
click at [576, 36] on button "Add condition" at bounding box center [581, 40] width 32 height 8
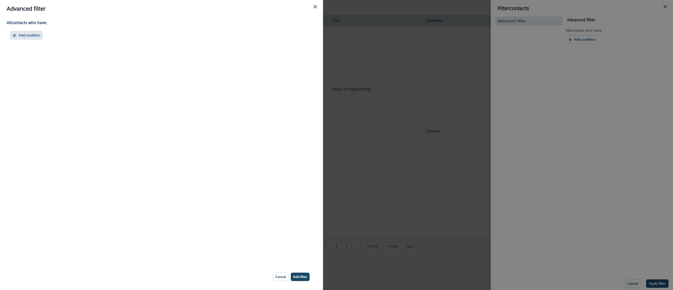
click at [15, 36] on icon "button" at bounding box center [15, 35] width 4 height 4
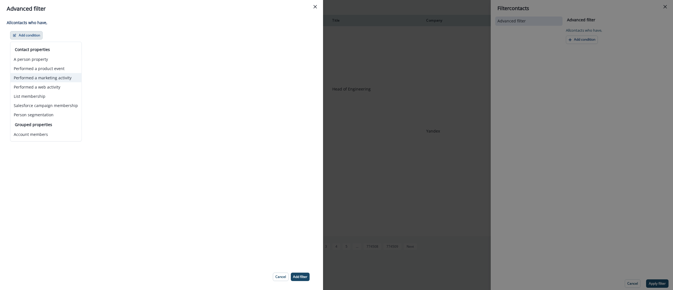
click at [59, 80] on button "Performed a marketing activity" at bounding box center [45, 77] width 71 height 9
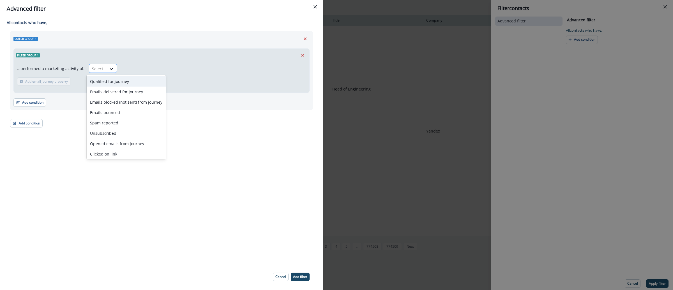
click at [98, 69] on div at bounding box center [98, 68] width 12 height 7
click at [126, 82] on div "Qualified for journey" at bounding box center [126, 81] width 79 height 10
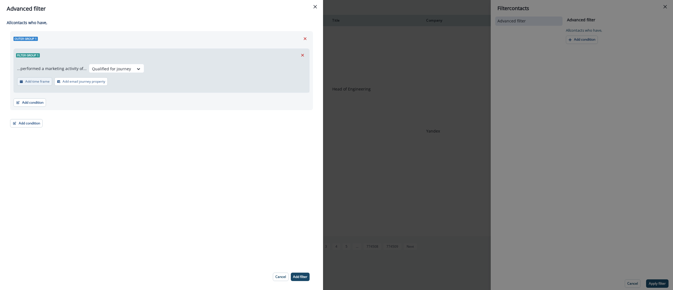
click at [40, 83] on p "Add time frame" at bounding box center [37, 82] width 24 height 4
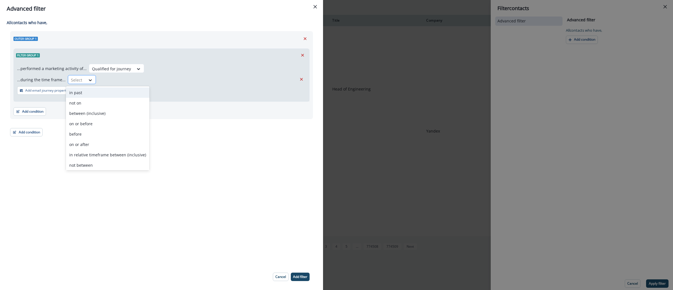
click at [81, 81] on div "Select" at bounding box center [76, 79] width 17 height 9
click at [99, 104] on div "not on" at bounding box center [108, 103] width 84 height 10
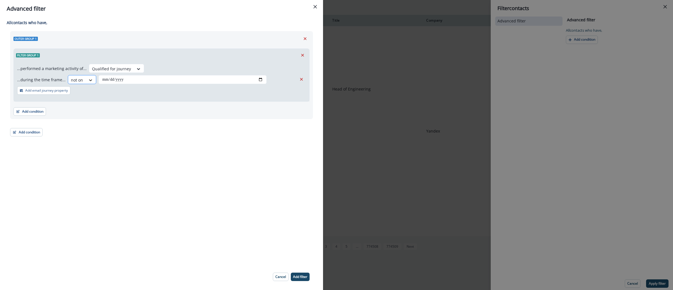
click at [89, 79] on icon at bounding box center [90, 80] width 5 height 6
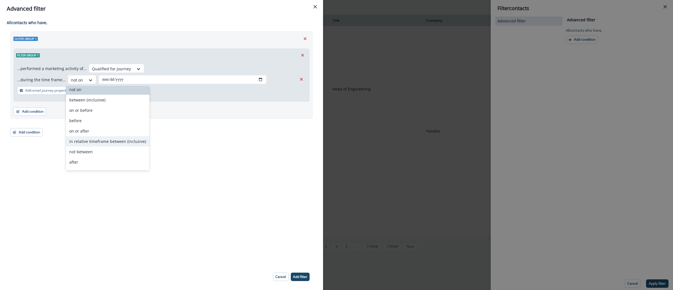
scroll to position [13, 0]
drag, startPoint x: 187, startPoint y: 154, endPoint x: 189, endPoint y: 150, distance: 4.4
click at [188, 154] on div "All contact s who have, Outer group 1 Filter group 1 ...performed a marketing a…" at bounding box center [161, 140] width 323 height 246
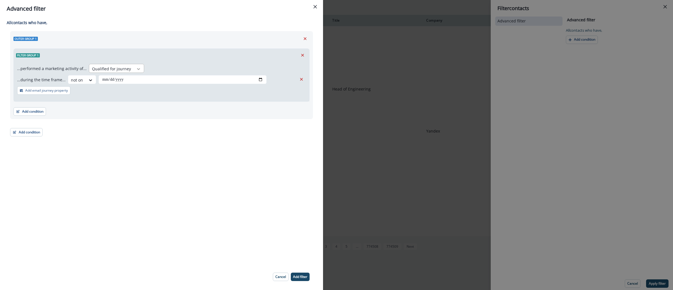
click at [136, 69] on icon at bounding box center [138, 69] width 5 height 6
click at [205, 48] on div "Filter group 1 ...performed a marketing activity of... Qualified for journey ..…" at bounding box center [161, 74] width 296 height 53
click at [140, 81] on input "date" at bounding box center [182, 79] width 168 height 9
click at [140, 80] on input "date" at bounding box center [182, 79] width 168 height 9
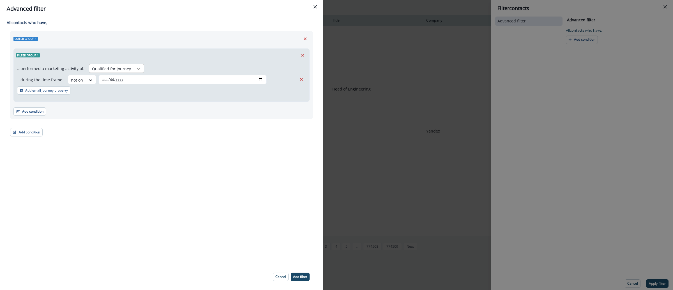
click at [140, 67] on div at bounding box center [139, 69] width 10 height 6
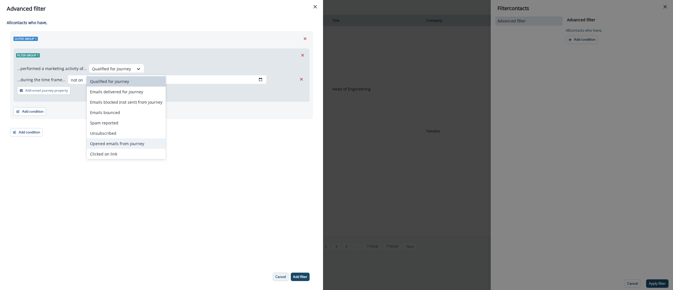
click at [279, 279] on p "Cancel" at bounding box center [280, 277] width 11 height 4
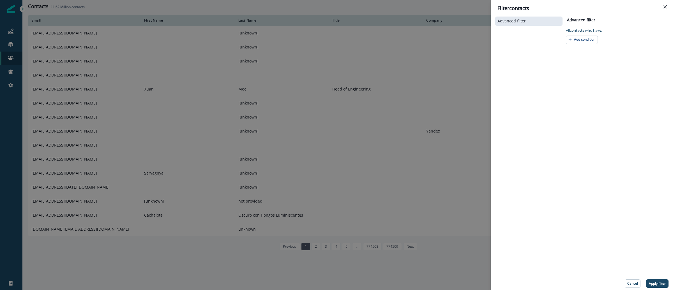
click at [13, 29] on div "Filter contacts Advanced filter Advanced filter Clear All contact s who have, A…" at bounding box center [336, 145] width 673 height 290
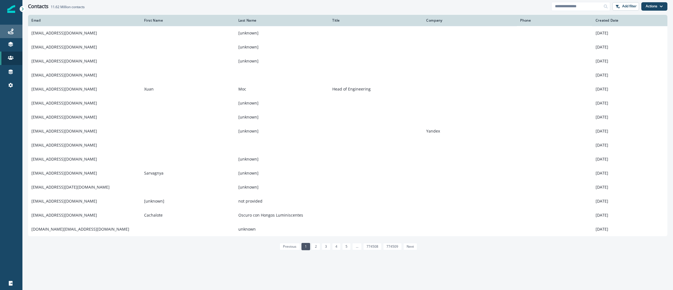
click at [14, 30] on div "Journeys" at bounding box center [11, 31] width 18 height 7
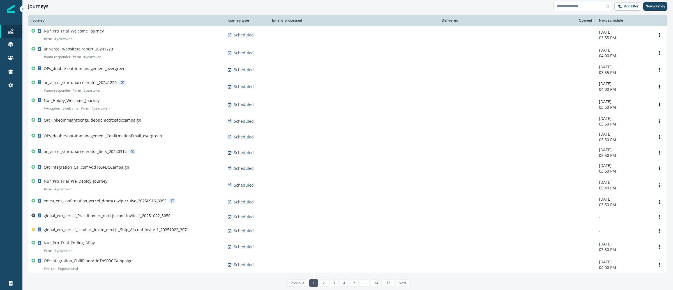
click at [593, 8] on input at bounding box center [582, 6] width 59 height 9
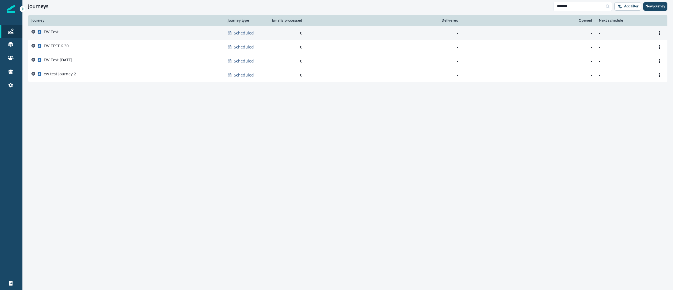
type input "*******"
click at [58, 31] on div "EW Test" at bounding box center [125, 33] width 189 height 8
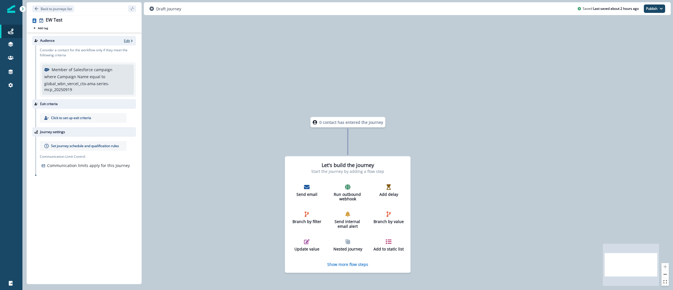
click at [128, 43] on p "Edit" at bounding box center [127, 40] width 6 height 5
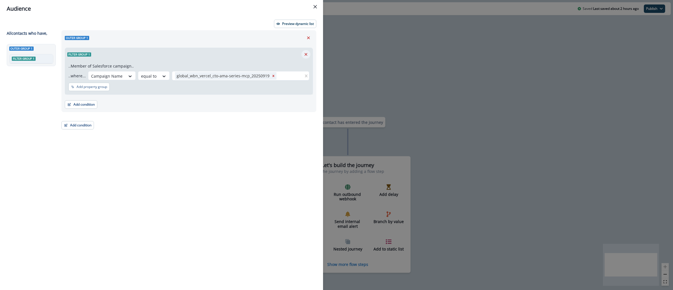
click at [307, 55] on icon "Remove" at bounding box center [305, 54] width 5 height 5
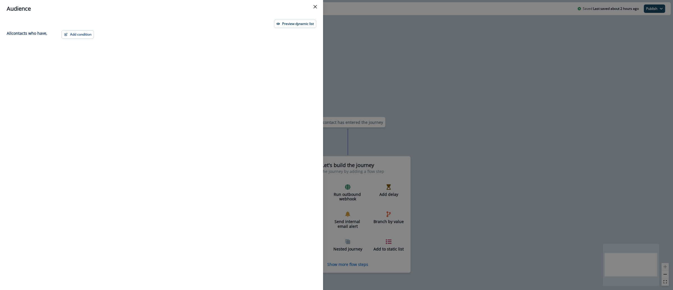
click at [82, 39] on div "Add condition Contact properties A person property Performed a product event Pe…" at bounding box center [187, 149] width 258 height 239
click at [82, 36] on button "Add condition" at bounding box center [77, 34] width 33 height 8
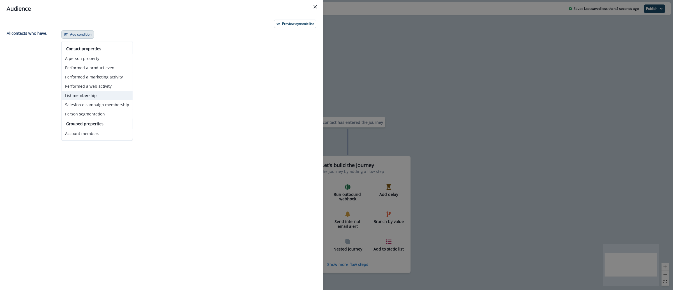
click at [97, 97] on button "List membership" at bounding box center [97, 95] width 71 height 9
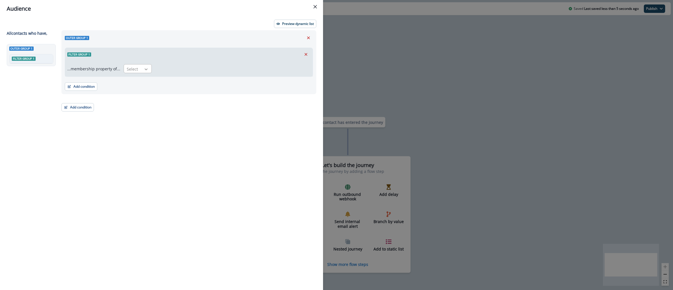
click at [145, 69] on icon at bounding box center [146, 69] width 3 height 2
click at [133, 89] on div "in" at bounding box center [136, 92] width 28 height 10
click at [179, 67] on div at bounding box center [227, 69] width 139 height 7
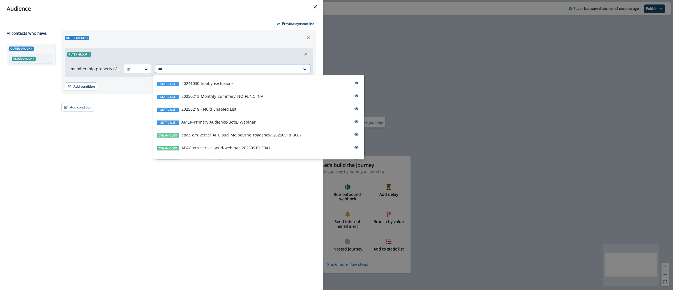
type input "****"
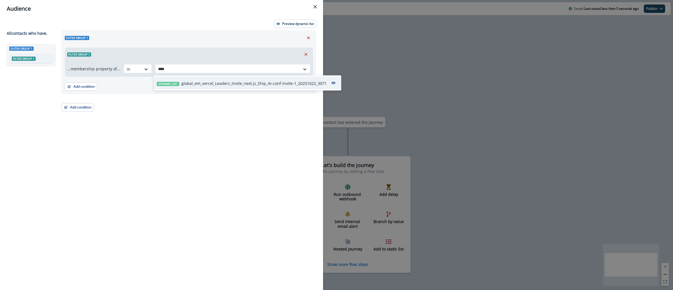
click at [226, 82] on p "global_em_vercel_Leaders_Invite_next.js_Ship_AI-conf-invite-1_20251022_3071" at bounding box center [253, 83] width 145 height 6
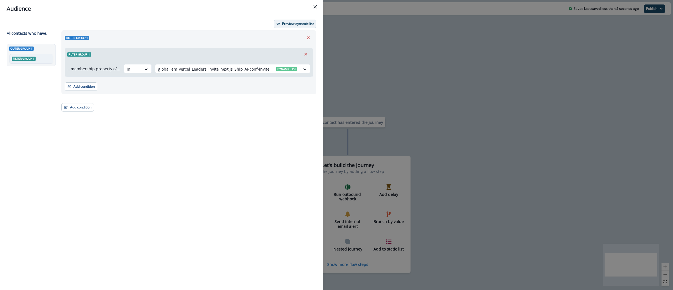
click at [292, 25] on p "Preview dynamic list" at bounding box center [298, 24] width 32 height 4
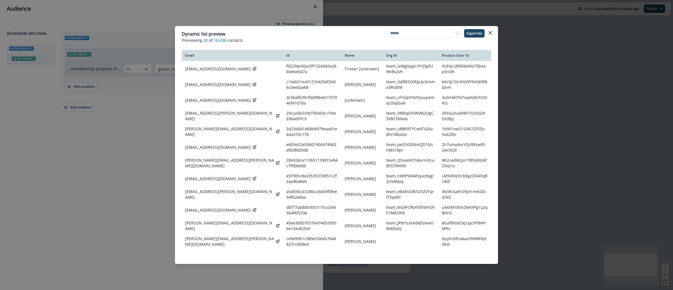
click at [578, 117] on div "Dynamic list preview Previewing 20 of 16,638 contacts Export list Email Id Name…" at bounding box center [336, 145] width 673 height 290
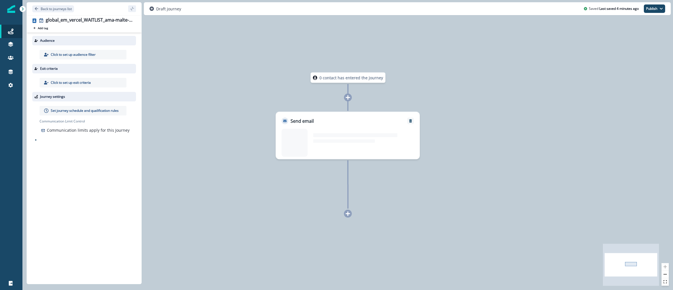
click at [76, 52] on p "Click to set up audience filter" at bounding box center [73, 54] width 45 height 5
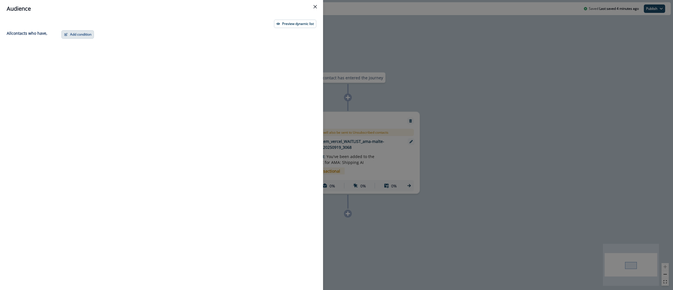
click at [75, 38] on button "Add condition" at bounding box center [77, 34] width 33 height 8
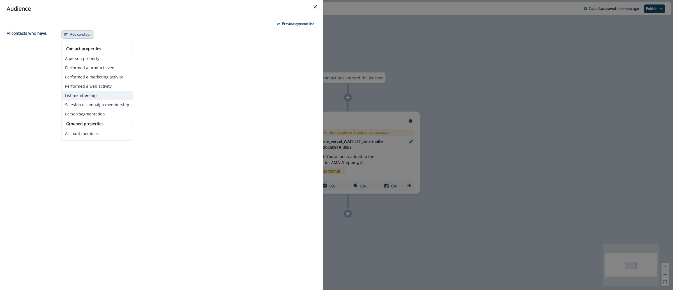
click at [91, 95] on button "List membership" at bounding box center [97, 95] width 71 height 9
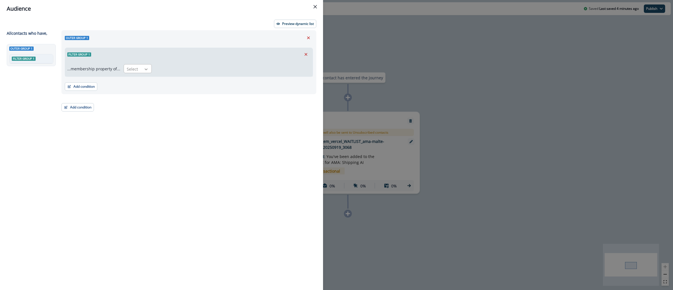
click at [141, 70] on div at bounding box center [146, 69] width 10 height 6
click at [140, 81] on div "in" at bounding box center [136, 81] width 28 height 10
click at [176, 67] on div at bounding box center [222, 69] width 128 height 7
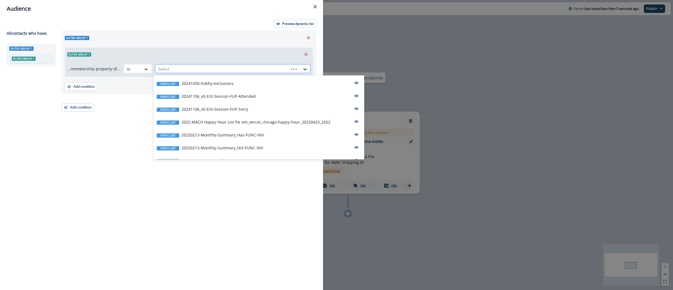
paste input "**********"
type input "**********"
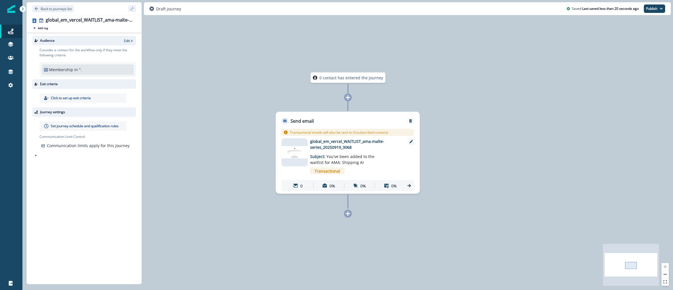
click at [126, 44] on div "Audience Edit" at bounding box center [84, 41] width 104 height 10
click at [127, 39] on p "Edit" at bounding box center [127, 40] width 6 height 5
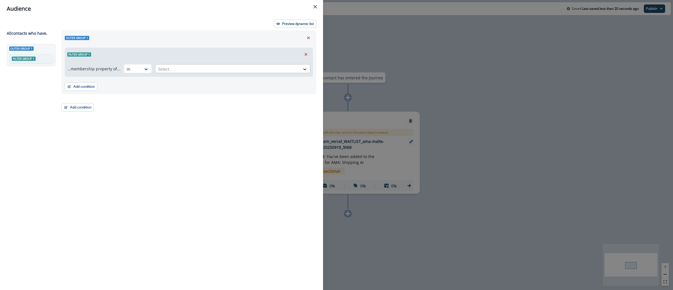
click at [189, 66] on div at bounding box center [227, 69] width 139 height 7
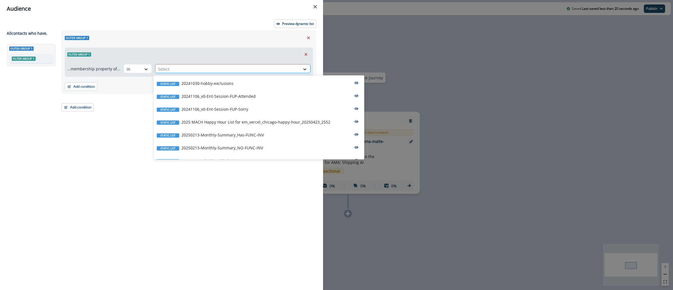
paste input "**********"
type input "**********"
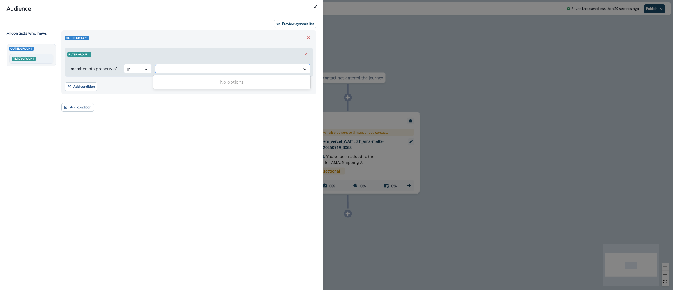
click at [250, 69] on div at bounding box center [227, 69] width 139 height 7
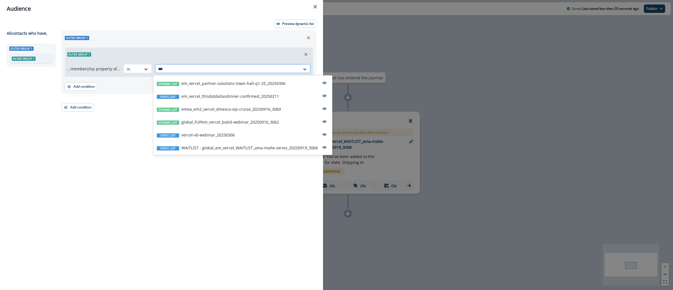
type input "****"
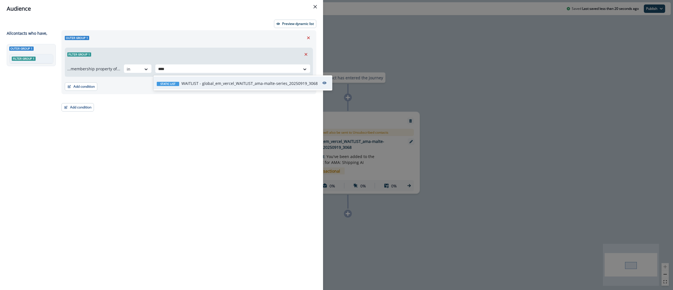
click at [282, 86] on p "WAITLIST - global_em_vercel_WAITLIST_ama-malte-series_20250919_3068" at bounding box center [249, 83] width 136 height 6
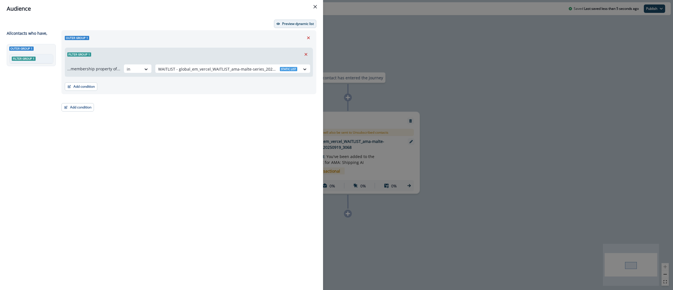
click at [291, 24] on p "Preview dynamic list" at bounding box center [298, 24] width 32 height 4
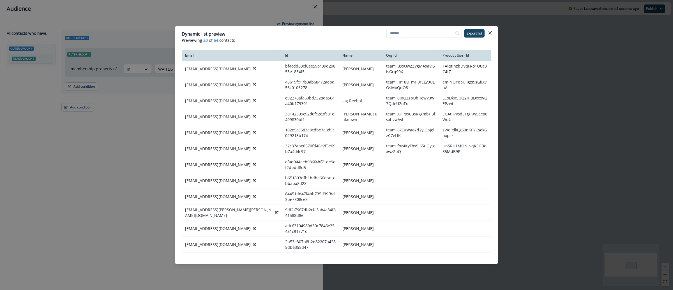
click at [632, 54] on div "Dynamic list preview Previewing 20 of 64 contacts Export list Email Id Name Org…" at bounding box center [336, 145] width 673 height 290
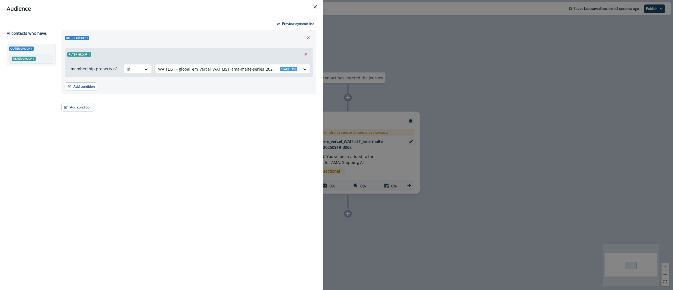
click at [498, 120] on div "Audience Preview dynamic list All contact s who have, Outer group 1 Filter grou…" at bounding box center [336, 145] width 673 height 290
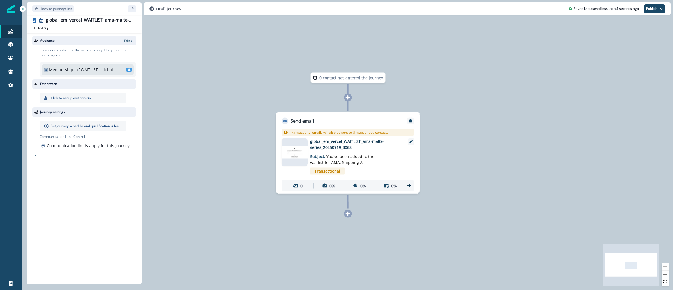
click at [66, 129] on div "Set journey schedule and qualification rules" at bounding box center [83, 126] width 87 height 10
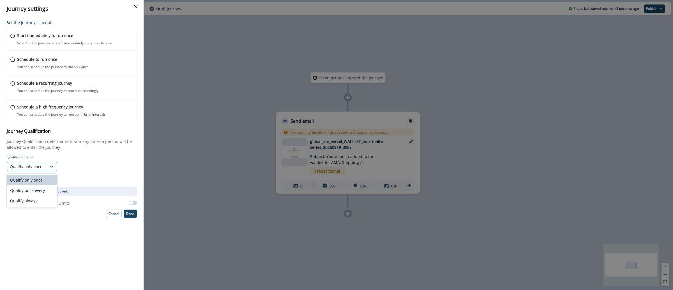
click at [51, 168] on icon at bounding box center [51, 167] width 5 height 6
click at [83, 153] on div "Journey Qualification Journey Qualification determines how many times a person …" at bounding box center [72, 150] width 130 height 42
click at [70, 33] on p "Start immediately to run once" at bounding box center [45, 36] width 57 height 6
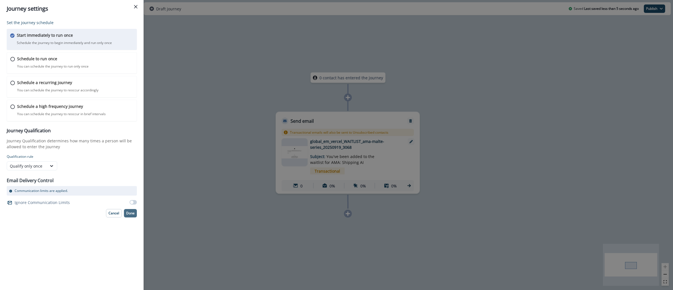
click at [127, 215] on p "Done" at bounding box center [130, 213] width 8 height 4
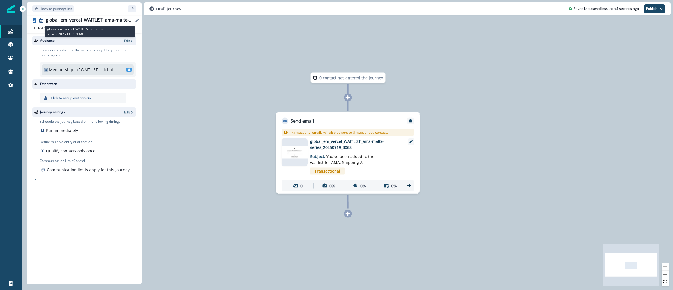
click at [96, 23] on div "global_em_vercel_WAITLIST_ama-malte-series_20250919_3068" at bounding box center [90, 20] width 88 height 6
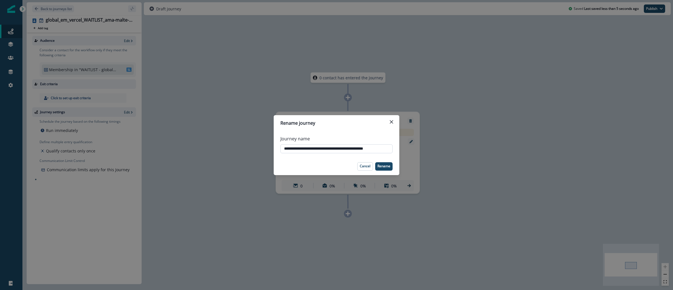
click at [342, 149] on input "**********" at bounding box center [336, 148] width 112 height 9
click at [343, 149] on input "**********" at bounding box center [336, 148] width 112 height 9
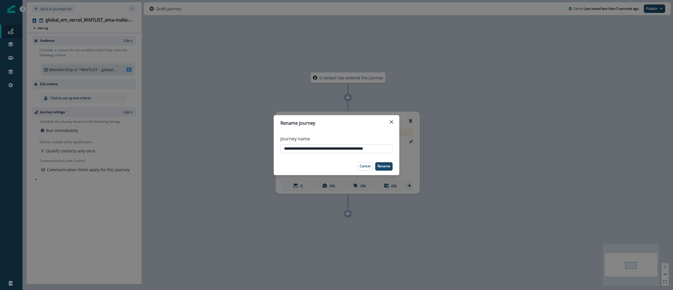
click at [343, 149] on input "**********" at bounding box center [336, 148] width 112 height 9
click at [425, 57] on div "**********" at bounding box center [336, 145] width 673 height 290
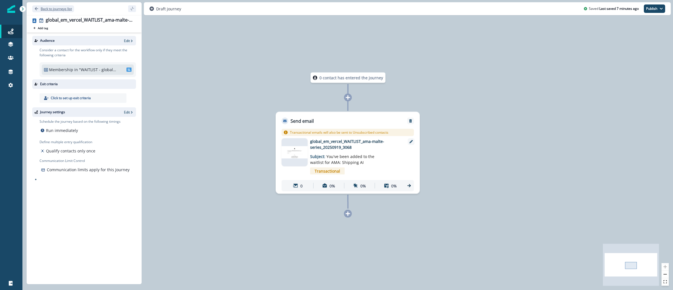
click at [54, 10] on p "Back to journeys list" at bounding box center [56, 8] width 31 height 5
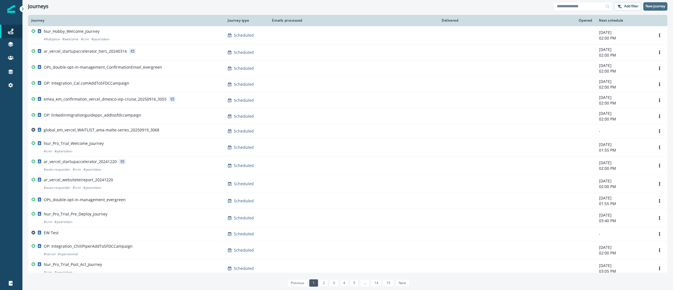
click at [659, 8] on p "New journey" at bounding box center [655, 6] width 20 height 4
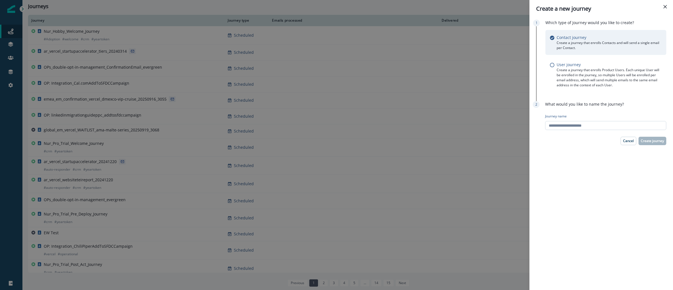
click at [600, 123] on input "Journey name" at bounding box center [605, 125] width 121 height 9
paste input "**********"
type input "**********"
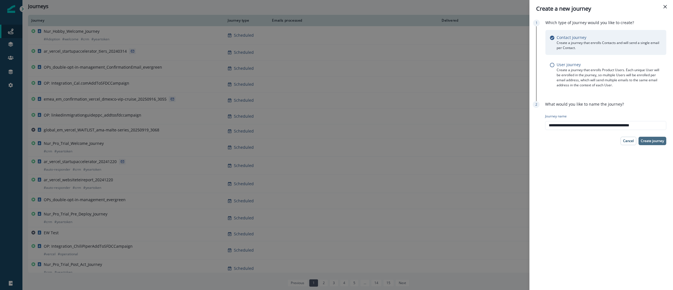
click at [644, 140] on p "Create journey" at bounding box center [651, 141] width 23 height 4
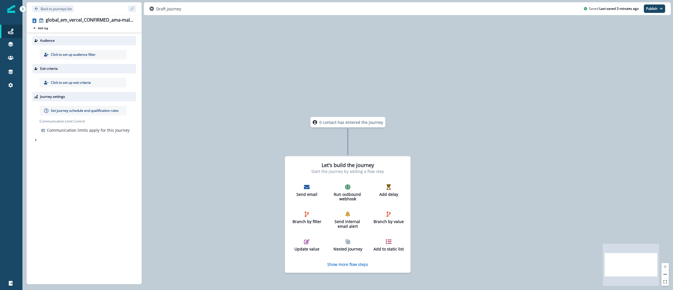
click at [64, 54] on p "Click to set up audience filter" at bounding box center [73, 54] width 45 height 5
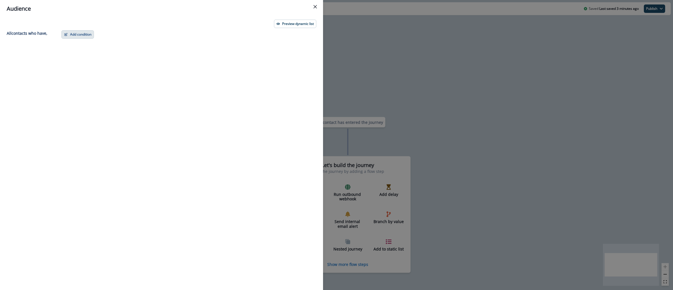
drag, startPoint x: 79, startPoint y: 32, endPoint x: 78, endPoint y: 36, distance: 3.9
click at [79, 32] on button "Add condition" at bounding box center [77, 34] width 33 height 8
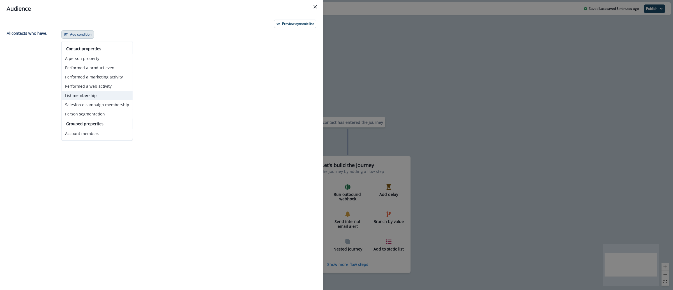
click at [86, 92] on button "List membership" at bounding box center [97, 95] width 71 height 9
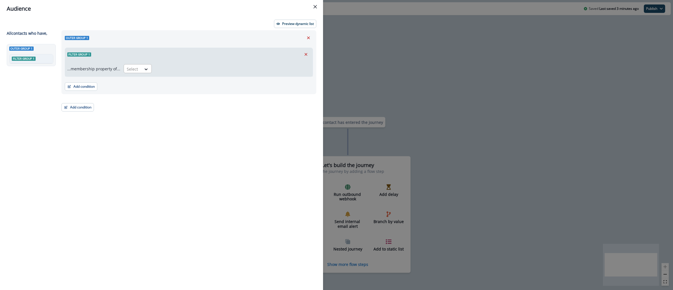
click at [124, 67] on div "Select" at bounding box center [132, 68] width 17 height 9
click at [129, 89] on div "in" at bounding box center [136, 92] width 28 height 10
click at [165, 70] on div at bounding box center [222, 69] width 128 height 7
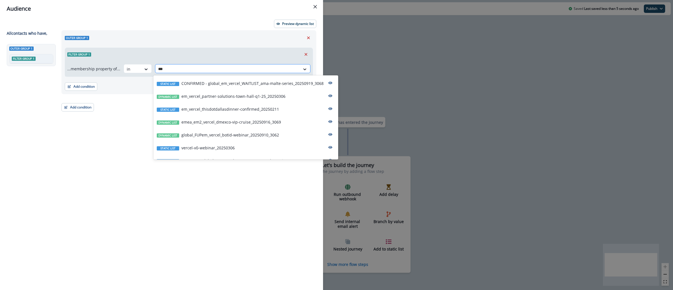
type input "****"
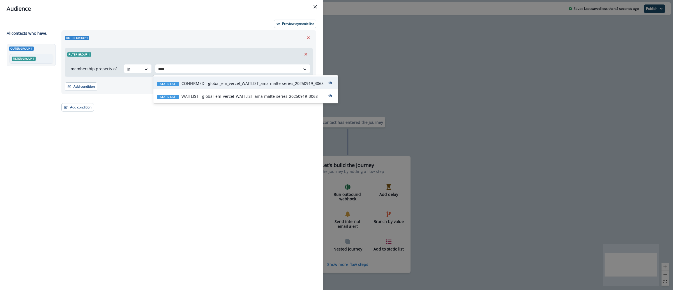
click at [194, 83] on p "CONFIRMED - global_em_vercel_WAITLIST_ama-malte-series_20250919_3068" at bounding box center [252, 83] width 142 height 6
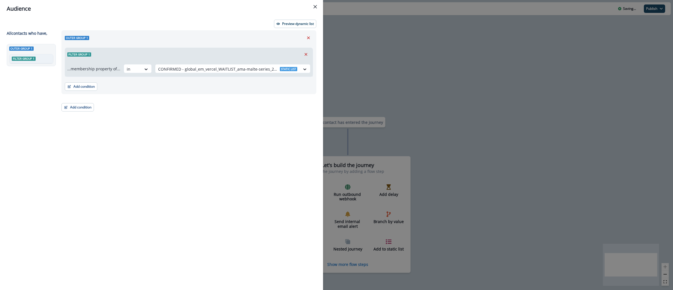
click at [463, 72] on div "Audience Preview dynamic list All contact s who have, Outer group 1 Filter grou…" at bounding box center [336, 145] width 673 height 290
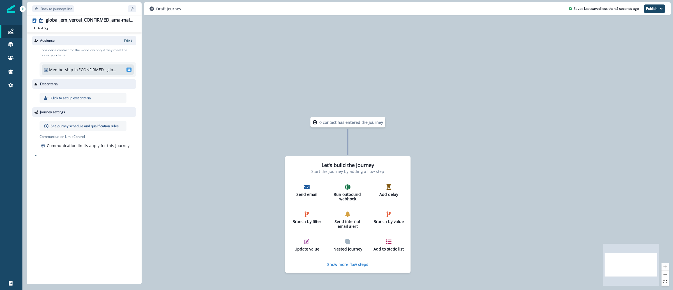
click at [76, 124] on p "Set journey schedule and qualification rules" at bounding box center [85, 126] width 68 height 5
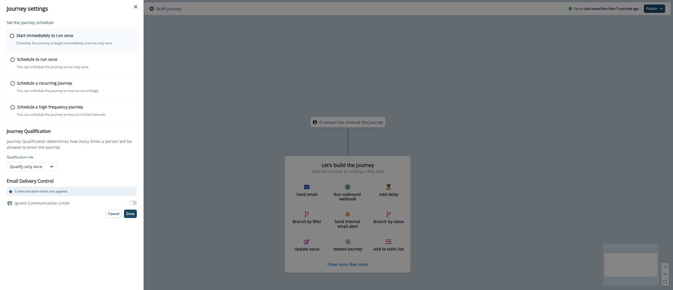
click at [76, 39] on div "Start immediately to run once Schedule the journey to begin immediately and run…" at bounding box center [75, 39] width 117 height 13
click at [132, 214] on p "Done" at bounding box center [130, 213] width 8 height 4
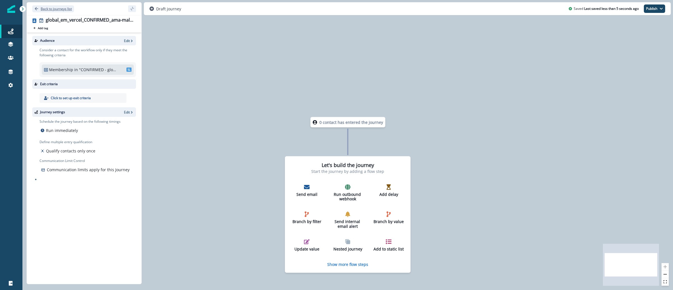
click at [60, 7] on p "Back to journeys list" at bounding box center [56, 8] width 31 height 5
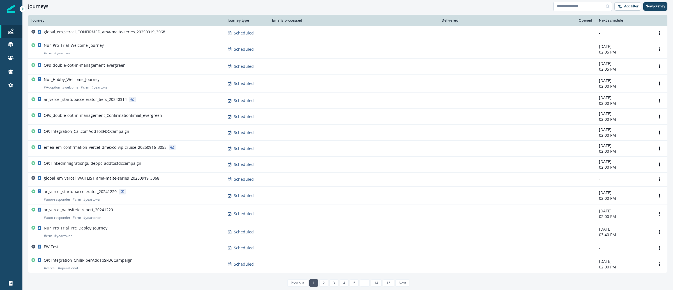
click at [578, 8] on input at bounding box center [582, 6] width 59 height 9
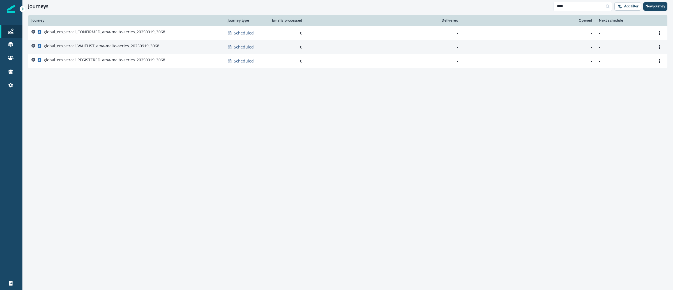
type input "****"
click at [86, 48] on p "global_em_vercel_WAITLIST_ama-malte-series_20250919_3068" at bounding box center [101, 46] width 115 height 6
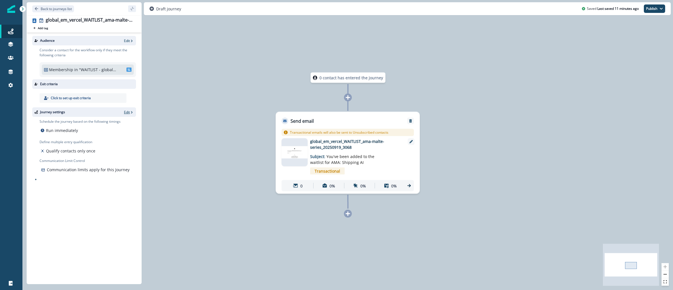
click at [127, 112] on p "Edit" at bounding box center [127, 112] width 6 height 5
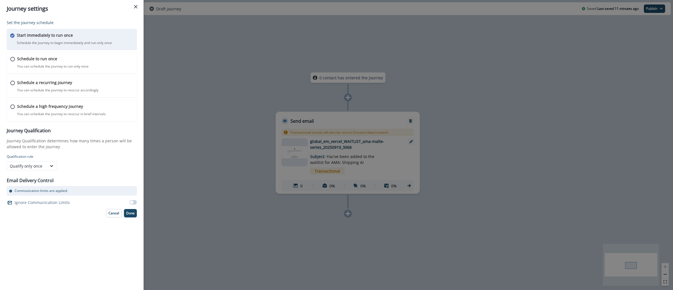
click at [131, 203] on span at bounding box center [131, 202] width 3 height 3
click at [133, 212] on p "Done" at bounding box center [130, 213] width 8 height 4
click at [131, 214] on p "Done" at bounding box center [130, 213] width 8 height 4
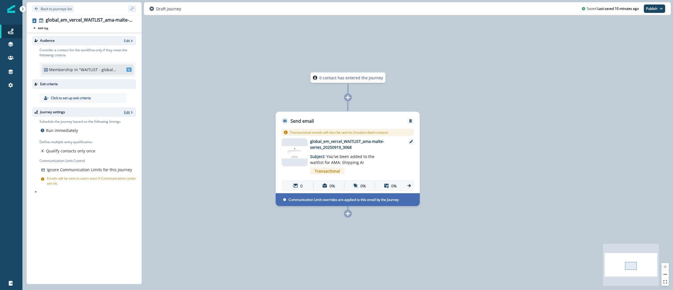
click at [128, 111] on p "Edit" at bounding box center [127, 112] width 6 height 5
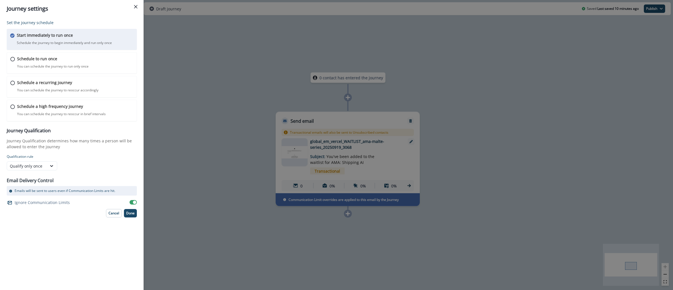
click at [184, 112] on div "Journey settings Set the journey schedule Start immediately to run once Schedul…" at bounding box center [336, 145] width 673 height 290
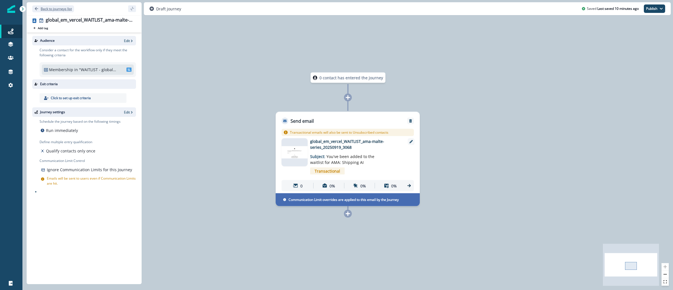
click at [65, 8] on p "Back to journeys list" at bounding box center [56, 8] width 31 height 5
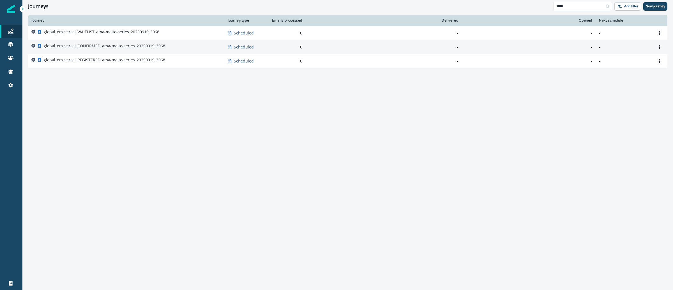
click at [101, 47] on p "global_em_vercel_CONFIRMED_ama-malte-series_20250919_3068" at bounding box center [104, 46] width 121 height 6
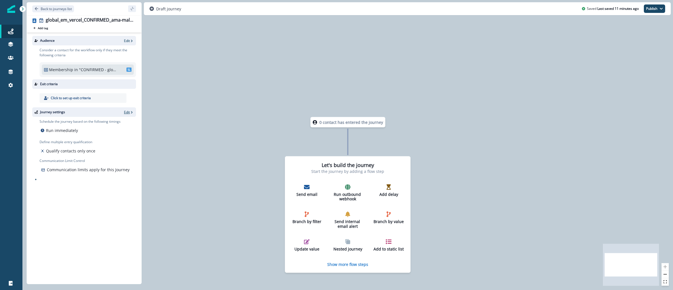
click at [127, 110] on p "Edit" at bounding box center [127, 112] width 6 height 5
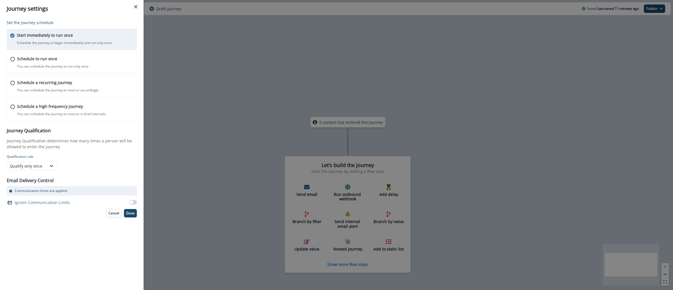
click at [131, 203] on span at bounding box center [131, 202] width 3 height 3
click at [129, 215] on p "Done" at bounding box center [130, 213] width 8 height 4
click at [132, 212] on p "Done" at bounding box center [130, 213] width 8 height 4
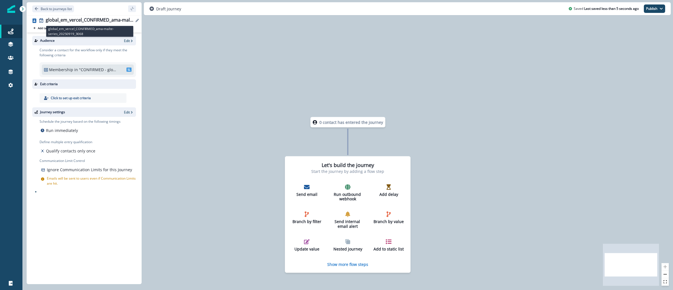
click at [103, 20] on div "global_em_vercel_CONFIRMED_ama-malte-series_20250919_3068" at bounding box center [90, 20] width 88 height 6
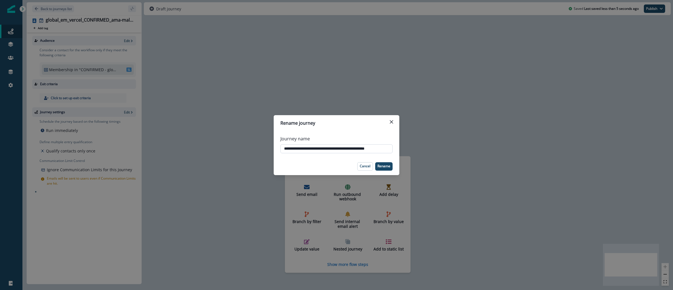
click at [339, 149] on input "**********" at bounding box center [336, 148] width 112 height 9
click at [352, 64] on div "**********" at bounding box center [336, 145] width 673 height 290
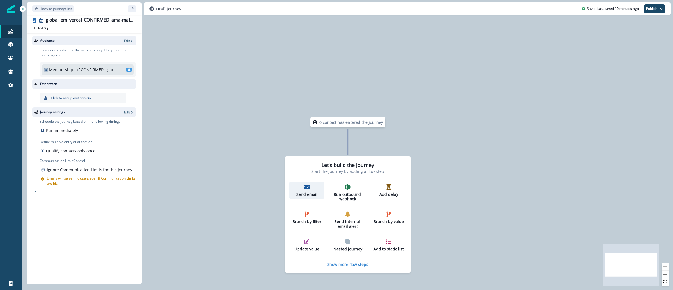
click at [310, 194] on p "Send email" at bounding box center [306, 194] width 31 height 5
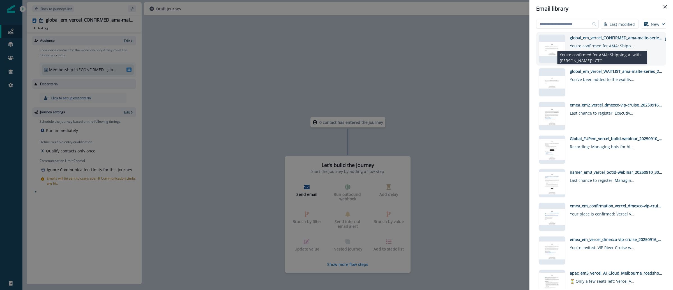
click at [621, 44] on div "You’re confirmed for AMA: Shipping AI with Vercel’s CTO" at bounding box center [601, 45] width 64 height 8
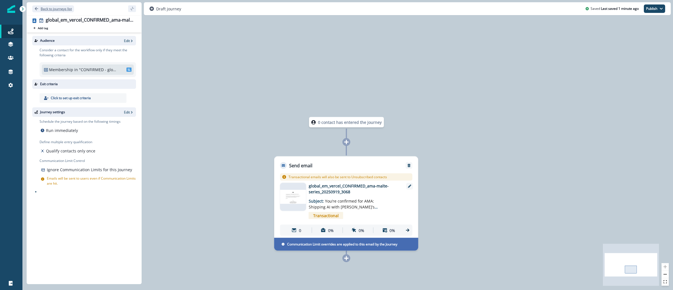
click at [50, 7] on p "Back to journeys list" at bounding box center [56, 8] width 31 height 5
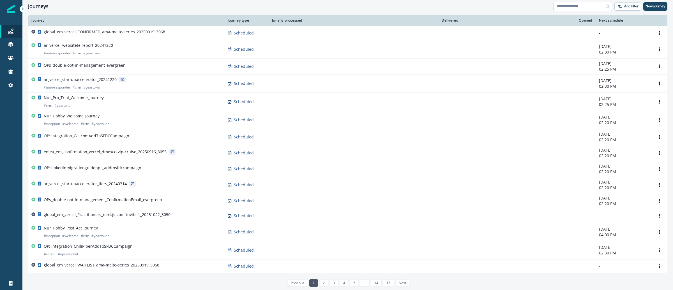
click at [571, 2] on input at bounding box center [582, 6] width 59 height 9
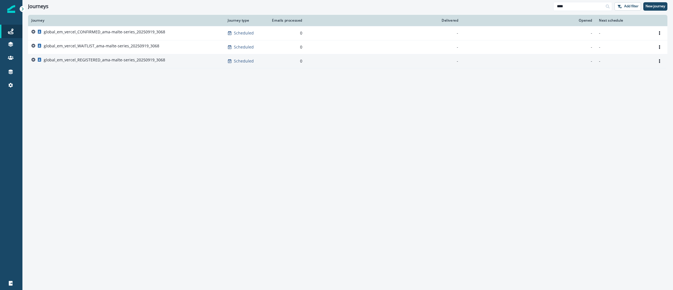
type input "****"
click at [116, 59] on p "global_em_vercel_REGISTERED_ama-malte-series_20250919_3068" at bounding box center [104, 60] width 121 height 6
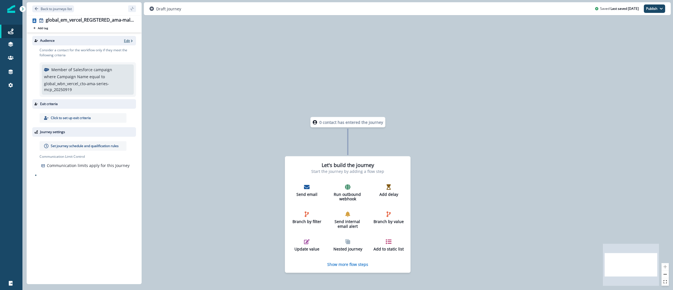
click at [128, 40] on p "Edit" at bounding box center [127, 40] width 6 height 5
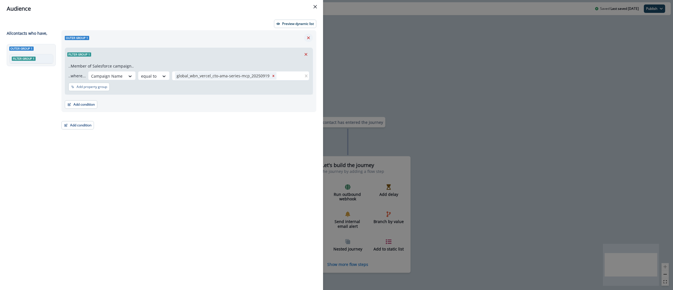
click at [307, 40] on icon "Remove" at bounding box center [308, 37] width 5 height 5
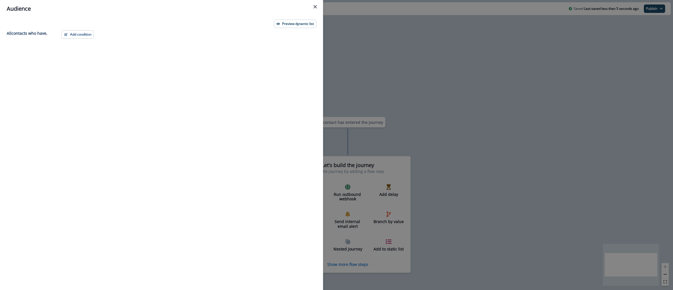
click at [463, 68] on div "Audience Preview dynamic list All contact s who have, Add condition Contact pro…" at bounding box center [336, 145] width 673 height 290
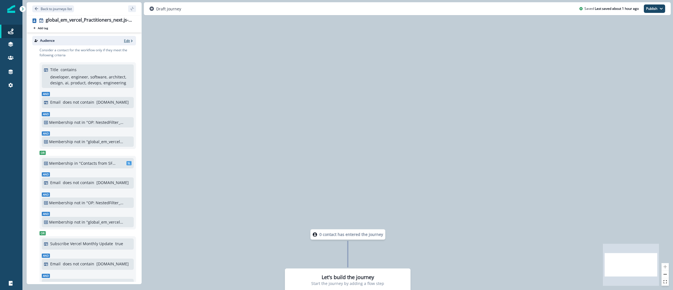
click at [124, 41] on p "Edit" at bounding box center [127, 40] width 6 height 5
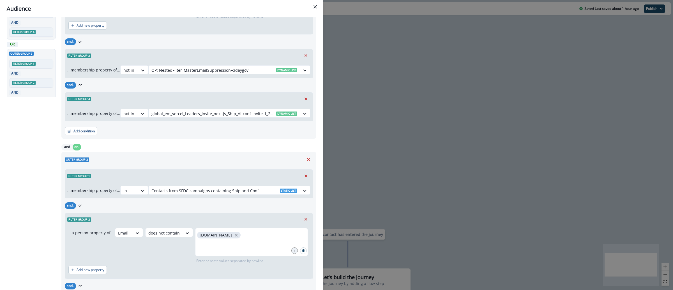
scroll to position [212, 0]
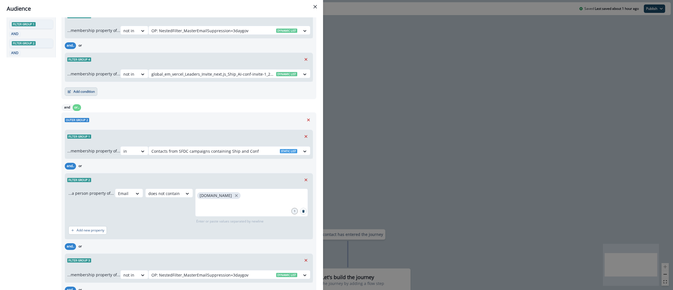
click at [75, 95] on button "Add condition" at bounding box center [81, 91] width 33 height 8
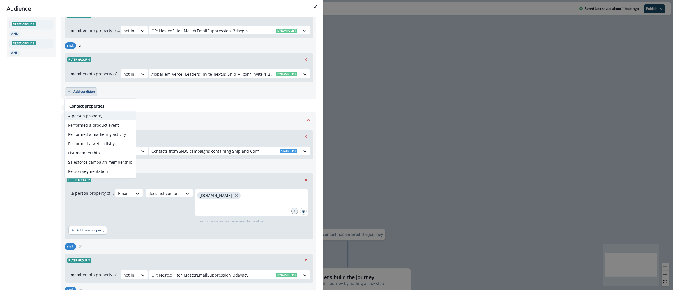
click at [91, 114] on button "A person property" at bounding box center [100, 115] width 71 height 9
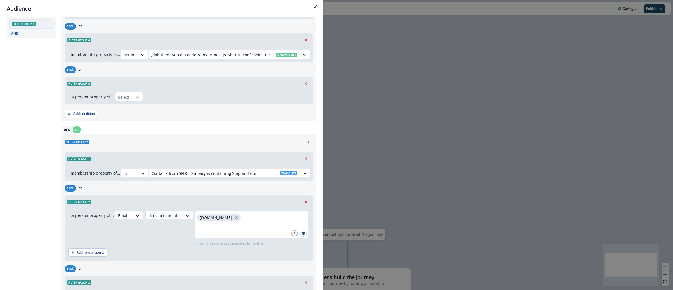
click at [135, 96] on icon at bounding box center [137, 97] width 5 height 6
type input "*******"
click at [157, 121] on div "Mailing Country Code" at bounding box center [143, 120] width 61 height 10
click at [184, 97] on div at bounding box center [183, 97] width 12 height 7
click at [186, 99] on div "Select" at bounding box center [182, 96] width 17 height 9
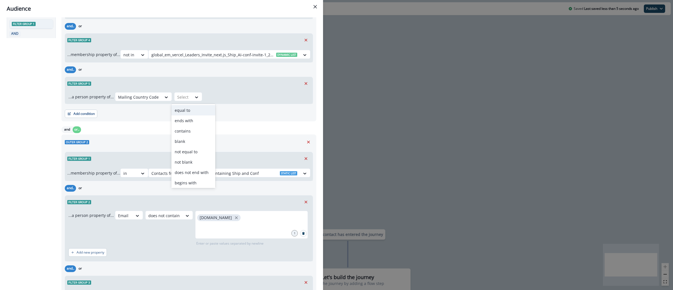
click at [186, 110] on div "equal to" at bounding box center [193, 110] width 44 height 10
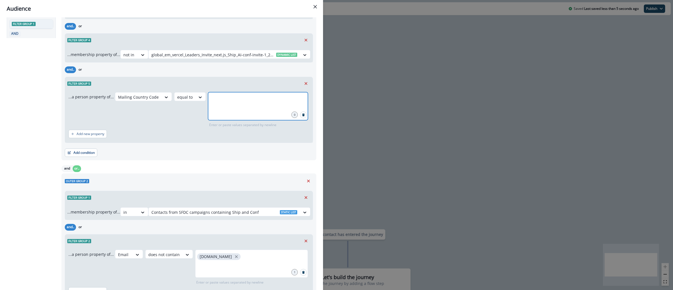
click at [235, 99] on input "text" at bounding box center [258, 99] width 98 height 11
type input "**"
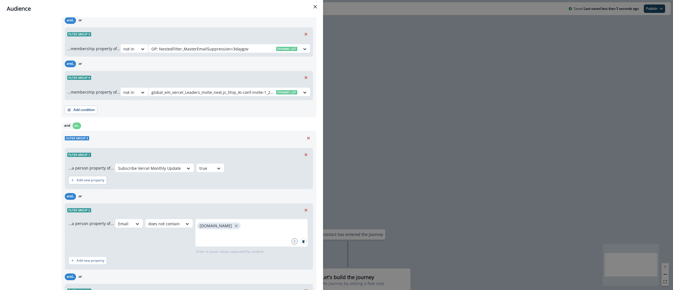
scroll to position [502, 0]
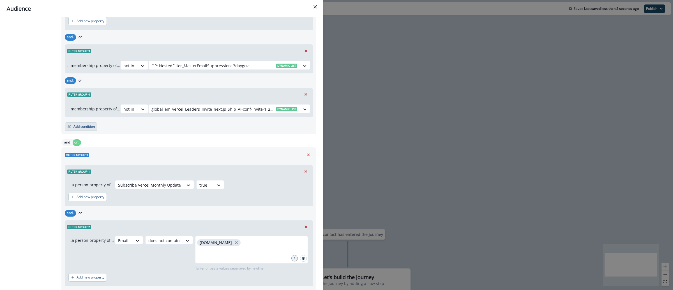
click at [85, 129] on button "Add condition" at bounding box center [81, 126] width 33 height 8
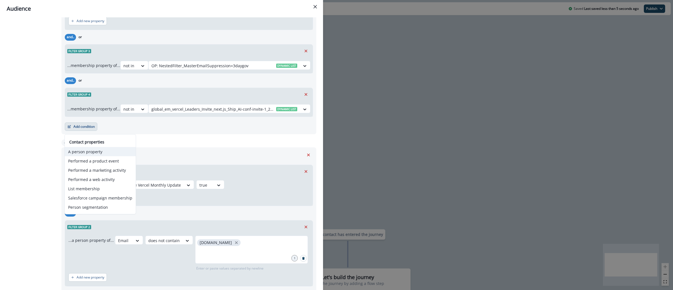
click at [97, 154] on button "A person property" at bounding box center [100, 151] width 71 height 9
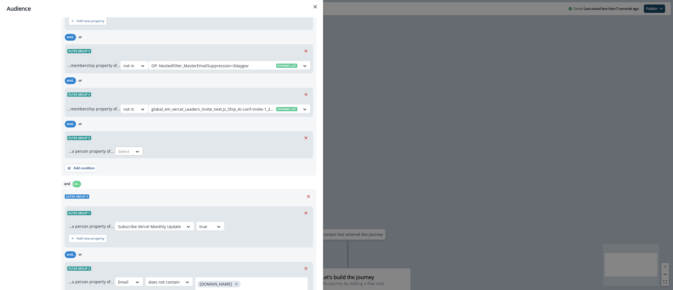
click at [131, 154] on div "Select" at bounding box center [123, 151] width 17 height 9
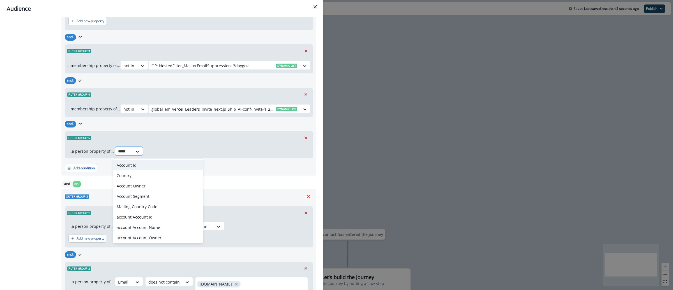
type input "******"
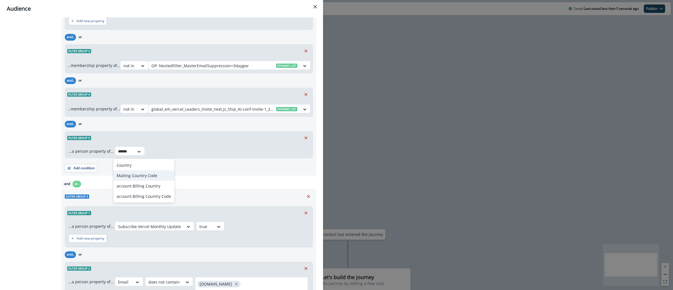
click at [150, 176] on div "Mailing Country Code" at bounding box center [143, 175] width 61 height 10
click at [183, 156] on div "Select" at bounding box center [182, 151] width 17 height 9
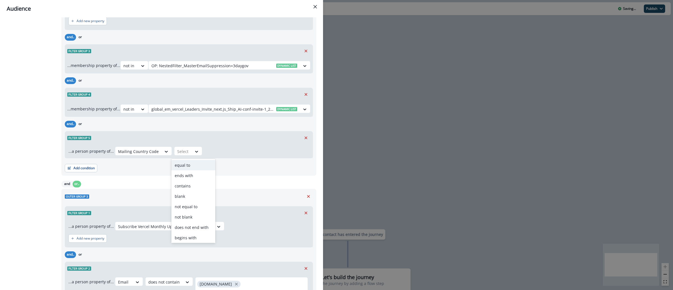
click at [185, 165] on div "equal to" at bounding box center [193, 165] width 44 height 10
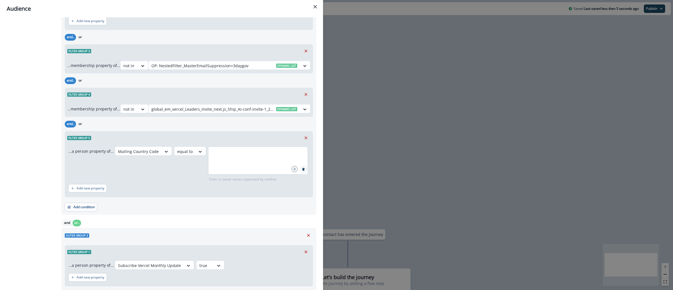
click at [213, 147] on div "0" at bounding box center [258, 161] width 100 height 28
click at [214, 156] on input "text" at bounding box center [258, 153] width 98 height 11
type input "**"
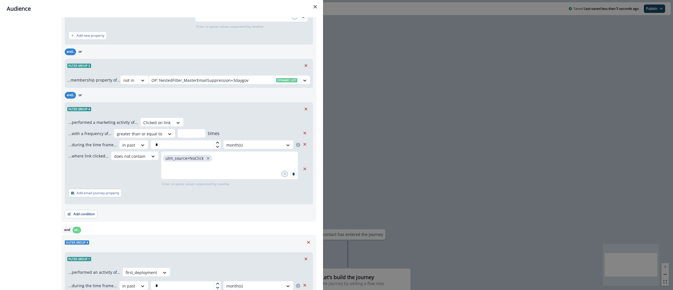
scroll to position [836, 0]
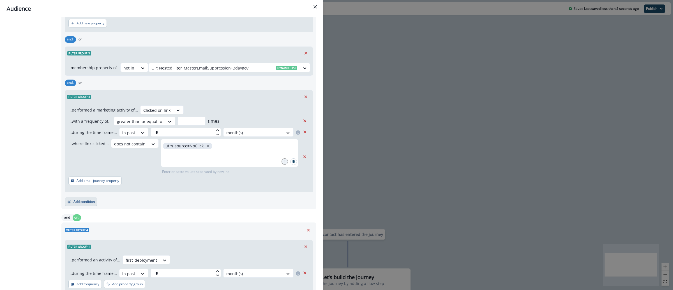
click at [88, 205] on button "Add condition" at bounding box center [81, 202] width 33 height 8
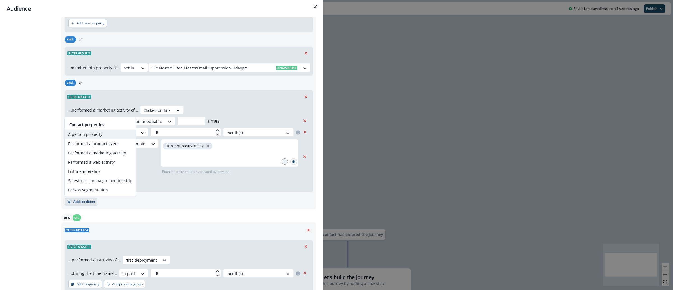
click at [89, 131] on button "A person property" at bounding box center [100, 134] width 71 height 9
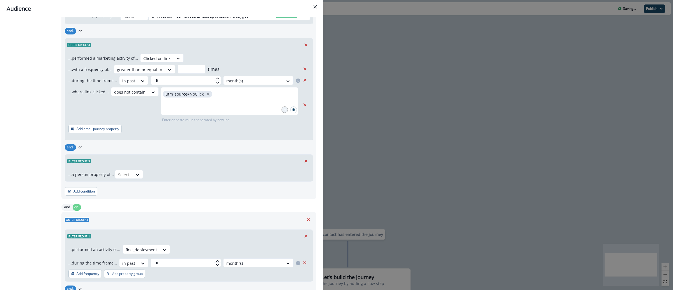
scroll to position [892, 0]
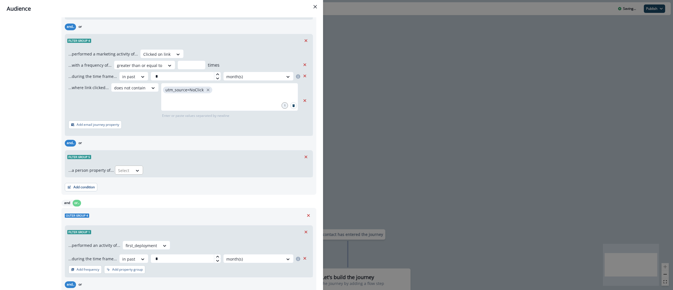
click at [127, 171] on div at bounding box center [124, 170] width 12 height 7
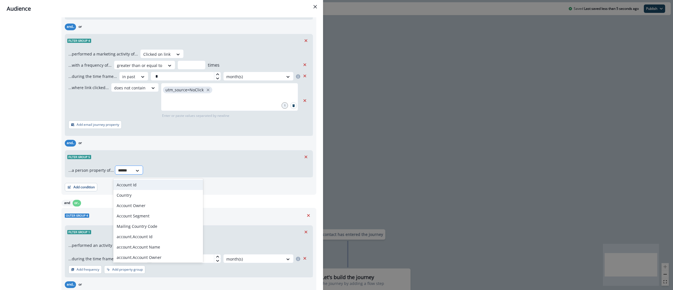
type input "*******"
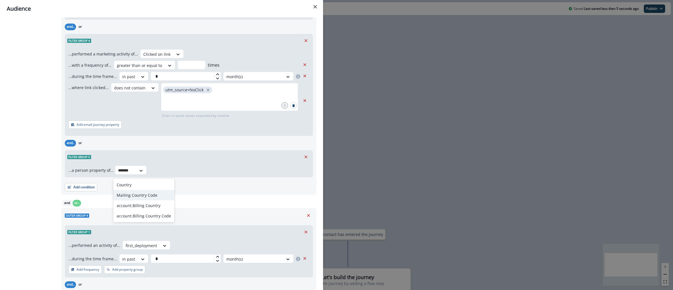
click at [143, 197] on div "Mailing Country Code" at bounding box center [143, 195] width 61 height 10
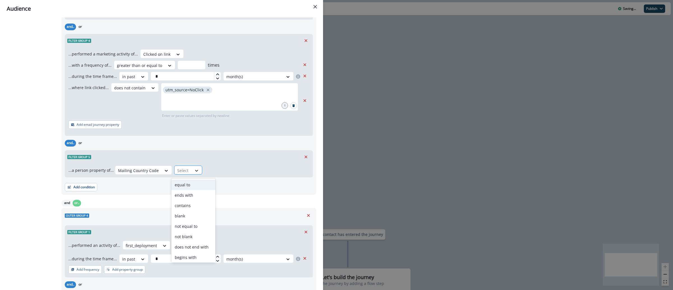
click at [192, 173] on div at bounding box center [197, 171] width 10 height 6
click at [190, 186] on div "equal to" at bounding box center [193, 185] width 44 height 10
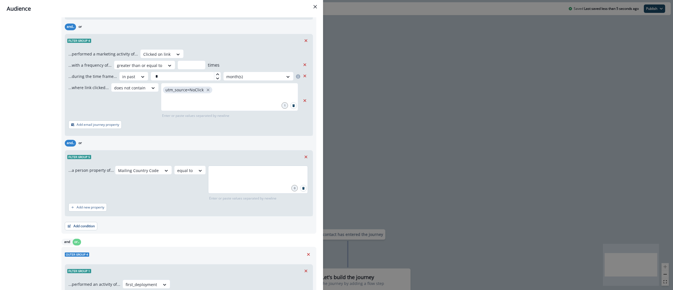
click at [221, 182] on div at bounding box center [258, 180] width 100 height 28
type input "**"
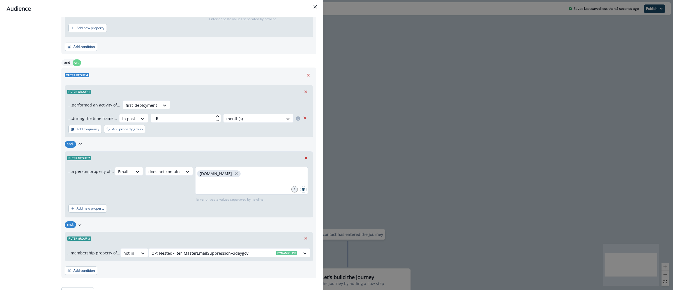
scroll to position [1082, 0]
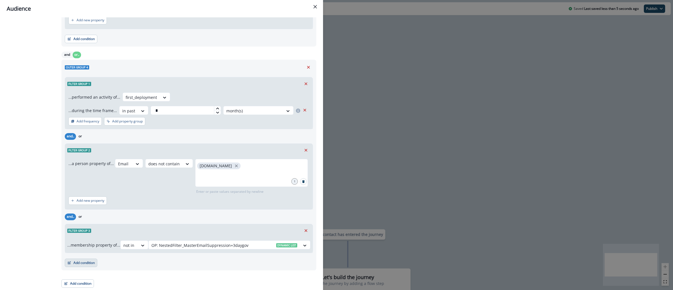
click at [72, 264] on button "Add condition" at bounding box center [81, 263] width 33 height 8
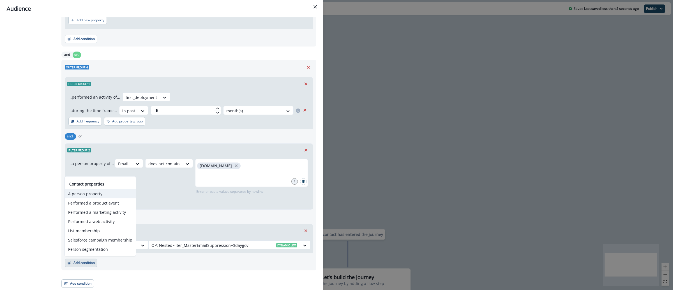
click at [92, 189] on button "A person property" at bounding box center [100, 193] width 71 height 9
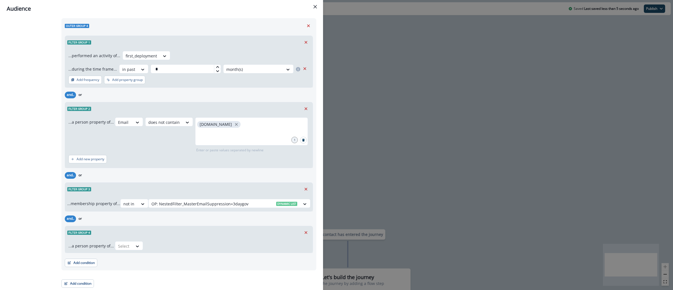
scroll to position [1123, 0]
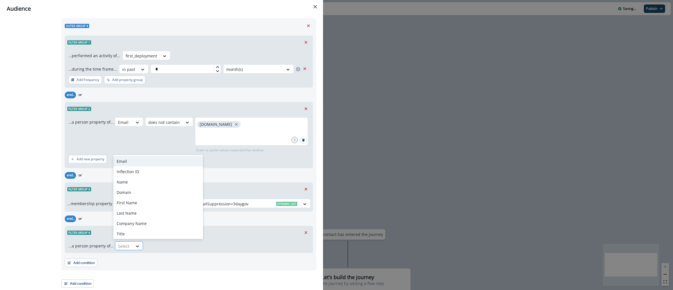
click at [119, 242] on div "Select" at bounding box center [123, 246] width 17 height 9
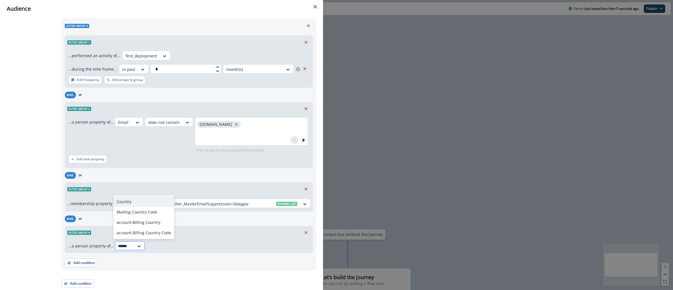
type input "*******"
click at [142, 210] on div "Mailing Country Code" at bounding box center [143, 212] width 61 height 10
click at [177, 247] on div at bounding box center [183, 246] width 12 height 7
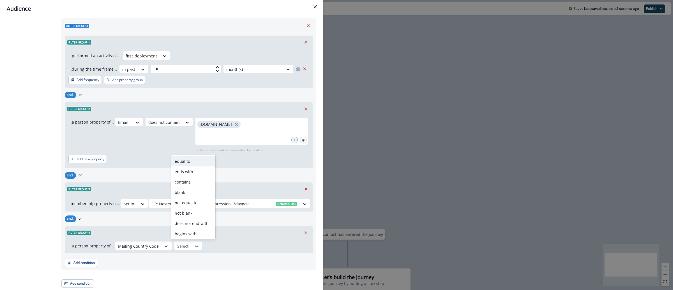
click at [184, 161] on div "equal to" at bounding box center [193, 161] width 44 height 10
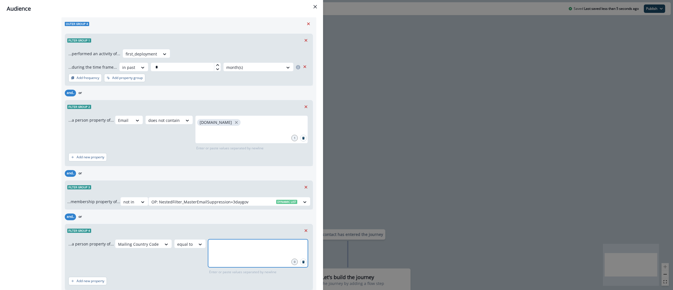
click at [231, 249] on input "text" at bounding box center [258, 246] width 98 height 11
type input "**"
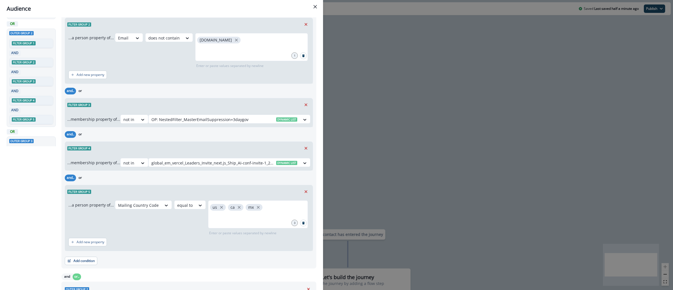
scroll to position [0, 0]
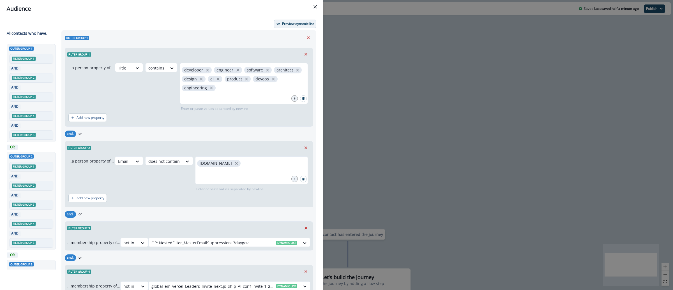
click at [289, 21] on button "Preview dynamic list" at bounding box center [295, 24] width 42 height 8
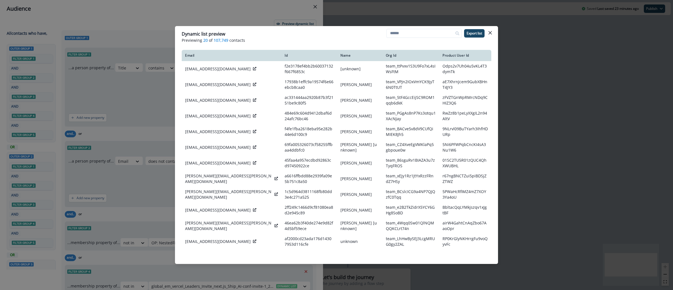
click at [554, 83] on div "Dynamic list preview Previewing 20 of 107,749 contacts Export list Email Id Nam…" at bounding box center [336, 145] width 673 height 290
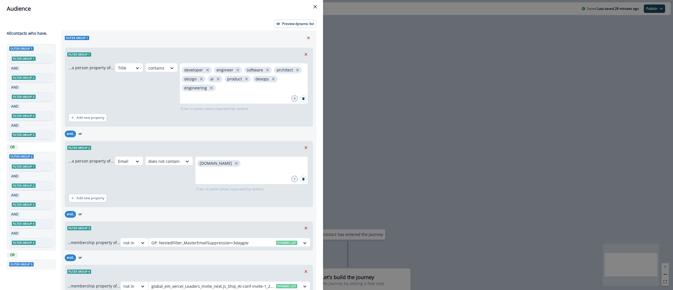
click at [388, 74] on div "Audience Preview dynamic list All contact s who have, Outer group 1 Filter grou…" at bounding box center [336, 145] width 673 height 290
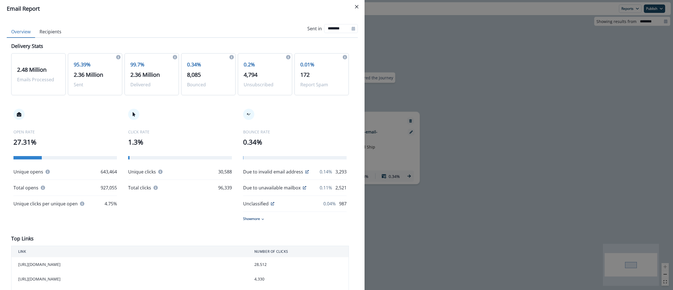
scroll to position [210, 0]
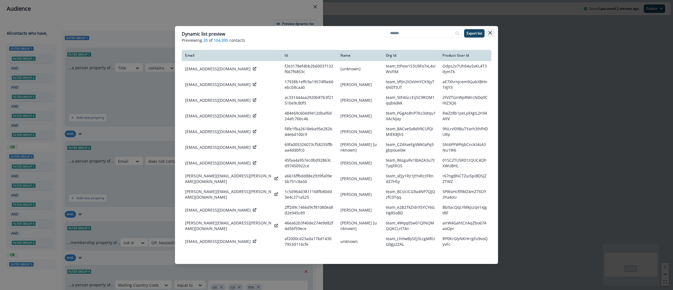
click at [493, 30] on button "Close" at bounding box center [489, 32] width 9 height 9
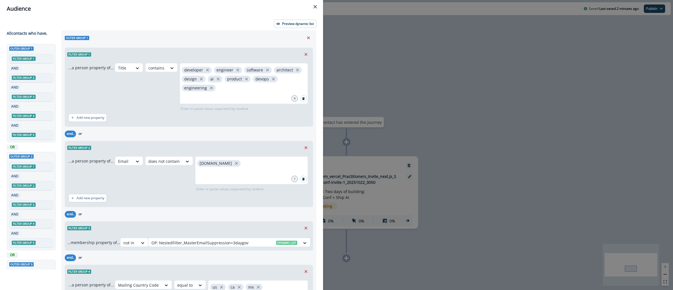
click at [506, 67] on div "Audience Preview dynamic list All contact s who have, Outer group 1 Filter grou…" at bounding box center [336, 145] width 673 height 290
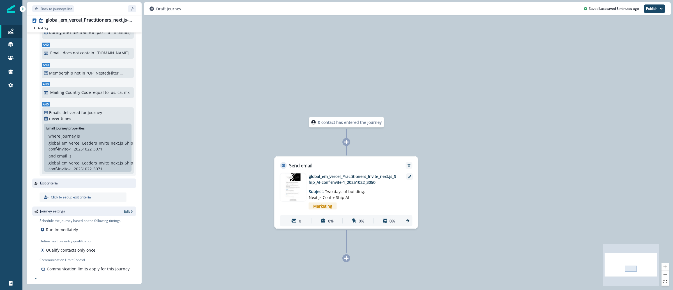
scroll to position [627, 0]
